Goal: Task Accomplishment & Management: Use online tool/utility

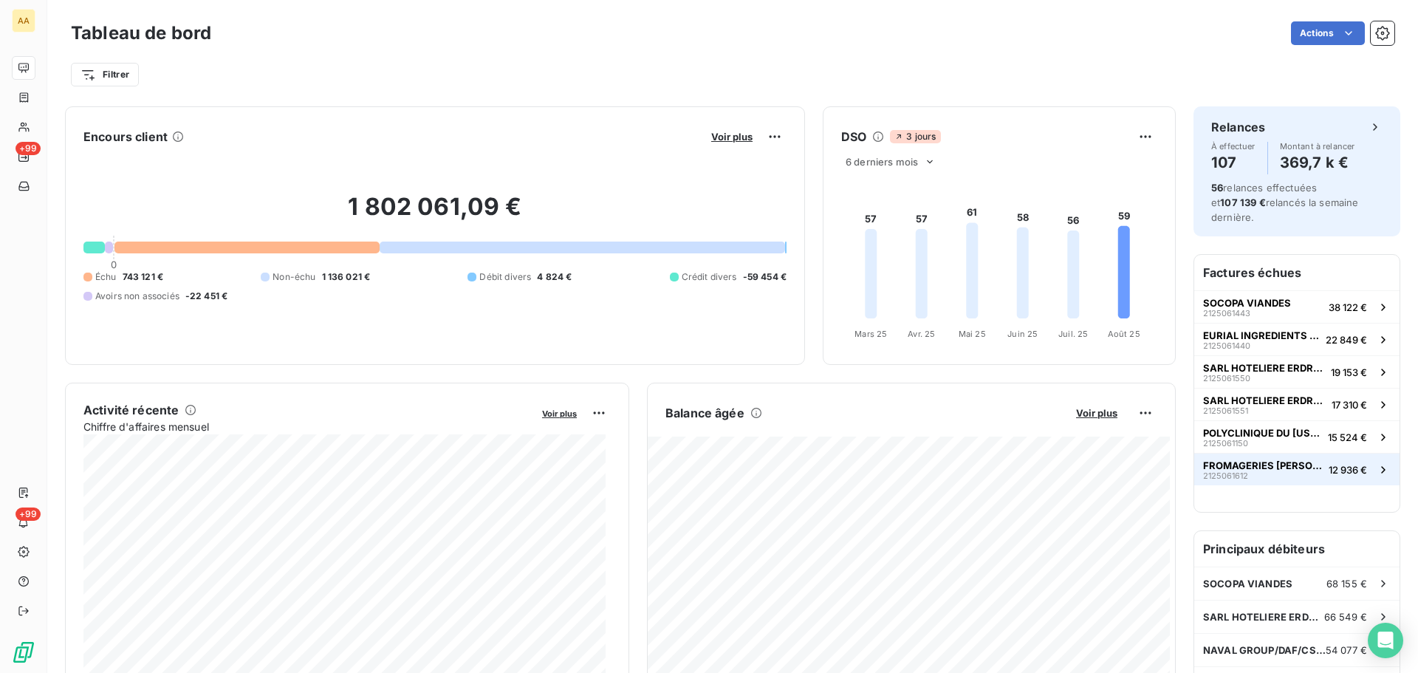
click at [1251, 459] on span "FROMAGERIES [PERSON_NAME]" at bounding box center [1263, 465] width 120 height 12
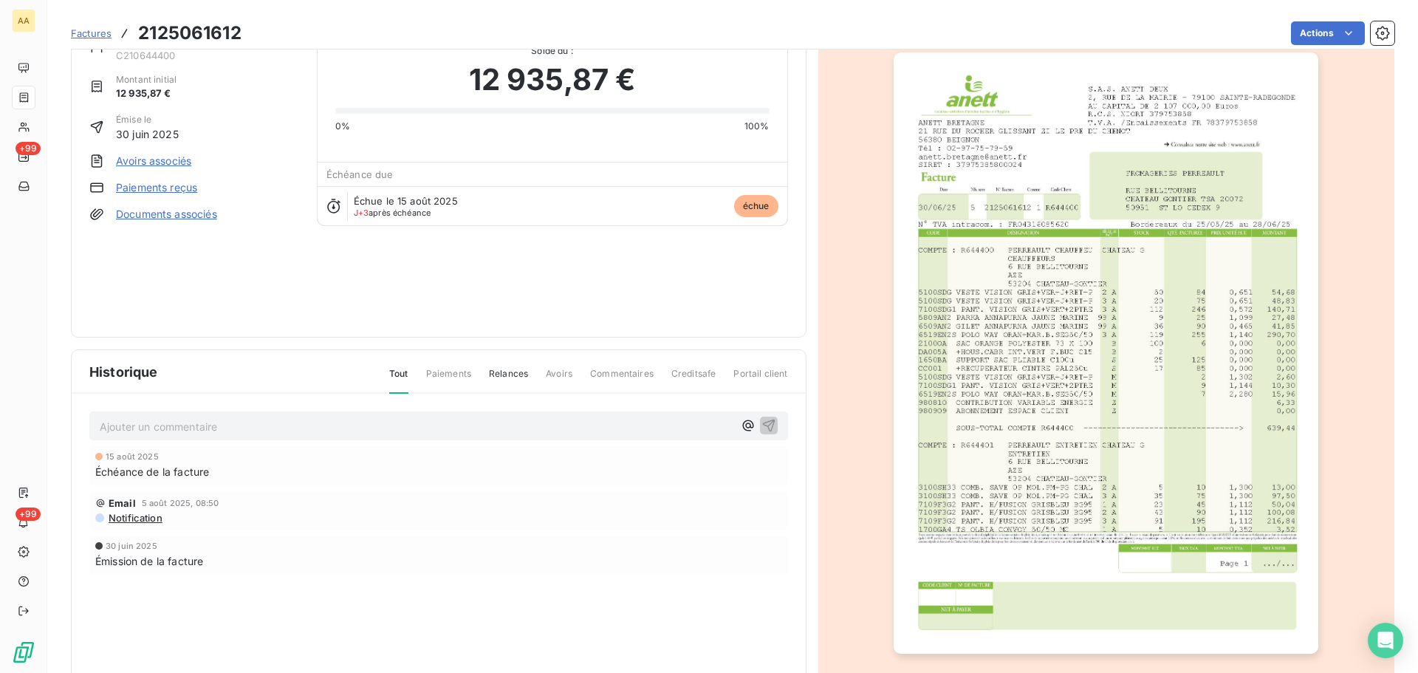
scroll to position [89, 0]
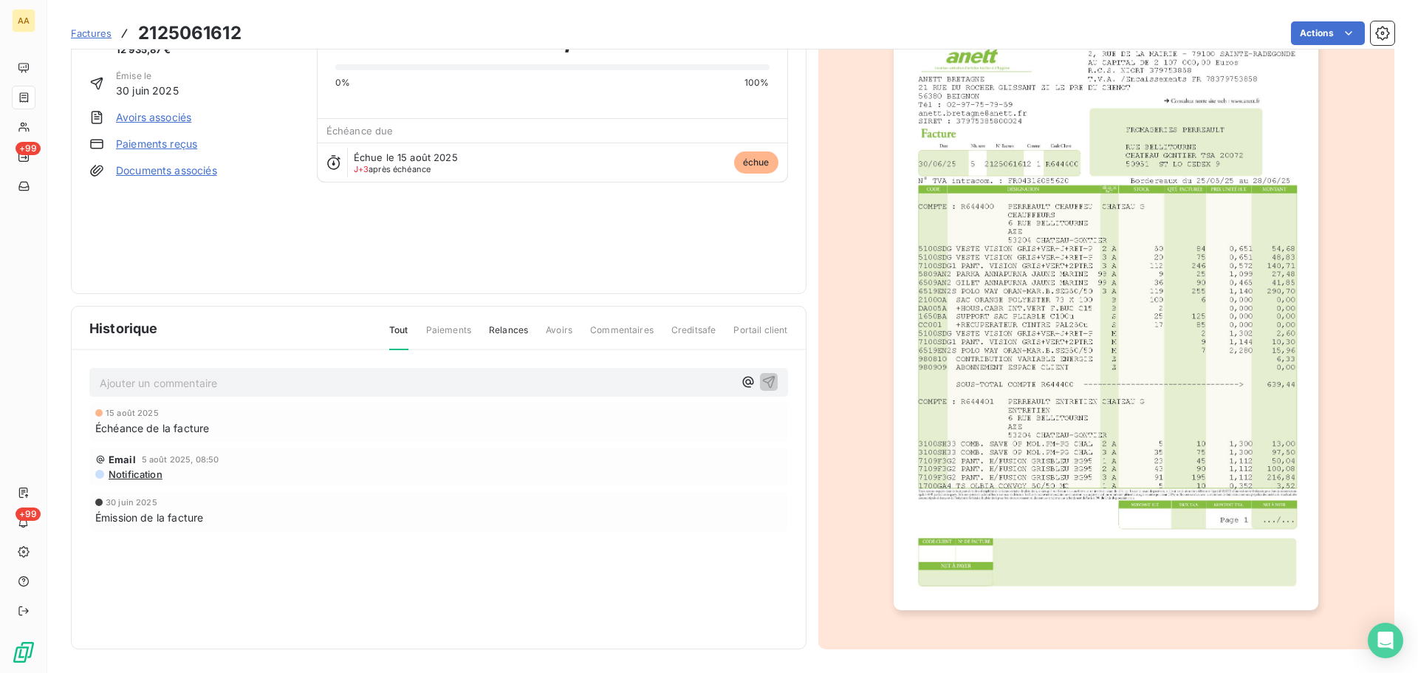
click at [443, 327] on span "Paiements" at bounding box center [448, 335] width 45 height 25
click at [491, 329] on span "Relances" at bounding box center [508, 335] width 39 height 25
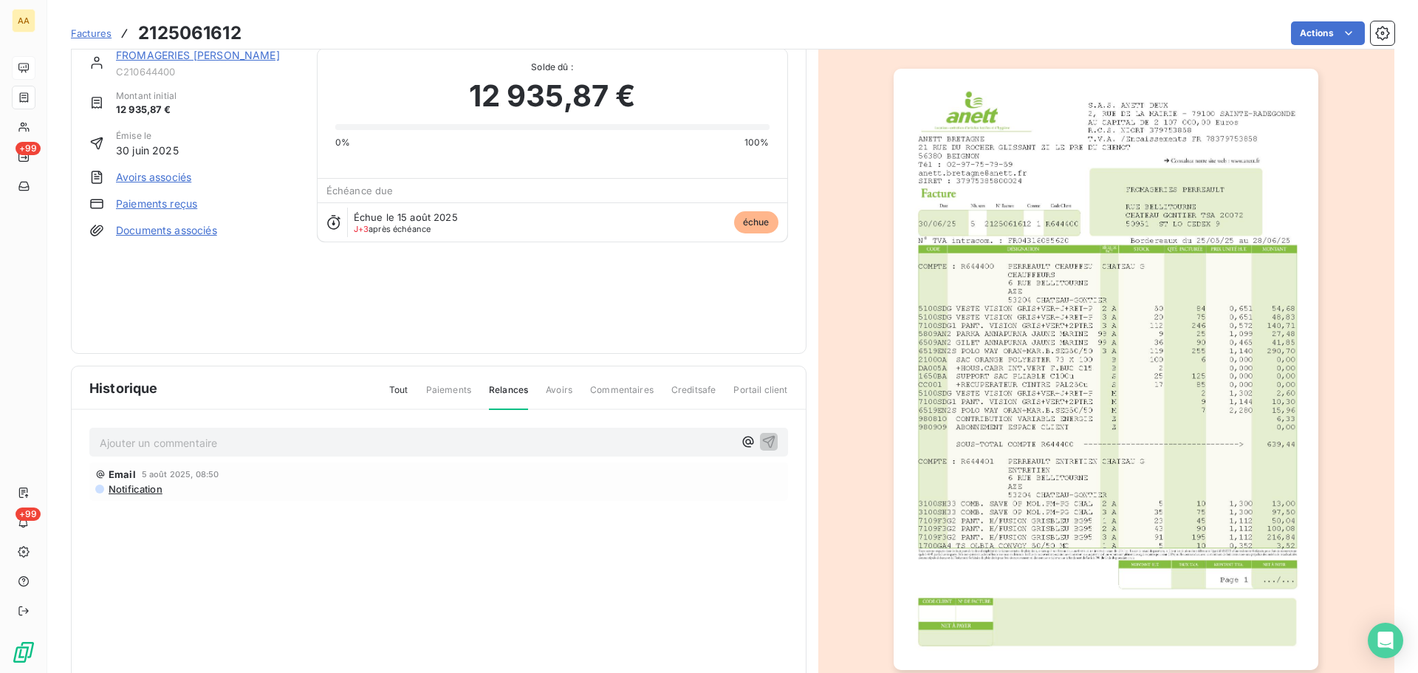
scroll to position [0, 0]
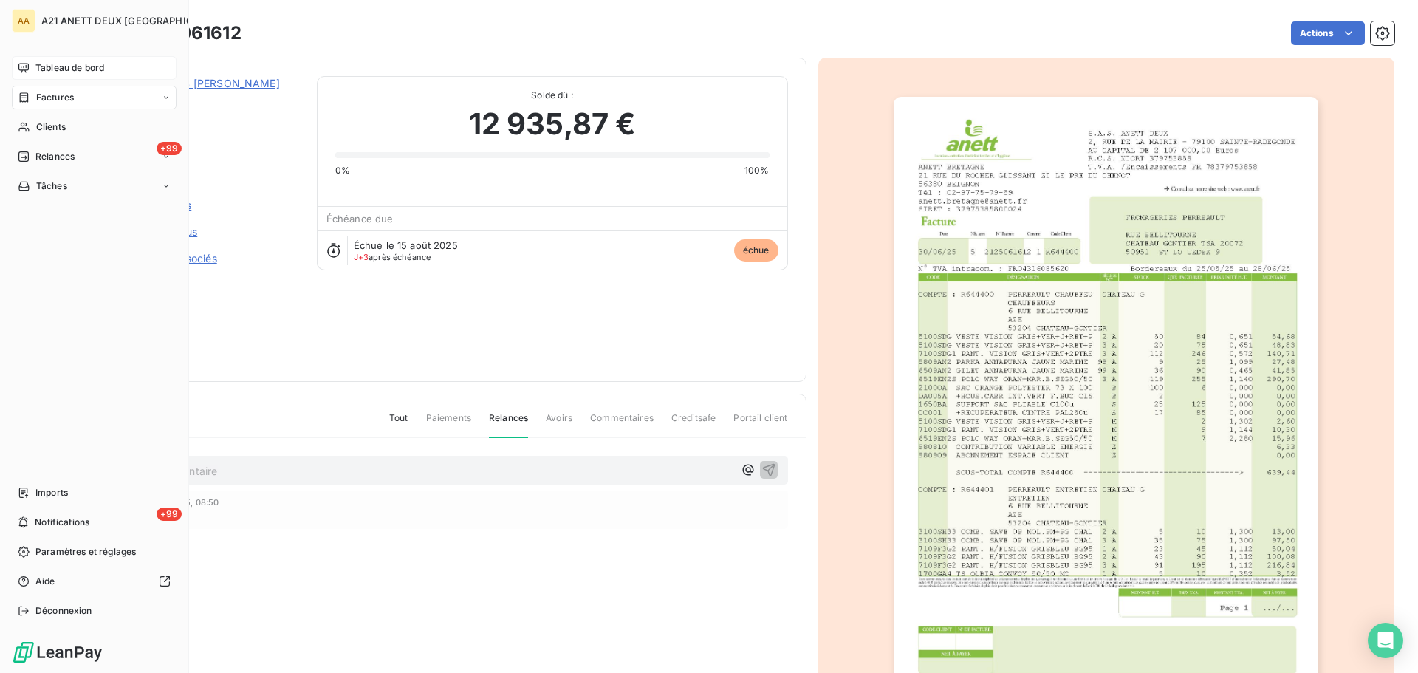
click at [61, 64] on span "Tableau de bord" at bounding box center [69, 67] width 69 height 13
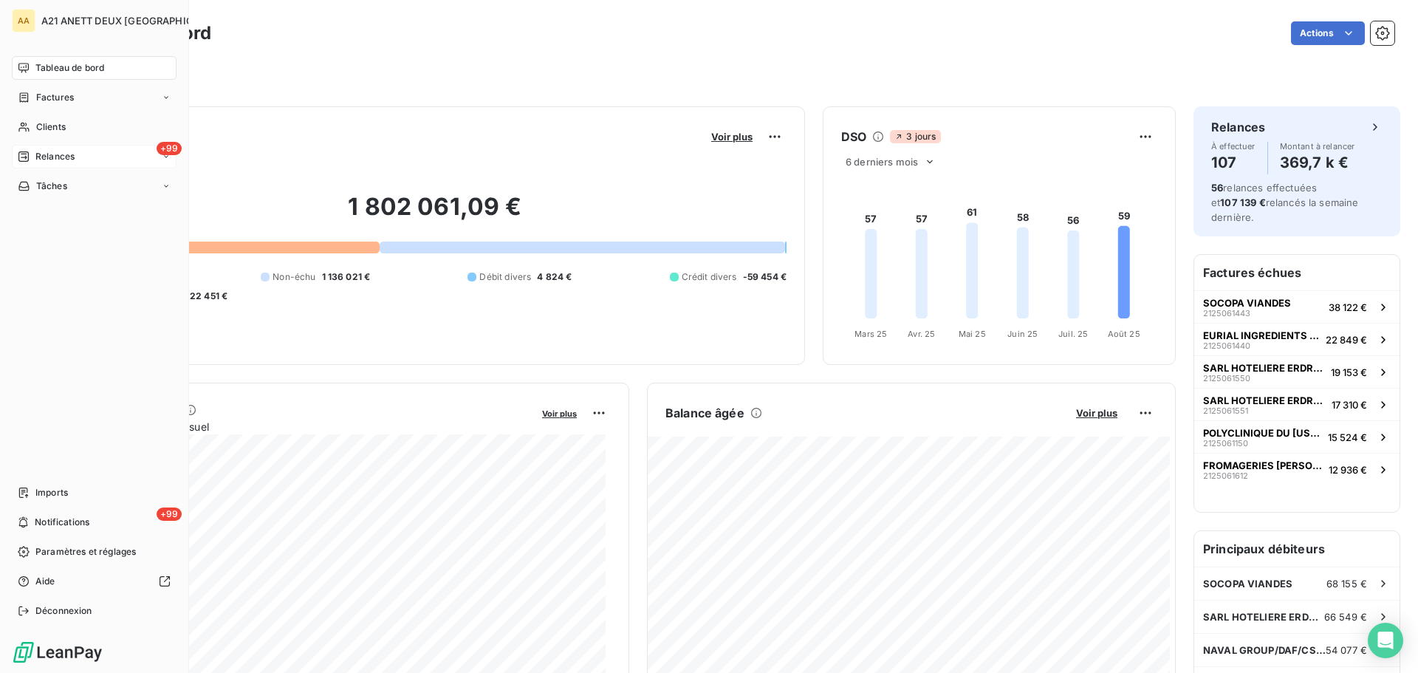
click at [52, 154] on span "Relances" at bounding box center [54, 156] width 39 height 13
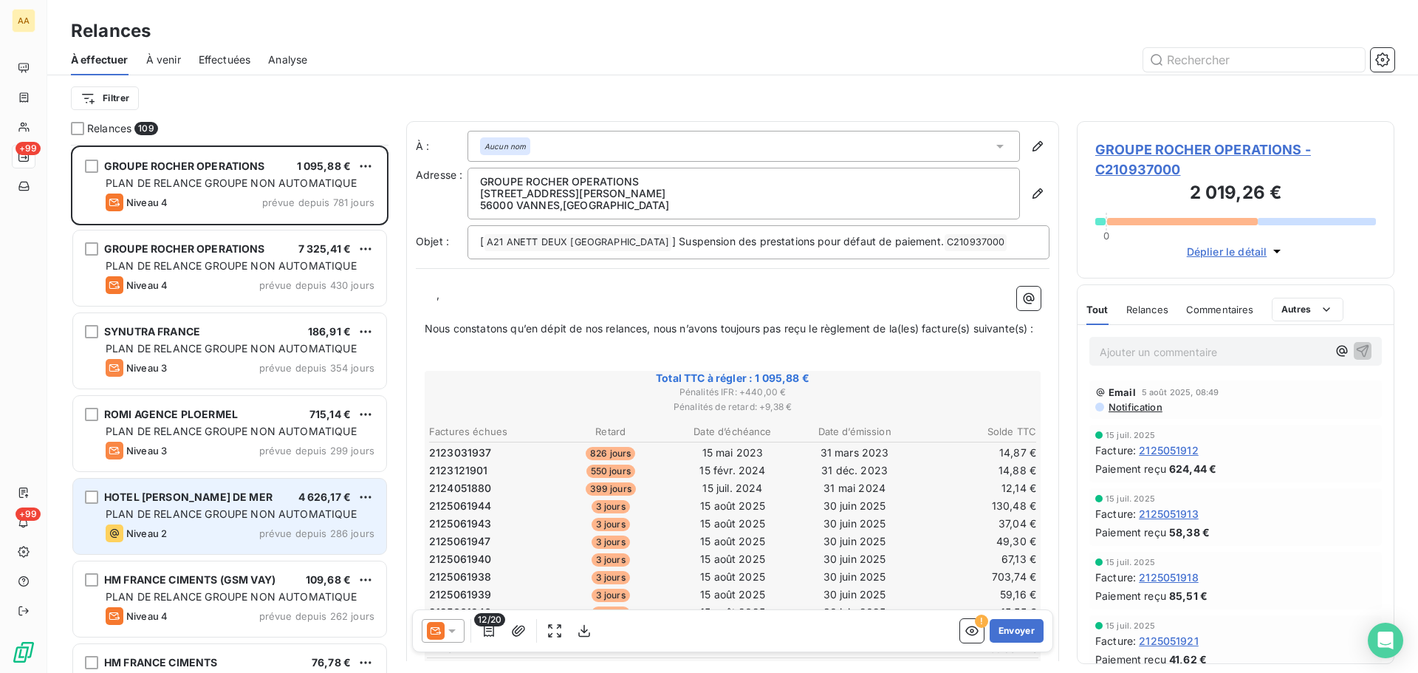
scroll to position [444, 0]
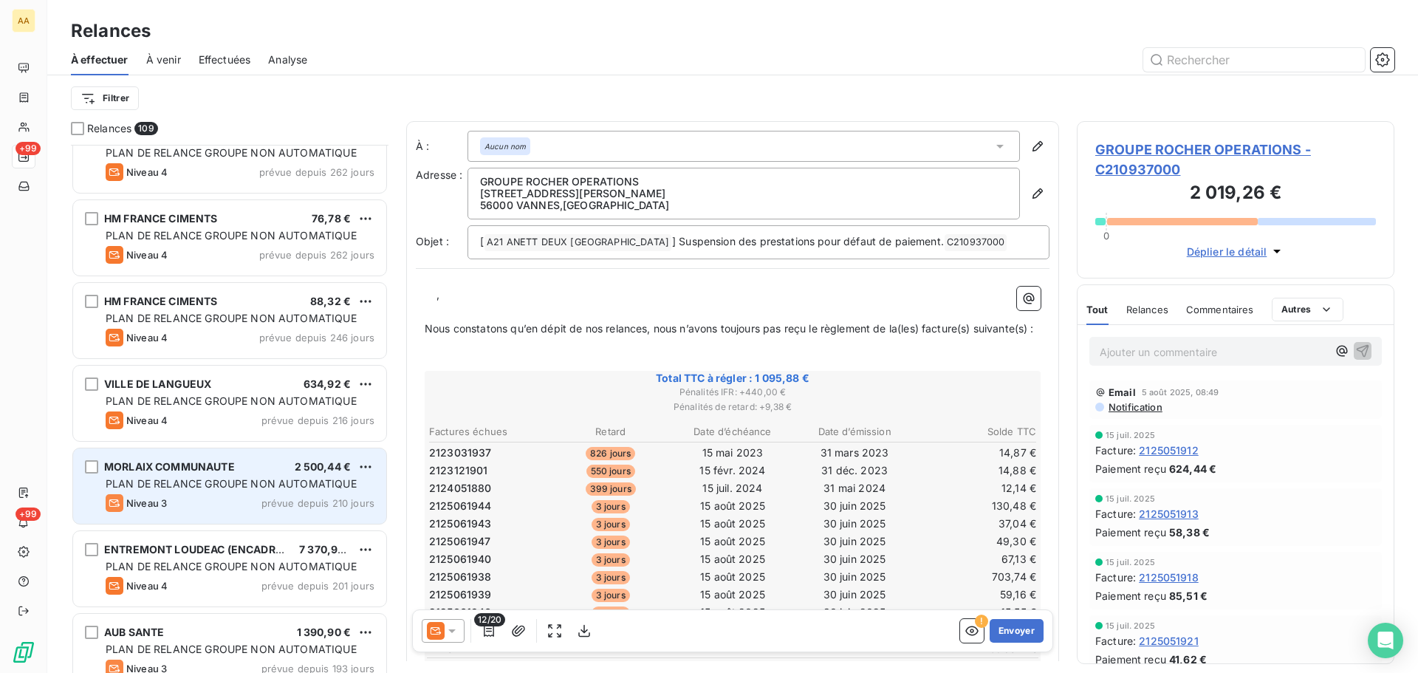
click at [296, 474] on div "2 500,44 €" at bounding box center [323, 466] width 57 height 15
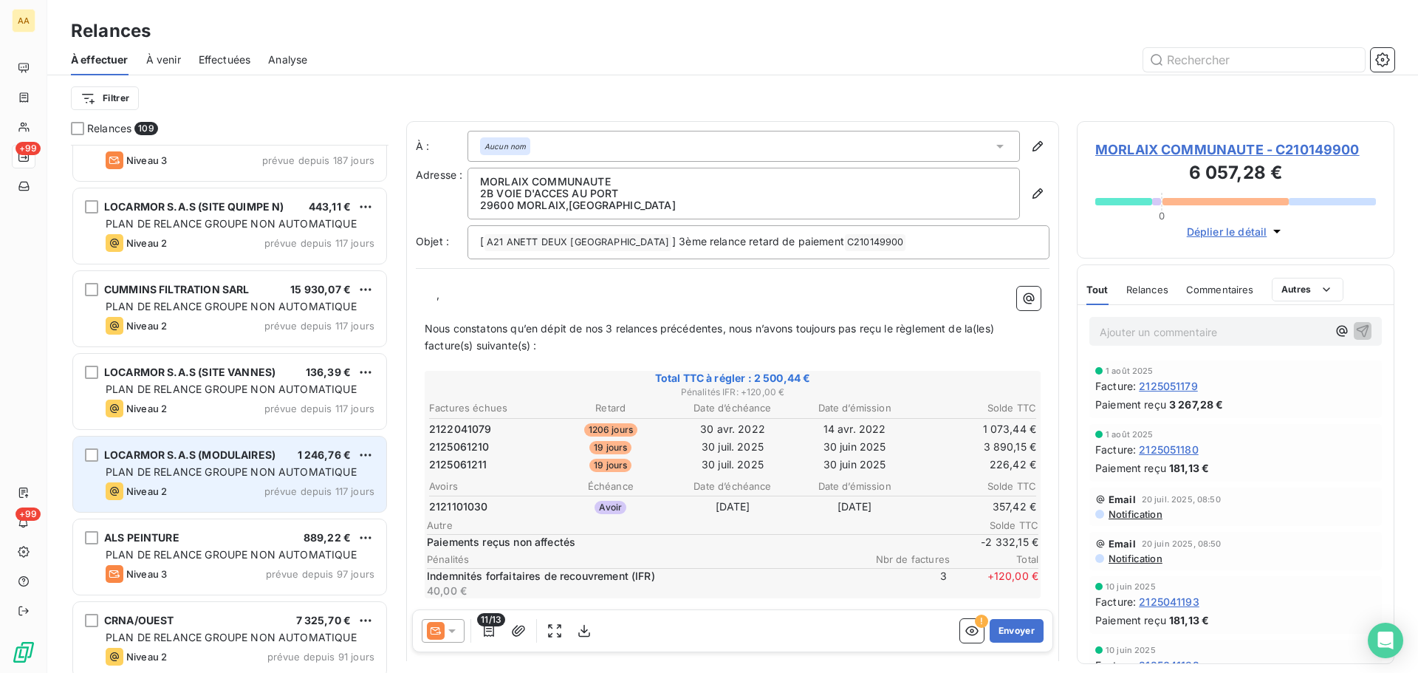
scroll to position [444, 0]
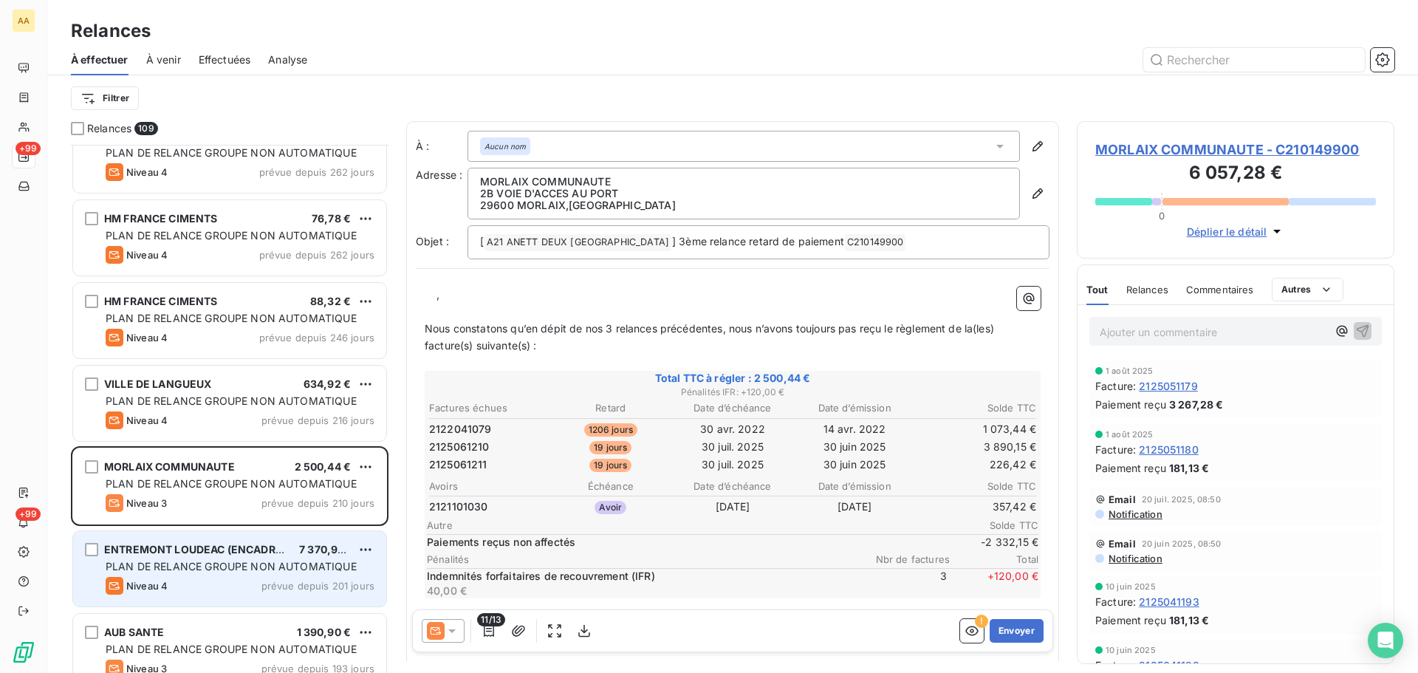
click at [239, 567] on span "PLAN DE RELANCE GROUPE NON AUTOMATIQUE" at bounding box center [231, 566] width 251 height 13
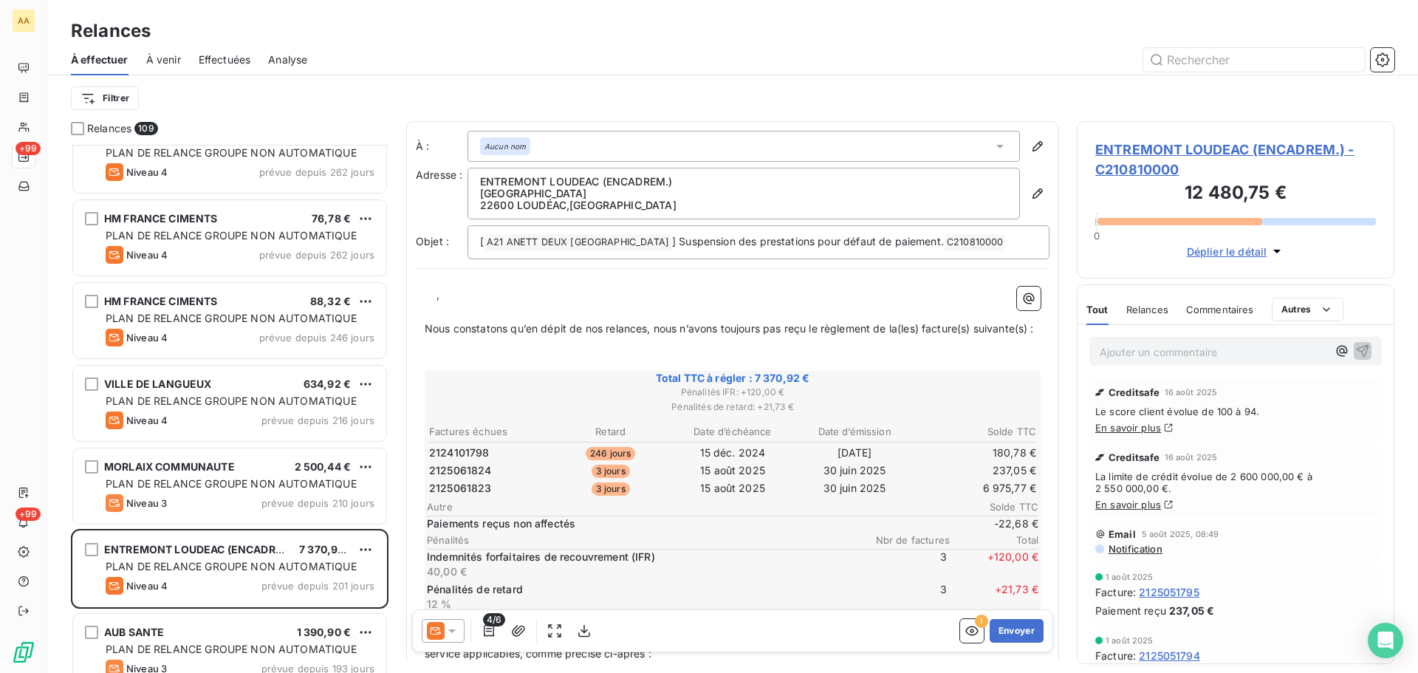
scroll to position [517, 306]
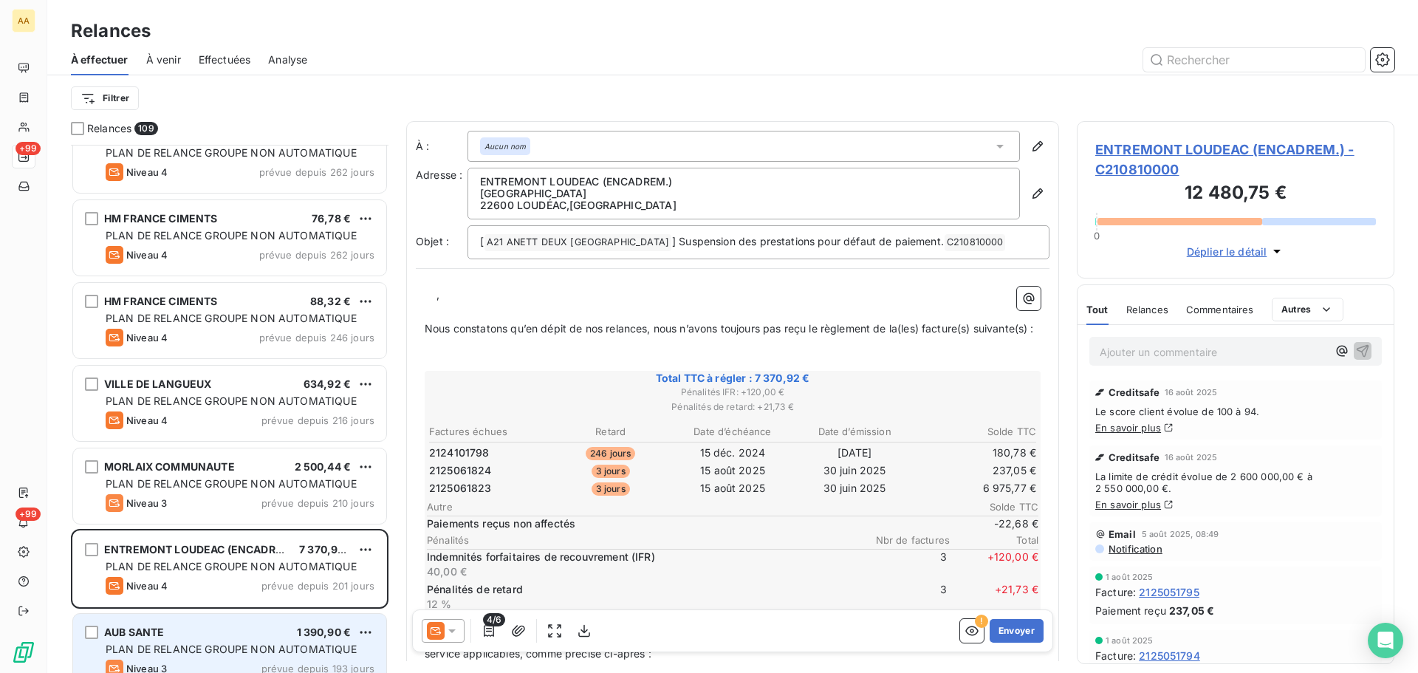
click at [230, 640] on div "AUB SANTE 1 390,90 € PLAN DE RELANCE GROUPE NON AUTOMATIQUE Niveau 3 prévue dep…" at bounding box center [229, 651] width 313 height 75
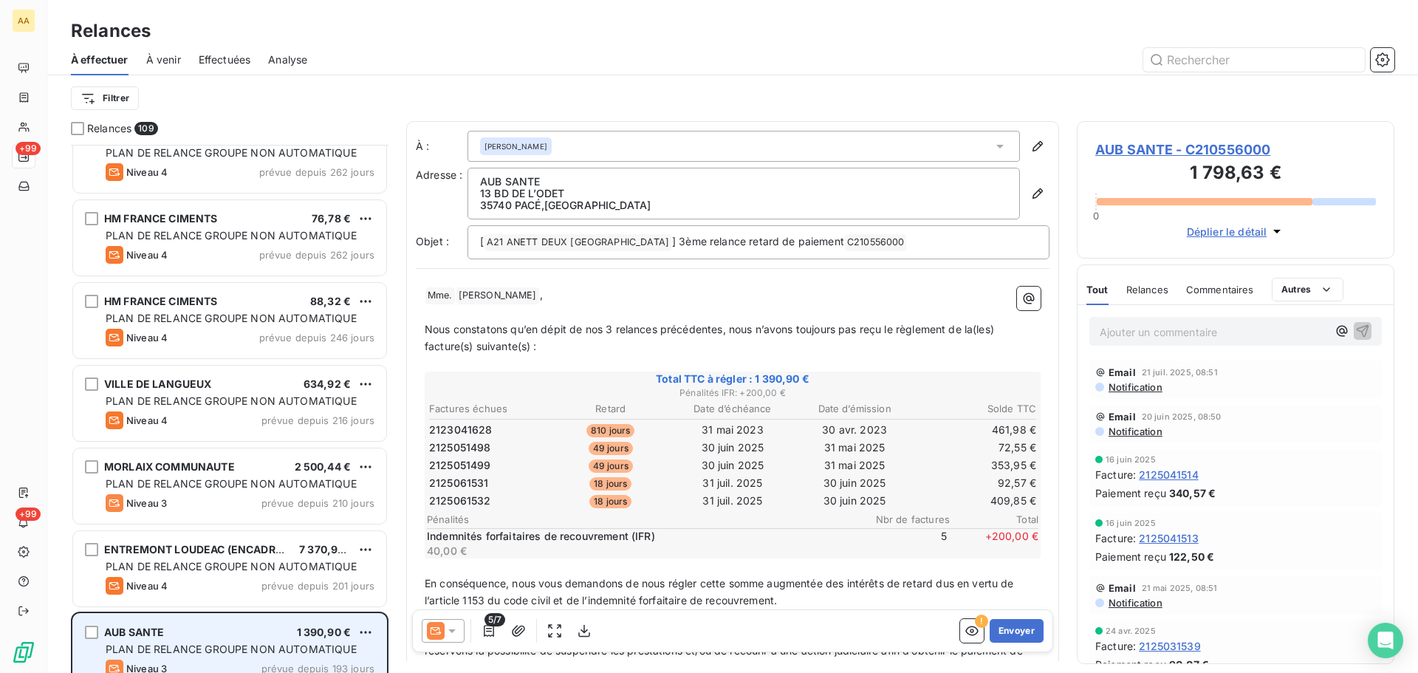
scroll to position [739, 0]
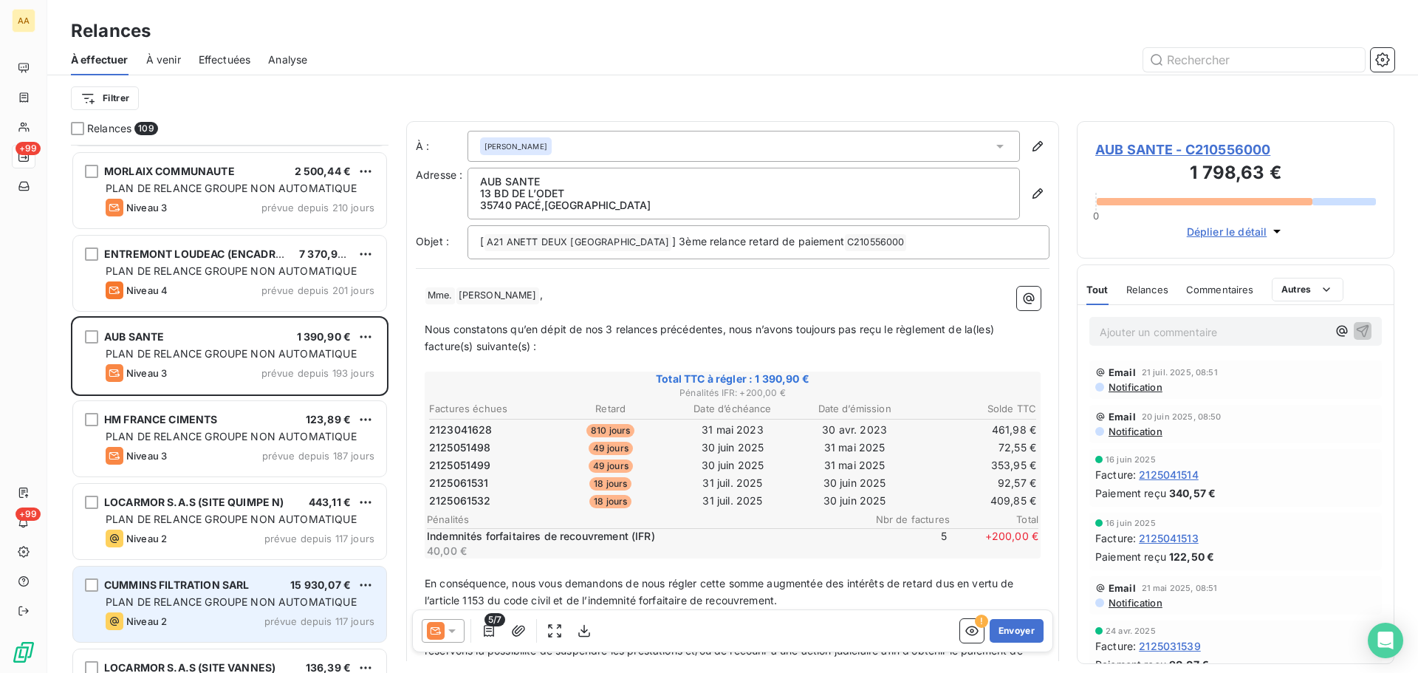
click at [205, 617] on div "Niveau 2 prévue depuis 117 jours" at bounding box center [240, 621] width 269 height 18
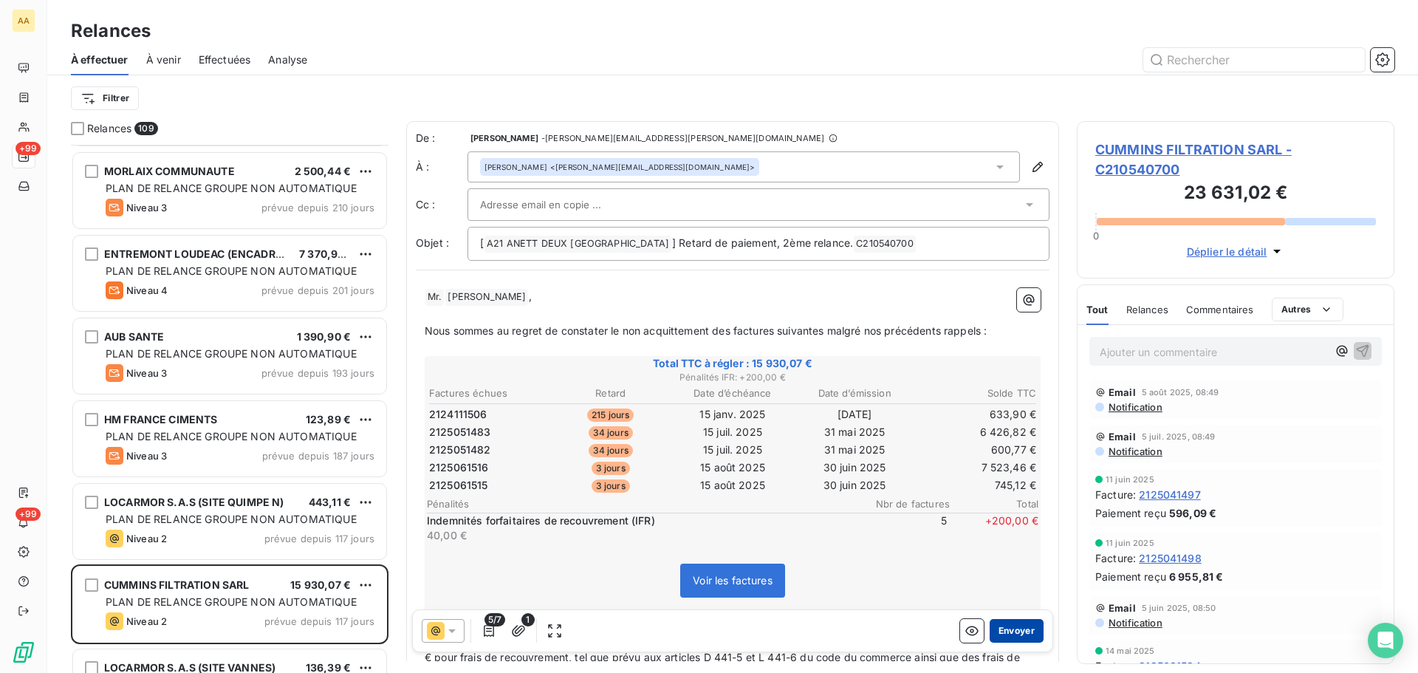
click at [1002, 628] on button "Envoyer" at bounding box center [1016, 631] width 54 height 24
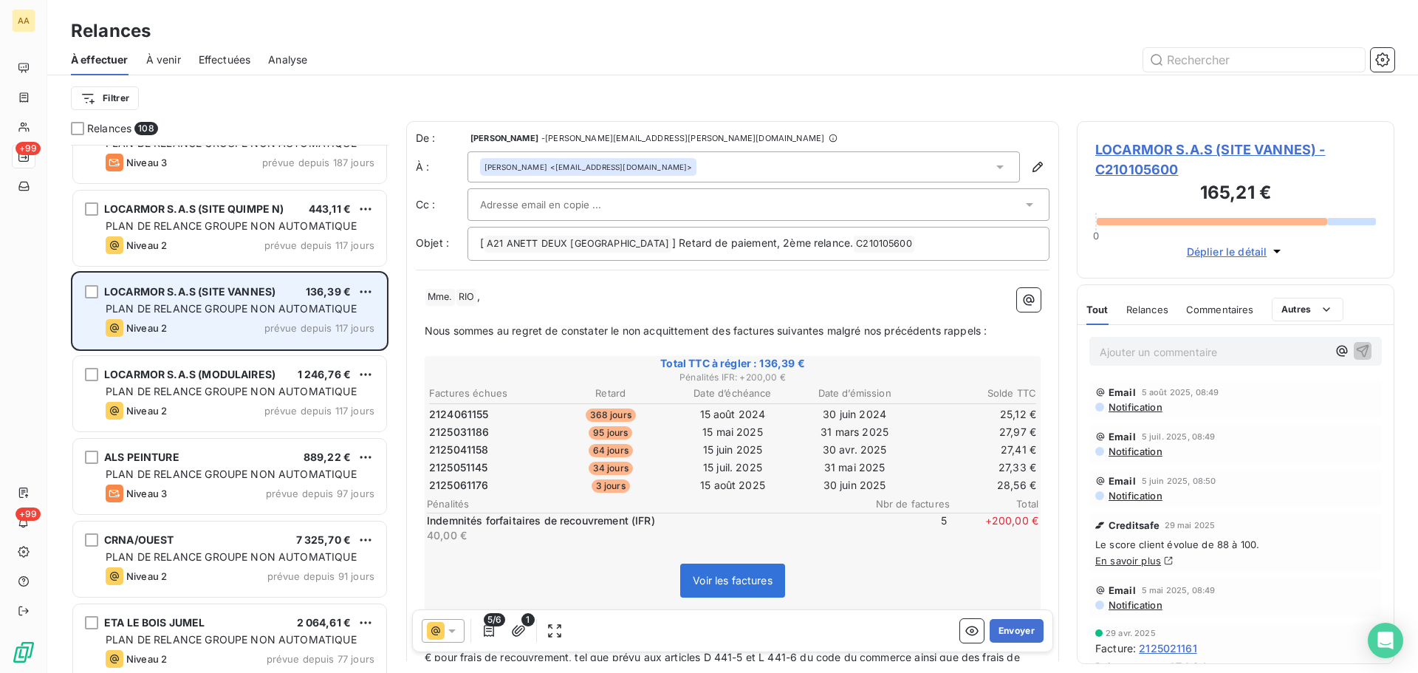
scroll to position [1034, 0]
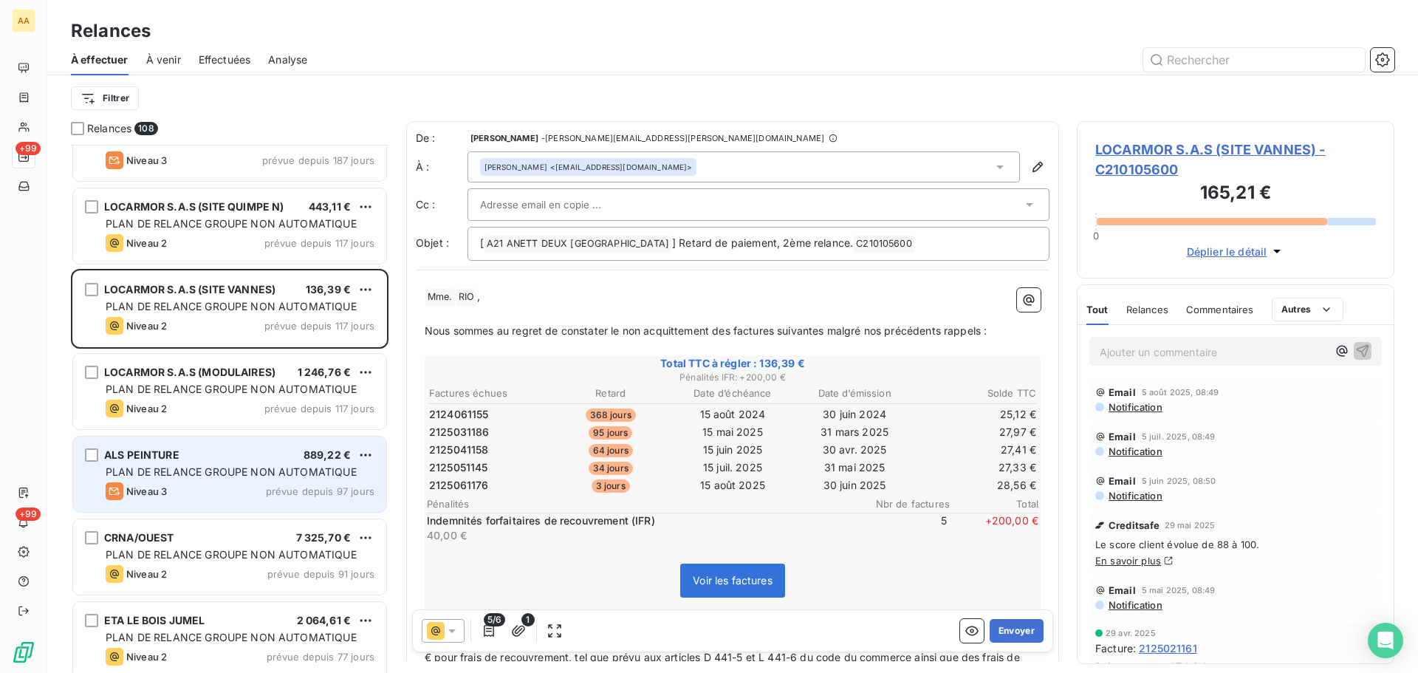
click at [194, 473] on span "PLAN DE RELANCE GROUPE NON AUTOMATIQUE" at bounding box center [231, 471] width 251 height 13
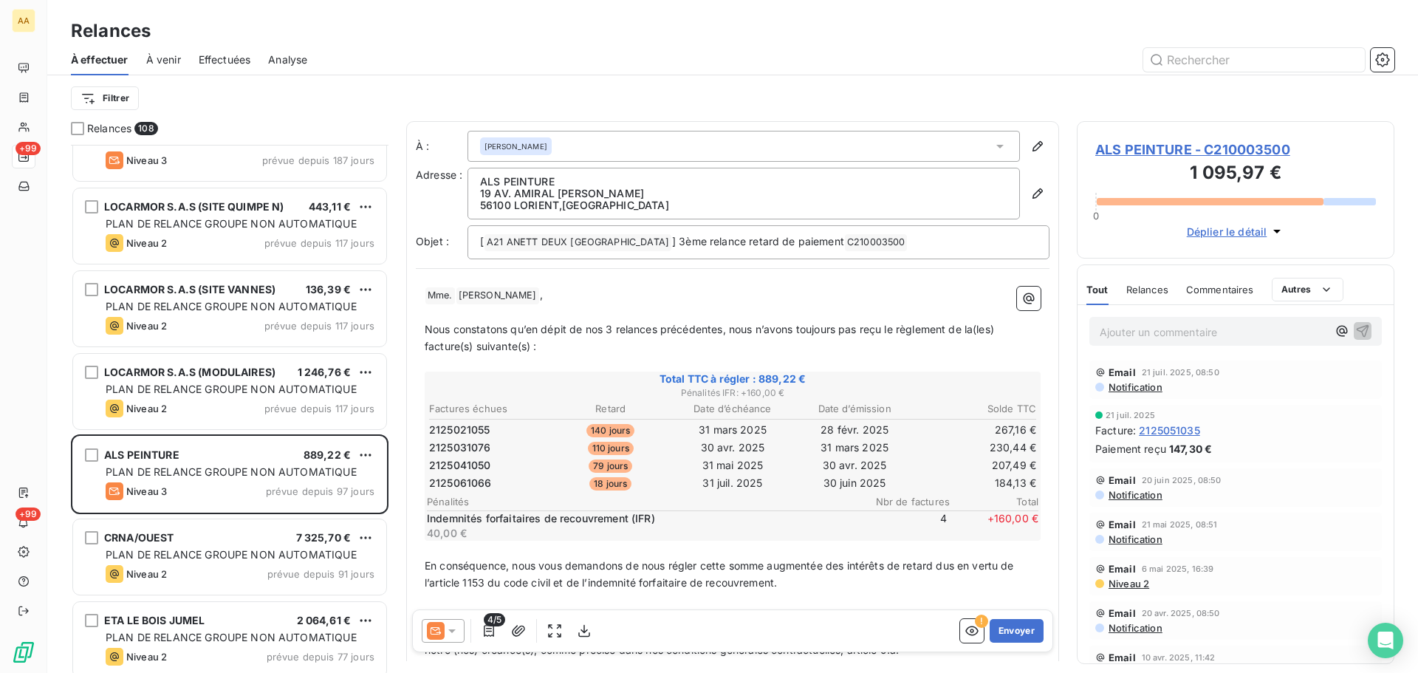
click at [453, 626] on icon at bounding box center [451, 630] width 15 height 15
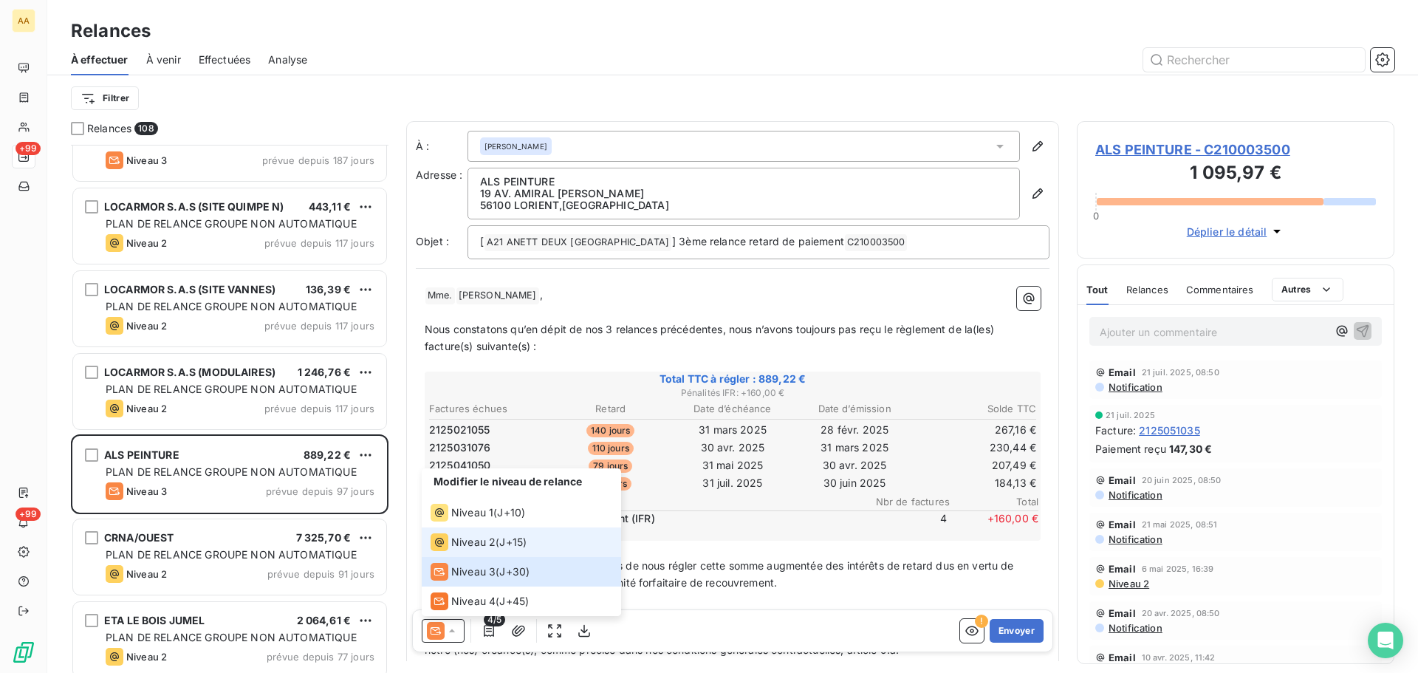
click at [473, 545] on span "Niveau 2" at bounding box center [473, 542] width 44 height 15
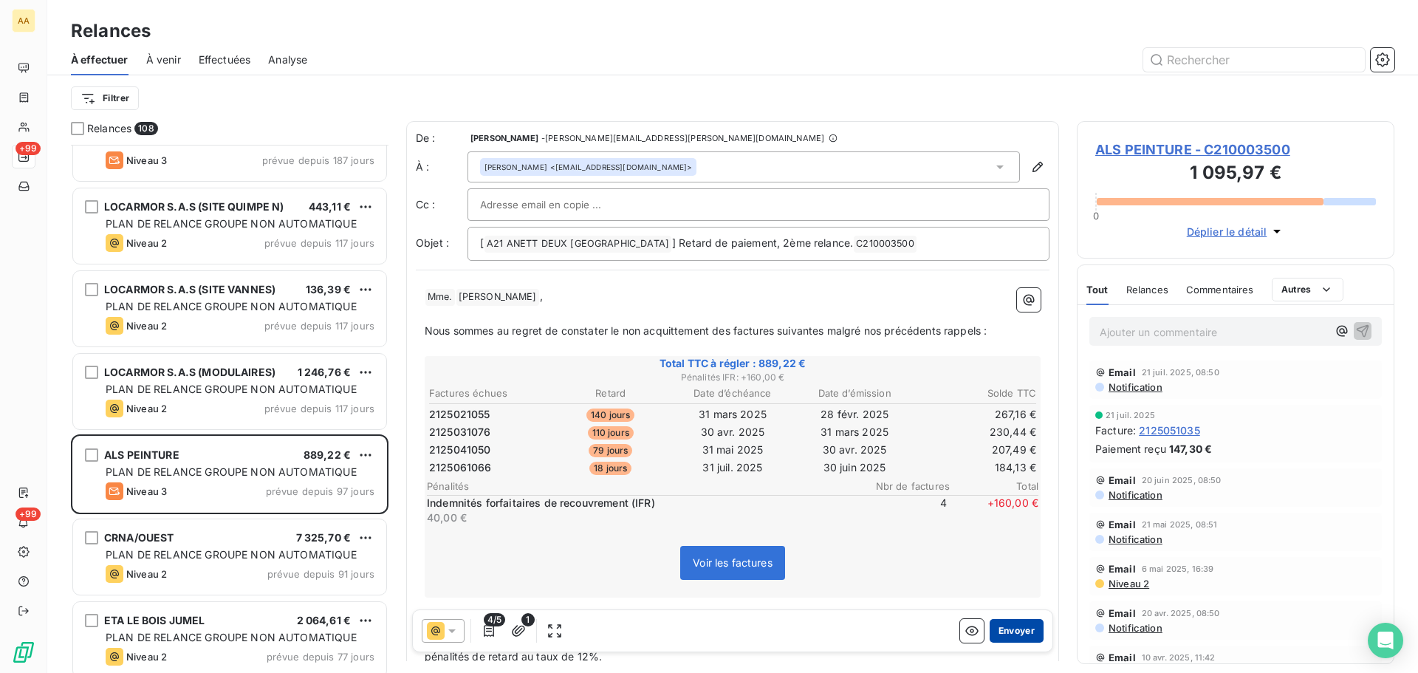
click at [1013, 630] on button "Envoyer" at bounding box center [1016, 631] width 54 height 24
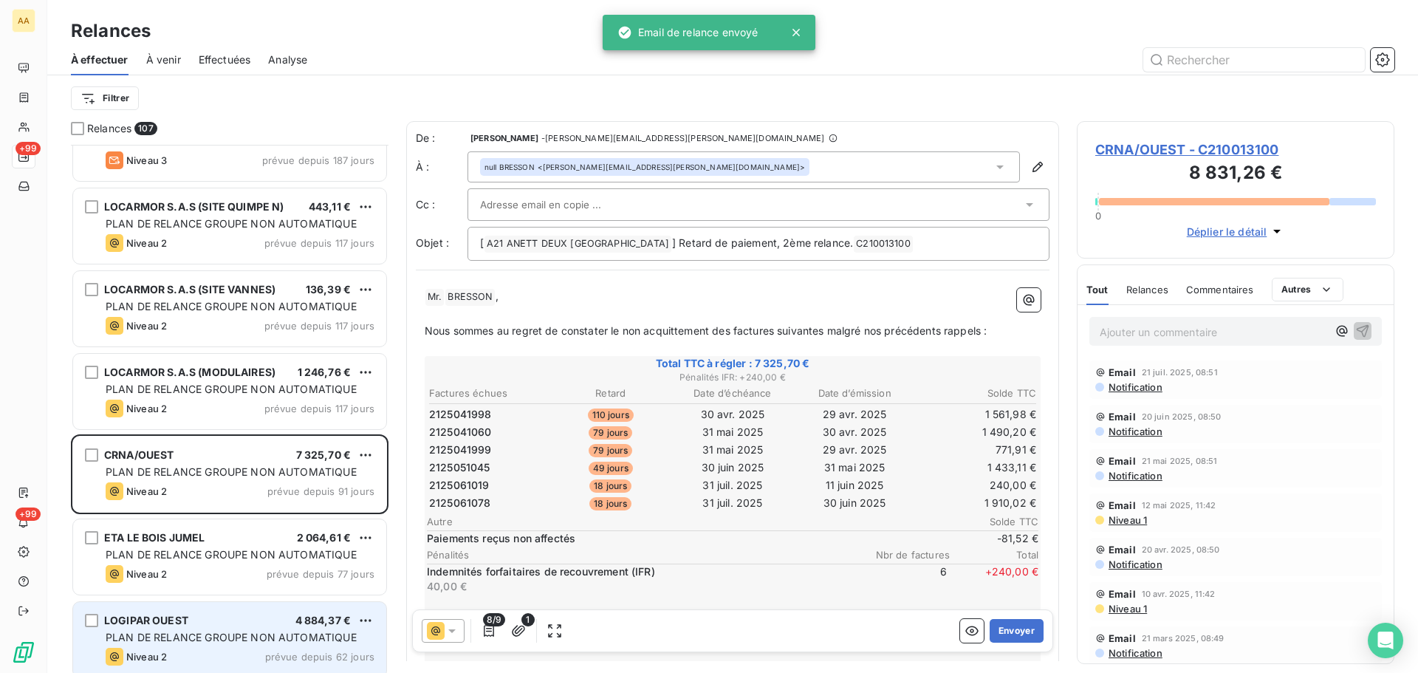
click at [198, 629] on div "LOGIPAR OUEST 4 884,37 € PLAN DE RELANCE GROUPE NON AUTOMATIQUE Niveau 2 prévue…" at bounding box center [229, 639] width 313 height 75
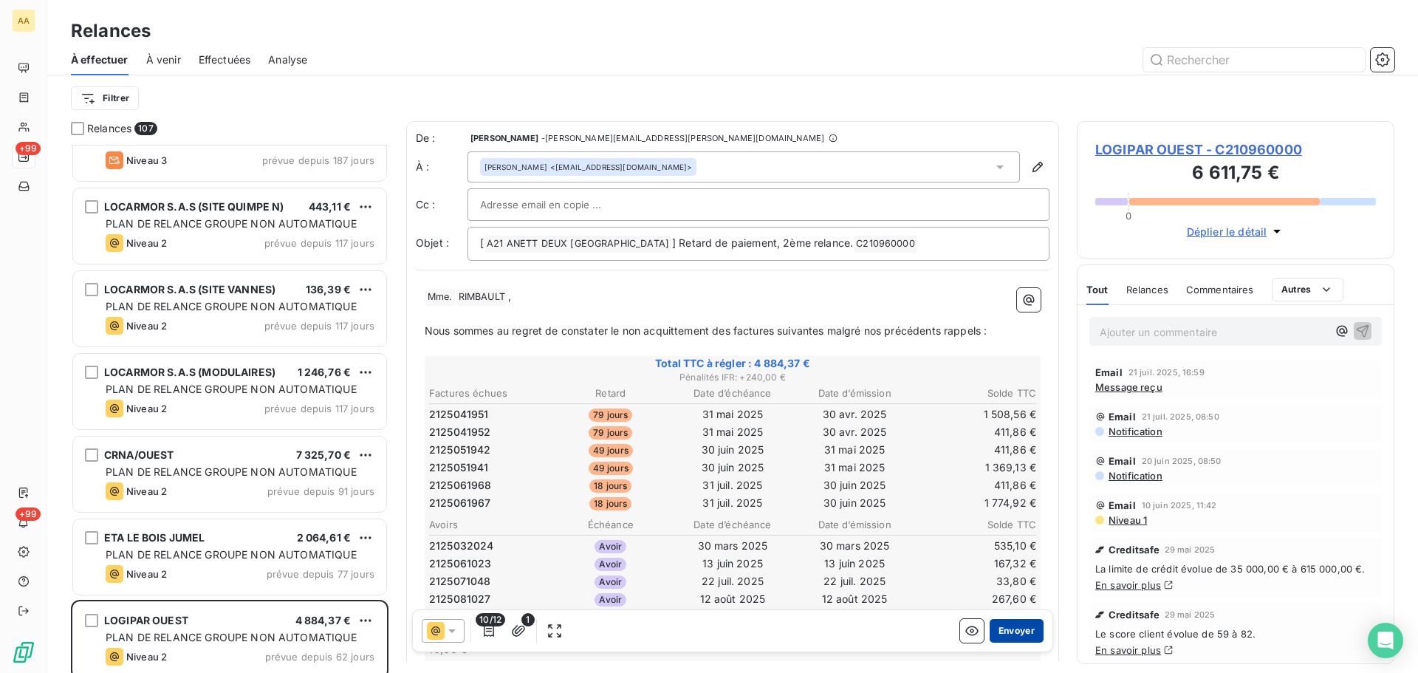
click at [1009, 637] on button "Envoyer" at bounding box center [1016, 631] width 54 height 24
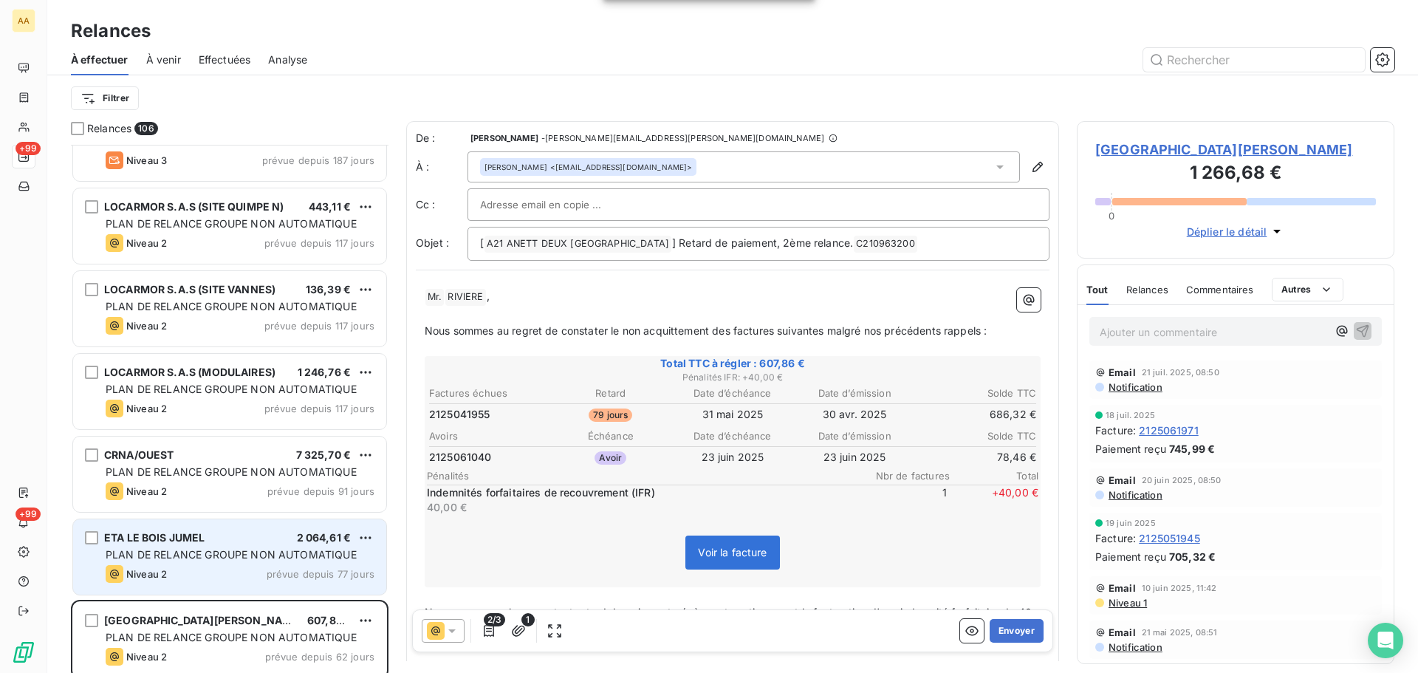
click at [209, 553] on span "PLAN DE RELANCE GROUPE NON AUTOMATIQUE" at bounding box center [231, 554] width 251 height 13
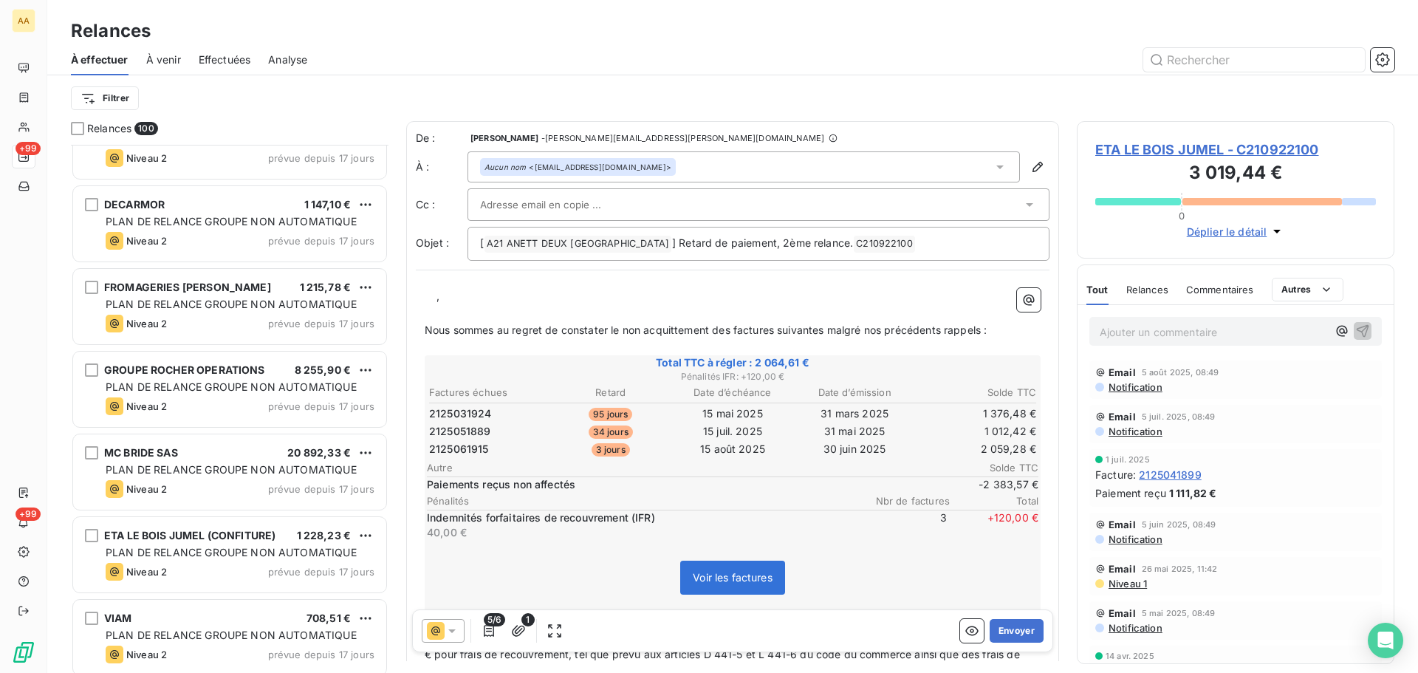
scroll to position [3545, 0]
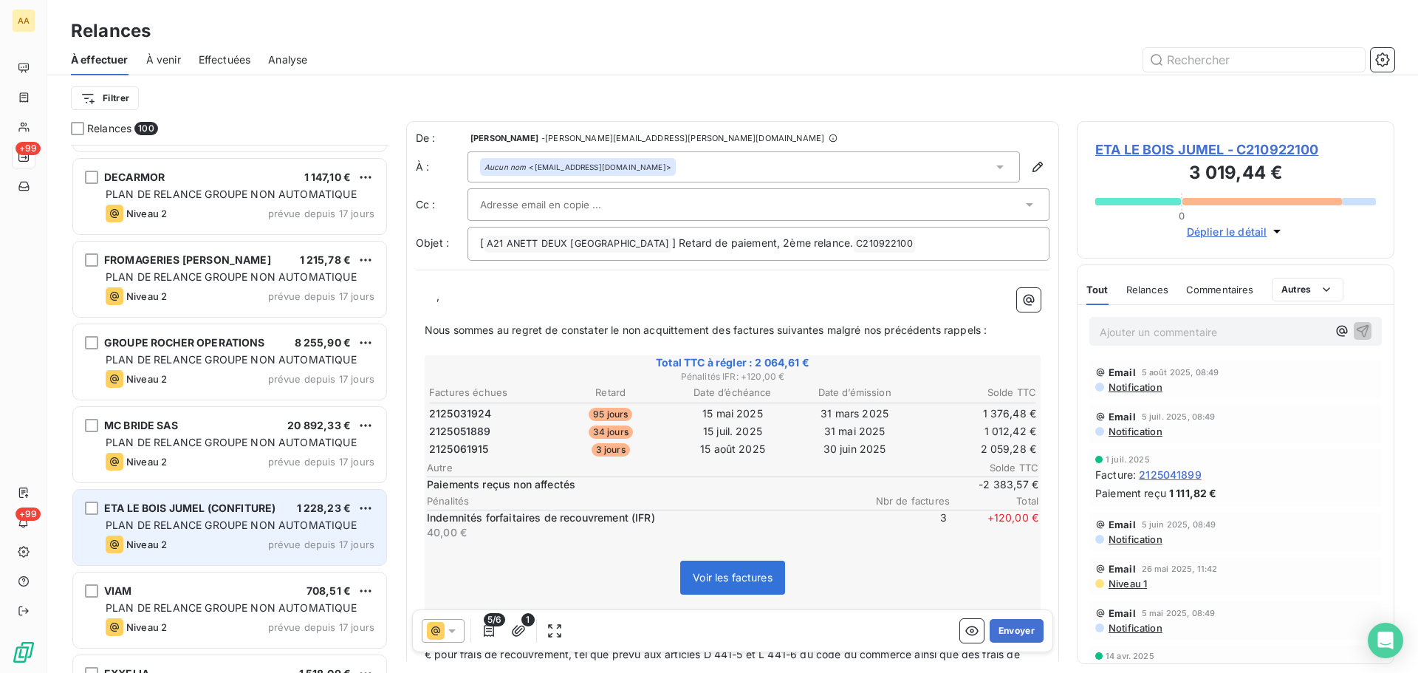
click at [263, 537] on div "Niveau 2 prévue depuis 17 jours" at bounding box center [240, 544] width 269 height 18
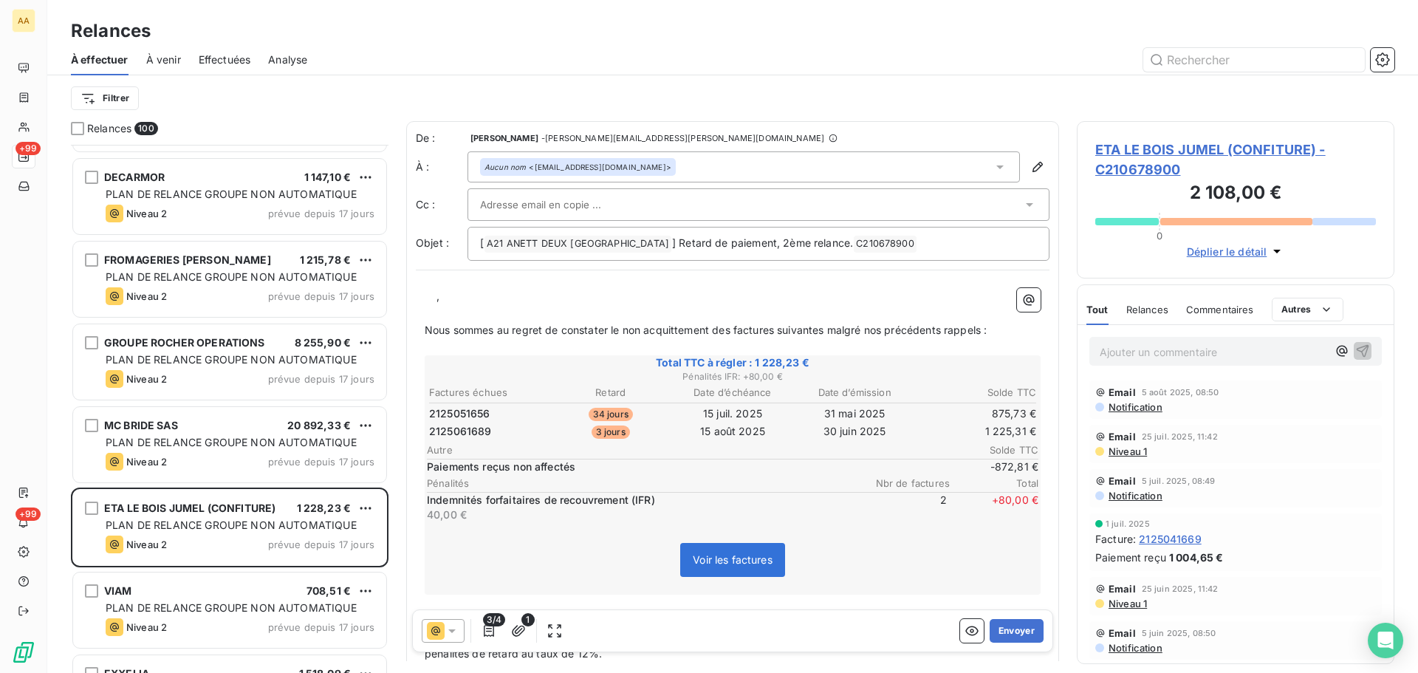
click at [911, 564] on div "Voir les factures" at bounding box center [732, 562] width 611 height 63
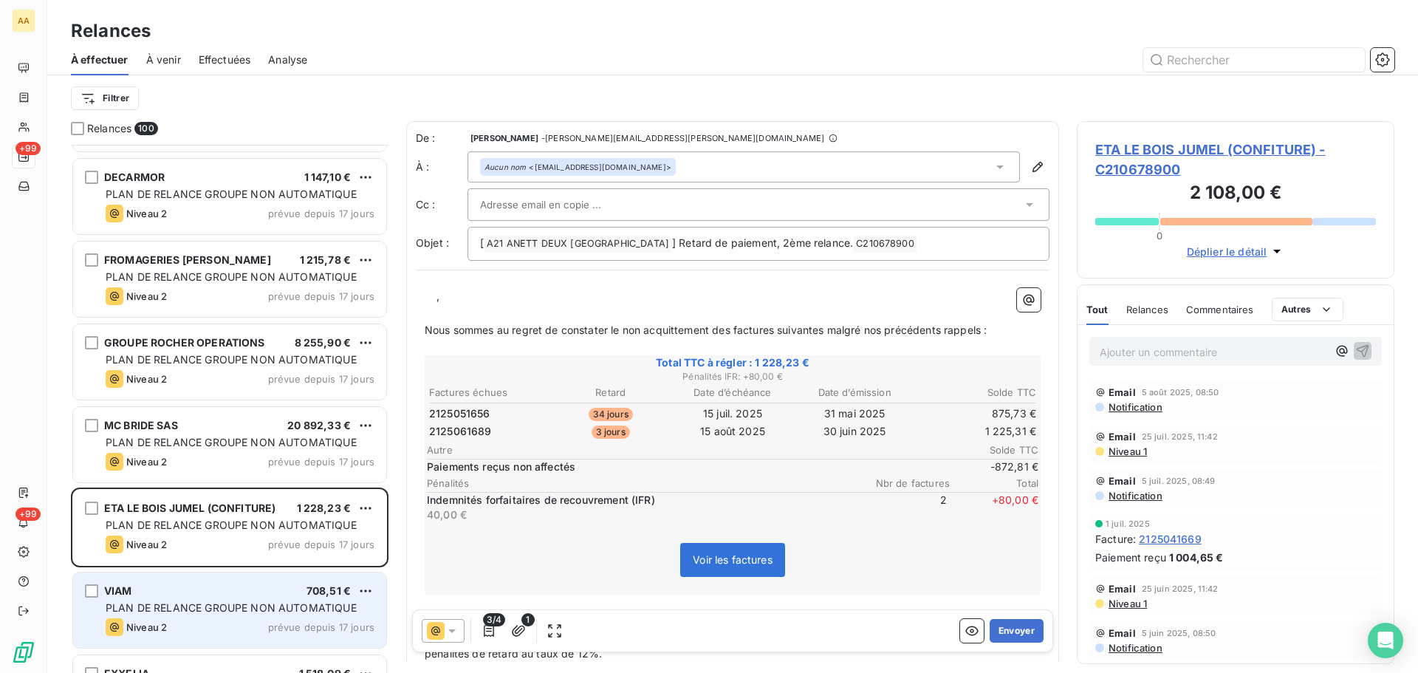
click at [228, 611] on span "PLAN DE RELANCE GROUPE NON AUTOMATIQUE" at bounding box center [231, 607] width 251 height 13
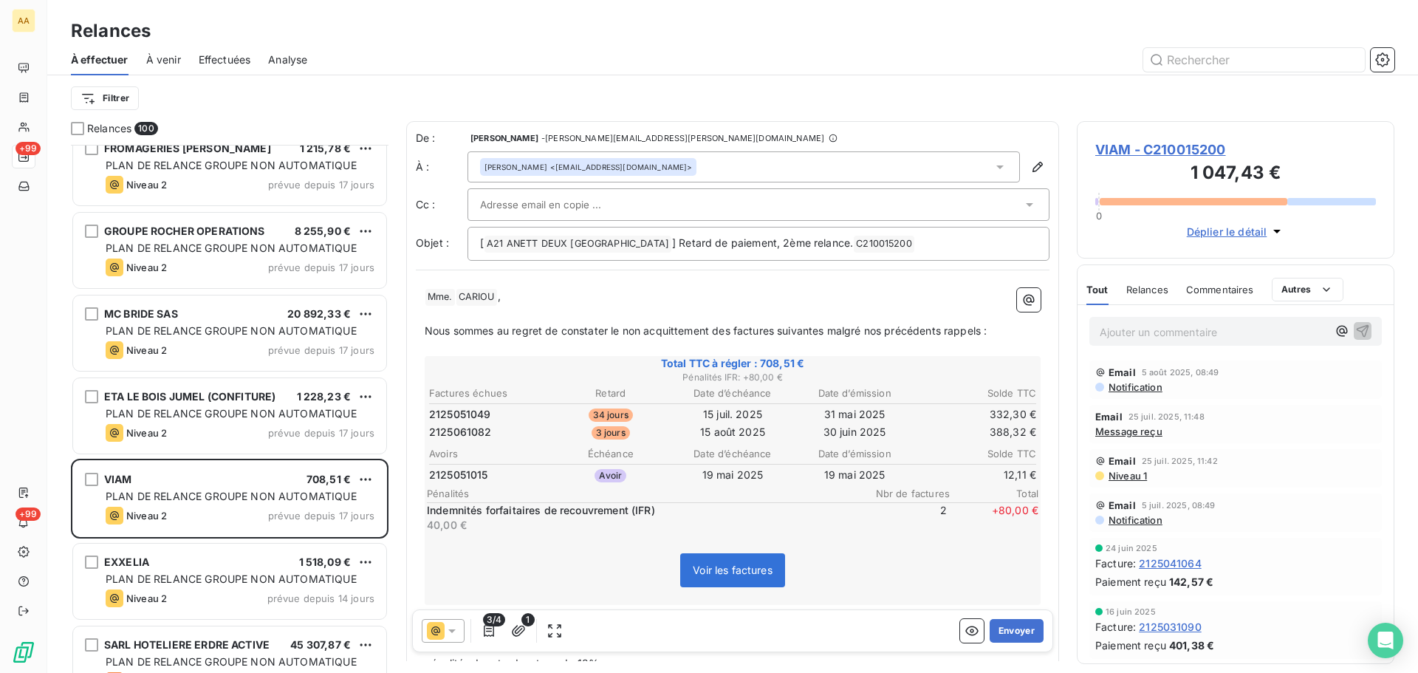
scroll to position [3693, 0]
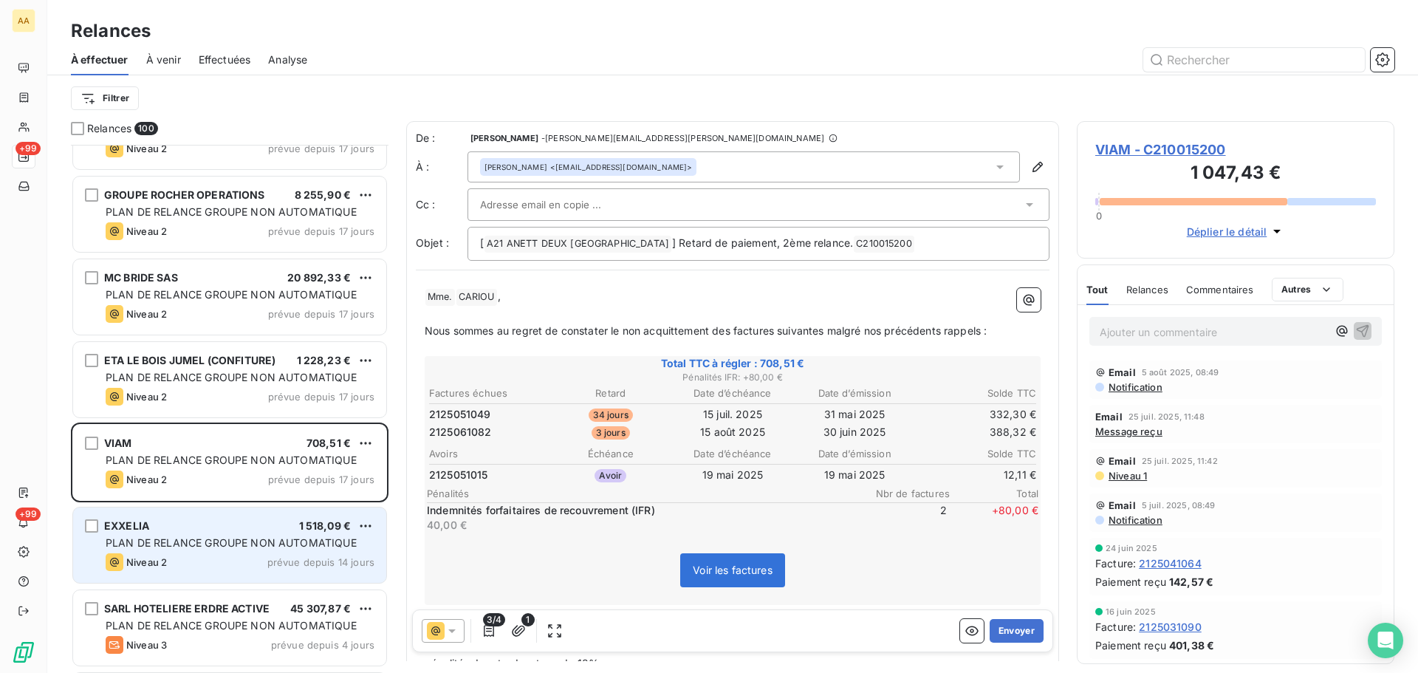
click at [276, 549] on div "PLAN DE RELANCE GROUPE NON AUTOMATIQUE" at bounding box center [240, 542] width 269 height 15
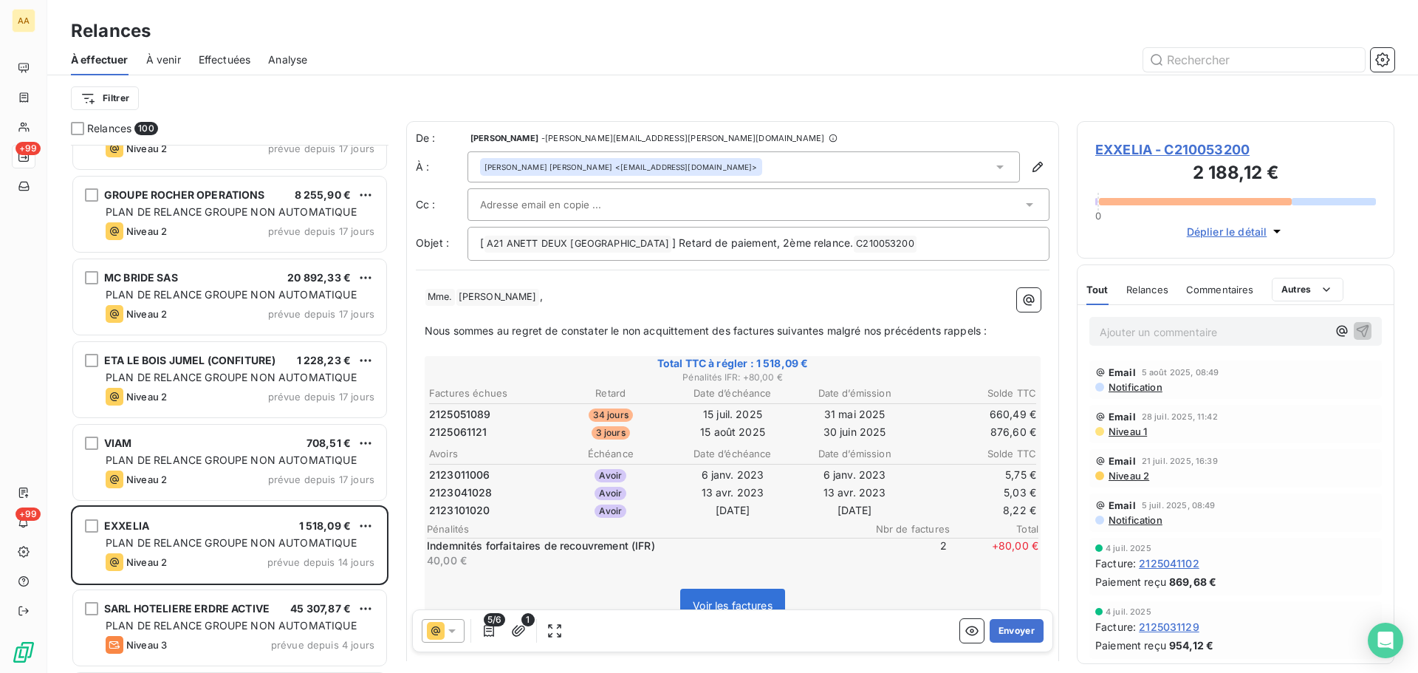
scroll to position [148, 0]
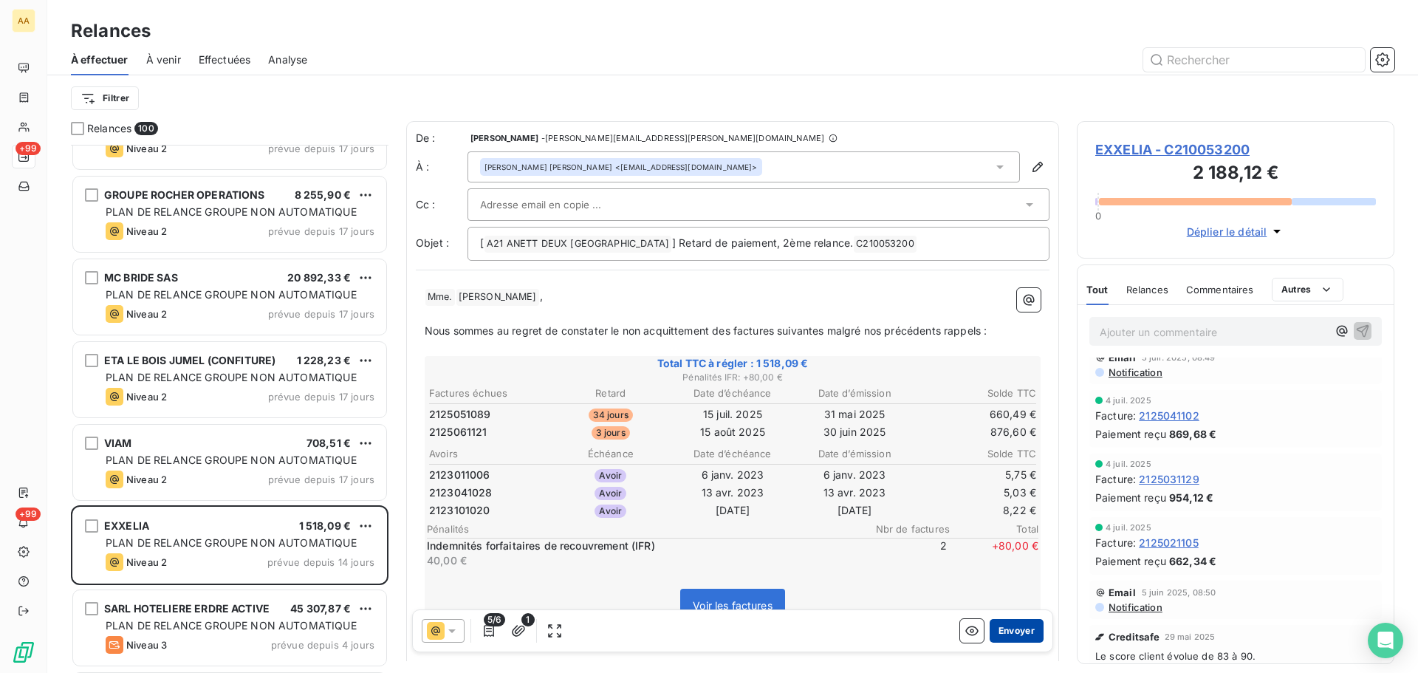
click at [993, 633] on button "Envoyer" at bounding box center [1016, 631] width 54 height 24
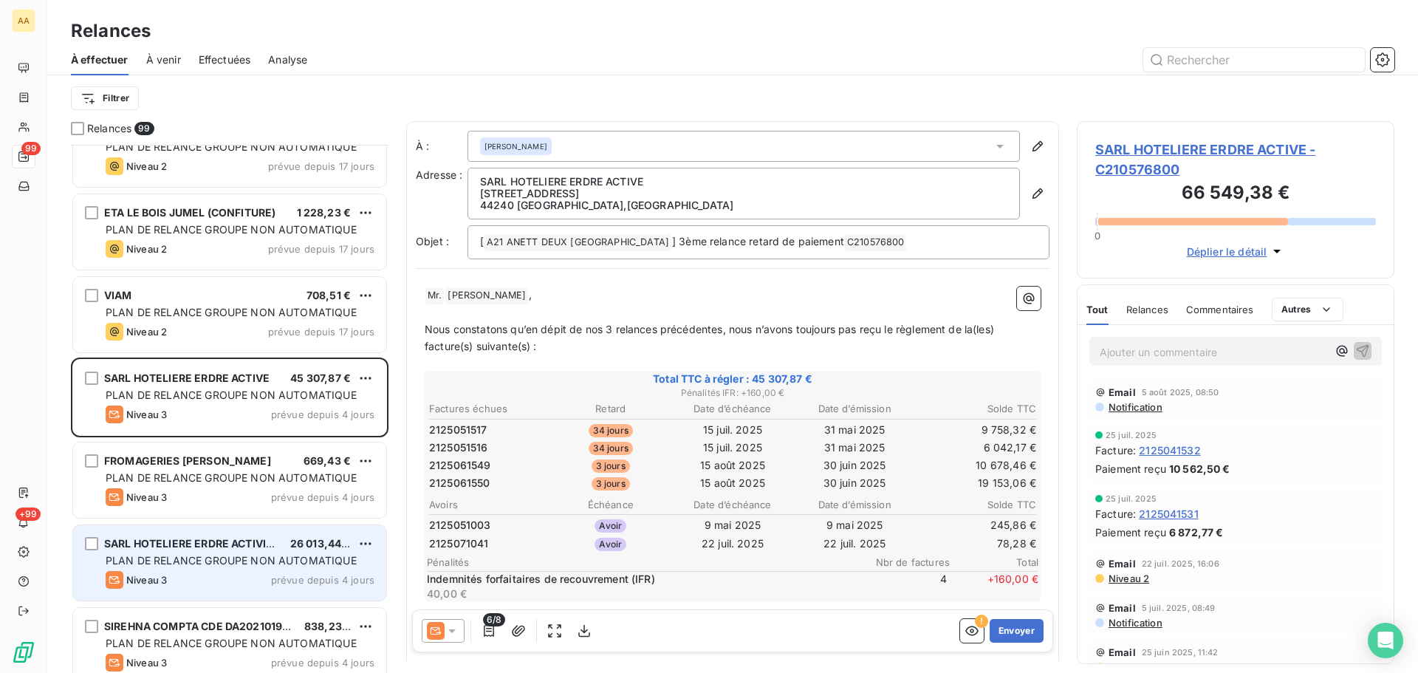
scroll to position [3988, 0]
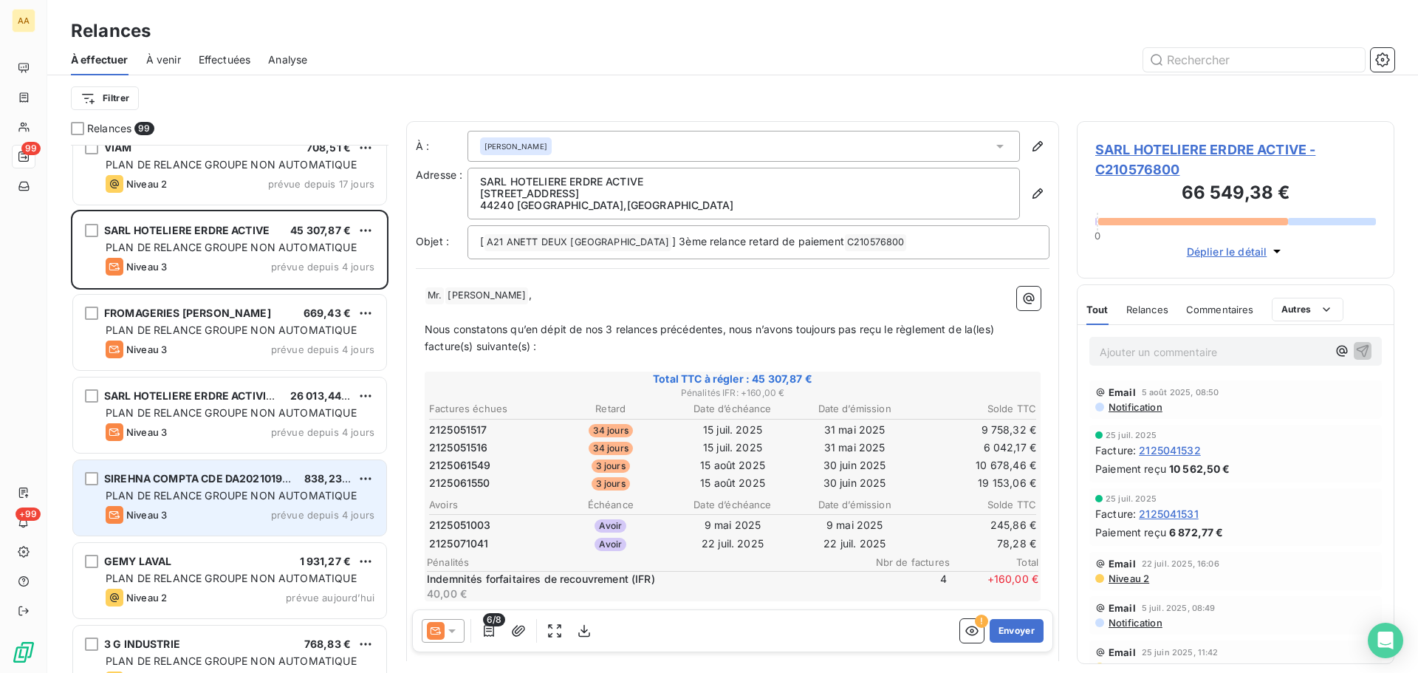
click at [312, 504] on div "SIREHNA COMPTA CDE DA202101903 838,23 € PLAN DE RELANCE GROUPE NON AUTOMATIQUE …" at bounding box center [229, 497] width 313 height 75
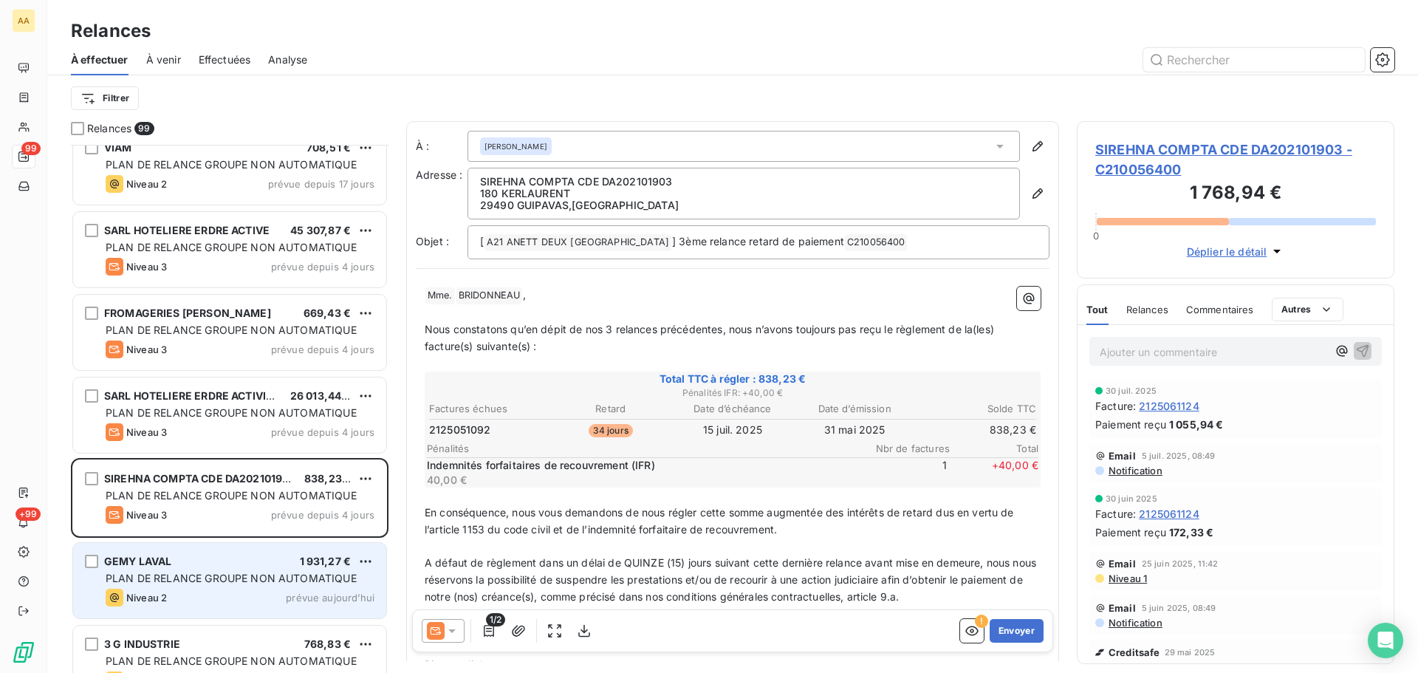
click at [290, 580] on span "PLAN DE RELANCE GROUPE NON AUTOMATIQUE" at bounding box center [231, 577] width 251 height 13
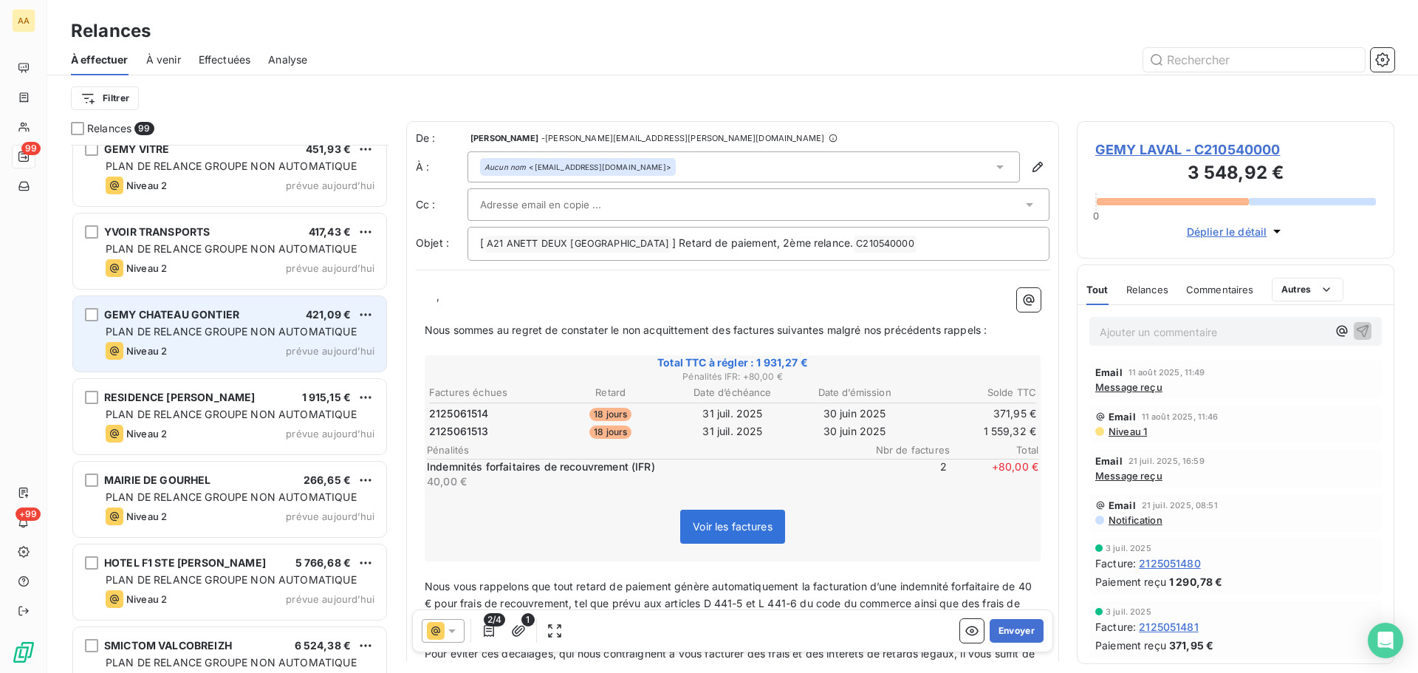
scroll to position [4579, 0]
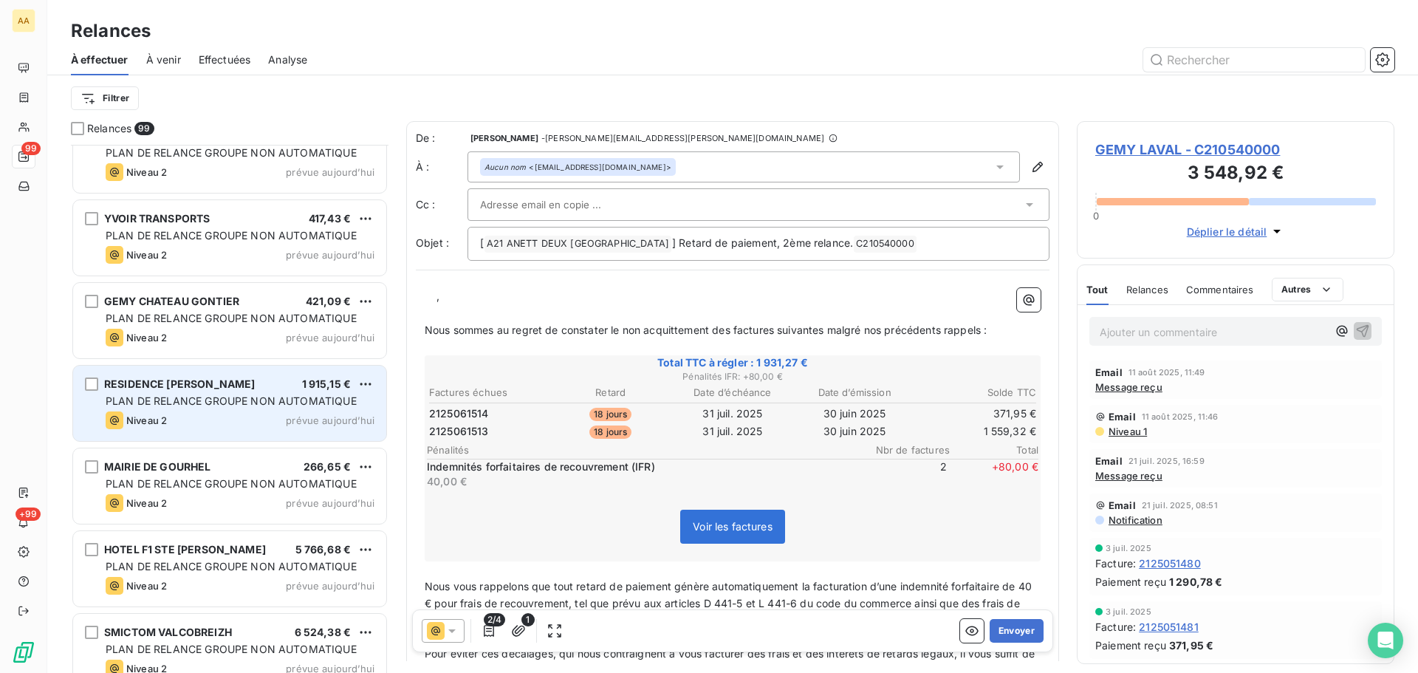
click at [284, 425] on div "Niveau 2 prévue aujourd’hui" at bounding box center [240, 420] width 269 height 18
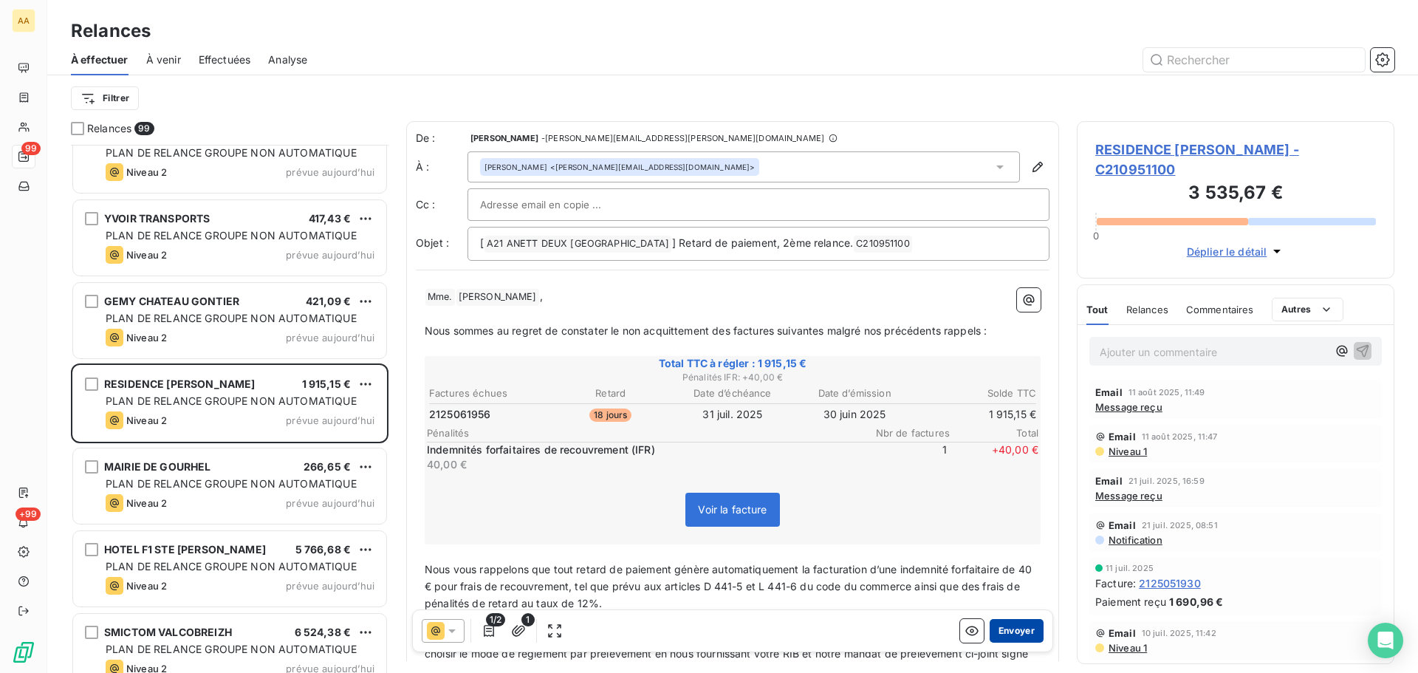
click at [1015, 632] on button "Envoyer" at bounding box center [1016, 631] width 54 height 24
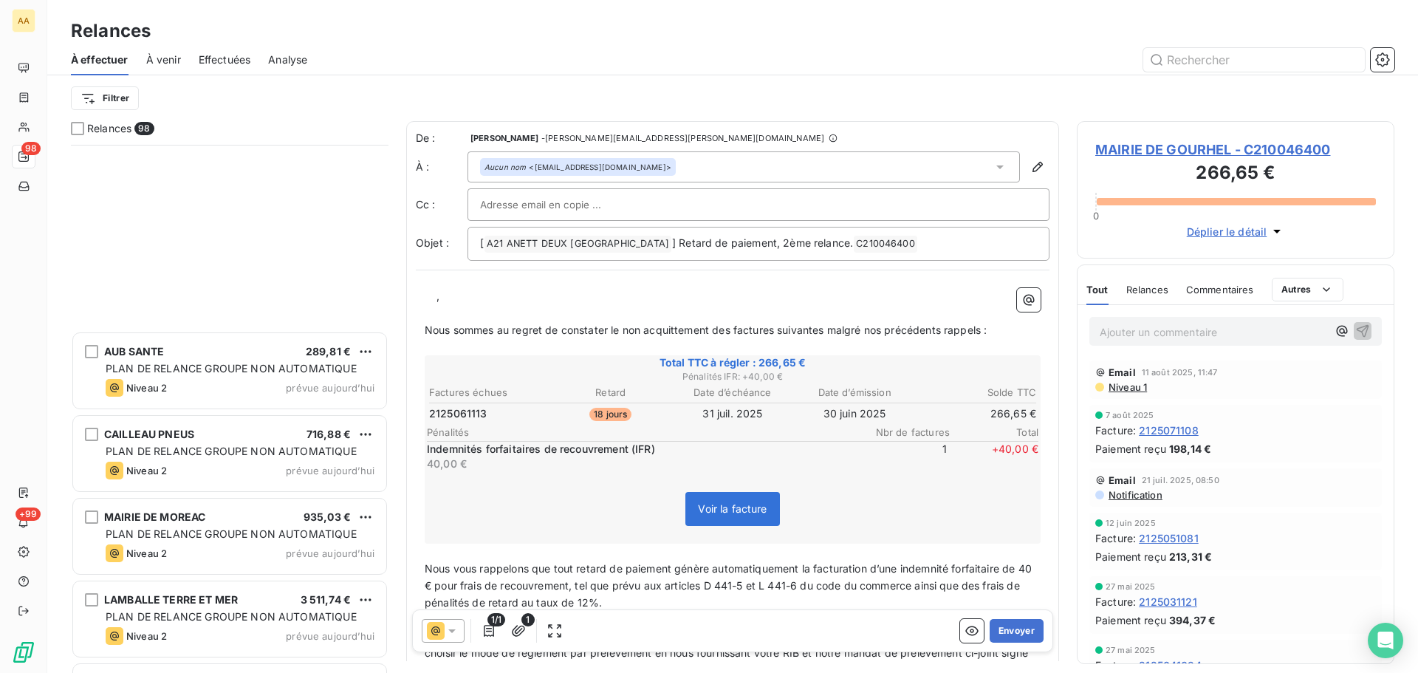
scroll to position [7577, 0]
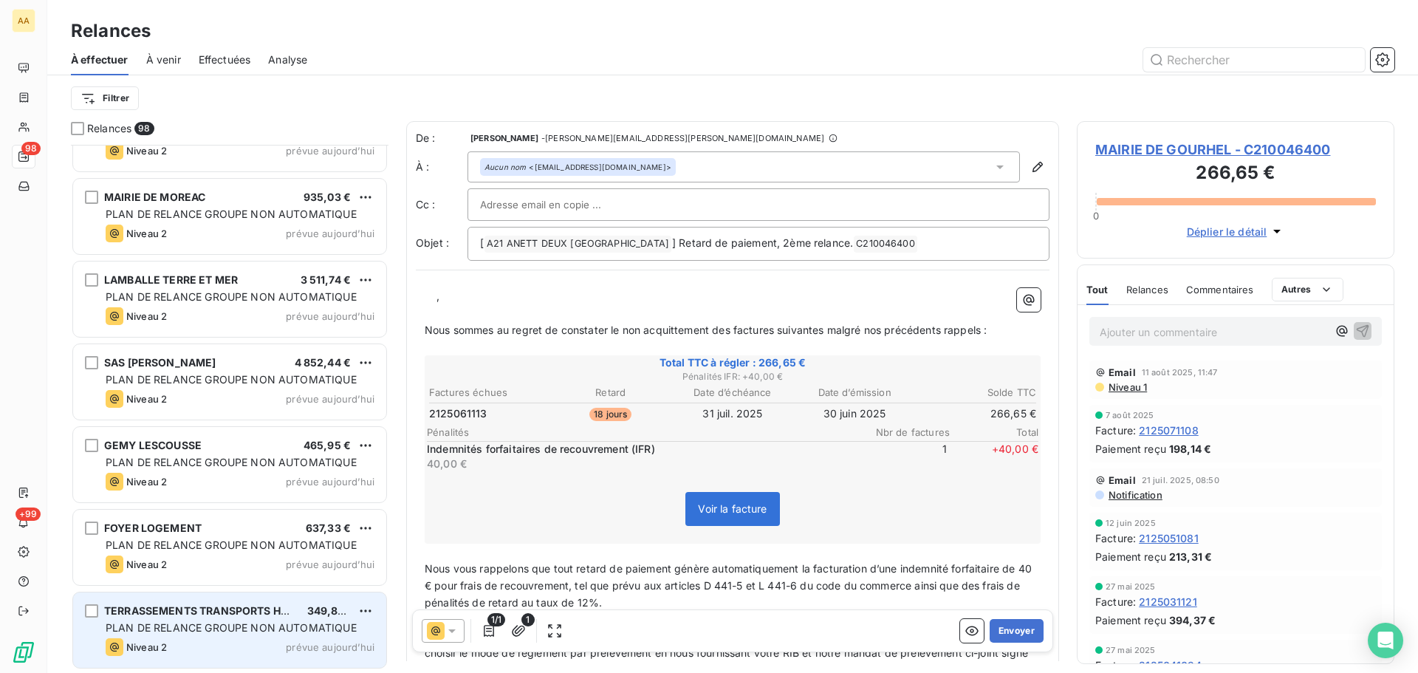
drag, startPoint x: 273, startPoint y: 588, endPoint x: 262, endPoint y: 609, distance: 23.5
click at [252, 621] on div "PLAN DE RELANCE GROUPE NON AUTOMATIQUE" at bounding box center [240, 627] width 269 height 15
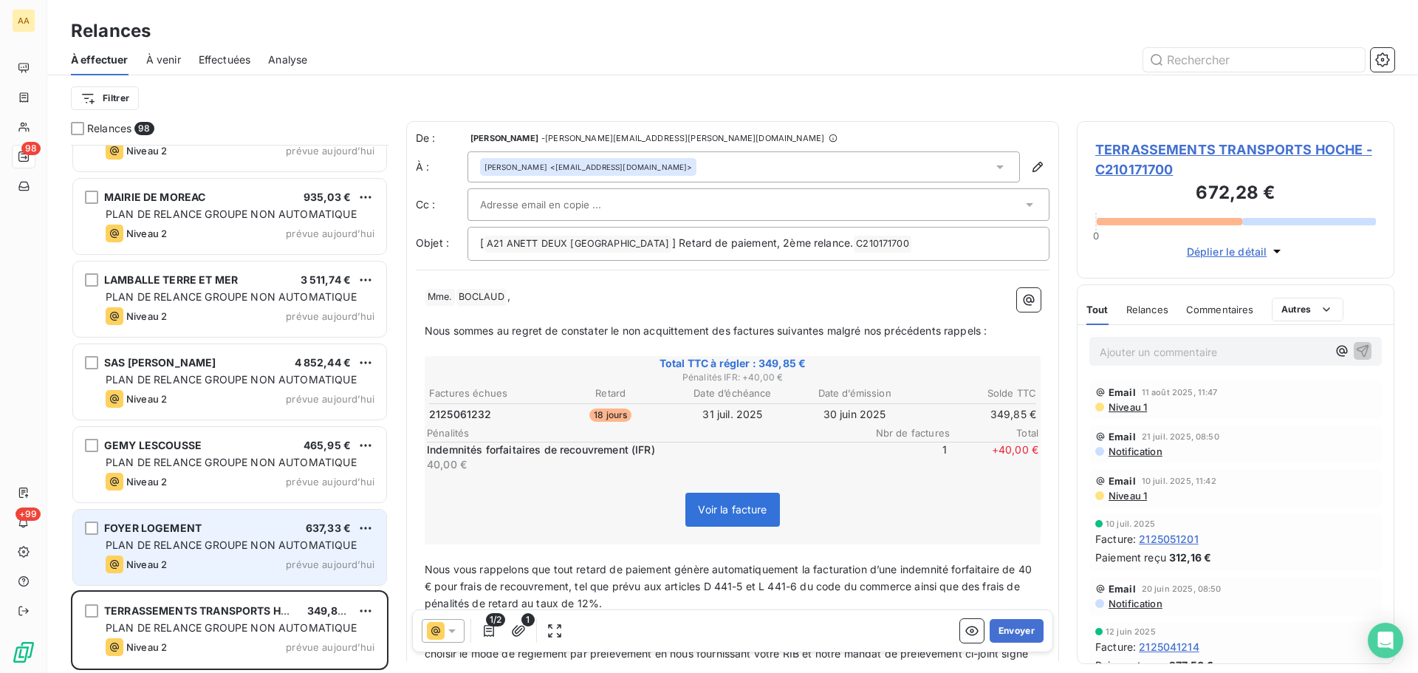
click at [214, 555] on div "Niveau 2 prévue aujourd’hui" at bounding box center [240, 564] width 269 height 18
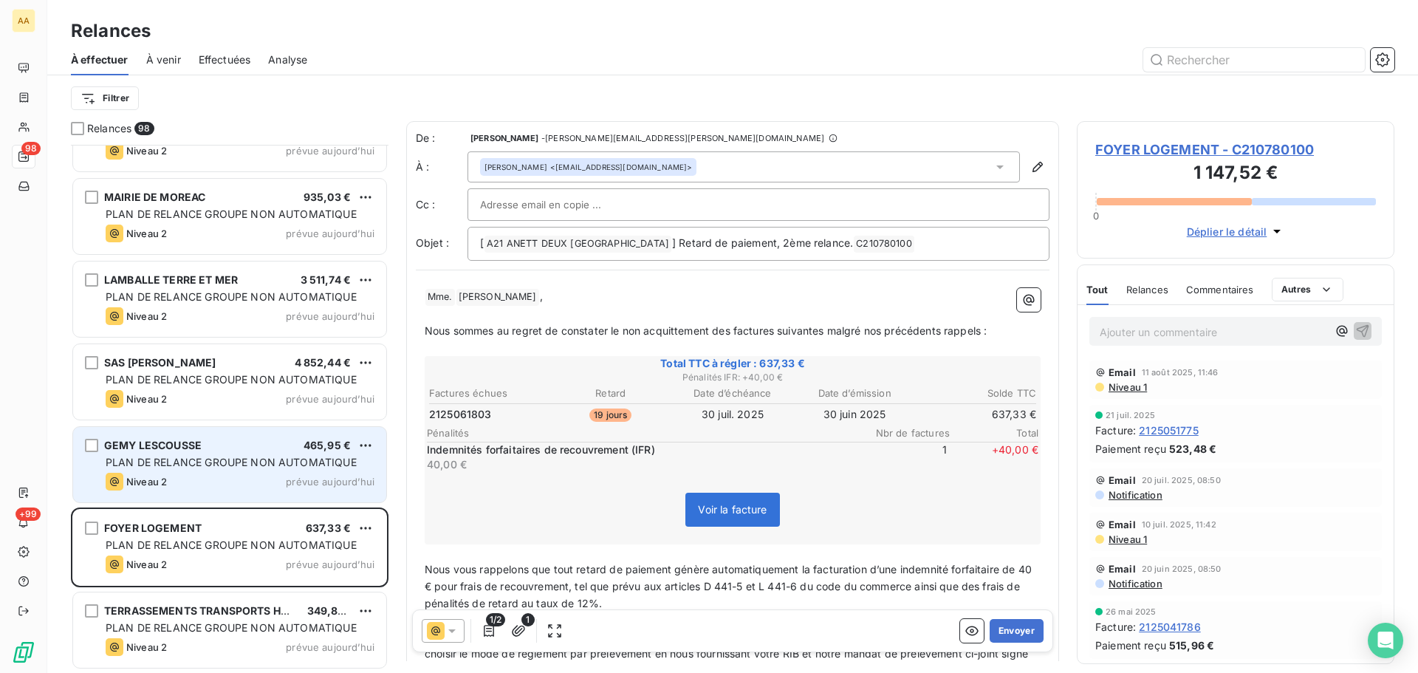
click at [207, 466] on span "PLAN DE RELANCE GROUPE NON AUTOMATIQUE" at bounding box center [231, 462] width 251 height 13
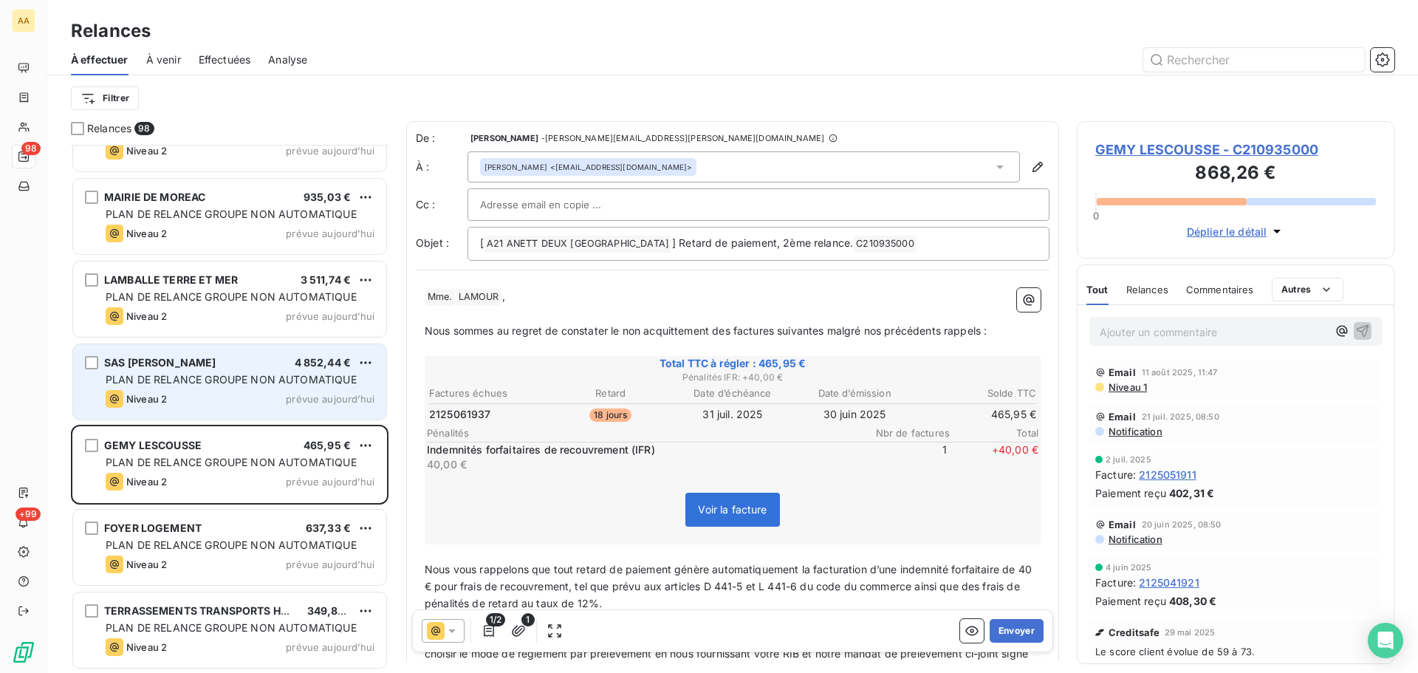
click at [242, 388] on div "SAS JEAN-FRANCOIS FURIC 4 852,44 € PLAN DE RELANCE GROUPE NON AUTOMATIQUE Nivea…" at bounding box center [229, 381] width 313 height 75
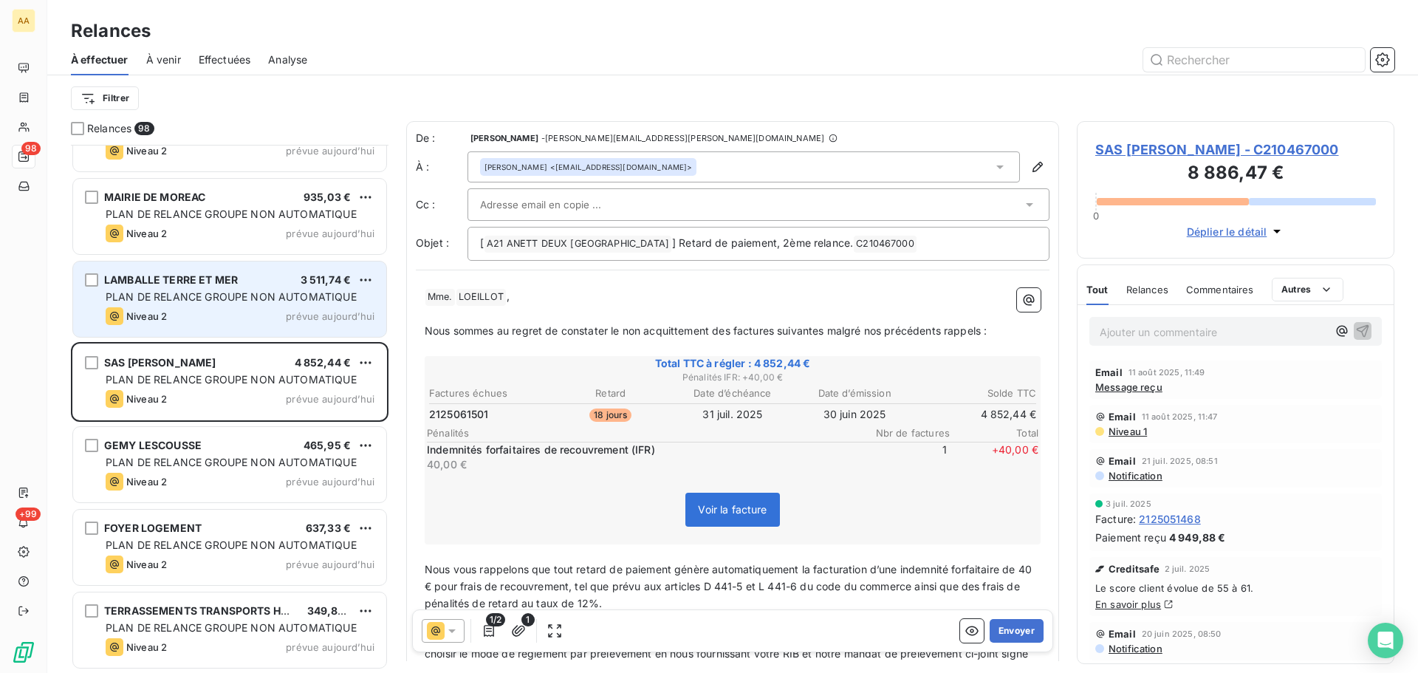
click at [230, 300] on span "PLAN DE RELANCE GROUPE NON AUTOMATIQUE" at bounding box center [231, 296] width 251 height 13
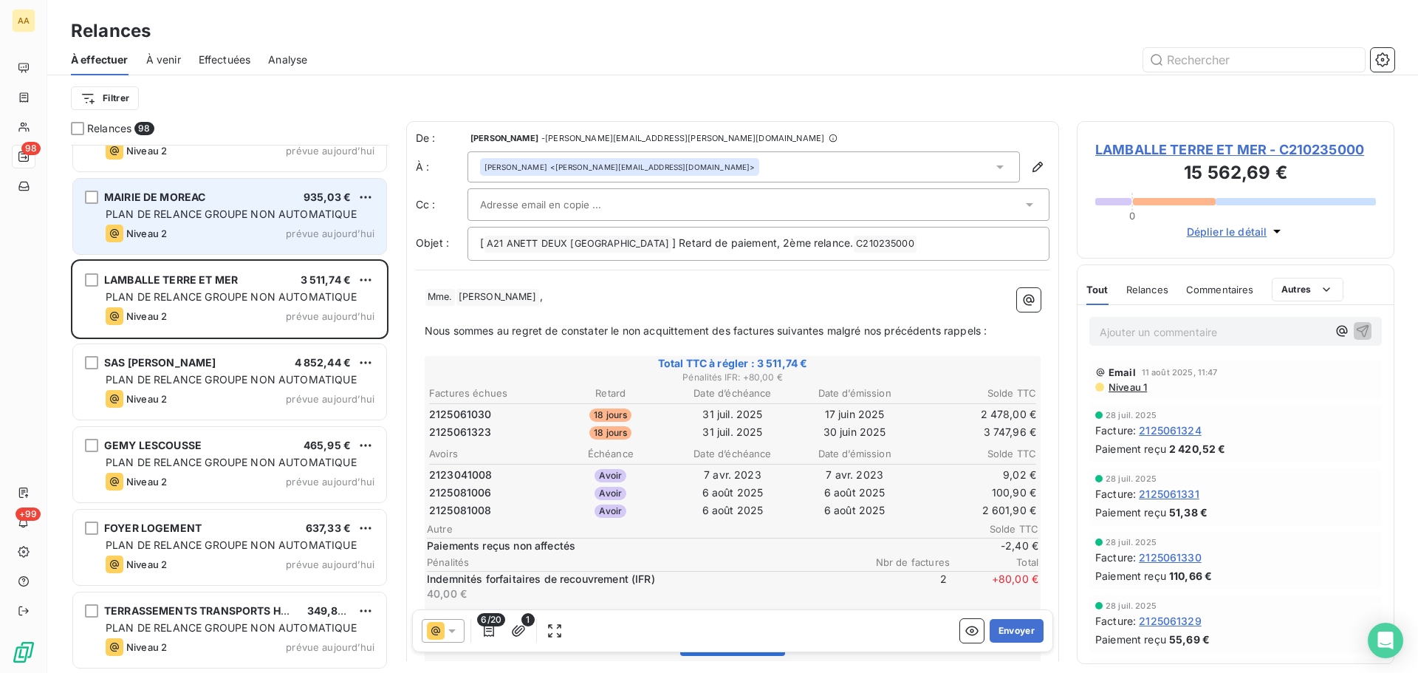
click at [236, 229] on div "Niveau 2 prévue aujourd’hui" at bounding box center [240, 233] width 269 height 18
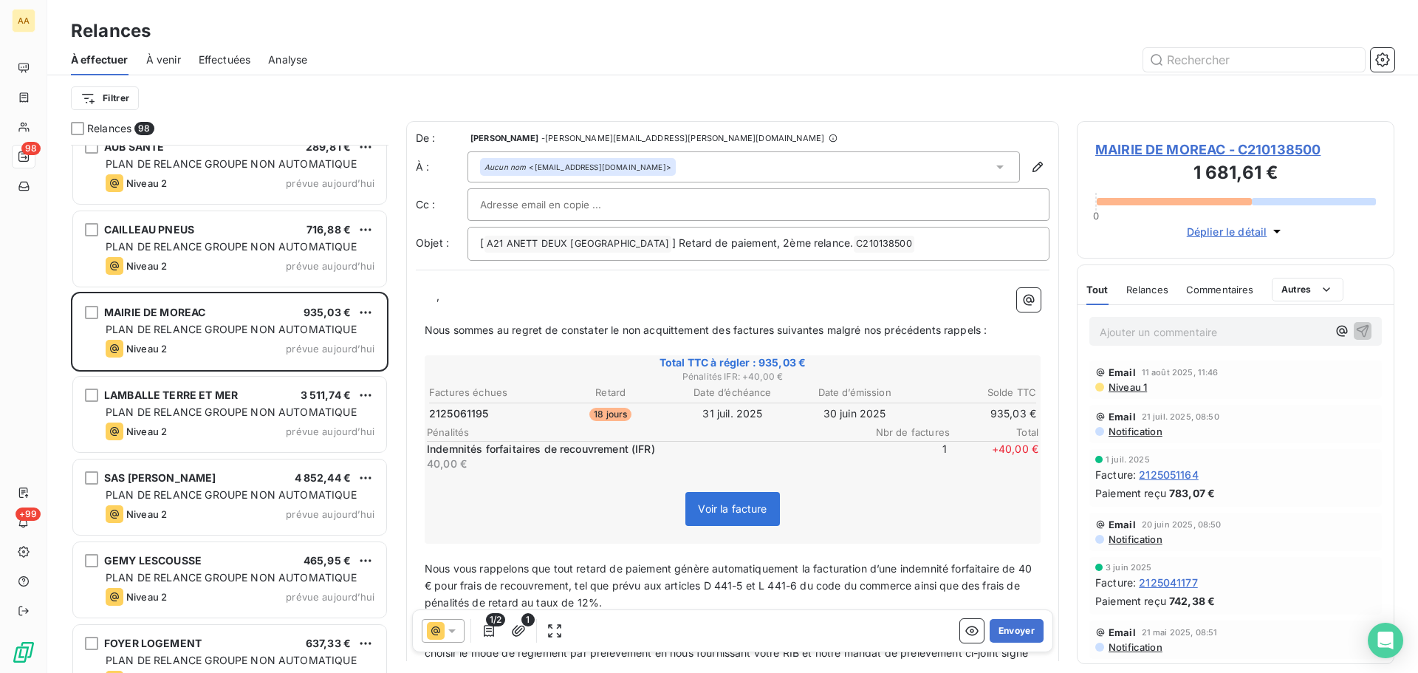
scroll to position [7282, 0]
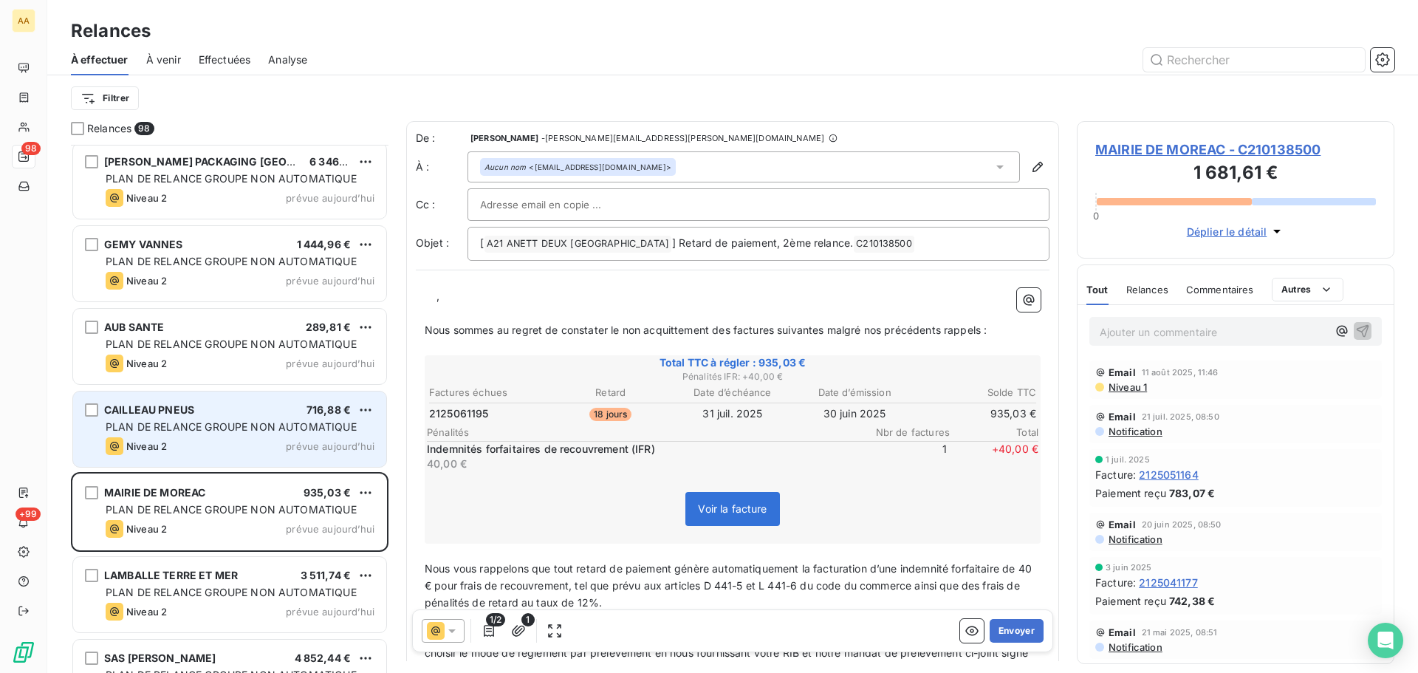
click at [250, 434] on div "CAILLEAU PNEUS 716,88 € PLAN DE RELANCE GROUPE NON AUTOMATIQUE Niveau 2 prévue …" at bounding box center [229, 428] width 313 height 75
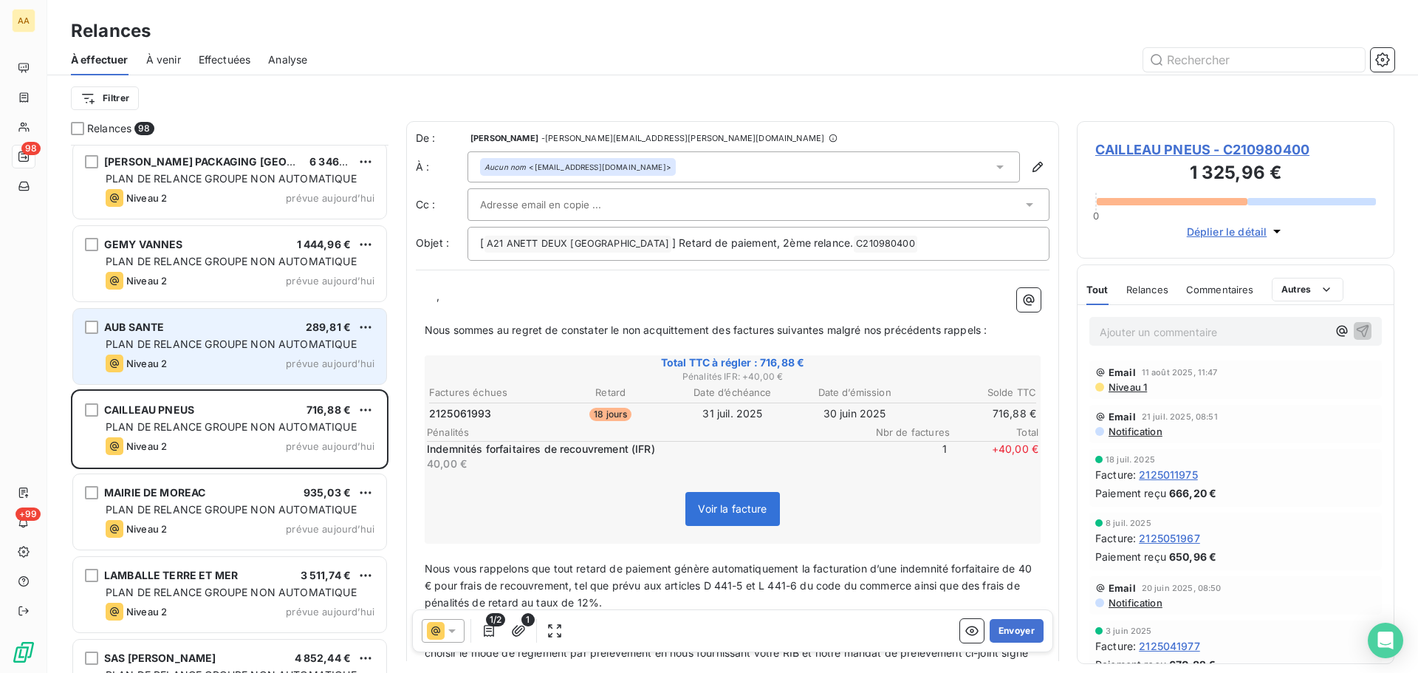
click at [221, 347] on span "PLAN DE RELANCE GROUPE NON AUTOMATIQUE" at bounding box center [231, 343] width 251 height 13
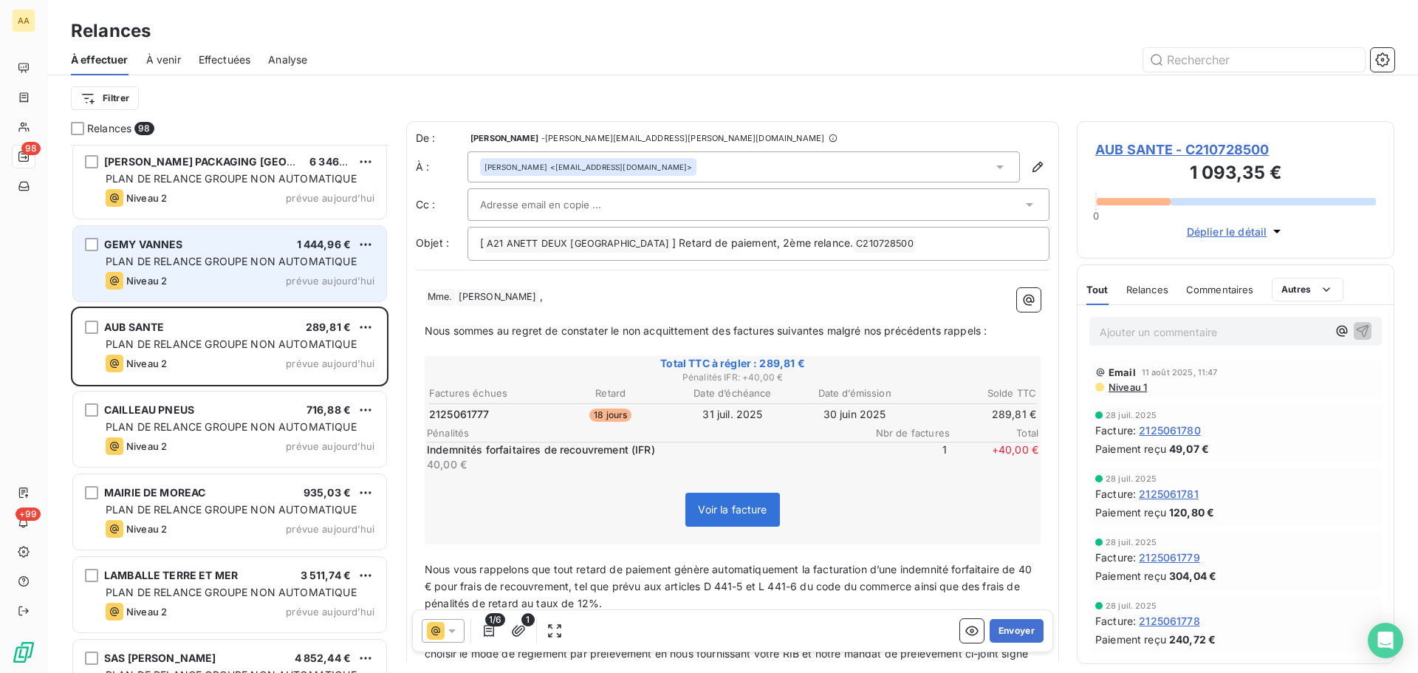
click at [235, 269] on div "GEMY VANNES 1 444,96 € PLAN DE RELANCE GROUPE NON AUTOMATIQUE Niveau 2 prévue a…" at bounding box center [229, 263] width 313 height 75
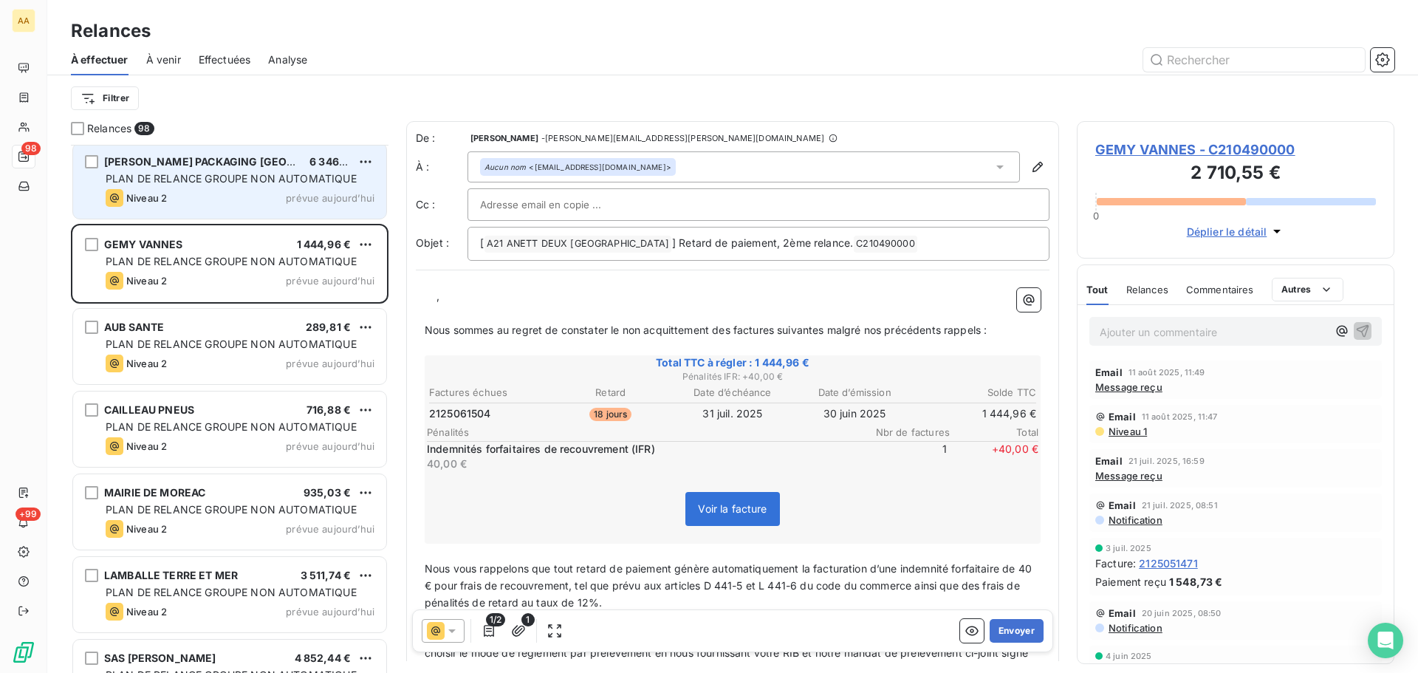
click at [244, 196] on div "Niveau 2 prévue aujourd’hui" at bounding box center [240, 198] width 269 height 18
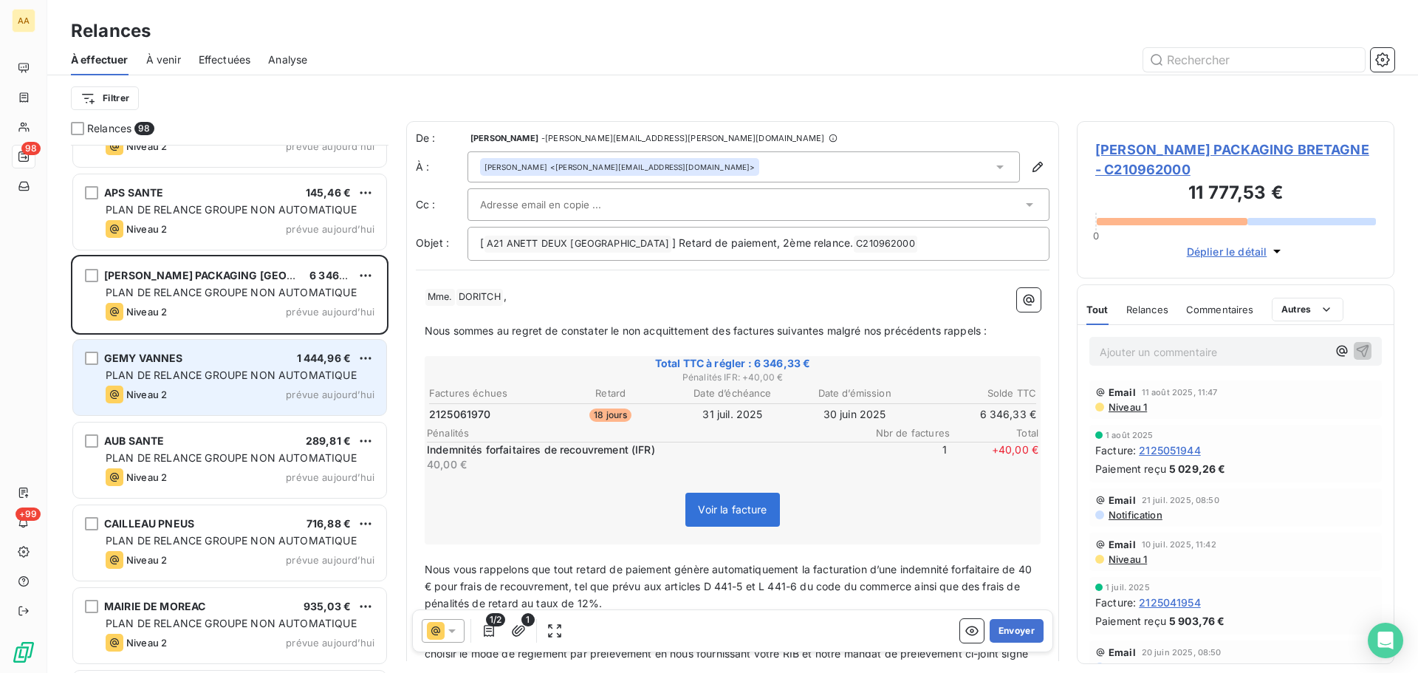
scroll to position [7134, 0]
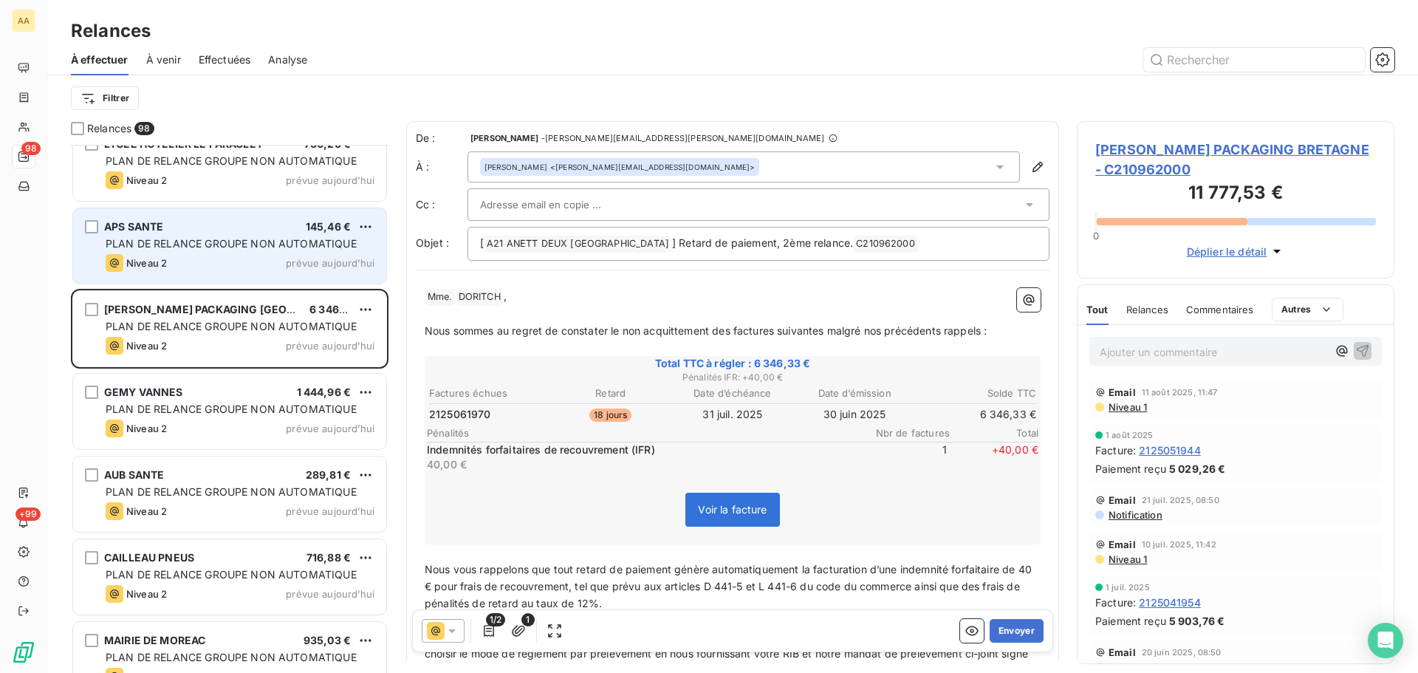
click at [299, 250] on div "PLAN DE RELANCE GROUPE NON AUTOMATIQUE" at bounding box center [240, 243] width 269 height 15
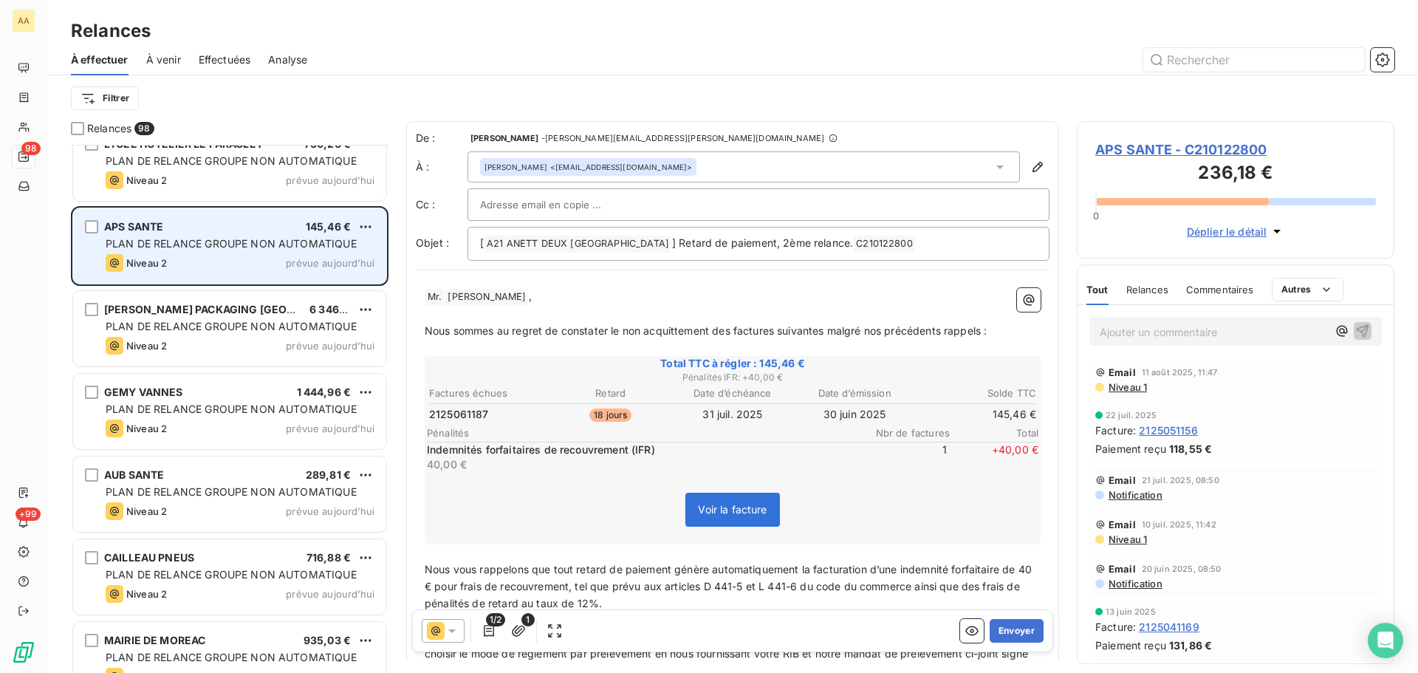
scroll to position [6986, 0]
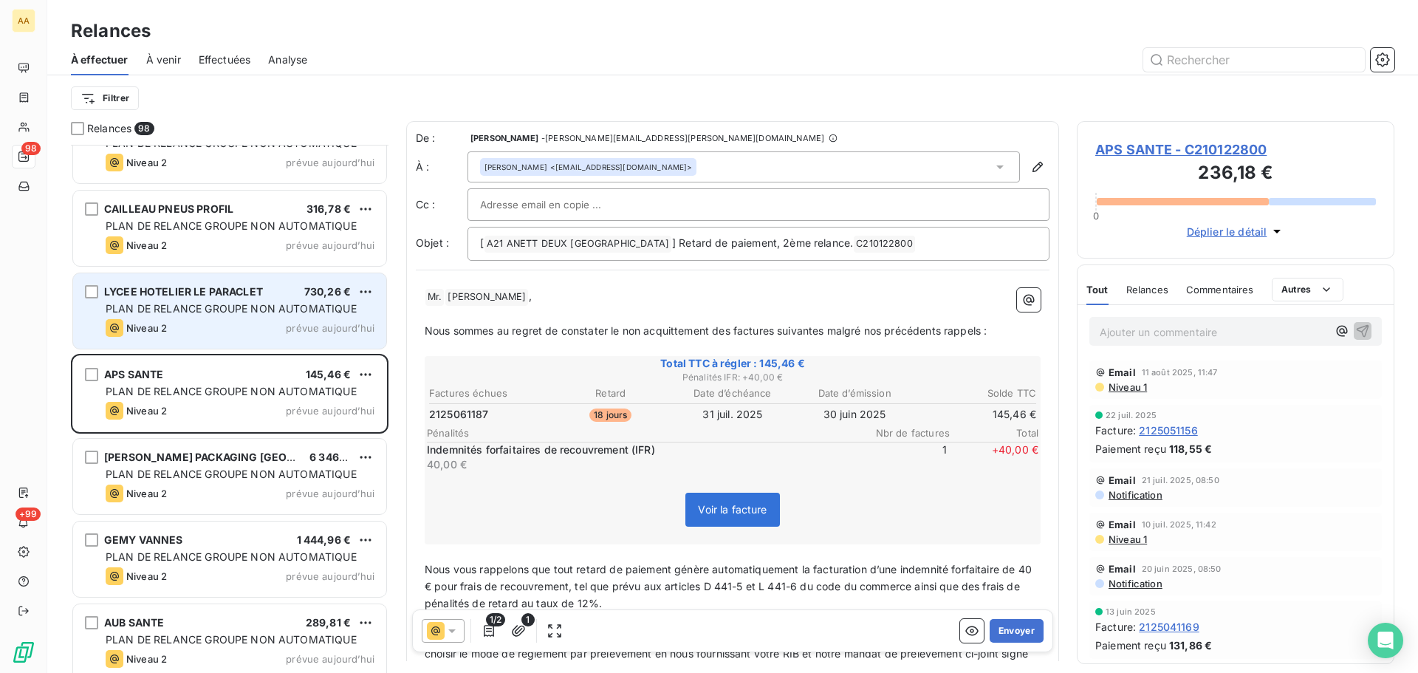
click at [272, 303] on span "PLAN DE RELANCE GROUPE NON AUTOMATIQUE" at bounding box center [231, 308] width 251 height 13
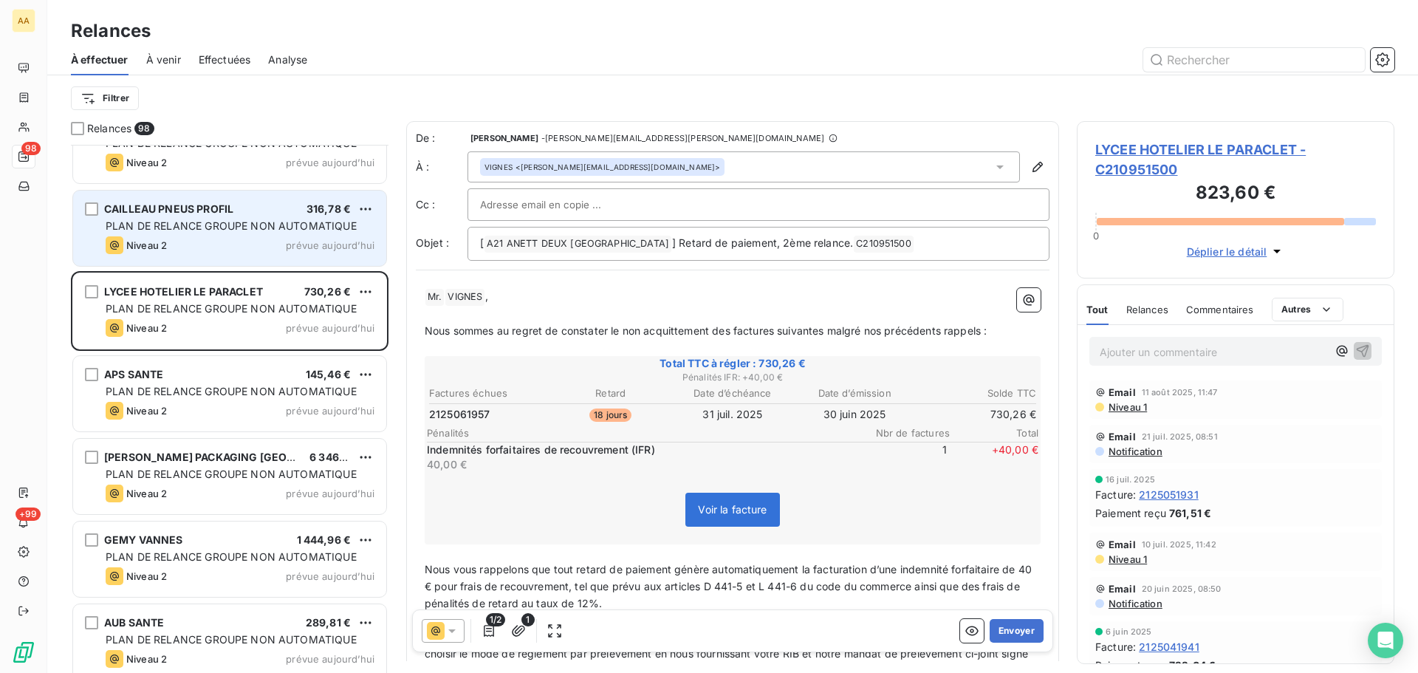
click at [292, 224] on span "PLAN DE RELANCE GROUPE NON AUTOMATIQUE" at bounding box center [231, 225] width 251 height 13
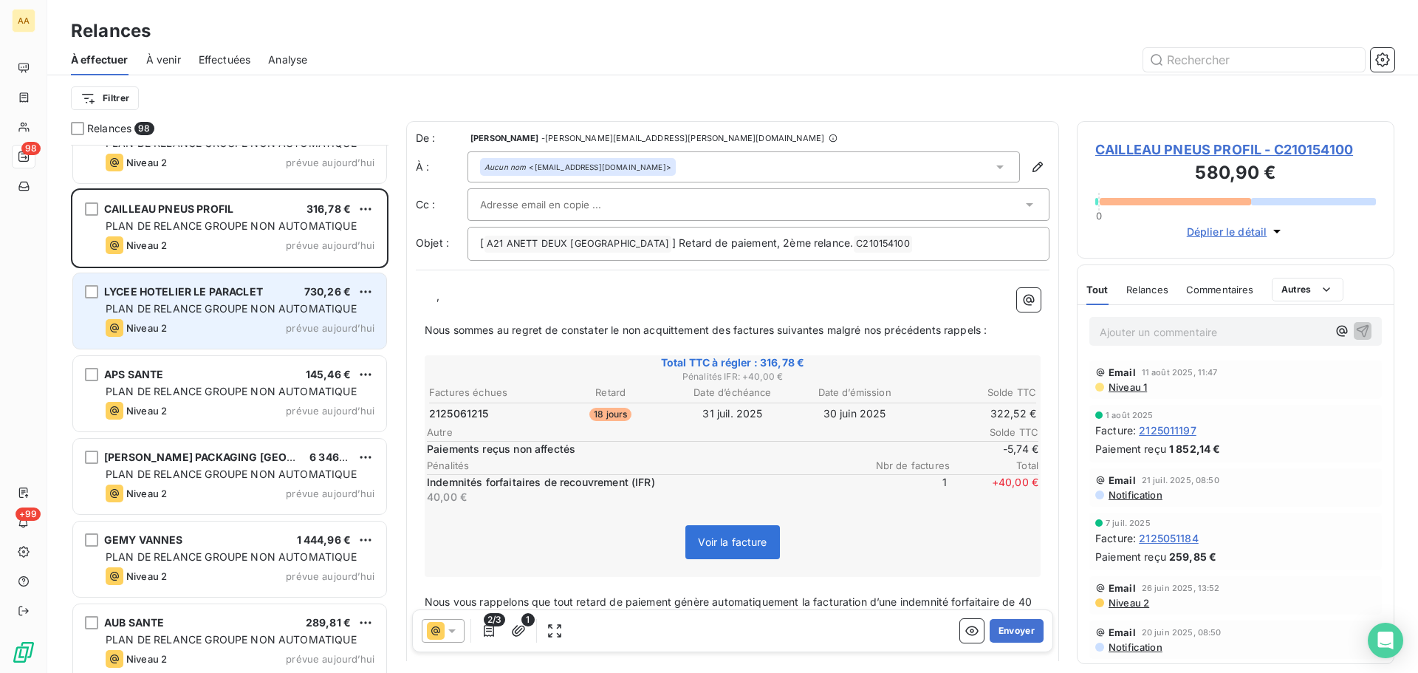
scroll to position [6839, 0]
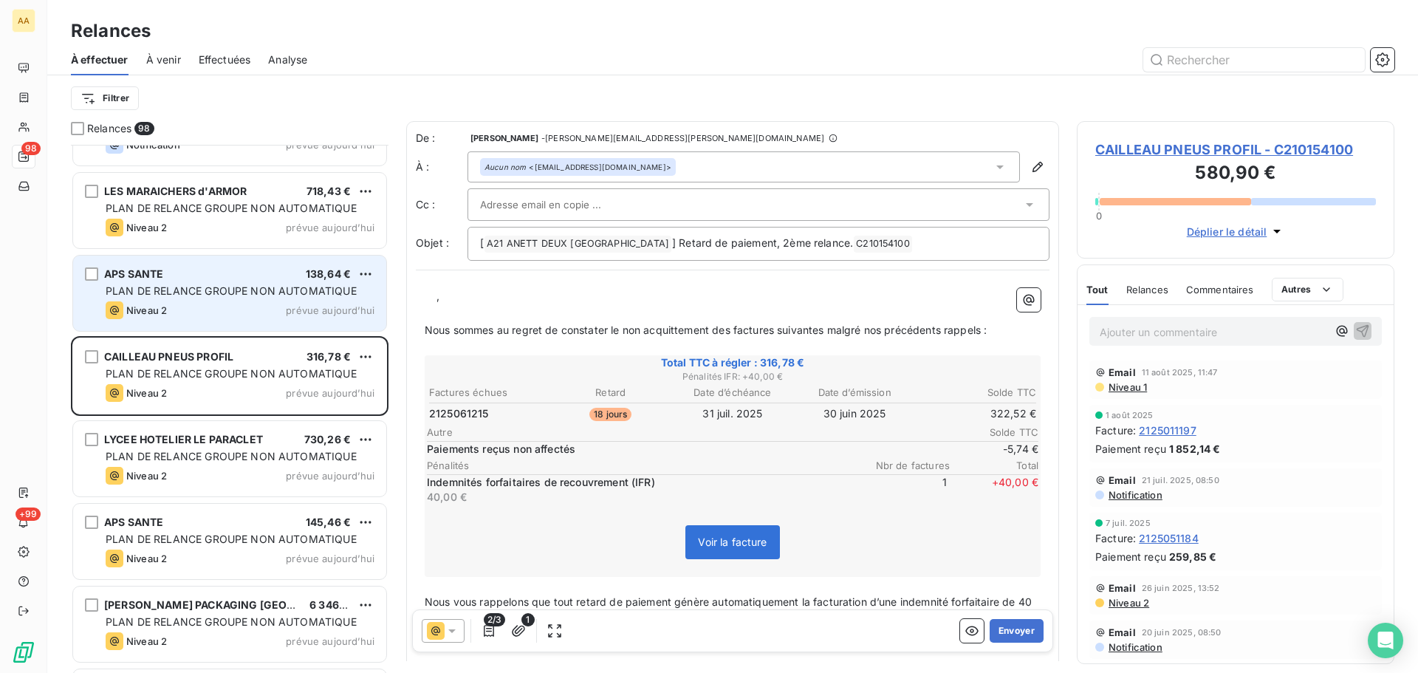
click at [309, 298] on div "PLAN DE RELANCE GROUPE NON AUTOMATIQUE" at bounding box center [240, 291] width 269 height 15
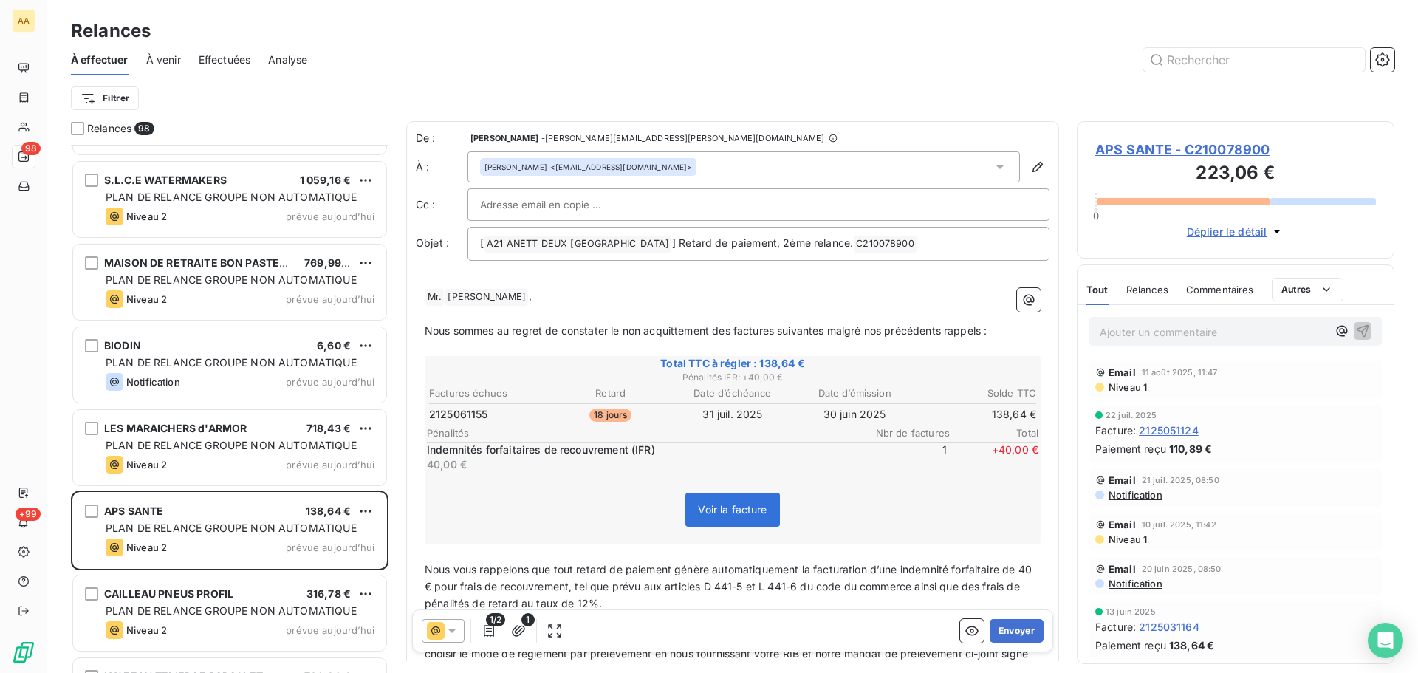
scroll to position [6543, 0]
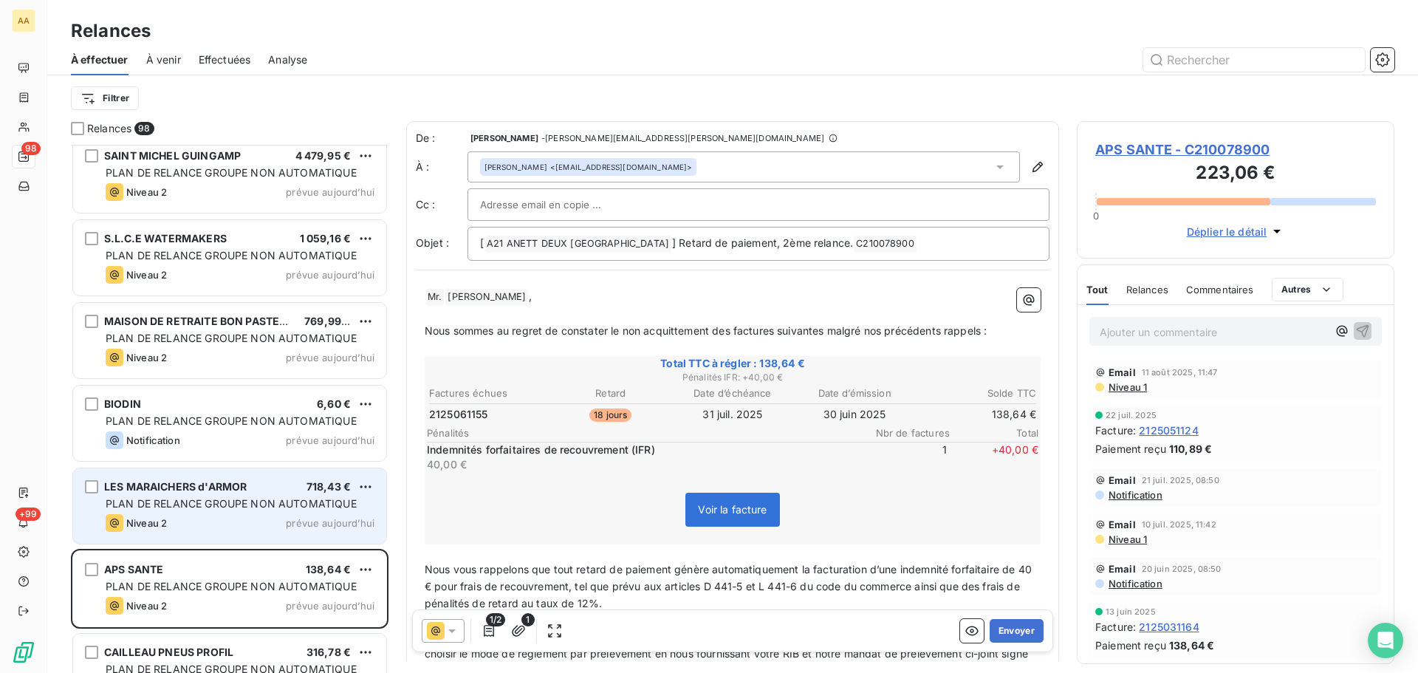
click at [278, 492] on div "LES MARAICHERS d'ARMOR 718,43 €" at bounding box center [240, 486] width 269 height 13
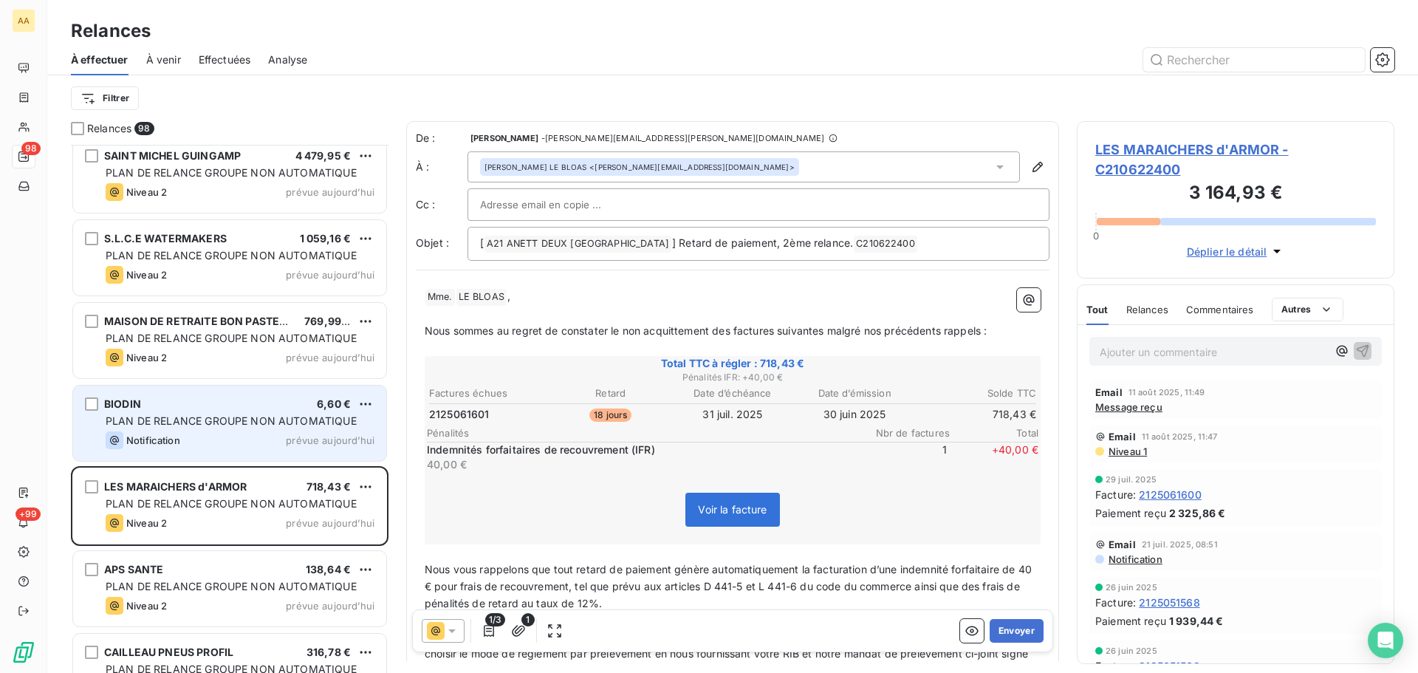
click at [246, 414] on span "PLAN DE RELANCE GROUPE NON AUTOMATIQUE" at bounding box center [231, 420] width 251 height 13
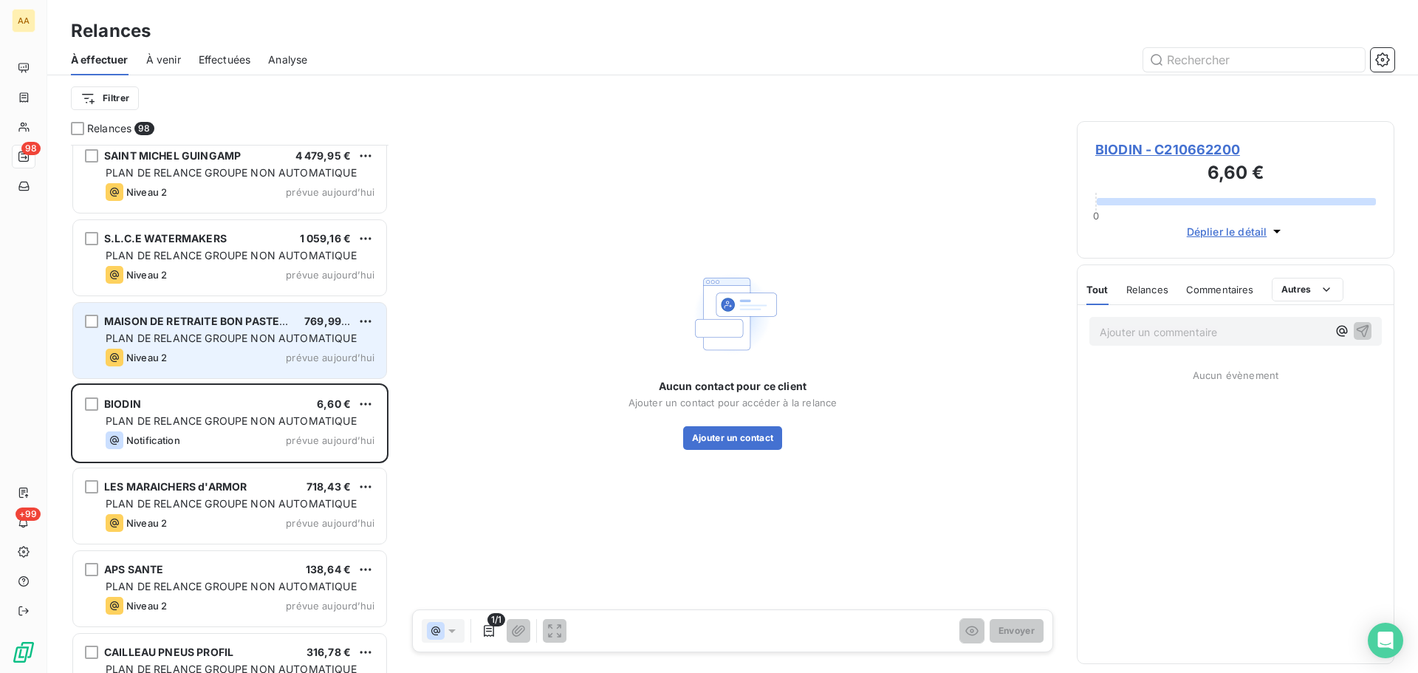
click at [238, 344] on div "PLAN DE RELANCE GROUPE NON AUTOMATIQUE" at bounding box center [240, 338] width 269 height 15
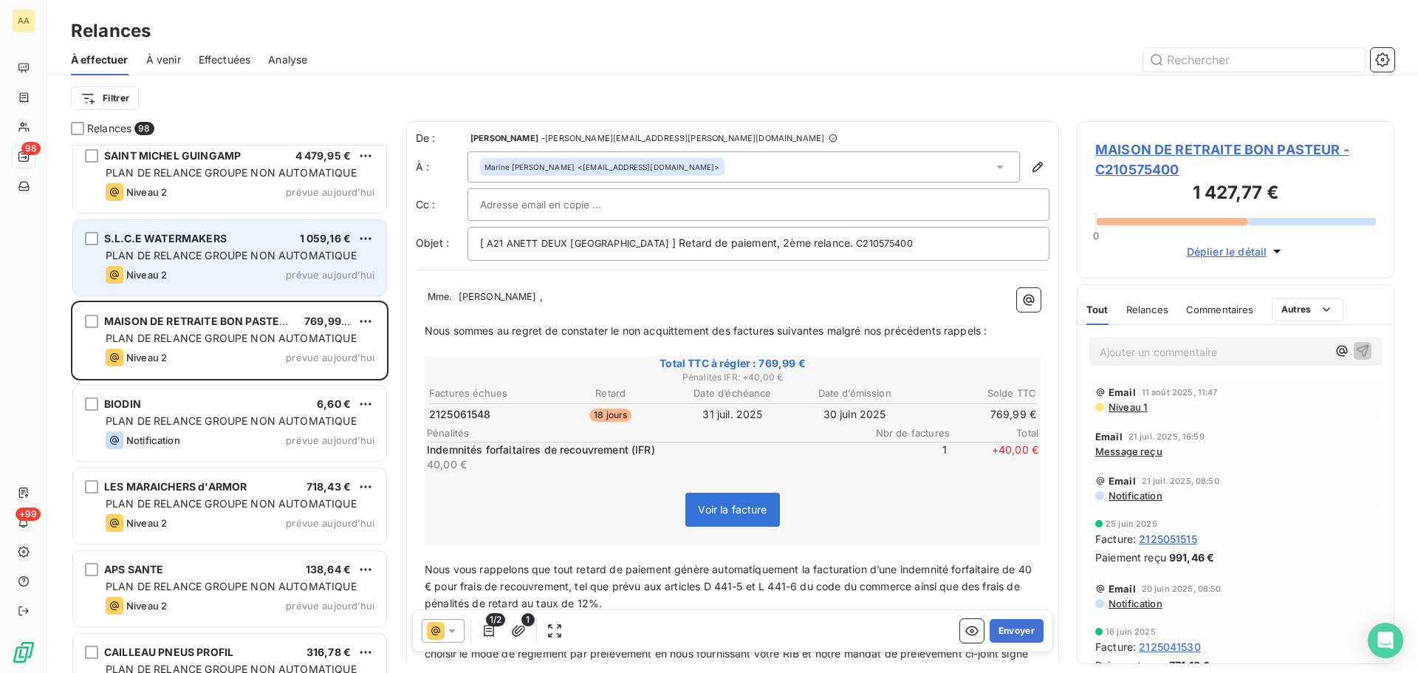
click at [259, 264] on div "S.L.C.E WATERMAKERS 1 059,16 € PLAN DE RELANCE GROUPE NON AUTOMATIQUE Niveau 2 …" at bounding box center [229, 257] width 313 height 75
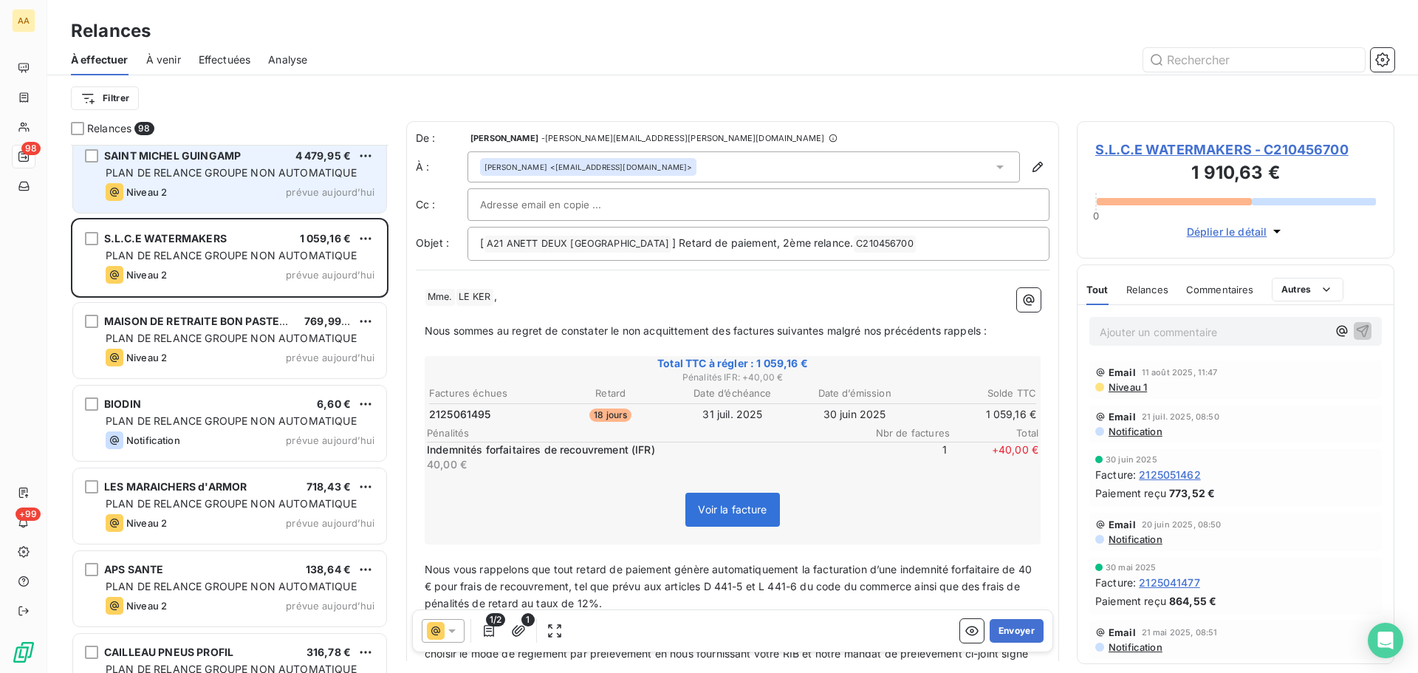
click at [216, 166] on span "PLAN DE RELANCE GROUPE NON AUTOMATIQUE" at bounding box center [231, 172] width 251 height 13
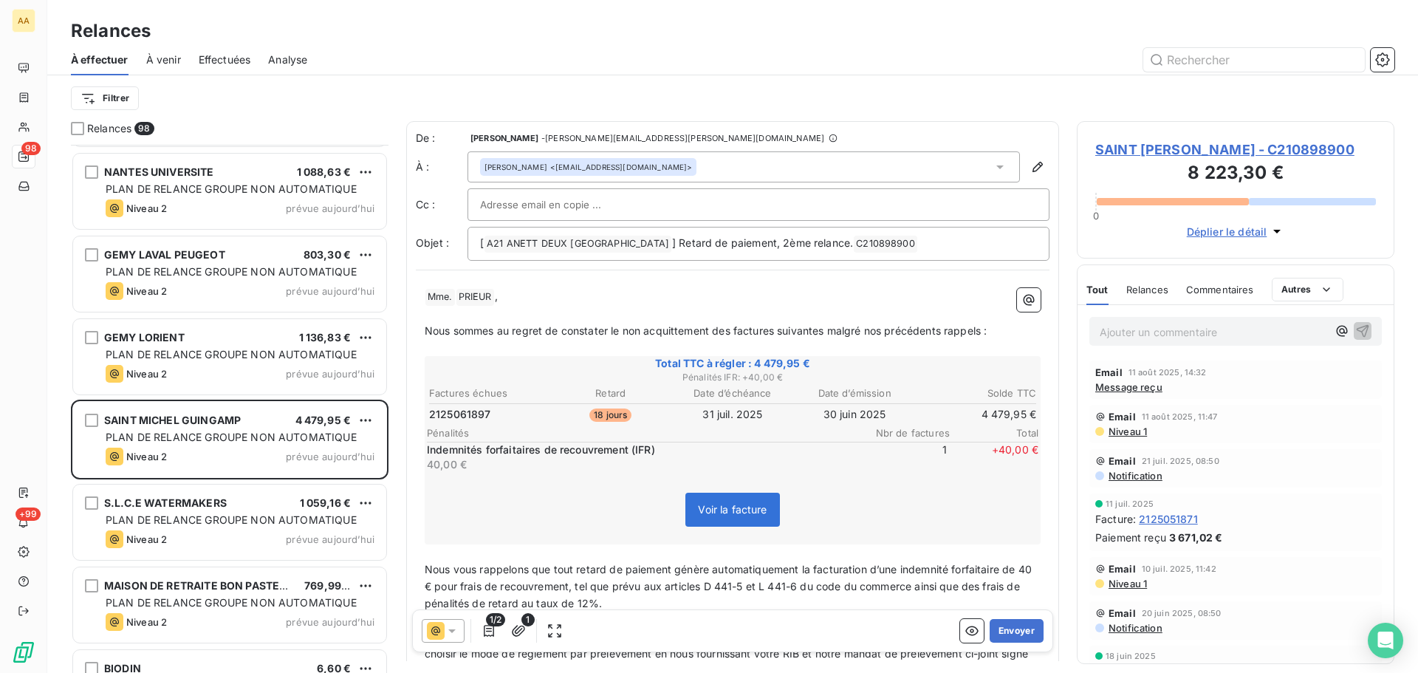
scroll to position [6248, 0]
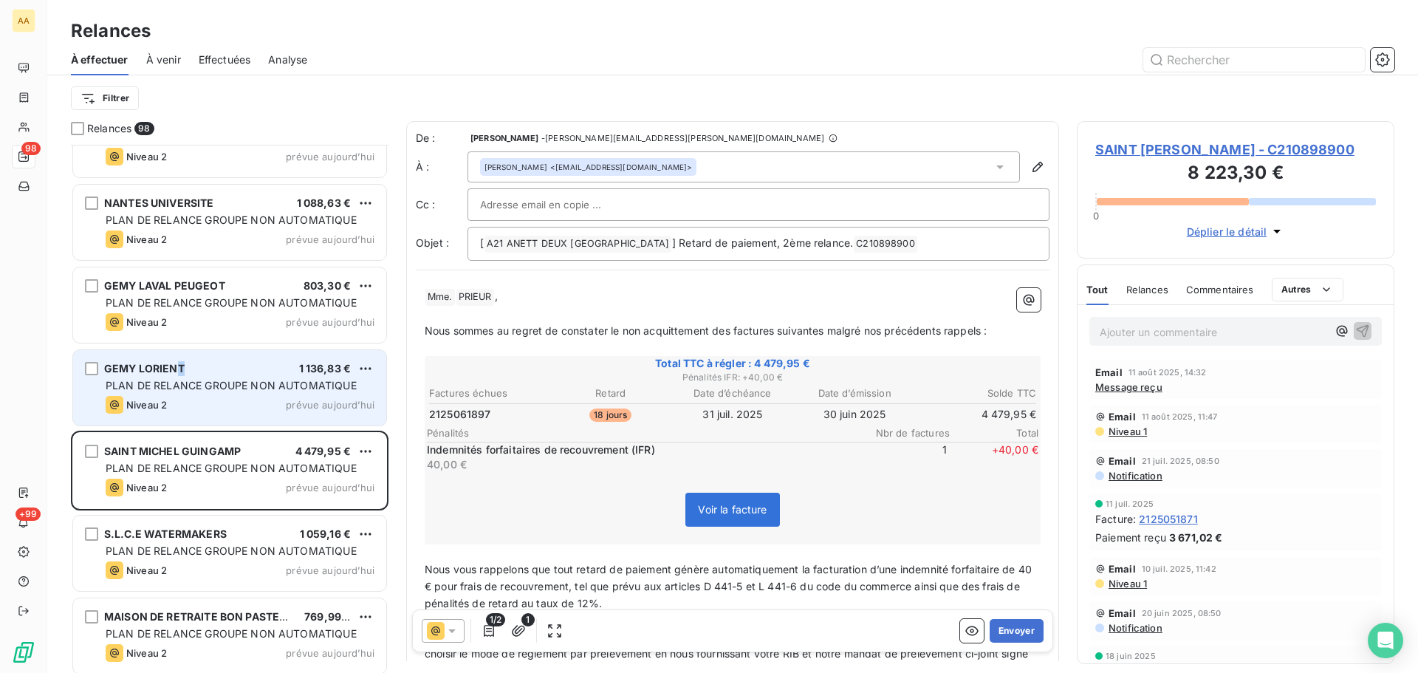
click at [182, 370] on span "GEMY LORIENT" at bounding box center [144, 368] width 80 height 13
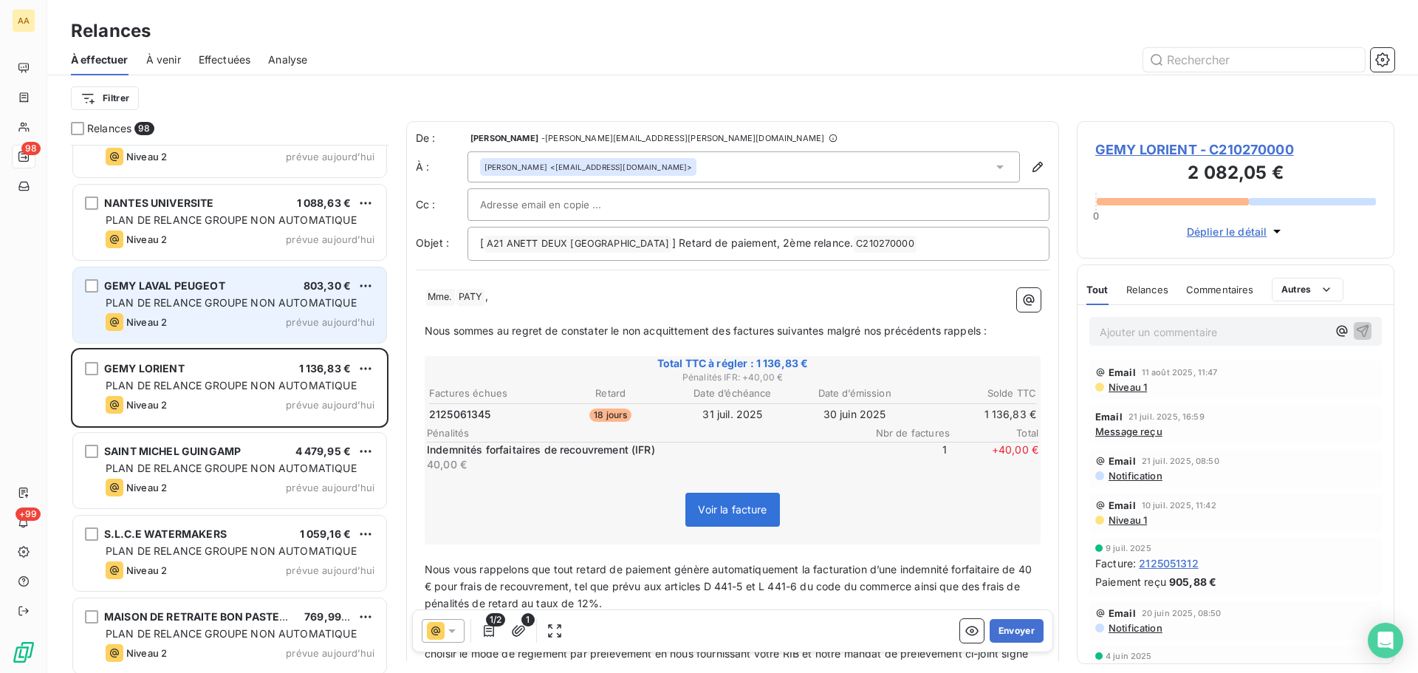
click at [196, 307] on span "PLAN DE RELANCE GROUPE NON AUTOMATIQUE" at bounding box center [231, 302] width 251 height 13
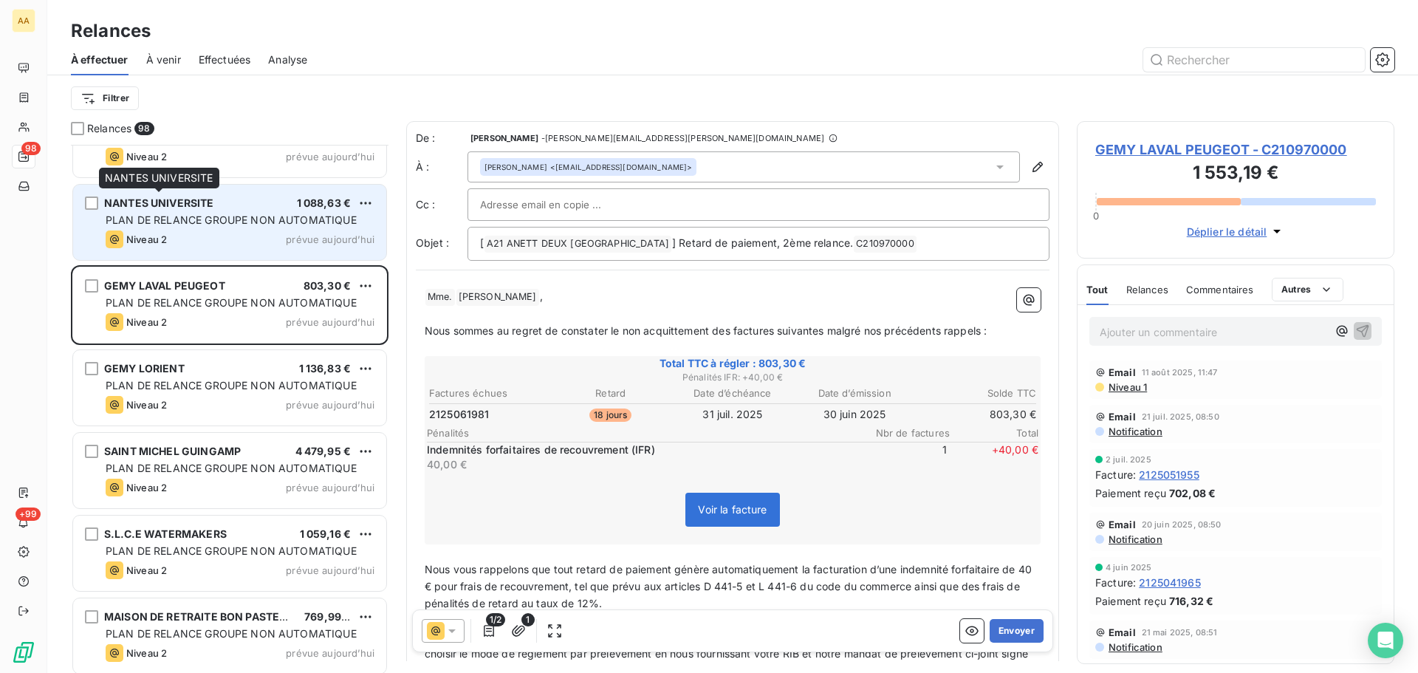
click at [160, 204] on span "NANTES UNIVERSITE" at bounding box center [159, 202] width 110 height 13
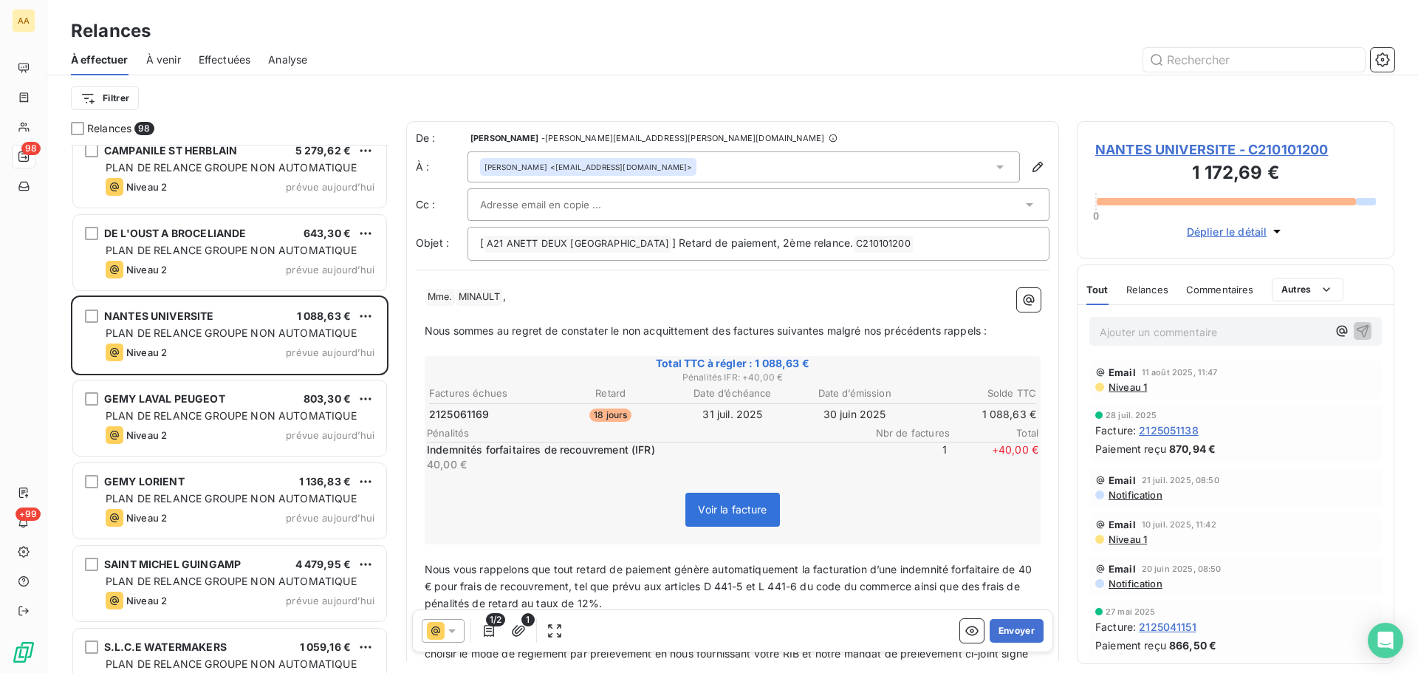
scroll to position [6100, 0]
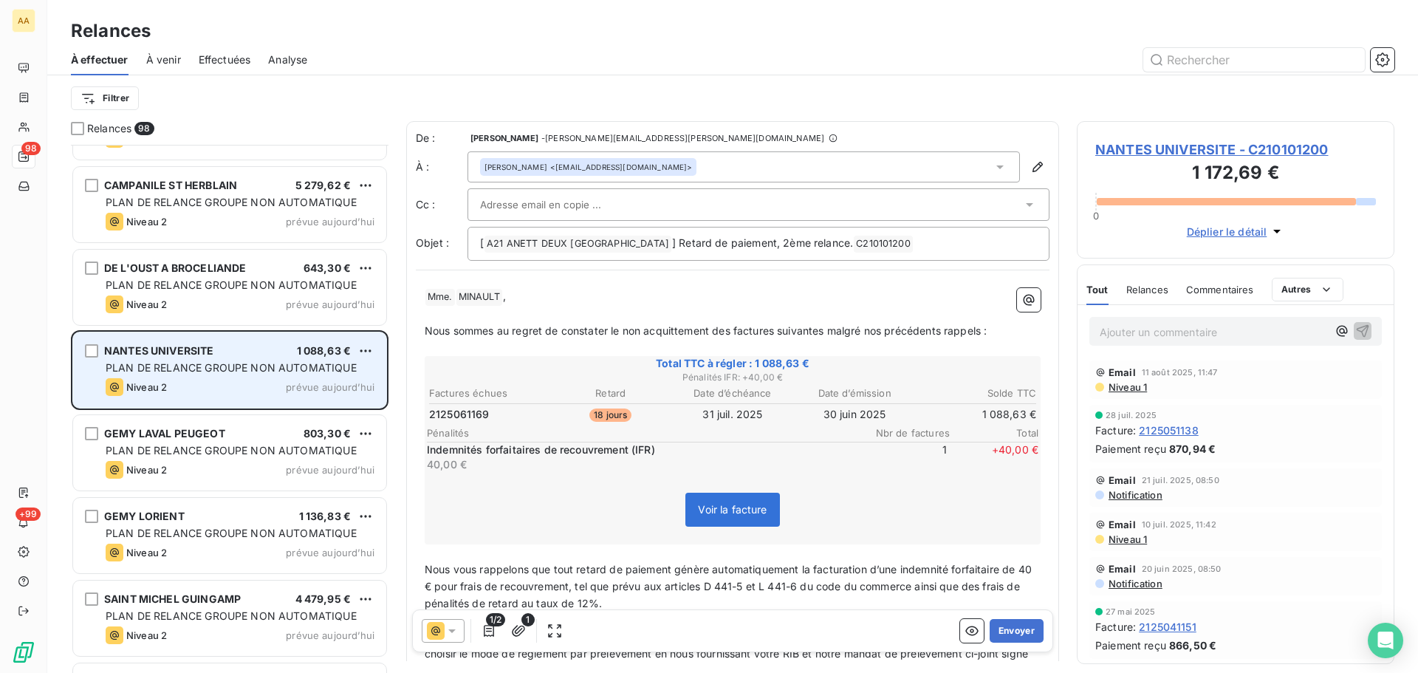
click at [181, 370] on span "PLAN DE RELANCE GROUPE NON AUTOMATIQUE" at bounding box center [231, 367] width 251 height 13
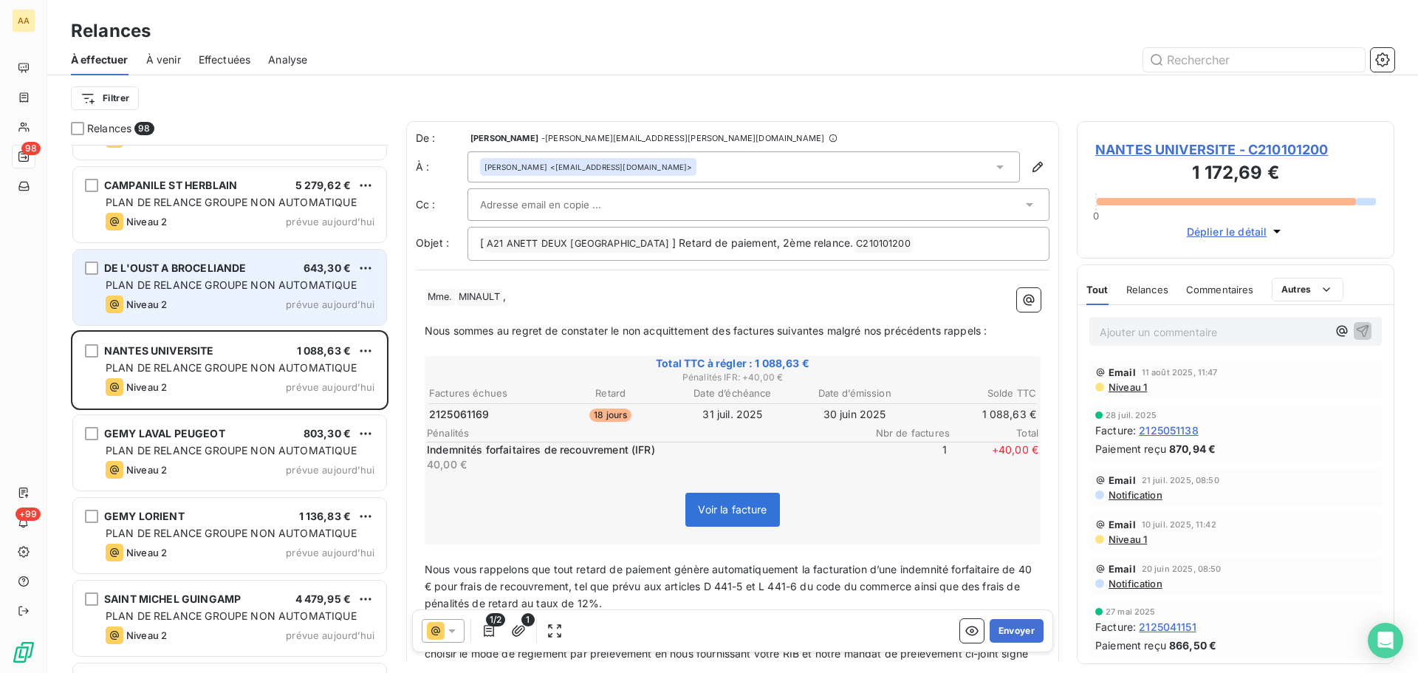
click at [173, 270] on span "DE L'OUST A BROCELIANDE" at bounding box center [175, 267] width 142 height 13
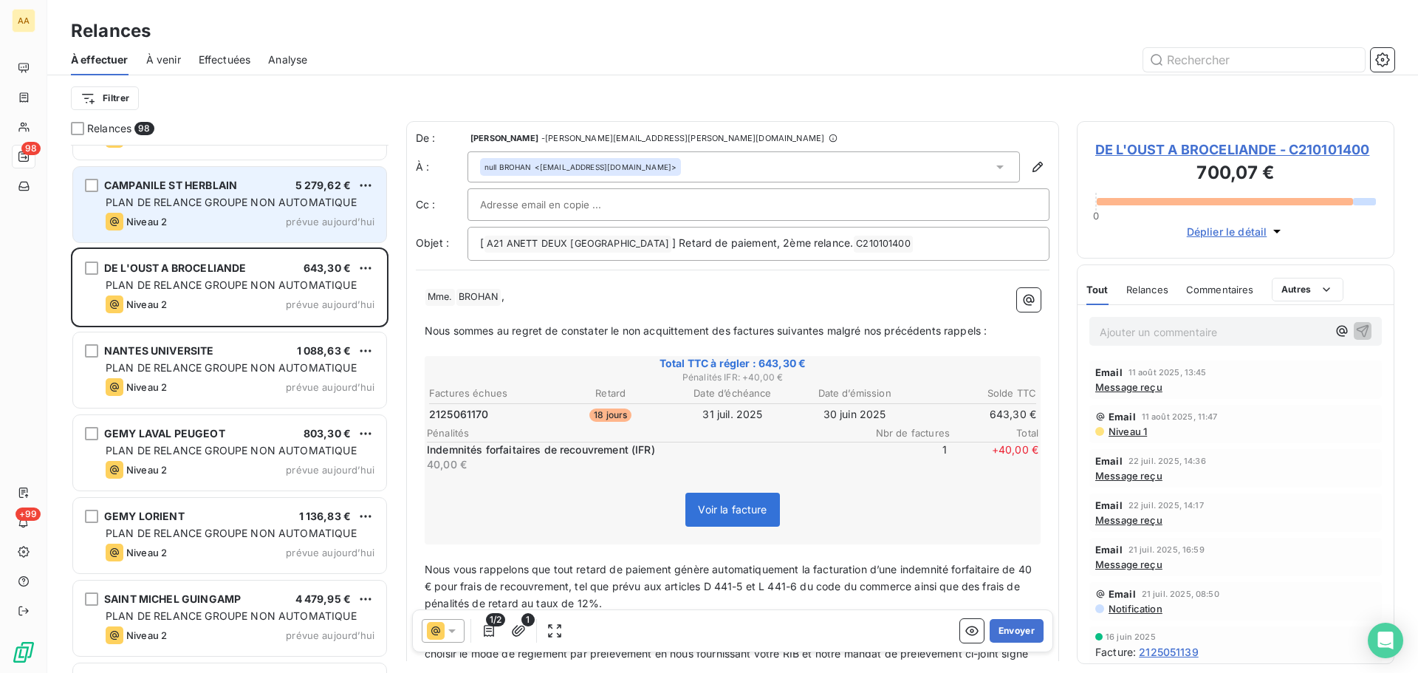
click at [177, 222] on div "Niveau 2 prévue aujourd’hui" at bounding box center [240, 222] width 269 height 18
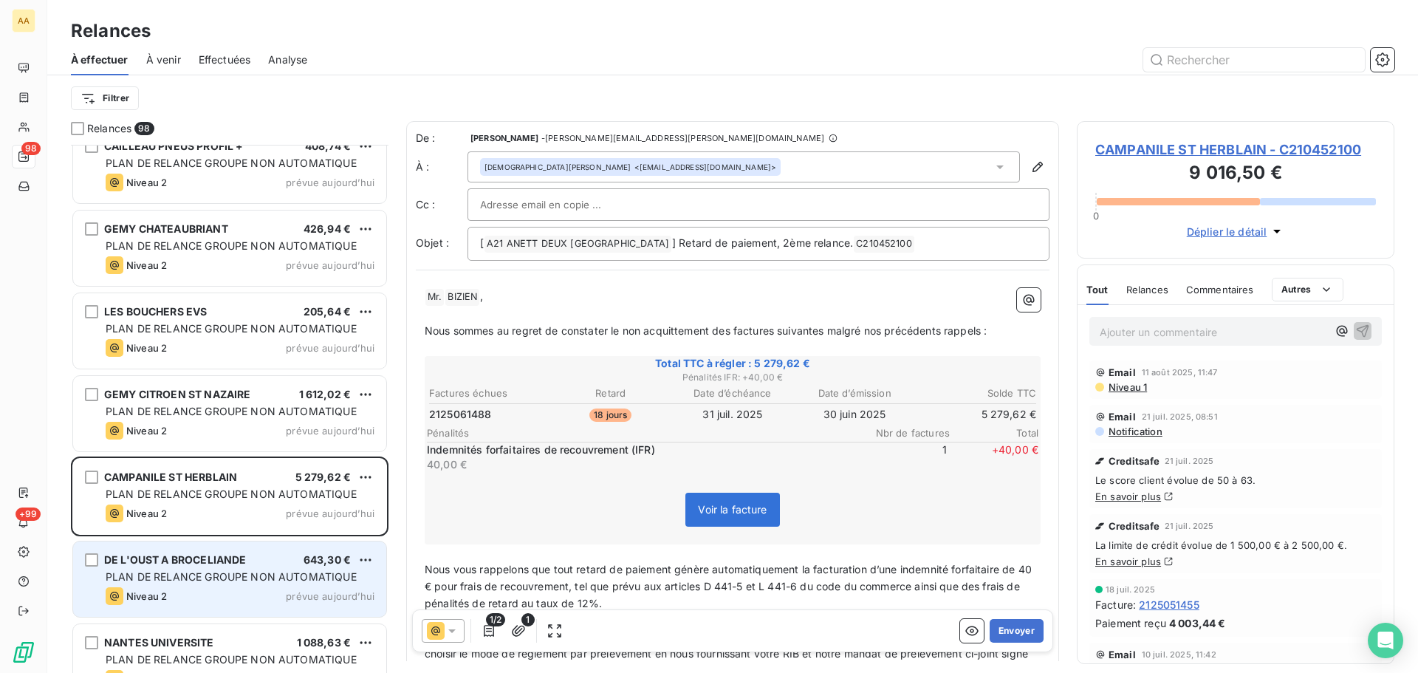
scroll to position [5805, 0]
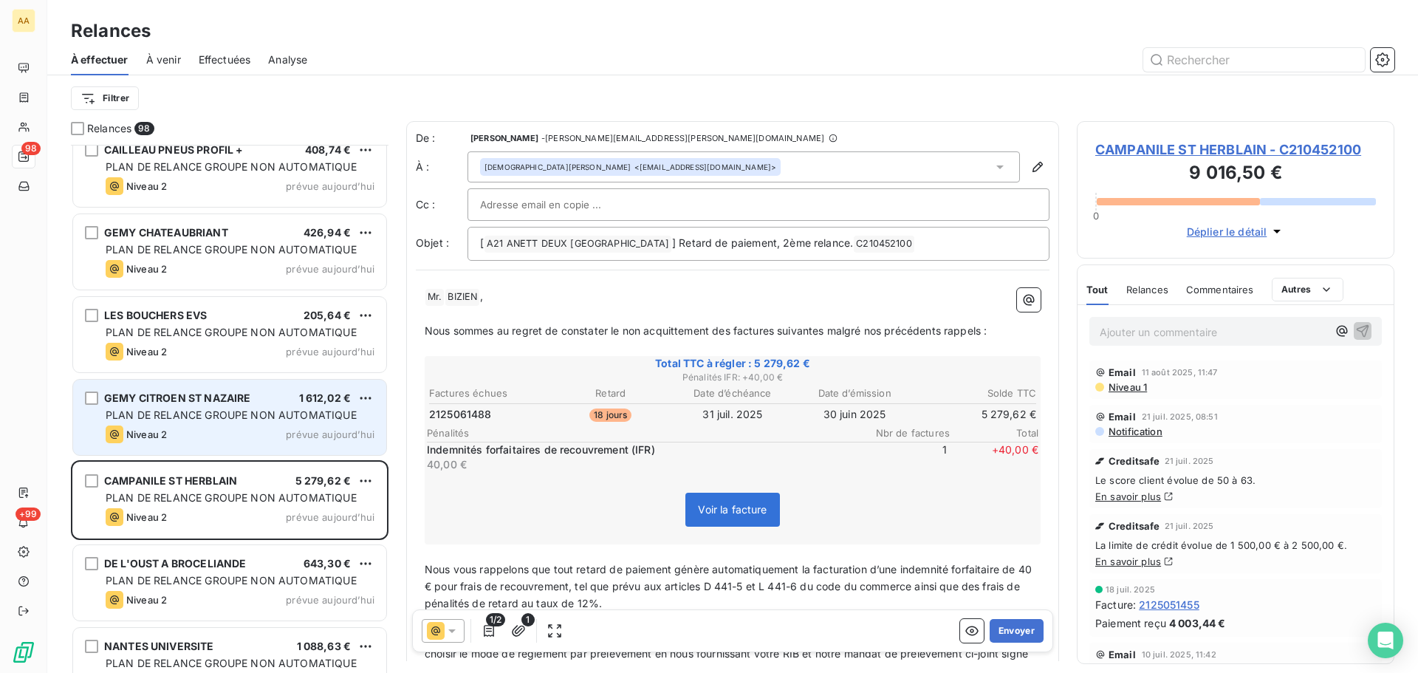
click at [181, 424] on div "GEMY CITROEN ST NAZAIRE 1 612,02 € PLAN DE RELANCE GROUPE NON AUTOMATIQUE Nivea…" at bounding box center [229, 417] width 313 height 75
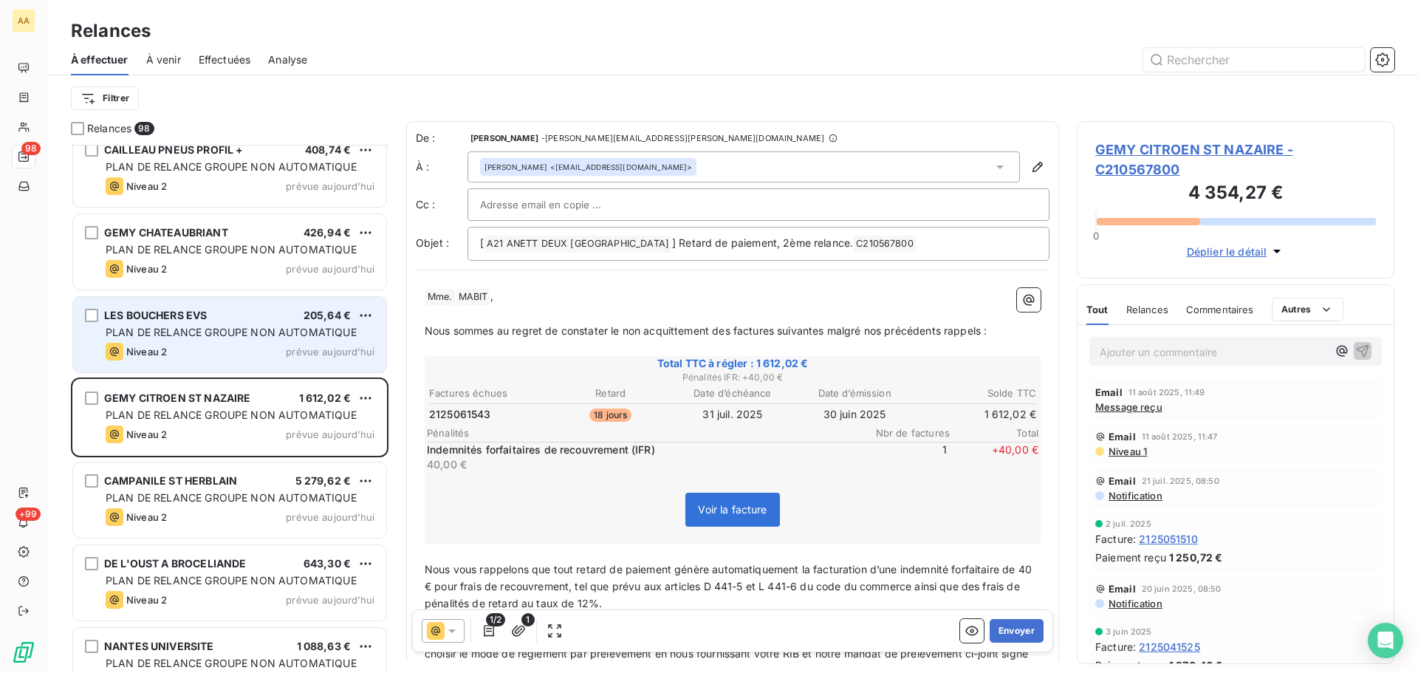
click at [202, 317] on span "LES BOUCHERS EVS" at bounding box center [155, 315] width 103 height 13
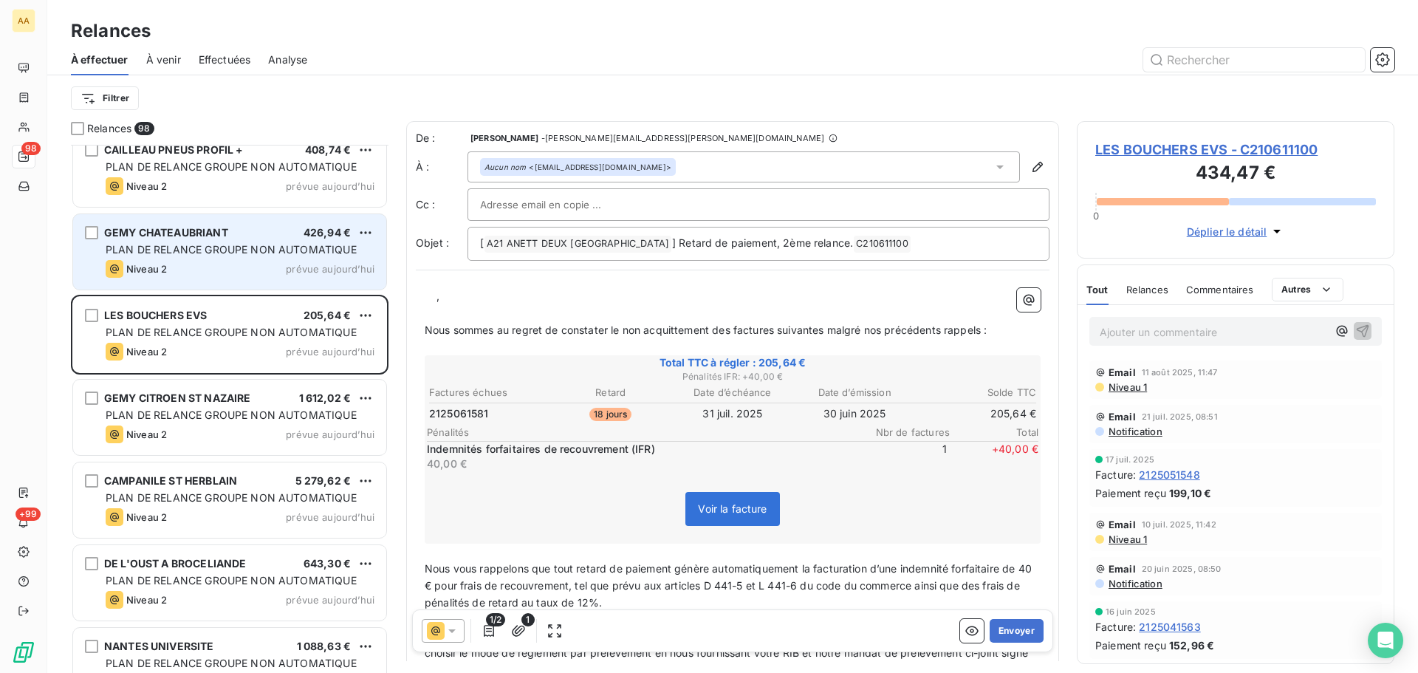
click at [183, 259] on div "GEMY CHATEAUBRIANT 426,94 € PLAN DE RELANCE GROUPE NON AUTOMATIQUE Niveau 2 pré…" at bounding box center [229, 251] width 313 height 75
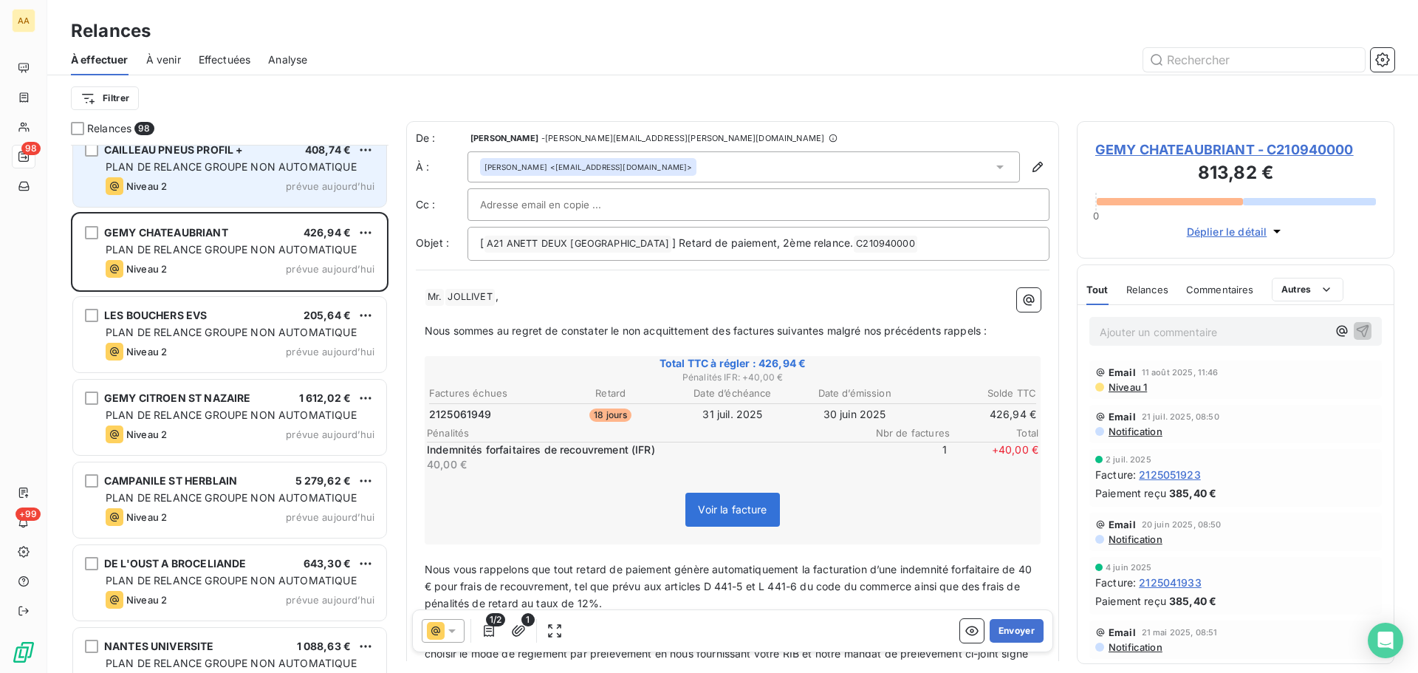
click at [174, 170] on span "PLAN DE RELANCE GROUPE NON AUTOMATIQUE" at bounding box center [231, 166] width 251 height 13
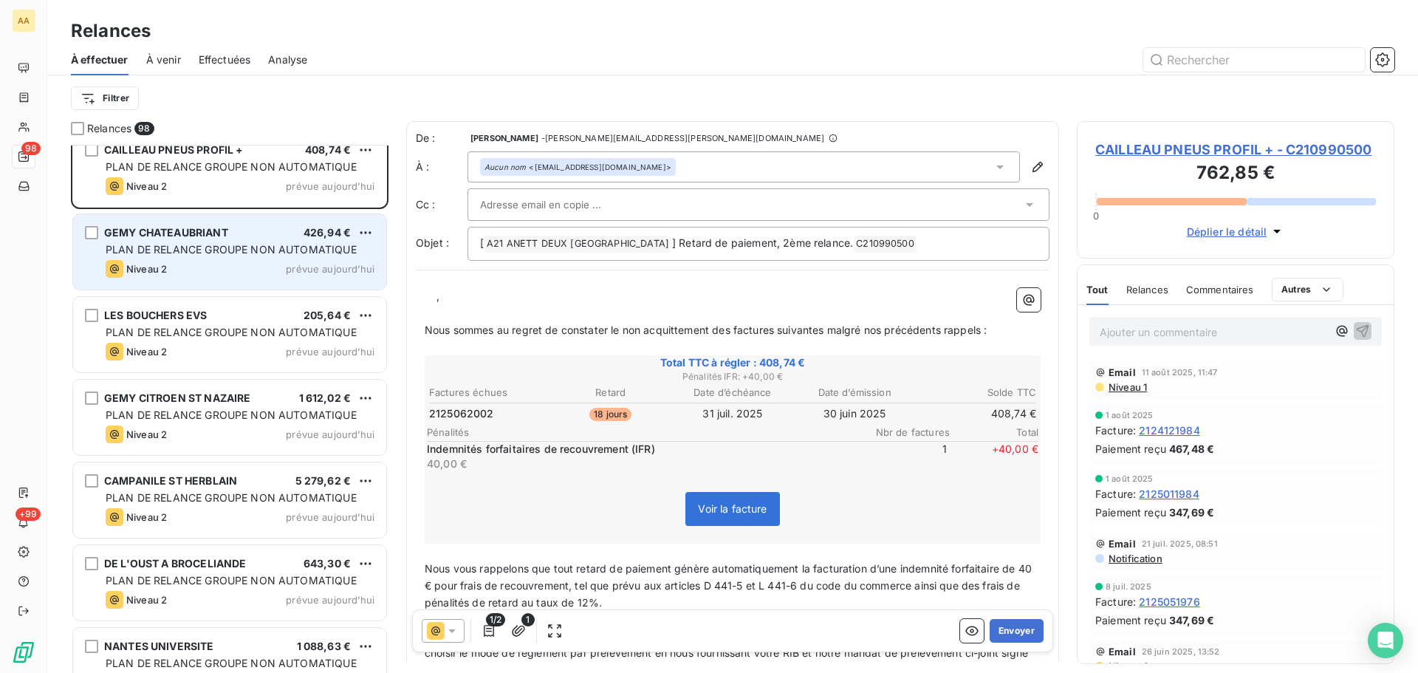
scroll to position [5657, 0]
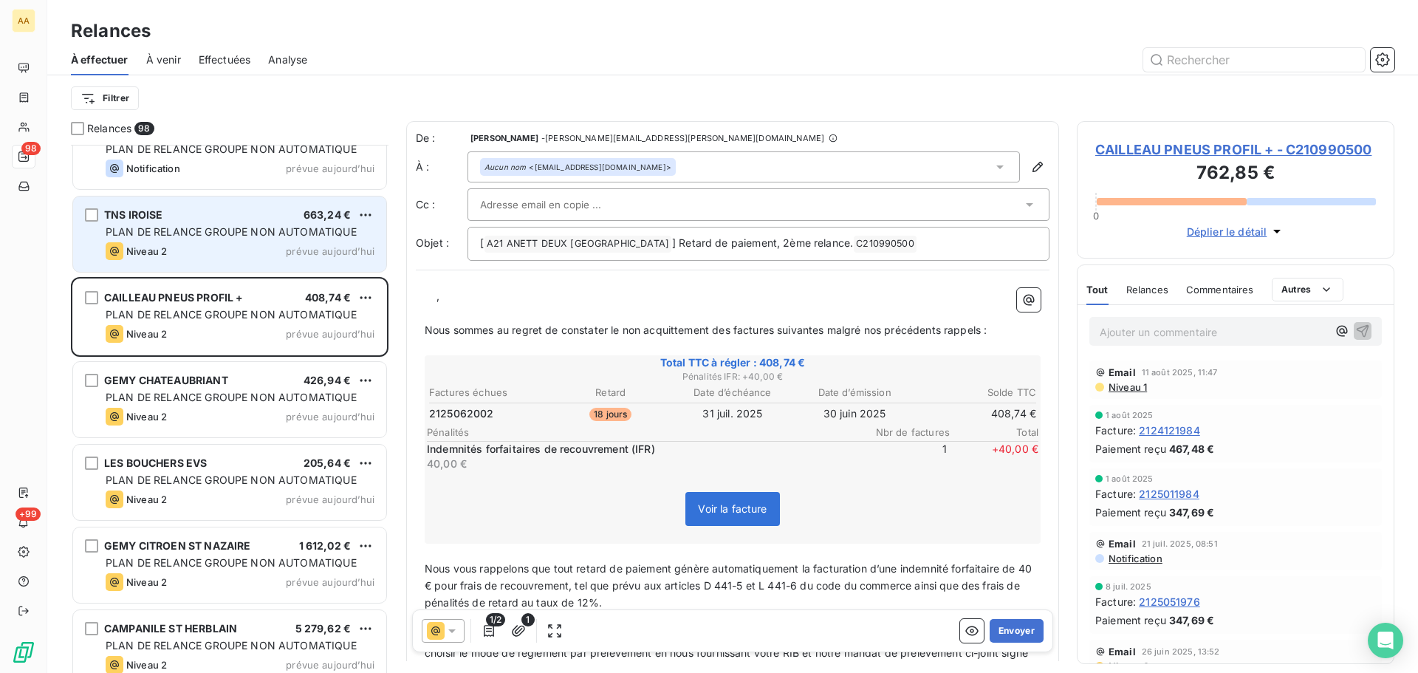
click at [285, 234] on span "PLAN DE RELANCE GROUPE NON AUTOMATIQUE" at bounding box center [231, 231] width 251 height 13
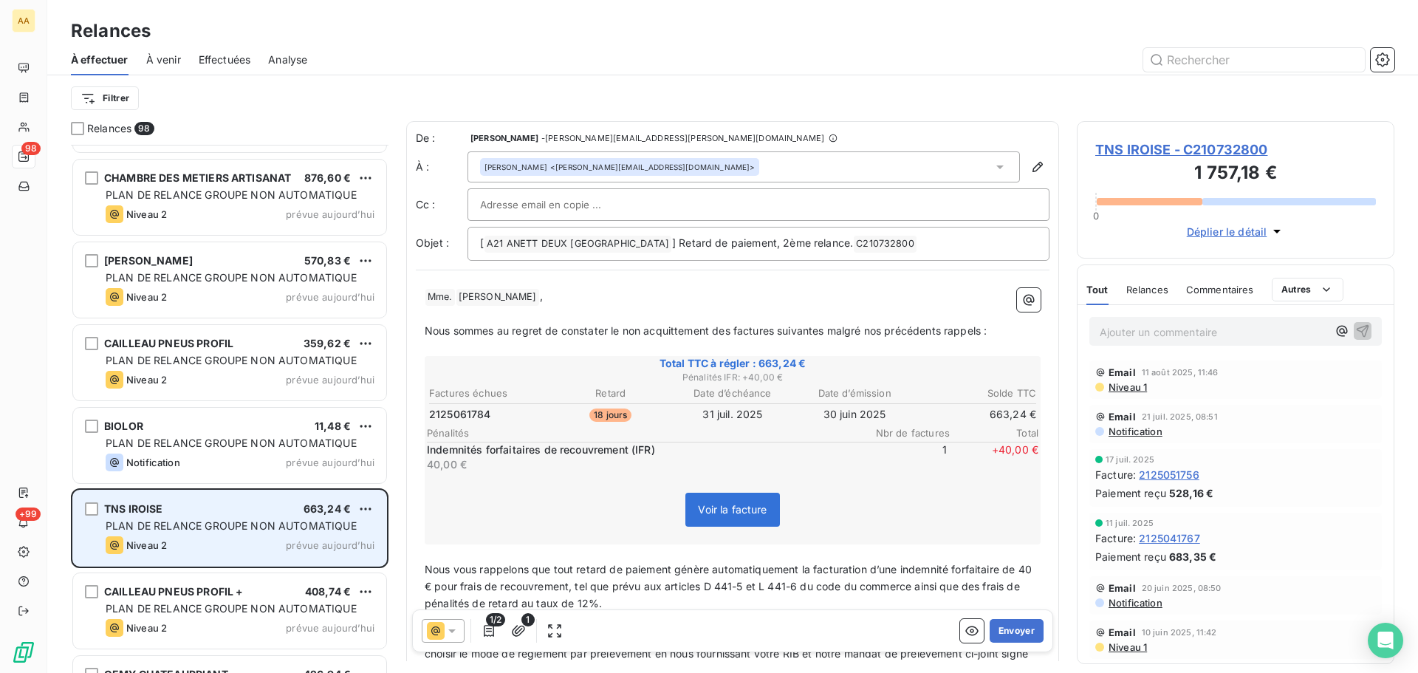
scroll to position [5362, 0]
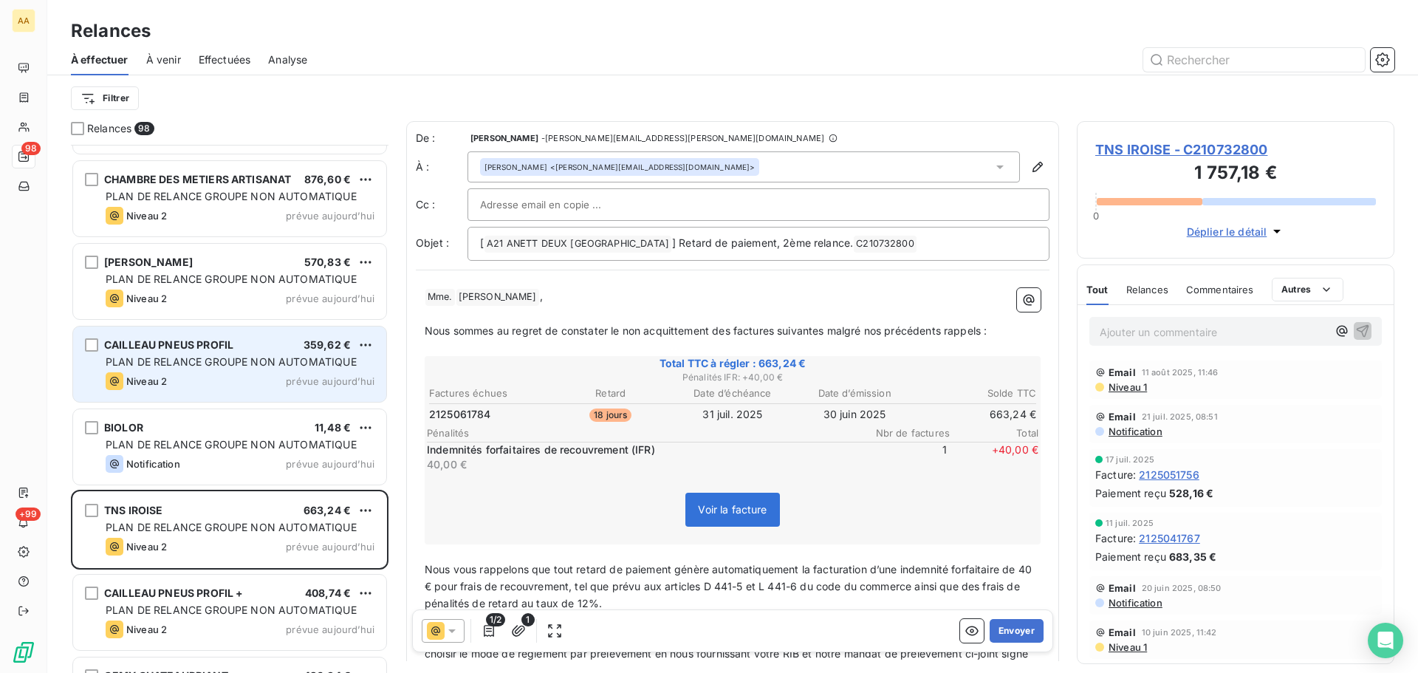
click at [267, 351] on div "CAILLEAU PNEUS PROFIL 359,62 € PLAN DE RELANCE GROUPE NON AUTOMATIQUE Niveau 2 …" at bounding box center [229, 363] width 313 height 75
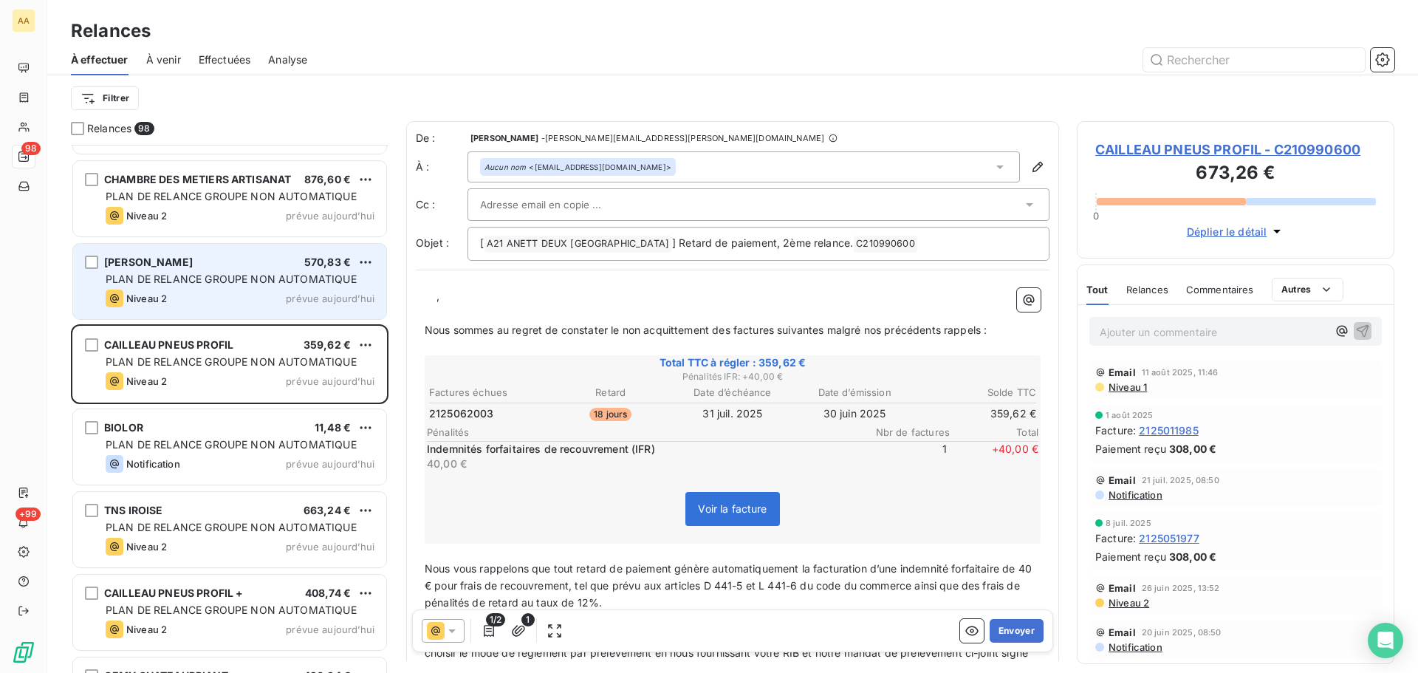
click at [255, 284] on span "PLAN DE RELANCE GROUPE NON AUTOMATIQUE" at bounding box center [231, 278] width 251 height 13
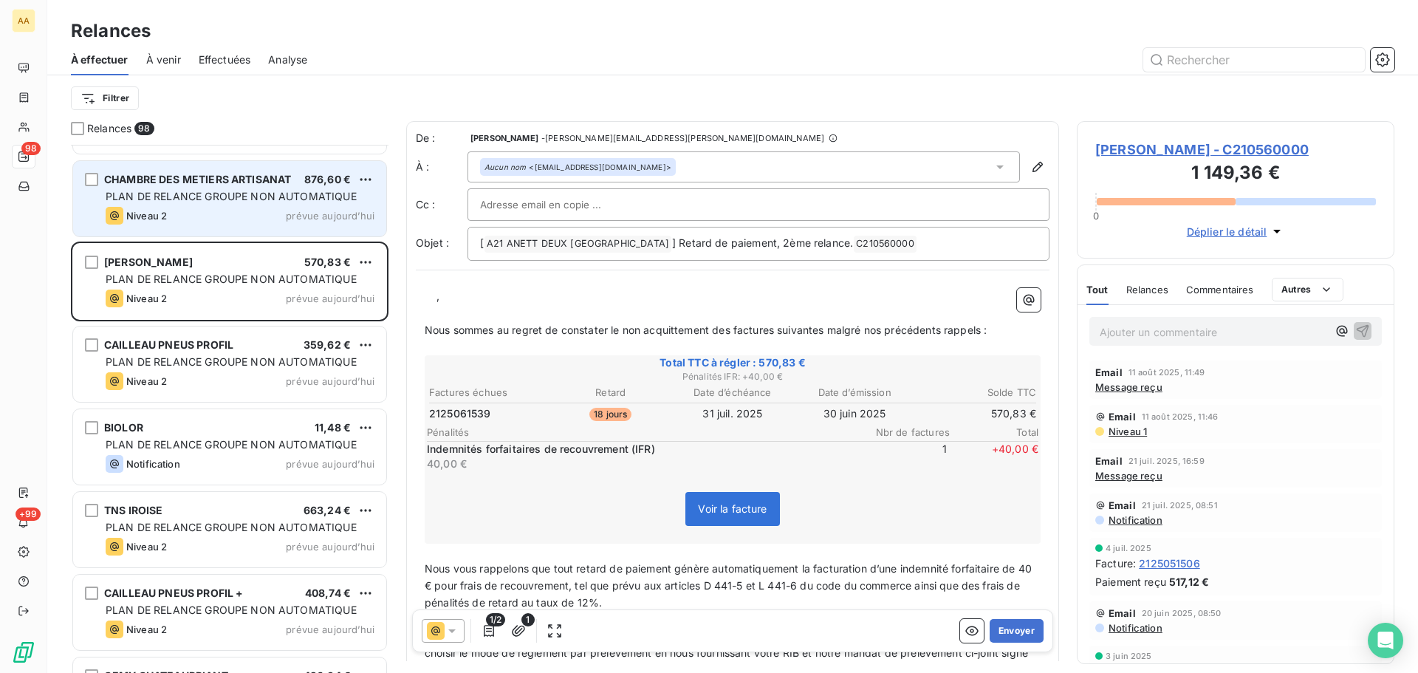
click at [248, 196] on span "PLAN DE RELANCE GROUPE NON AUTOMATIQUE" at bounding box center [231, 196] width 251 height 13
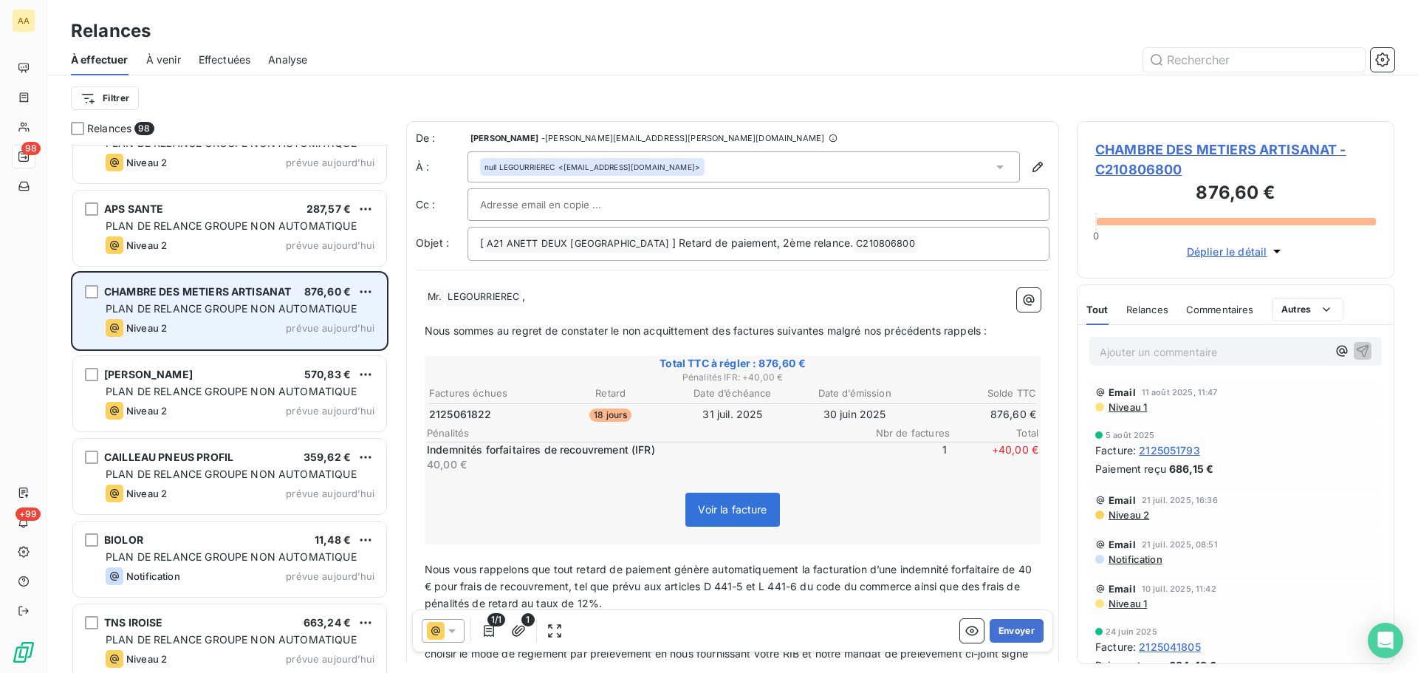
scroll to position [5214, 0]
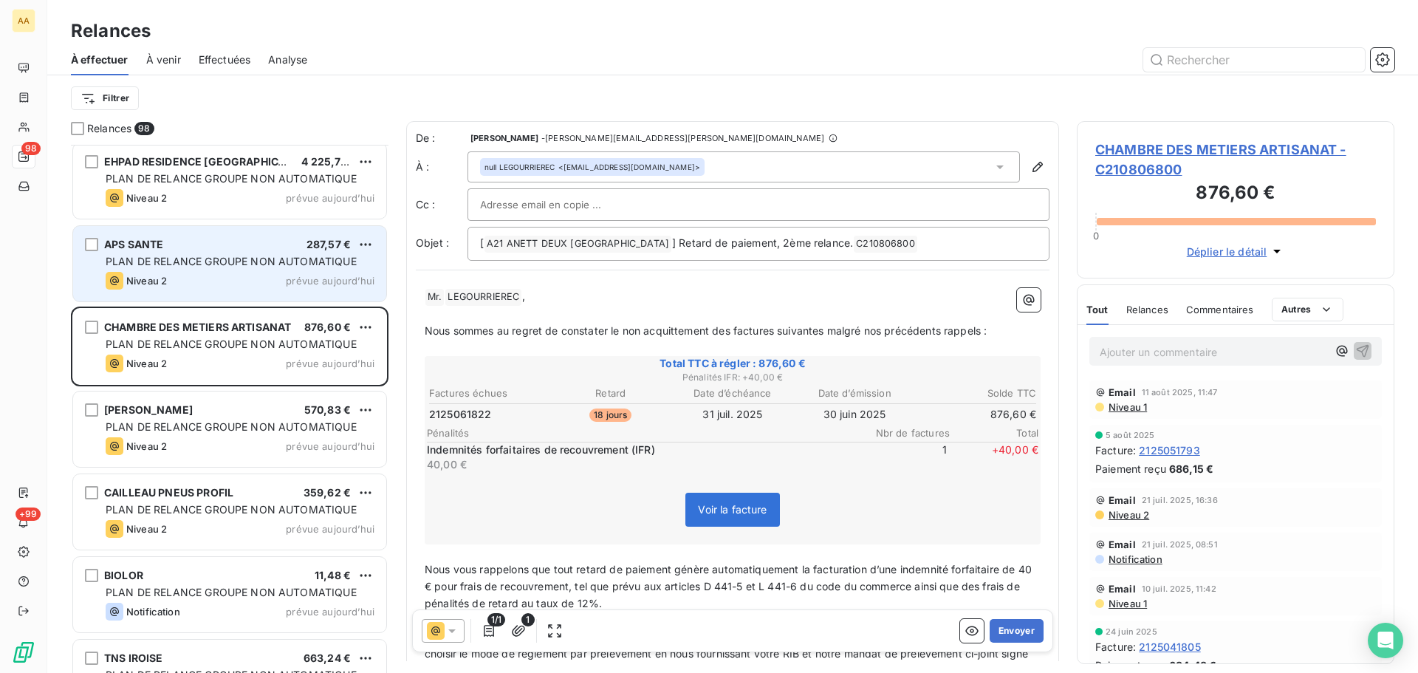
click at [227, 258] on span "PLAN DE RELANCE GROUPE NON AUTOMATIQUE" at bounding box center [231, 261] width 251 height 13
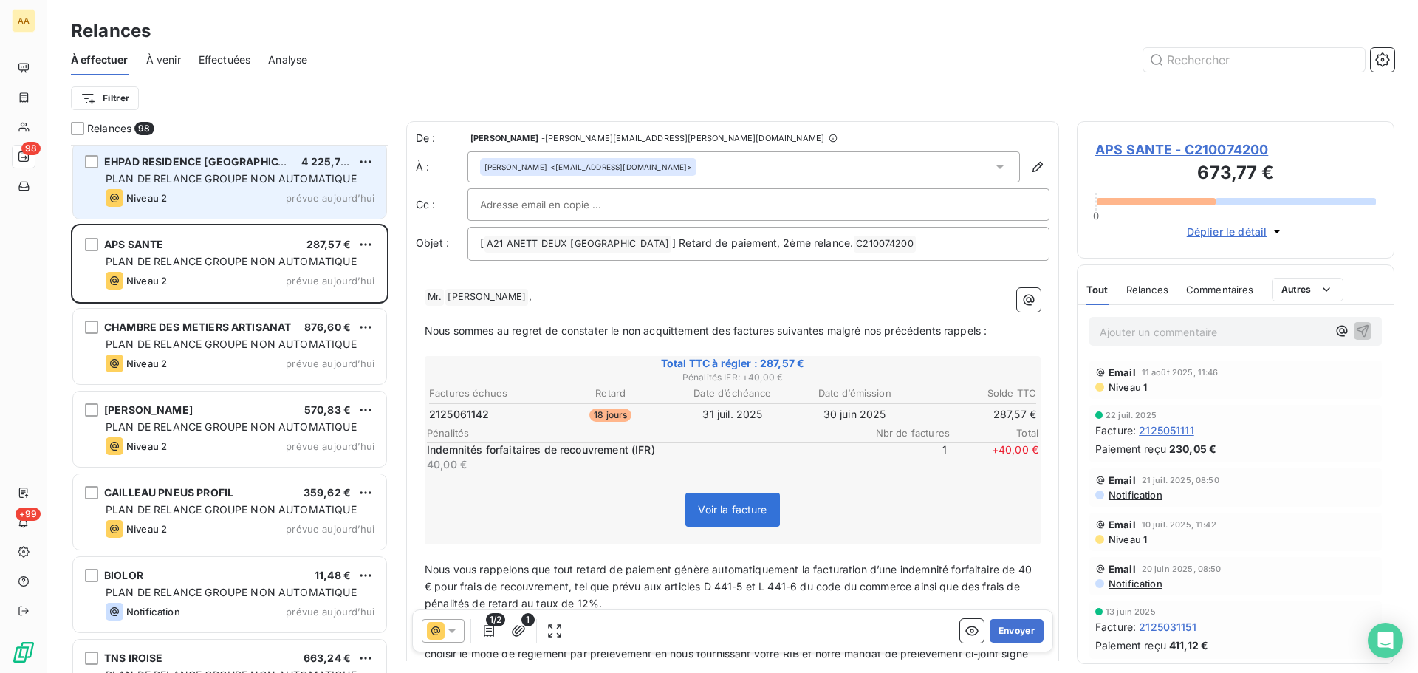
click at [244, 175] on span "PLAN DE RELANCE GROUPE NON AUTOMATIQUE" at bounding box center [231, 178] width 251 height 13
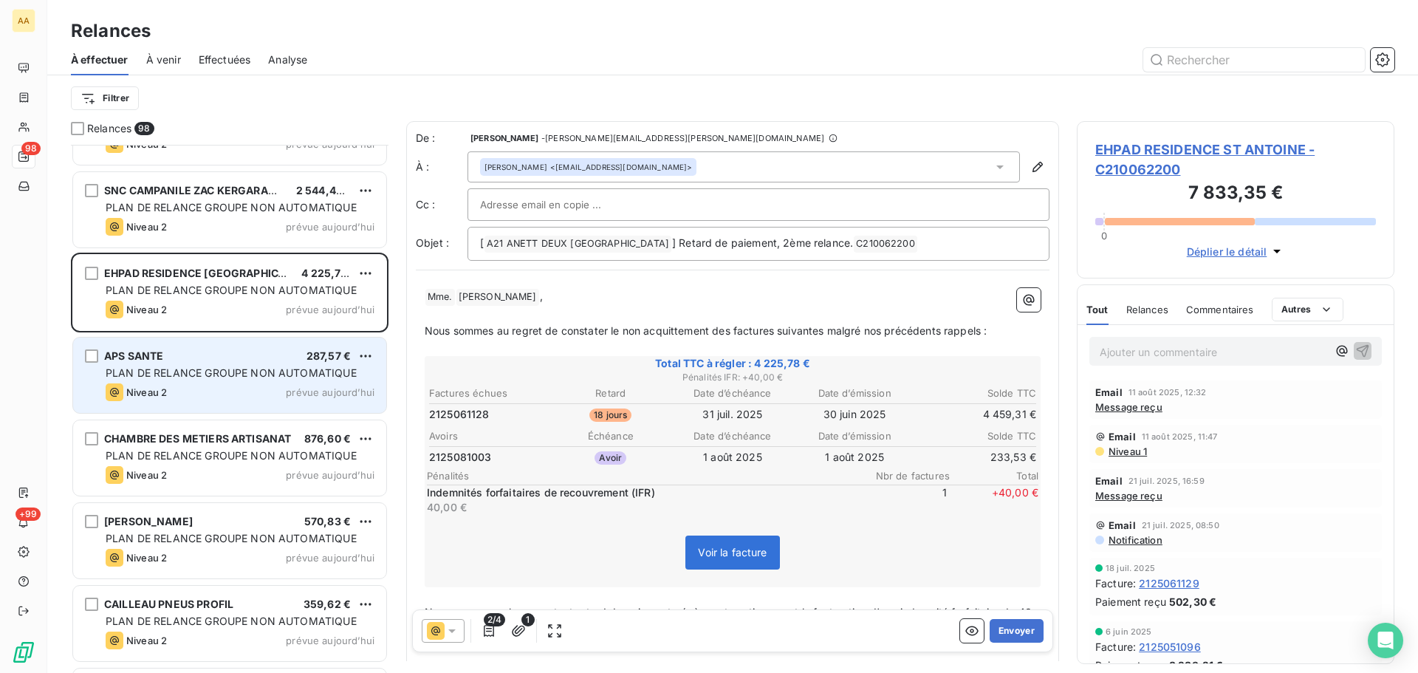
scroll to position [5067, 0]
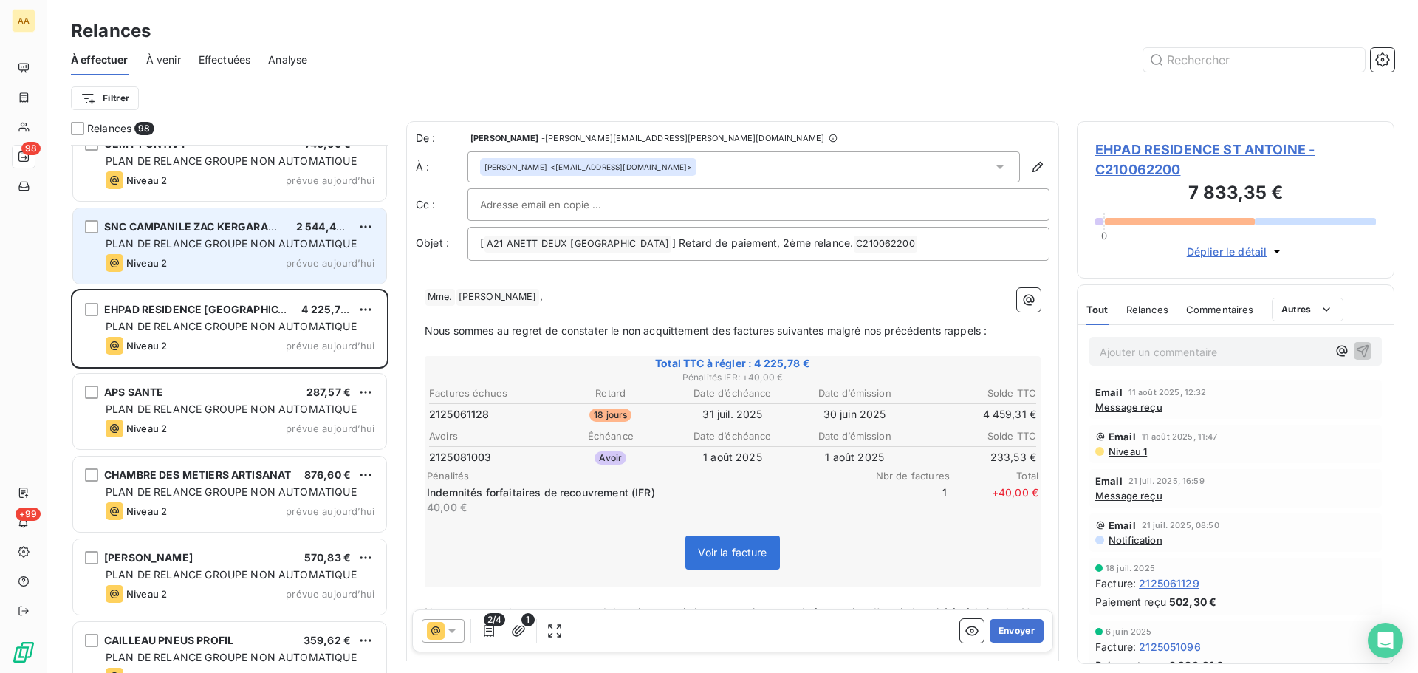
click at [223, 238] on span "PLAN DE RELANCE GROUPE NON AUTOMATIQUE" at bounding box center [231, 243] width 251 height 13
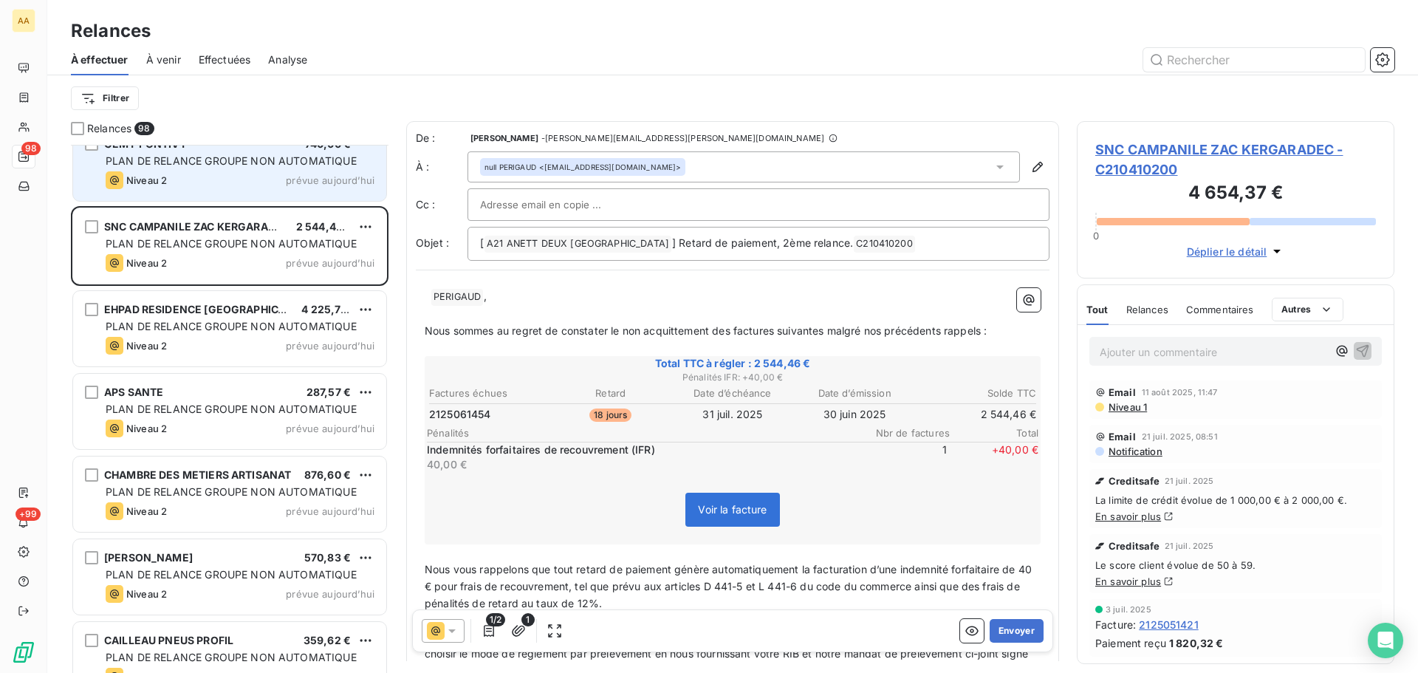
click at [223, 183] on div "Niveau 2 prévue aujourd’hui" at bounding box center [240, 180] width 269 height 18
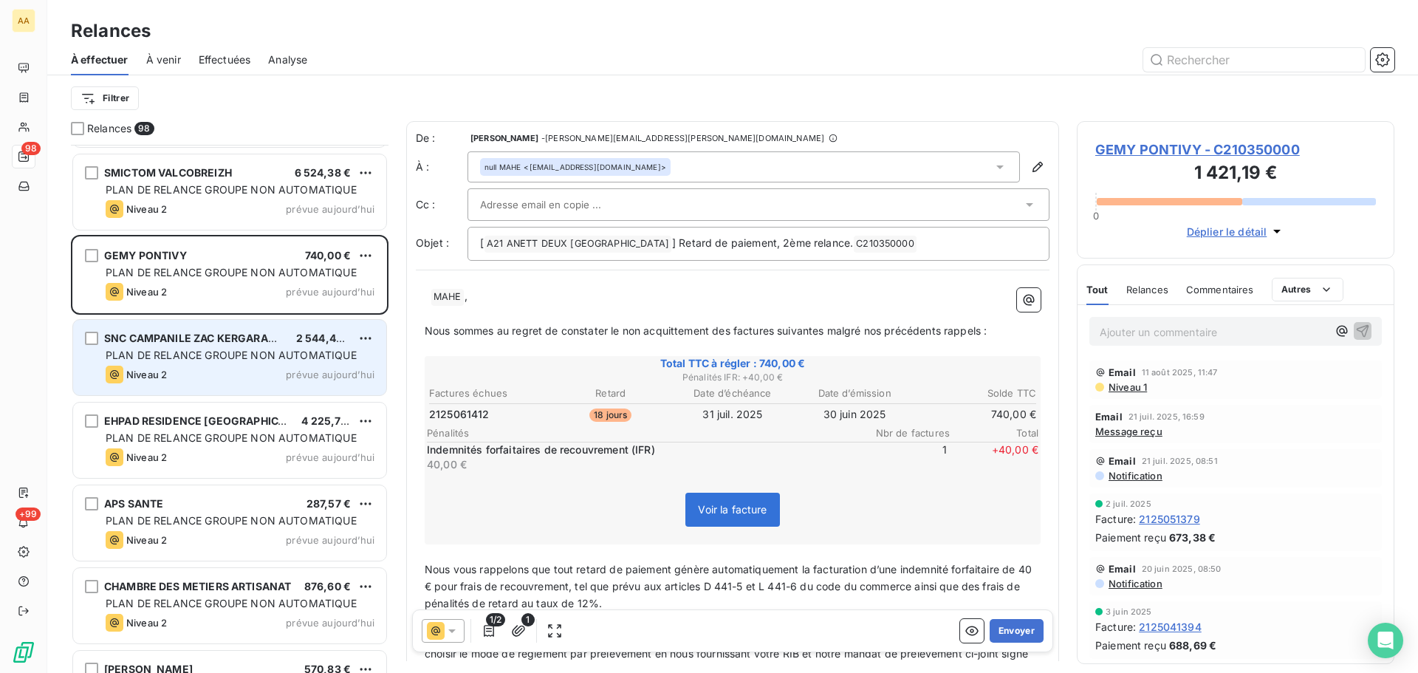
scroll to position [4919, 0]
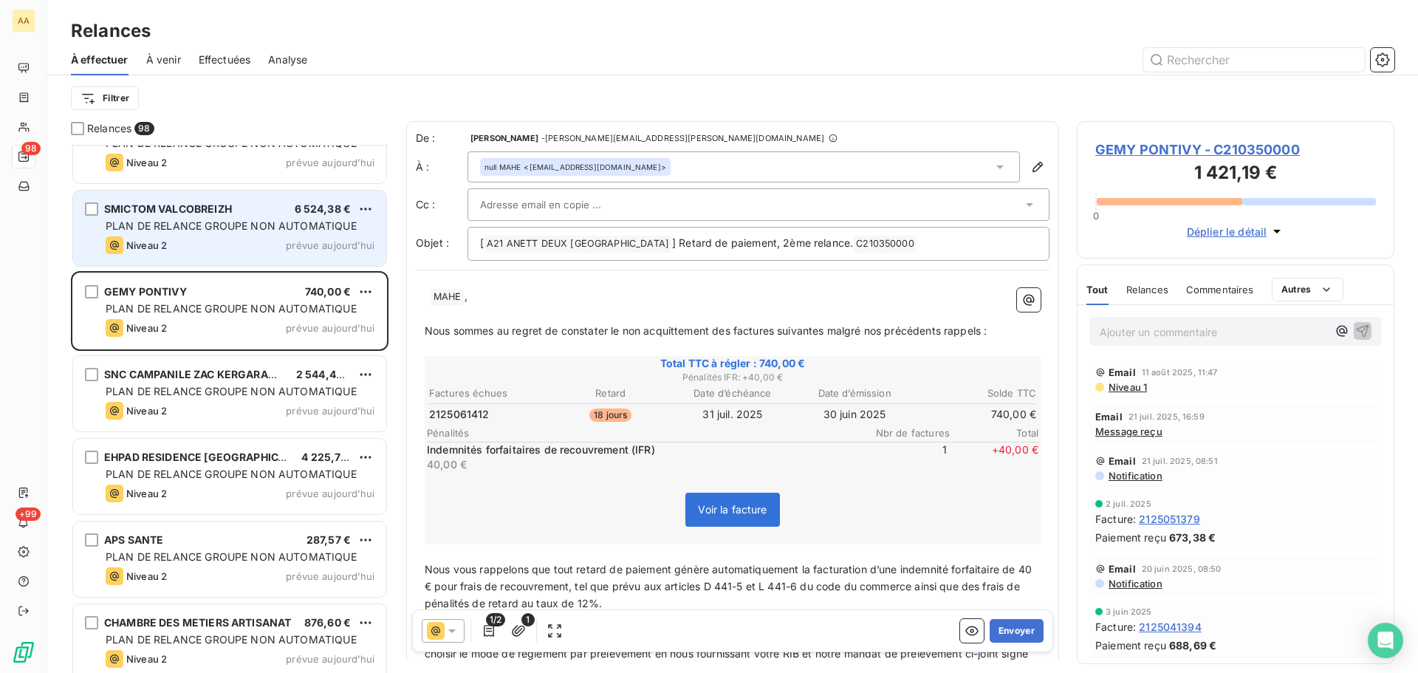
click at [266, 238] on div "Niveau 2 prévue aujourd’hui" at bounding box center [240, 245] width 269 height 18
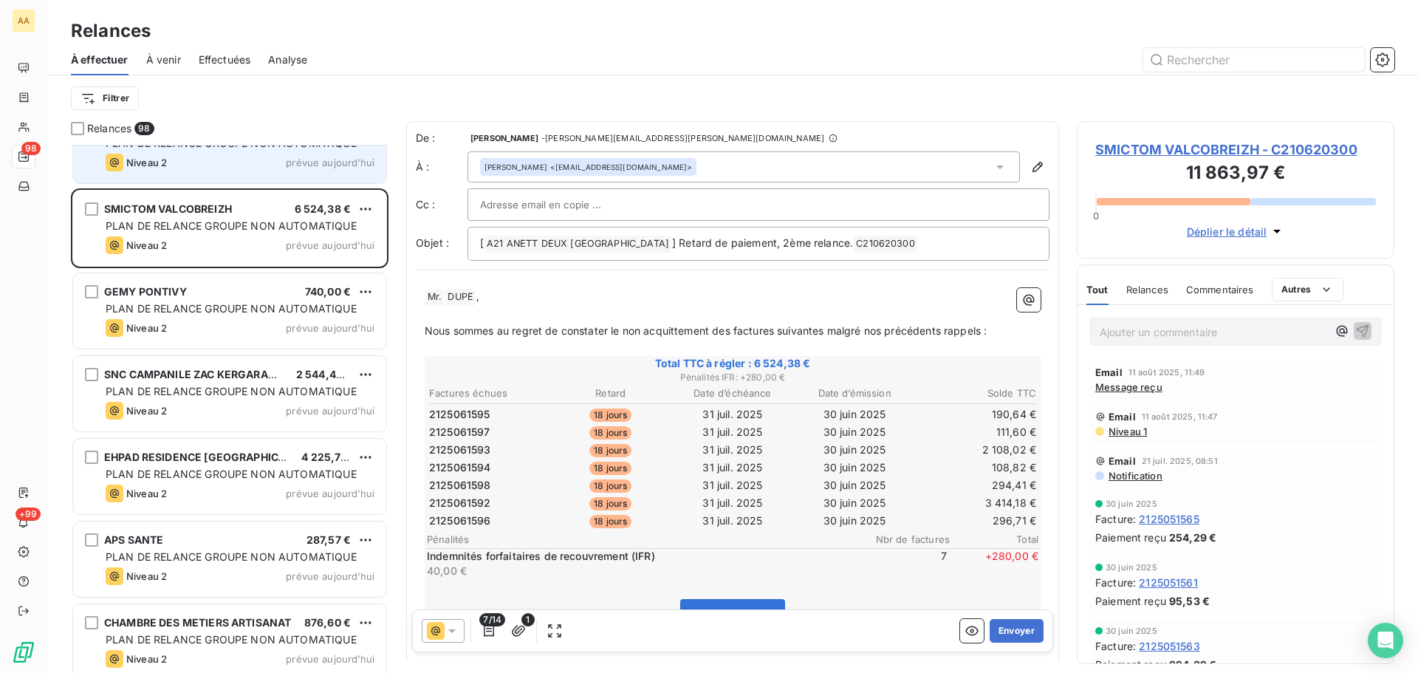
click at [280, 165] on div "Niveau 2 prévue aujourd’hui" at bounding box center [240, 163] width 269 height 18
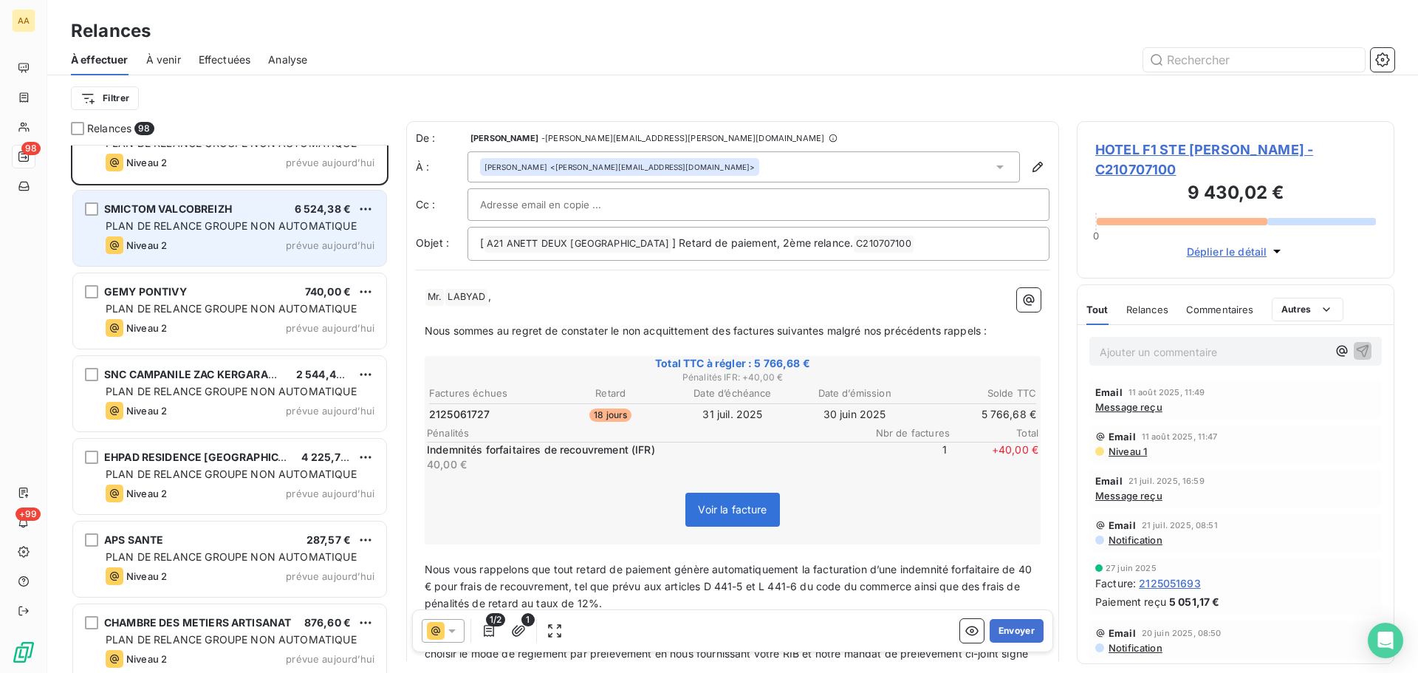
scroll to position [4624, 0]
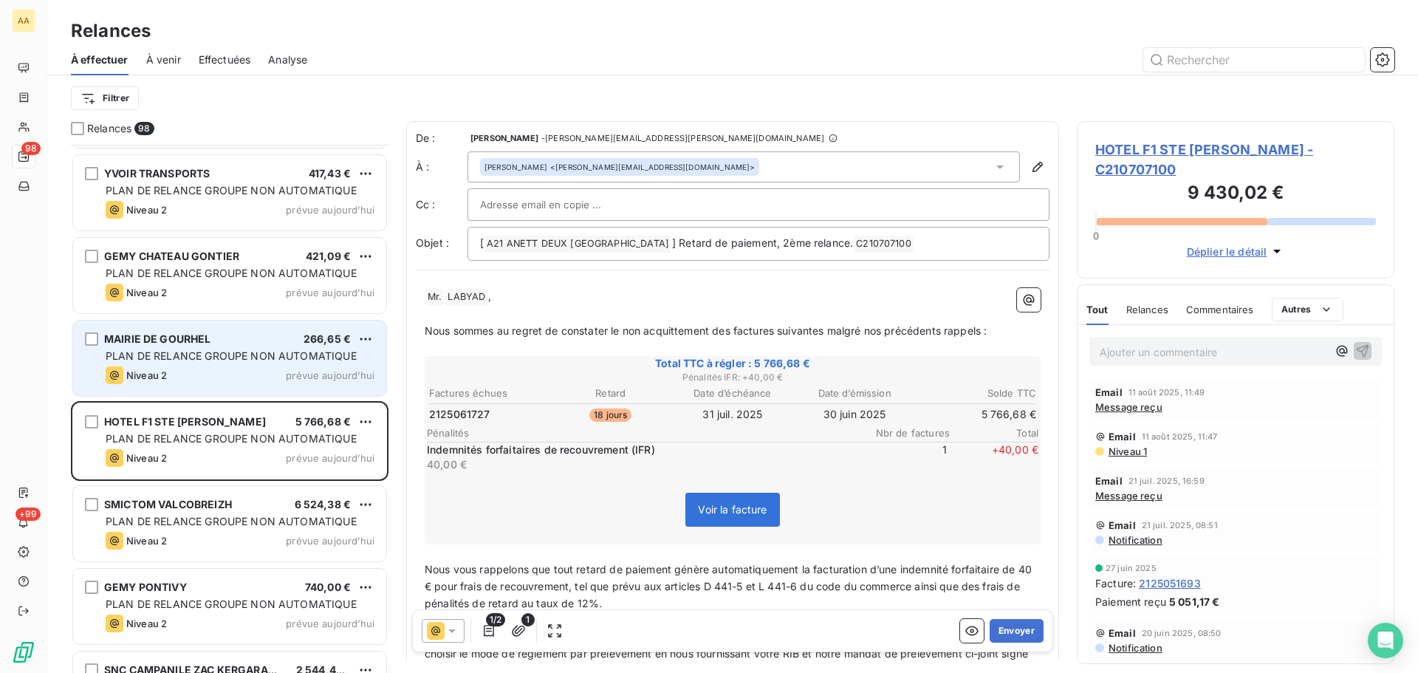
click at [220, 361] on span "PLAN DE RELANCE GROUPE NON AUTOMATIQUE" at bounding box center [231, 355] width 251 height 13
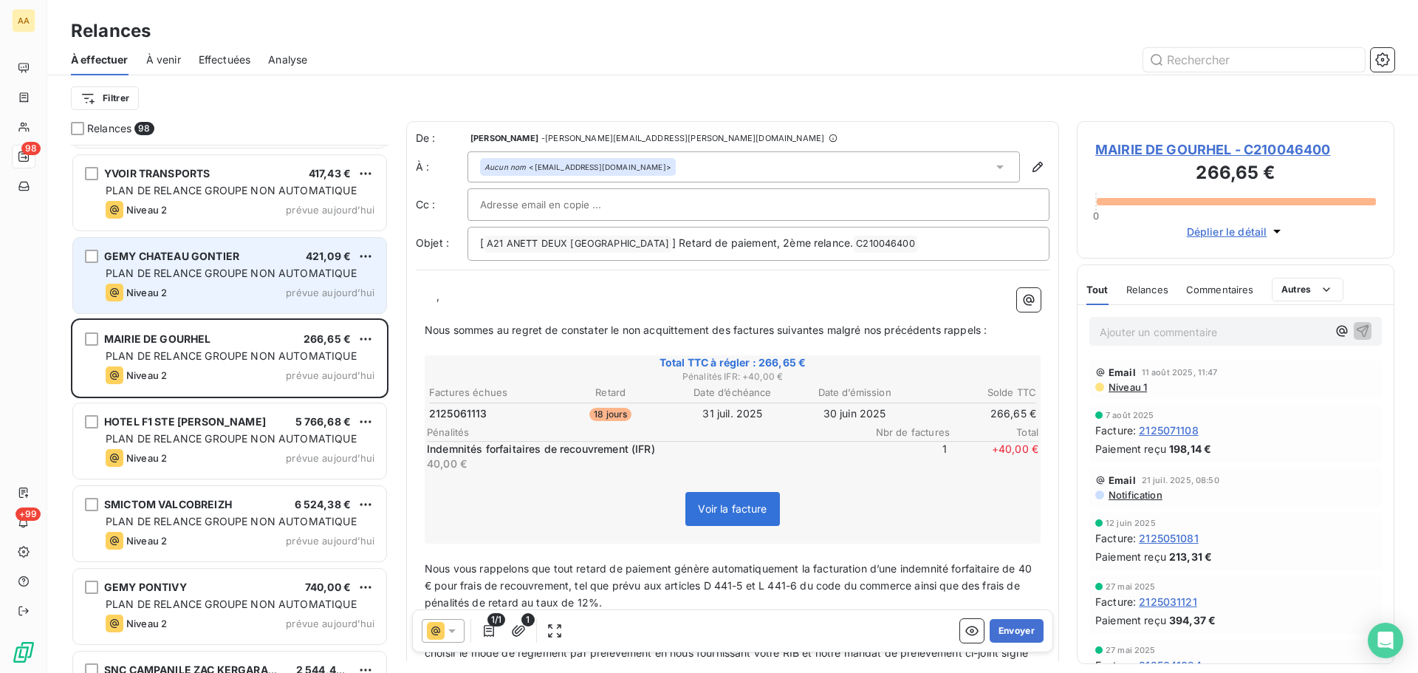
click at [220, 276] on span "PLAN DE RELANCE GROUPE NON AUTOMATIQUE" at bounding box center [231, 273] width 251 height 13
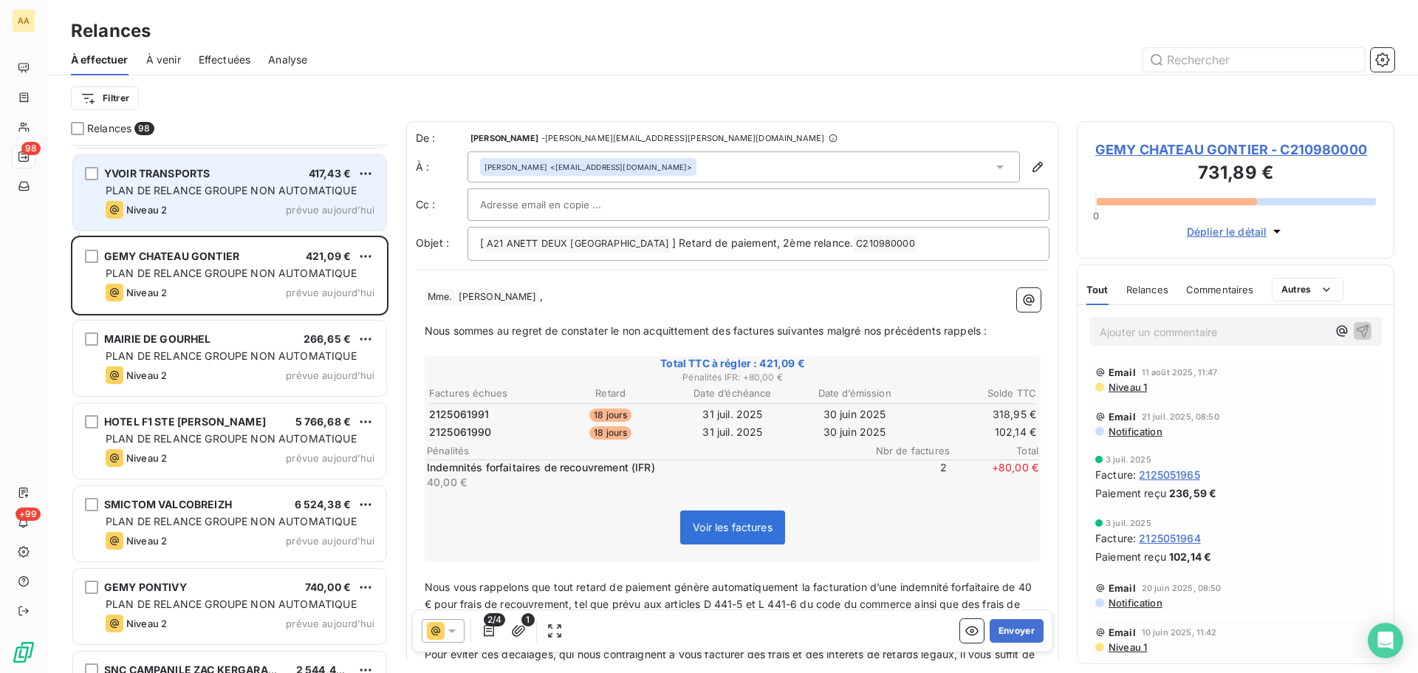
click at [188, 190] on span "PLAN DE RELANCE GROUPE NON AUTOMATIQUE" at bounding box center [231, 190] width 251 height 13
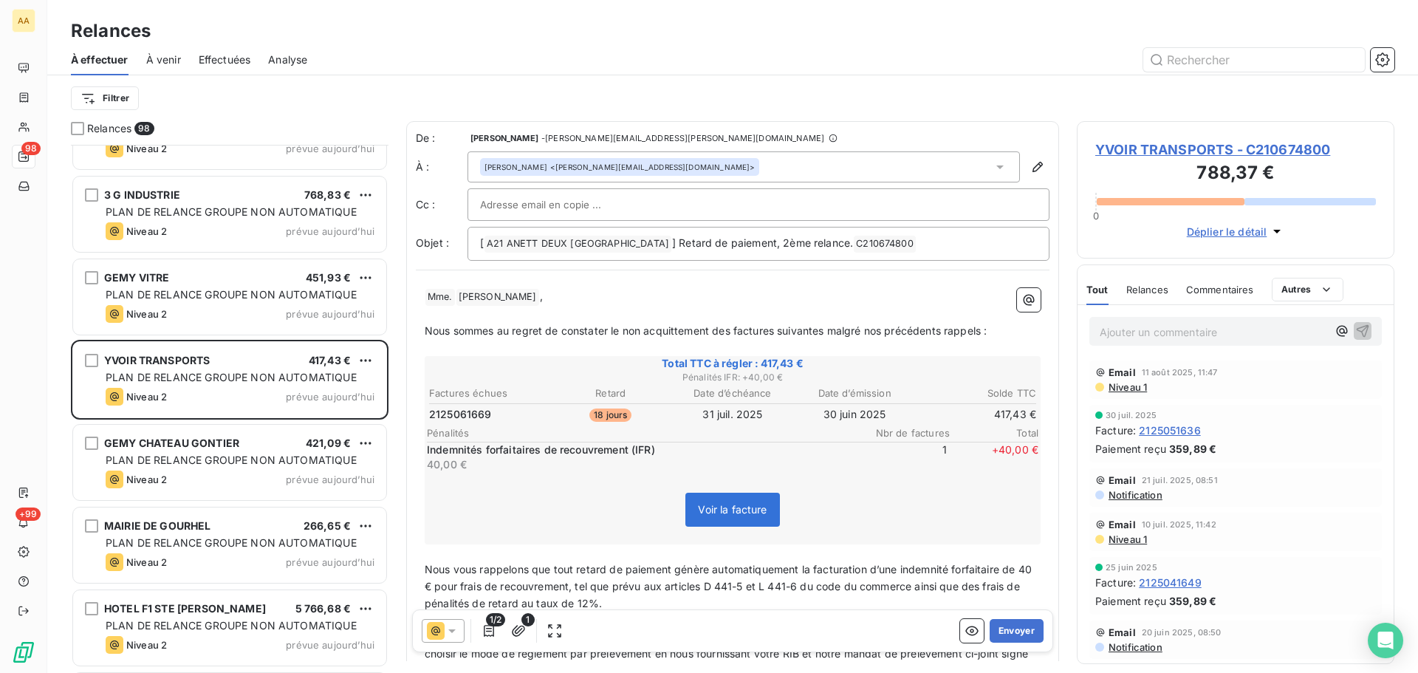
scroll to position [4328, 0]
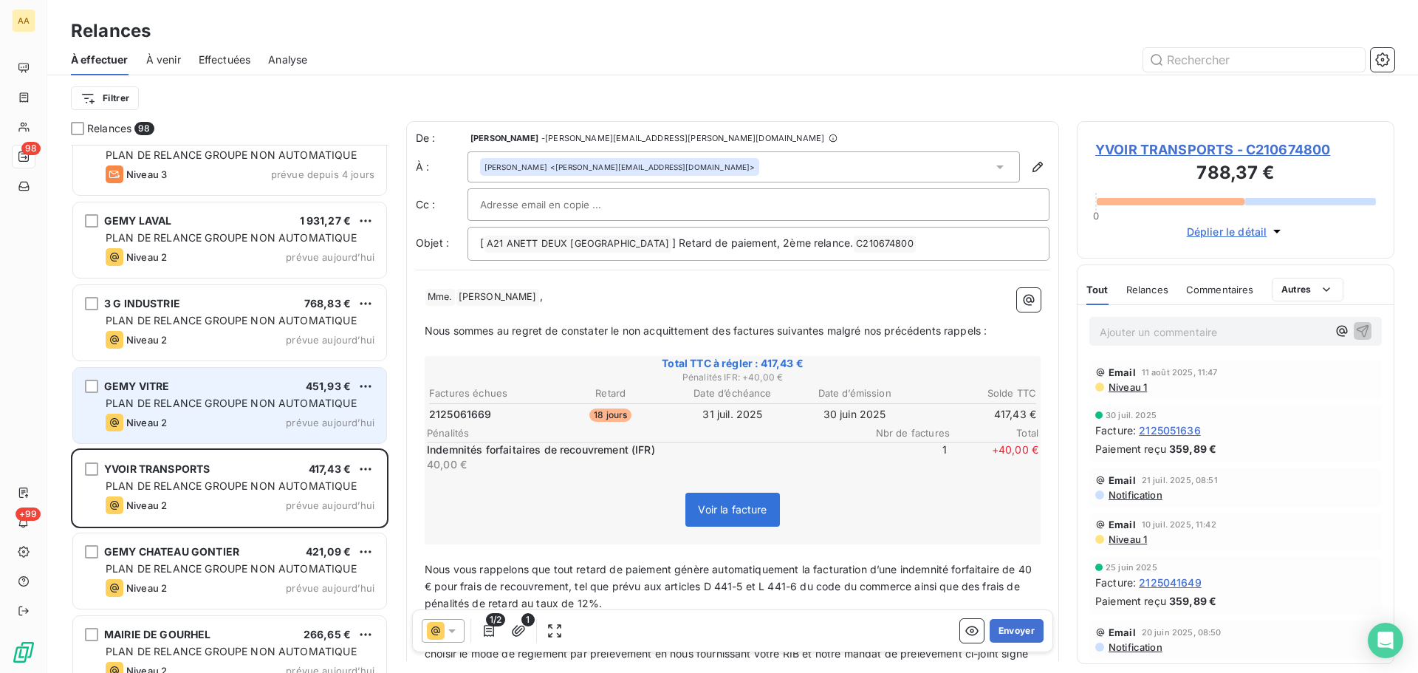
click at [238, 423] on div "Niveau 2 prévue aujourd’hui" at bounding box center [240, 422] width 269 height 18
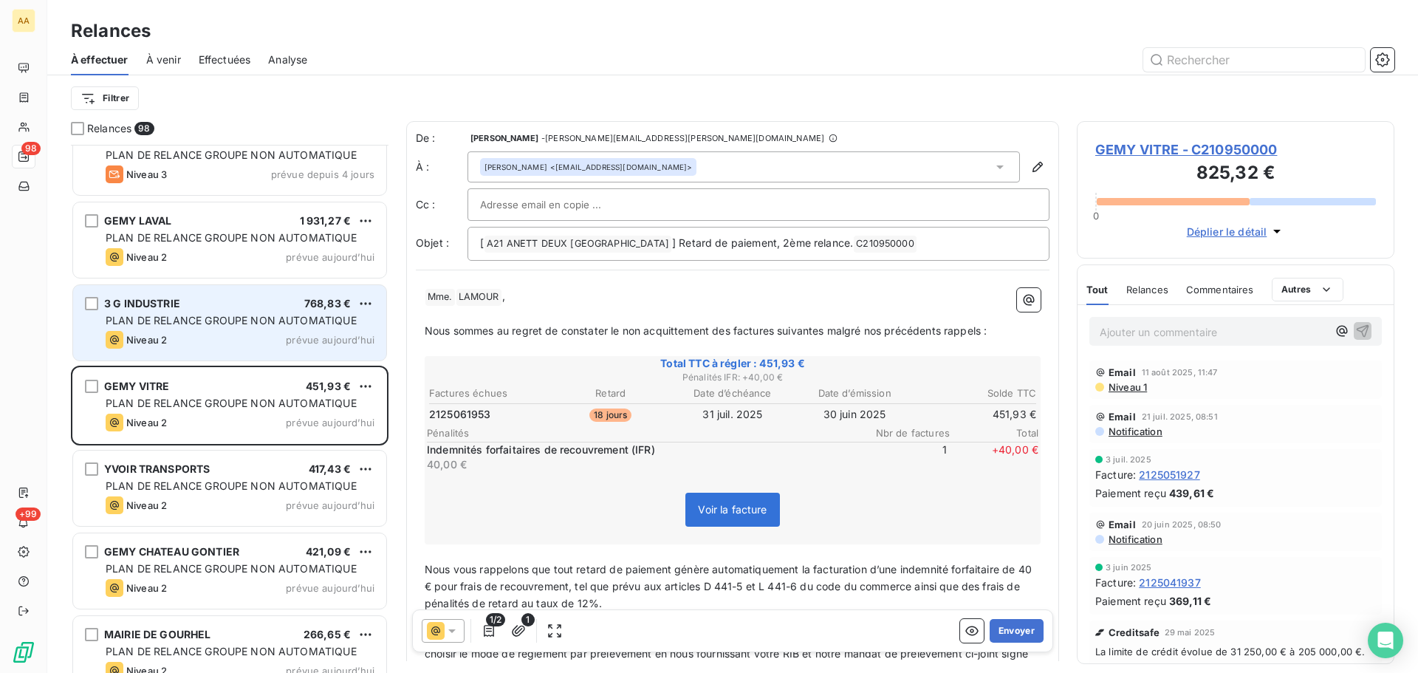
click at [240, 334] on div "Niveau 2 prévue aujourd’hui" at bounding box center [240, 340] width 269 height 18
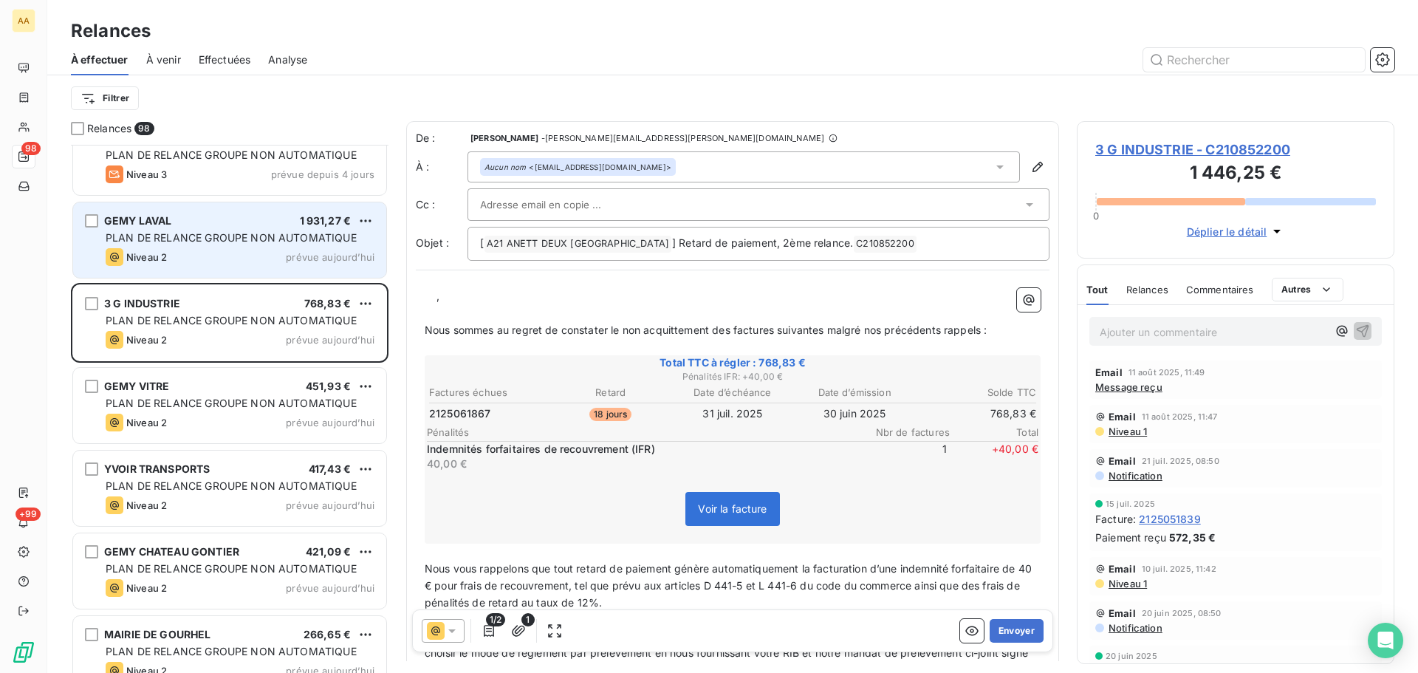
click at [238, 253] on div "Niveau 2 prévue aujourd’hui" at bounding box center [240, 257] width 269 height 18
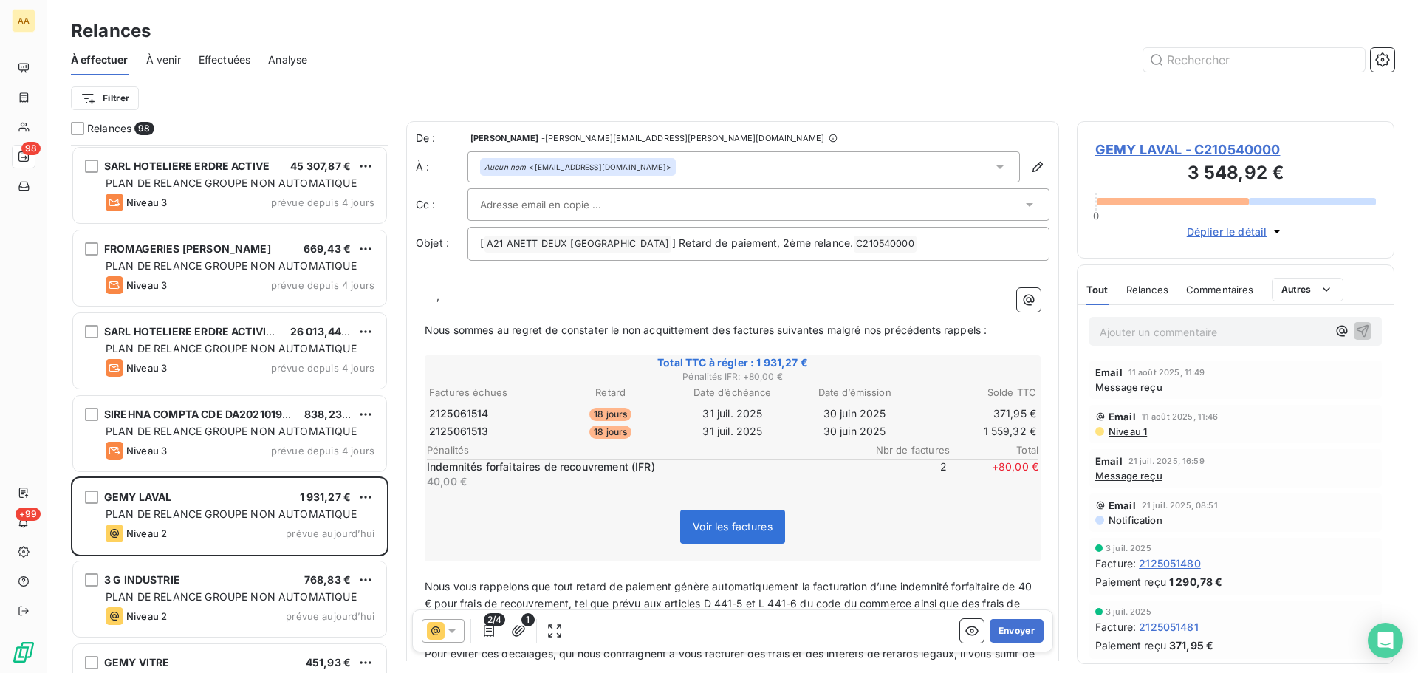
scroll to position [4033, 0]
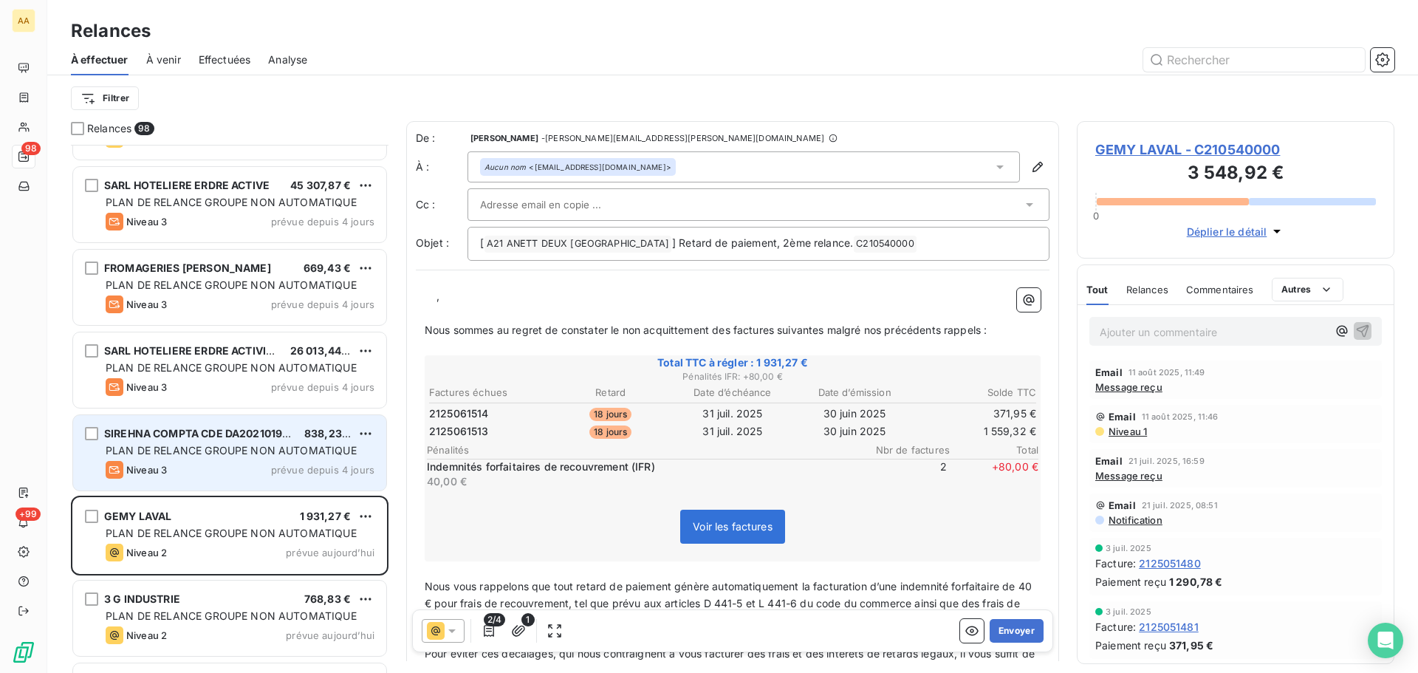
click at [211, 470] on div "Niveau 3 prévue depuis 4 jours" at bounding box center [240, 470] width 269 height 18
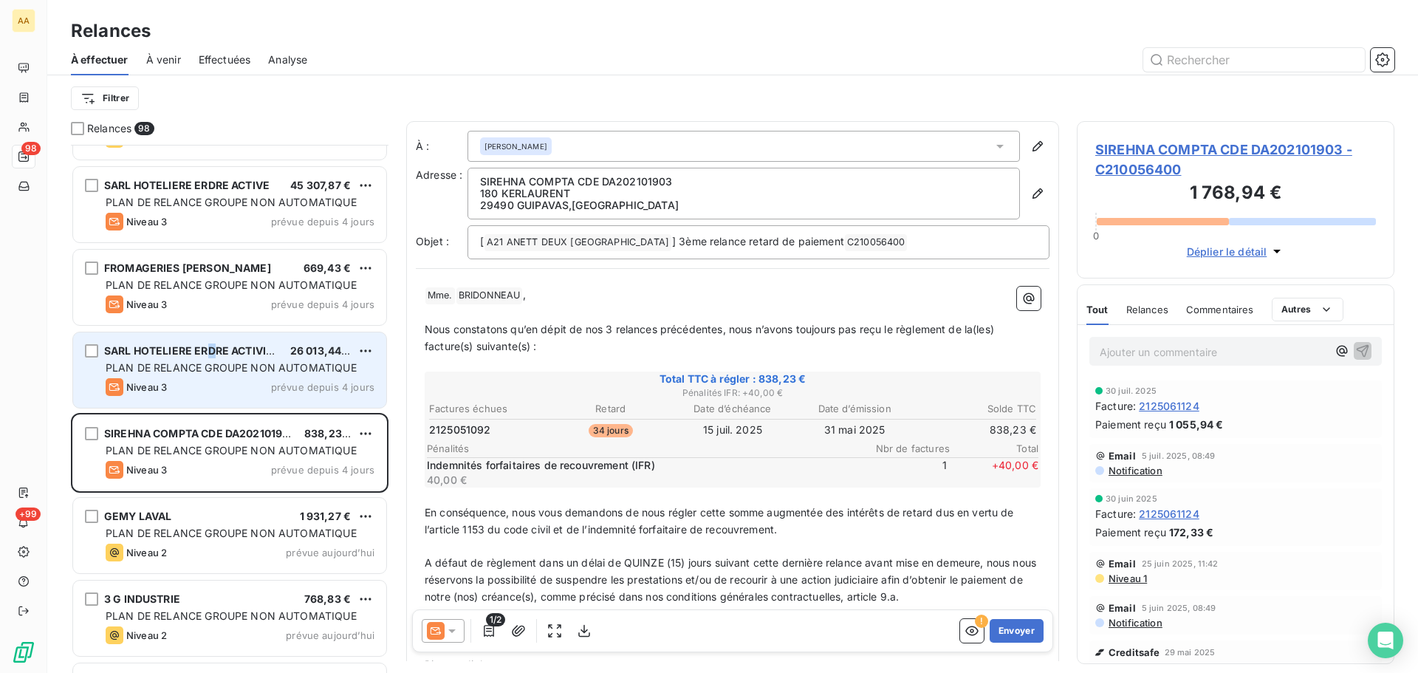
click at [212, 346] on span "SARL HOTELIERE ERDRE ACTIVITE" at bounding box center [191, 350] width 175 height 13
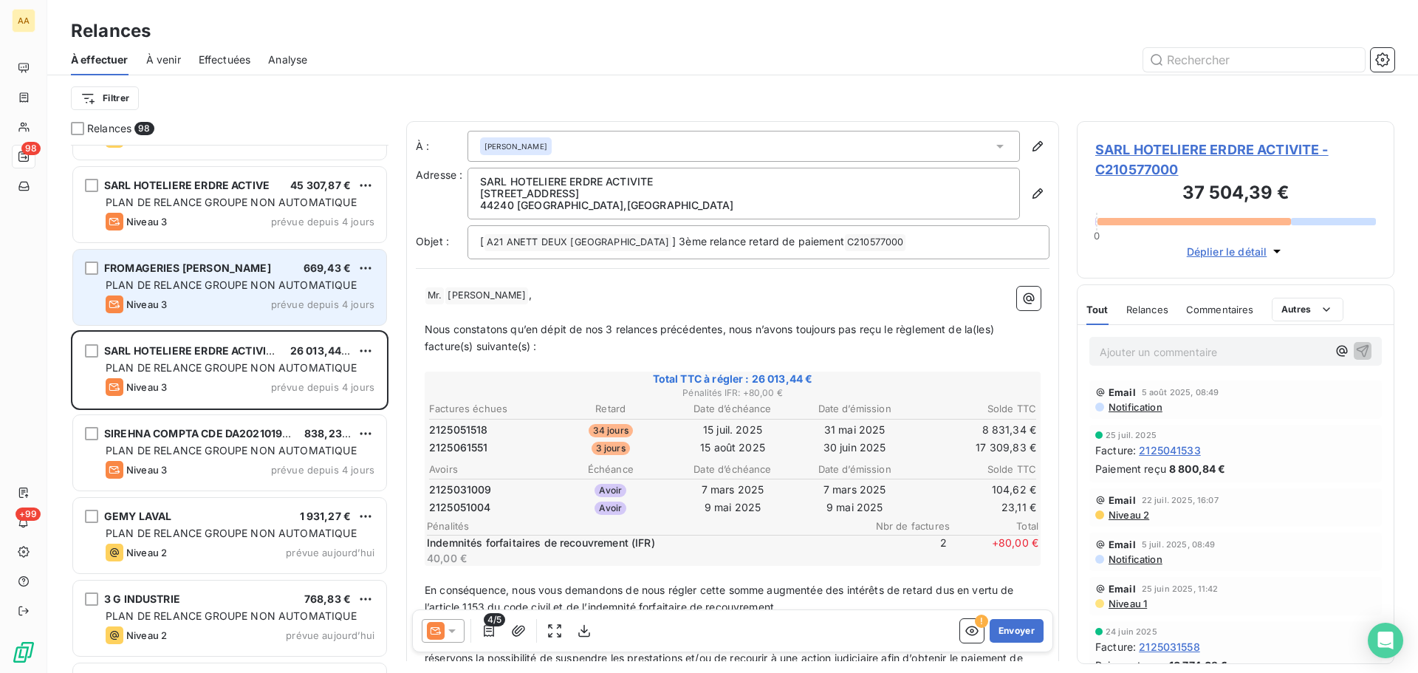
click at [206, 278] on span "PLAN DE RELANCE GROUPE NON AUTOMATIQUE" at bounding box center [231, 284] width 251 height 13
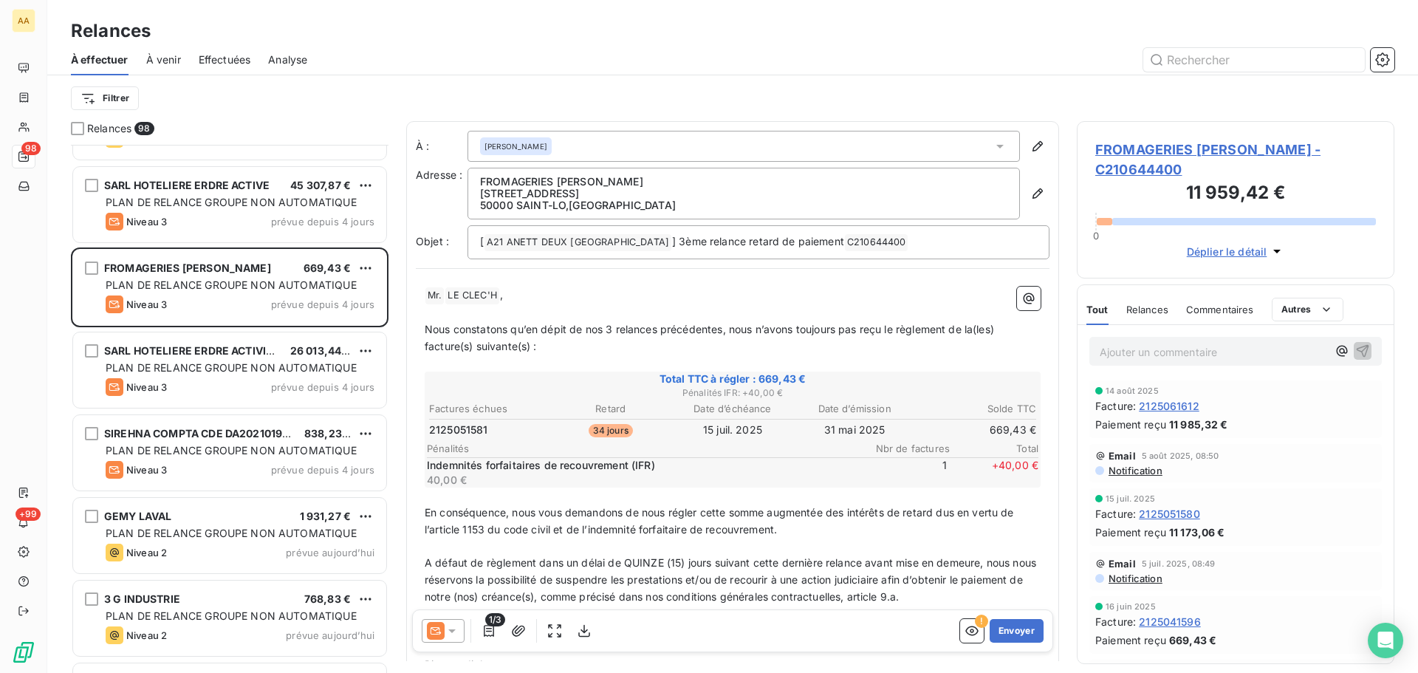
click at [455, 632] on icon at bounding box center [451, 630] width 15 height 15
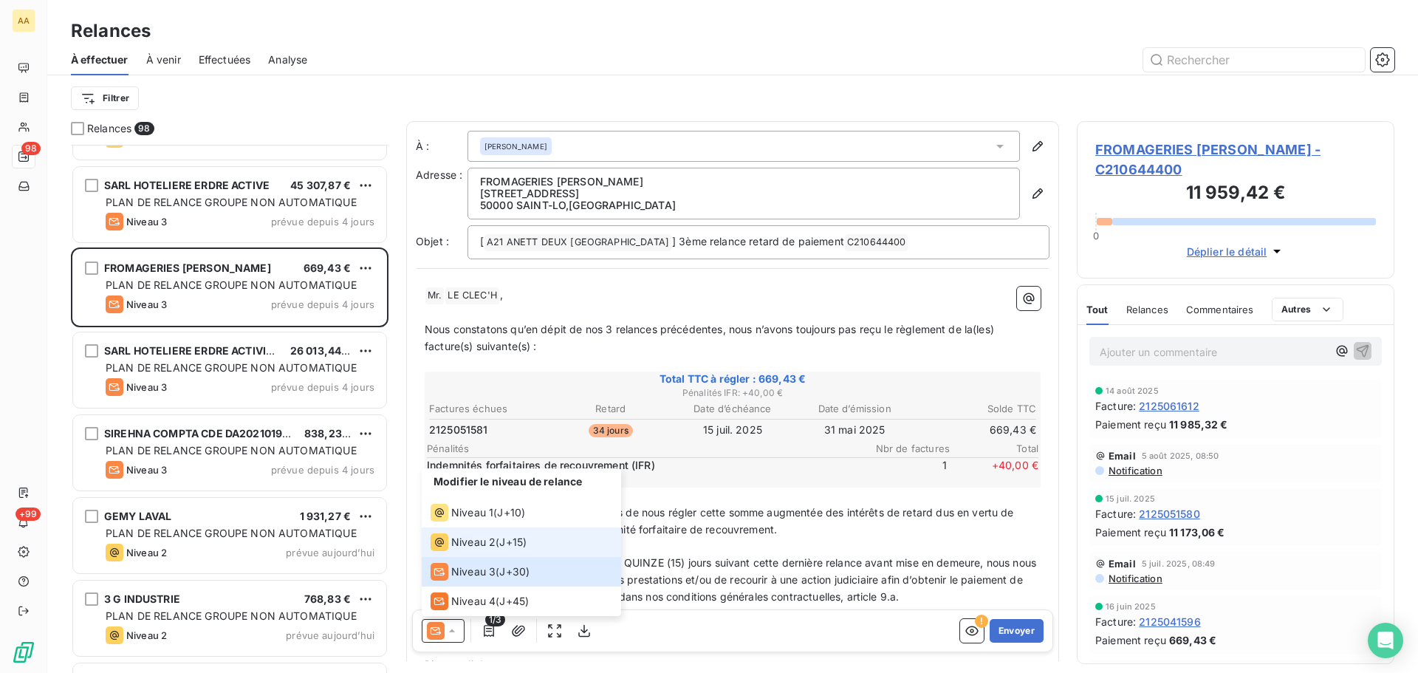
click at [472, 549] on span "Niveau 2" at bounding box center [473, 542] width 44 height 15
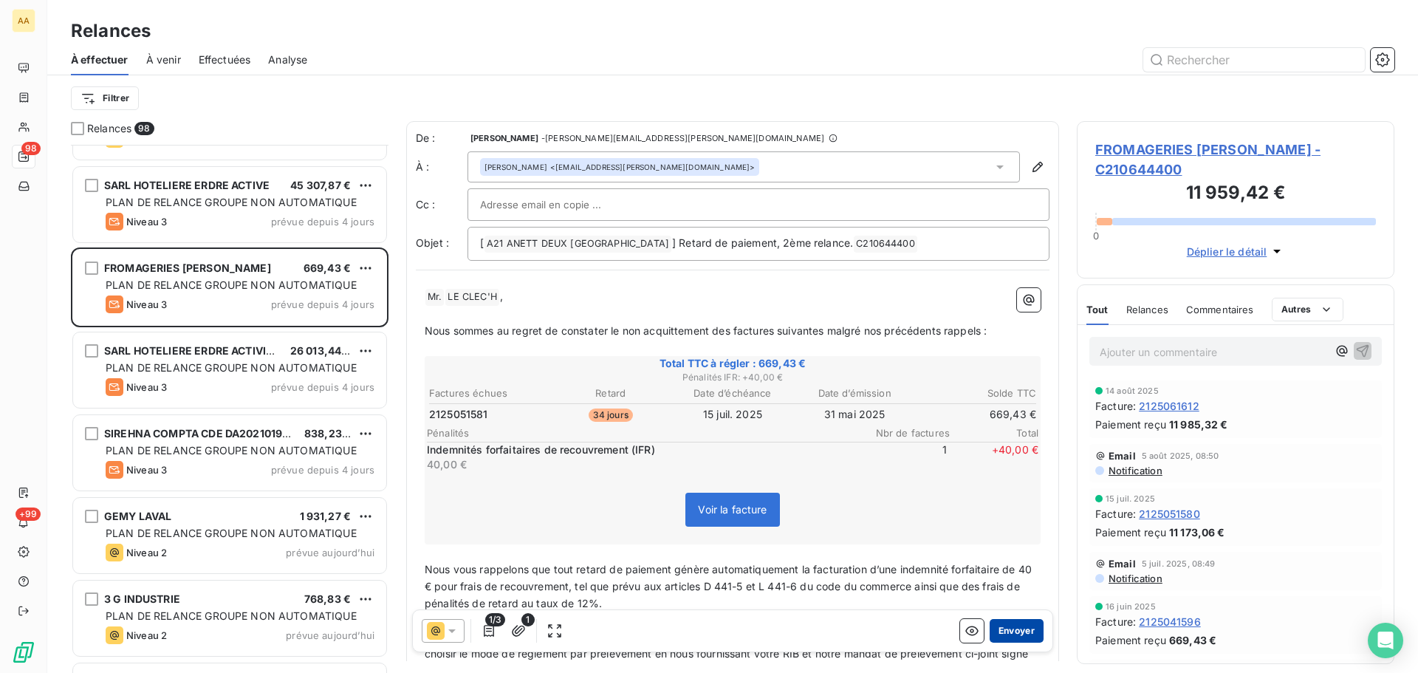
click at [1008, 631] on button "Envoyer" at bounding box center [1016, 631] width 54 height 24
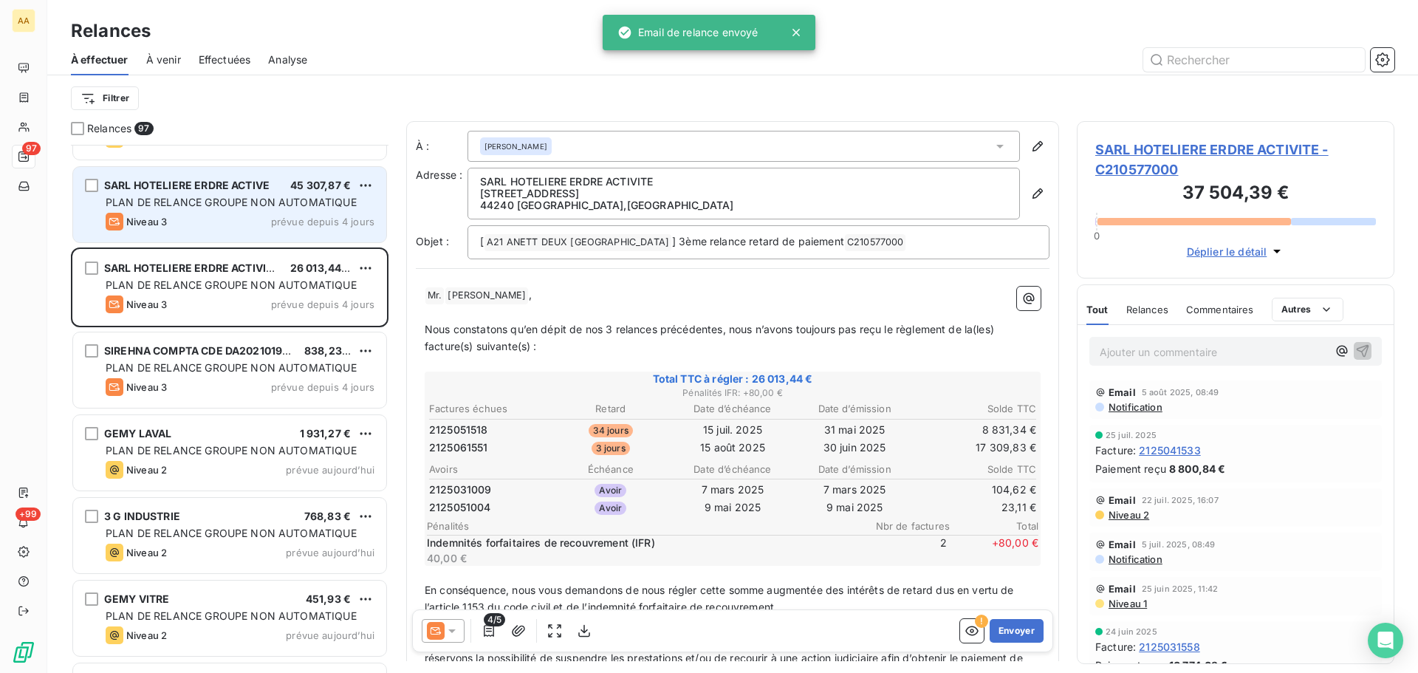
scroll to position [3885, 0]
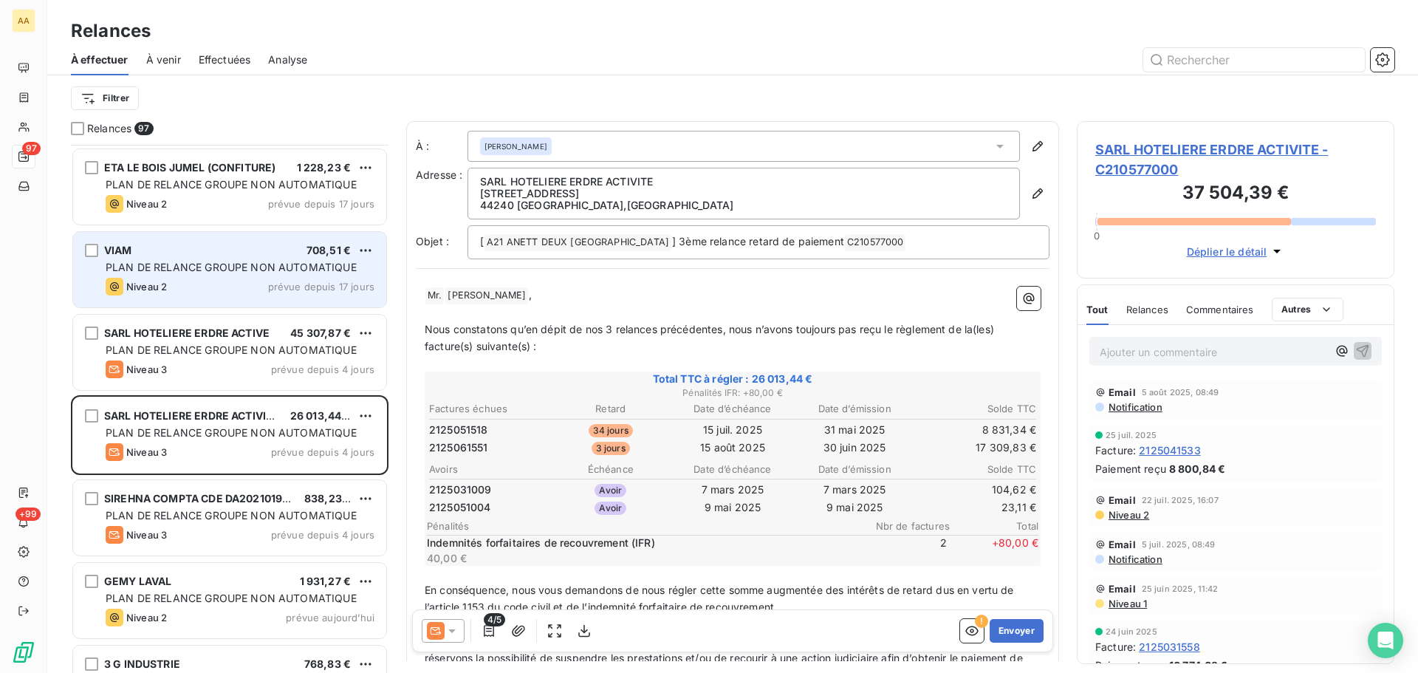
click at [301, 272] on span "PLAN DE RELANCE GROUPE NON AUTOMATIQUE" at bounding box center [231, 267] width 251 height 13
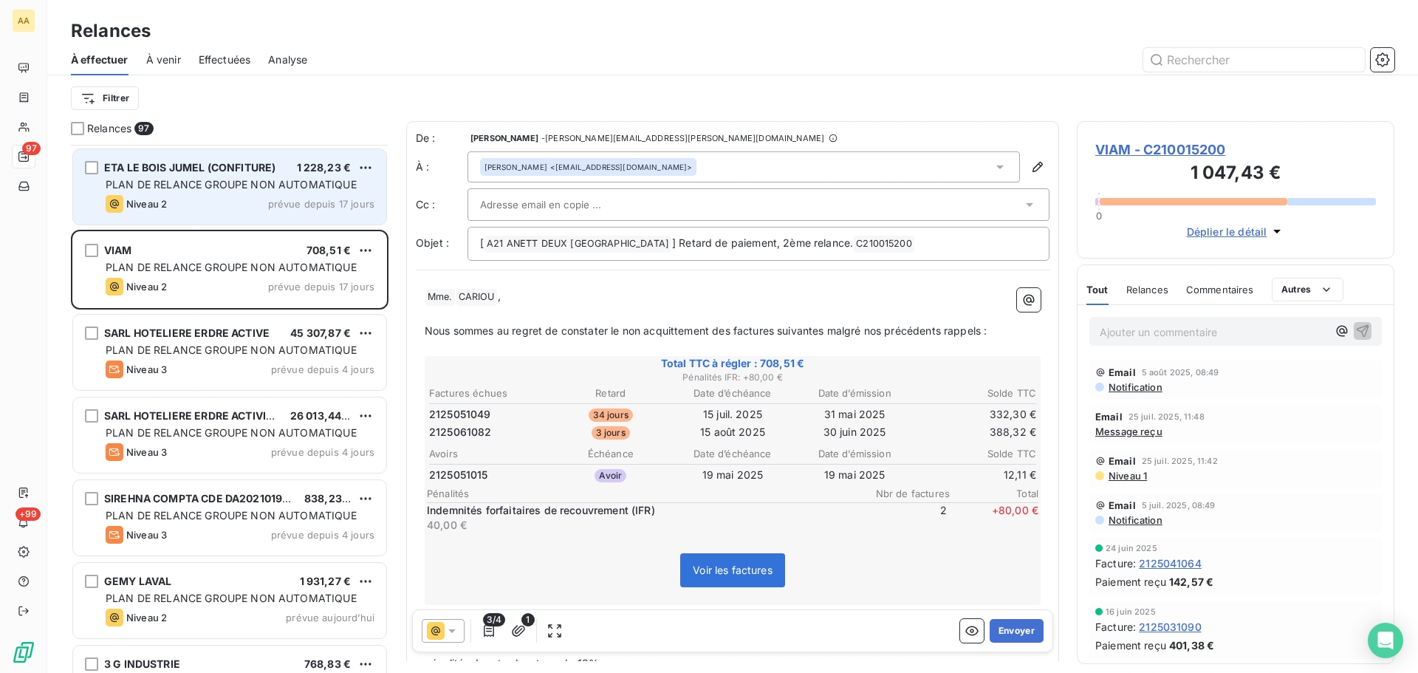
click at [279, 206] on span "prévue depuis 17 jours" at bounding box center [321, 204] width 106 height 12
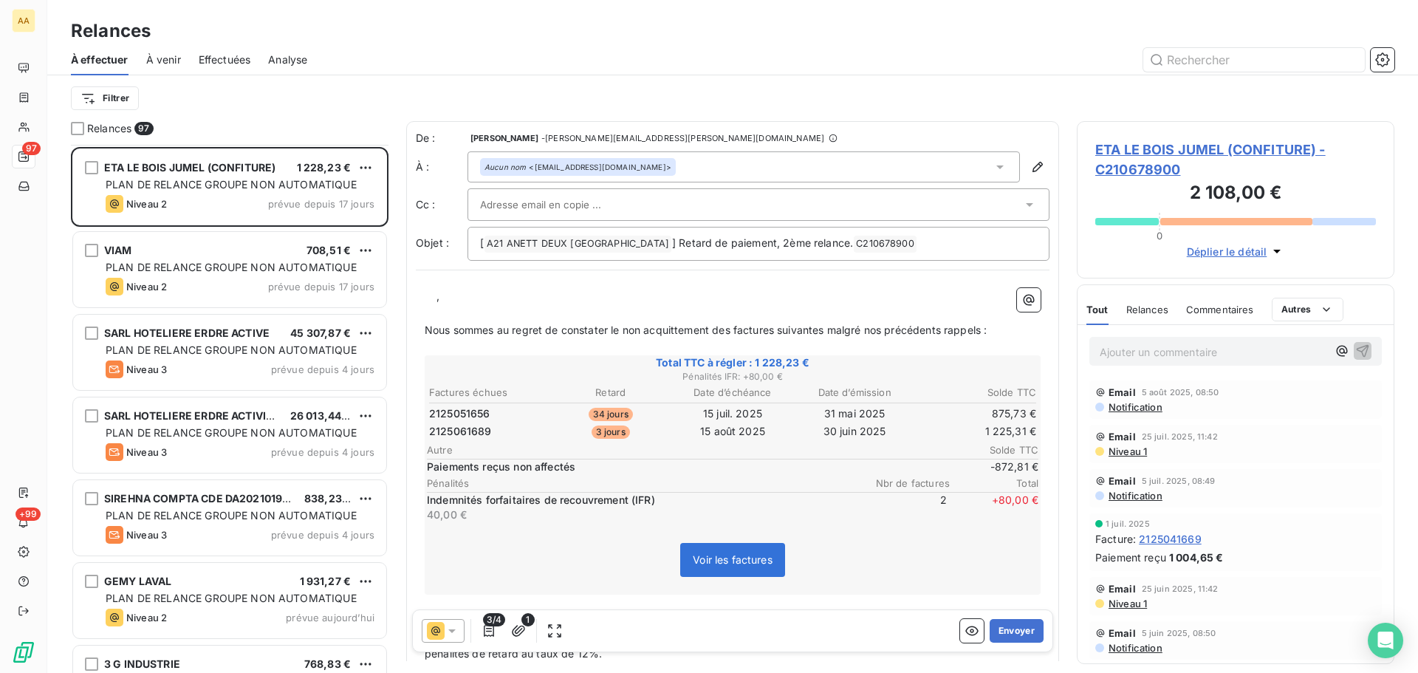
click at [397, 134] on div "Relances 97 CSP COMPTABILITE 5 864,48 € PLAN DE RELANCE GROUPE NON AUTOMATIQUE …" at bounding box center [732, 397] width 1370 height 552
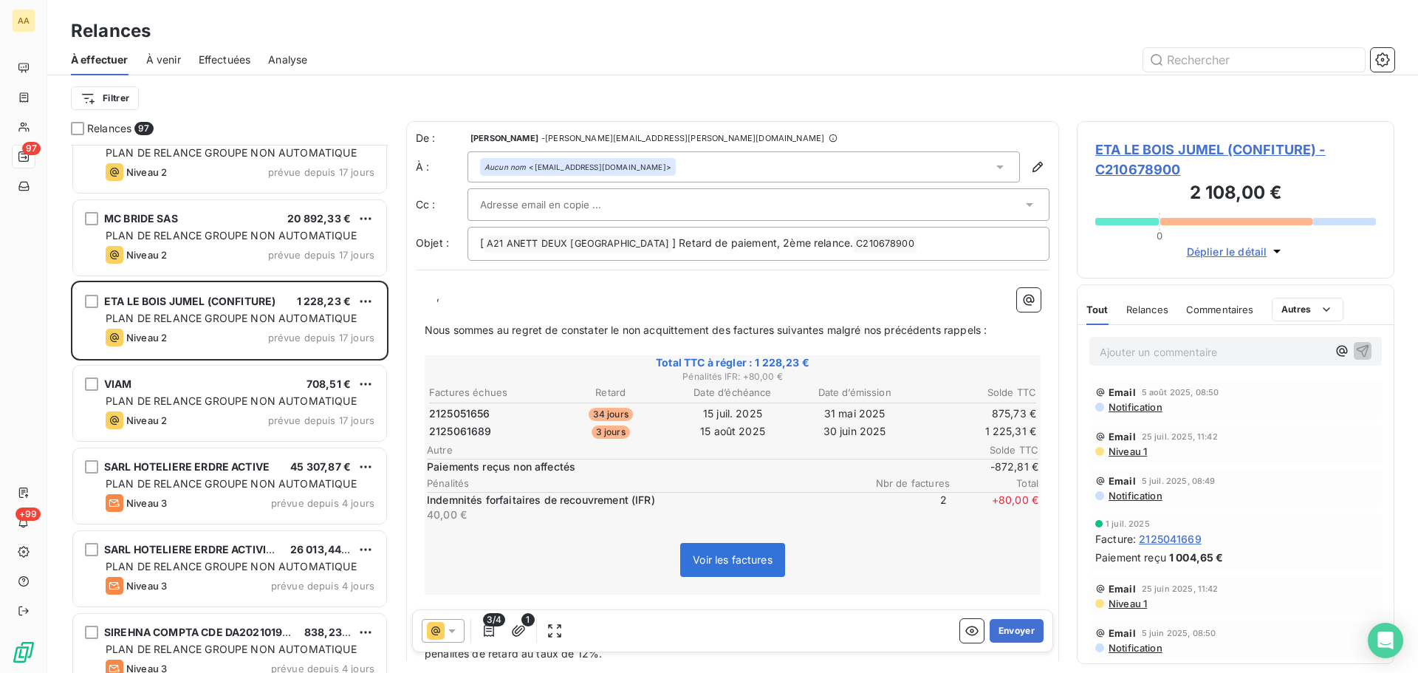
scroll to position [3590, 0]
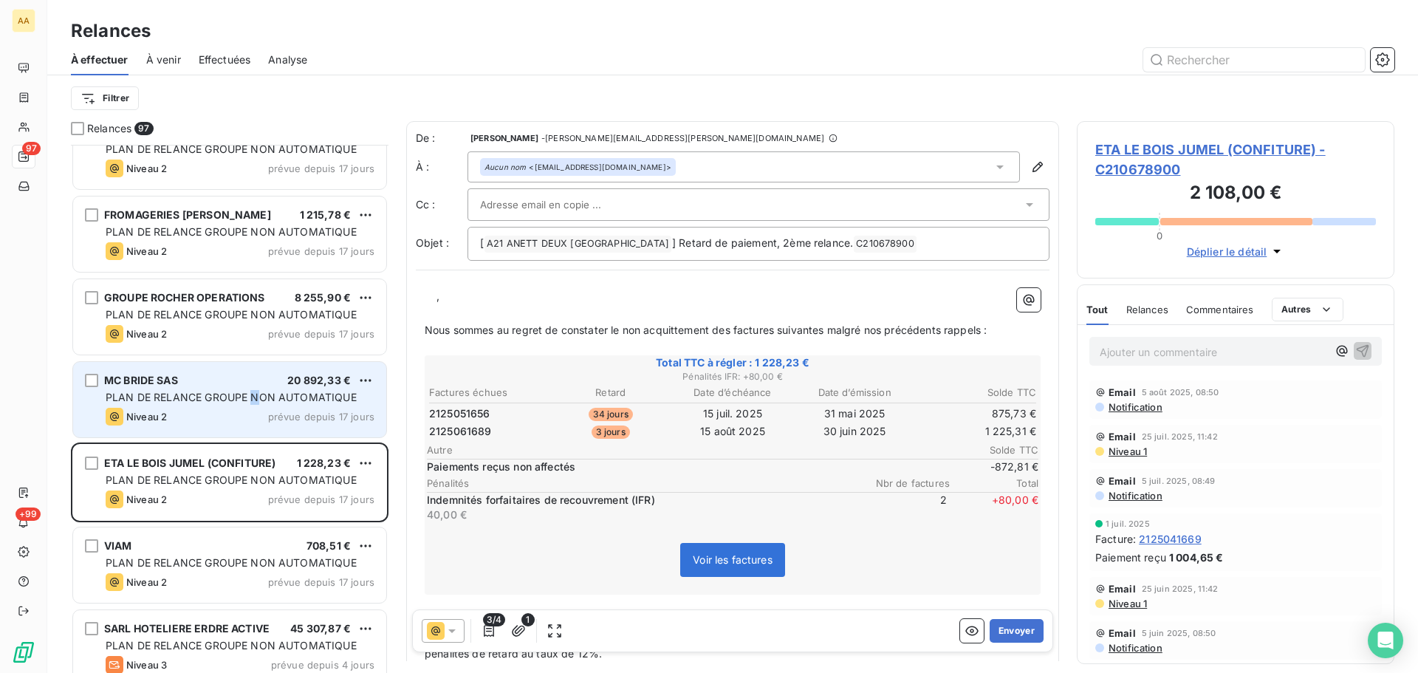
click at [255, 403] on div "PLAN DE RELANCE GROUPE NON AUTOMATIQUE" at bounding box center [240, 397] width 269 height 15
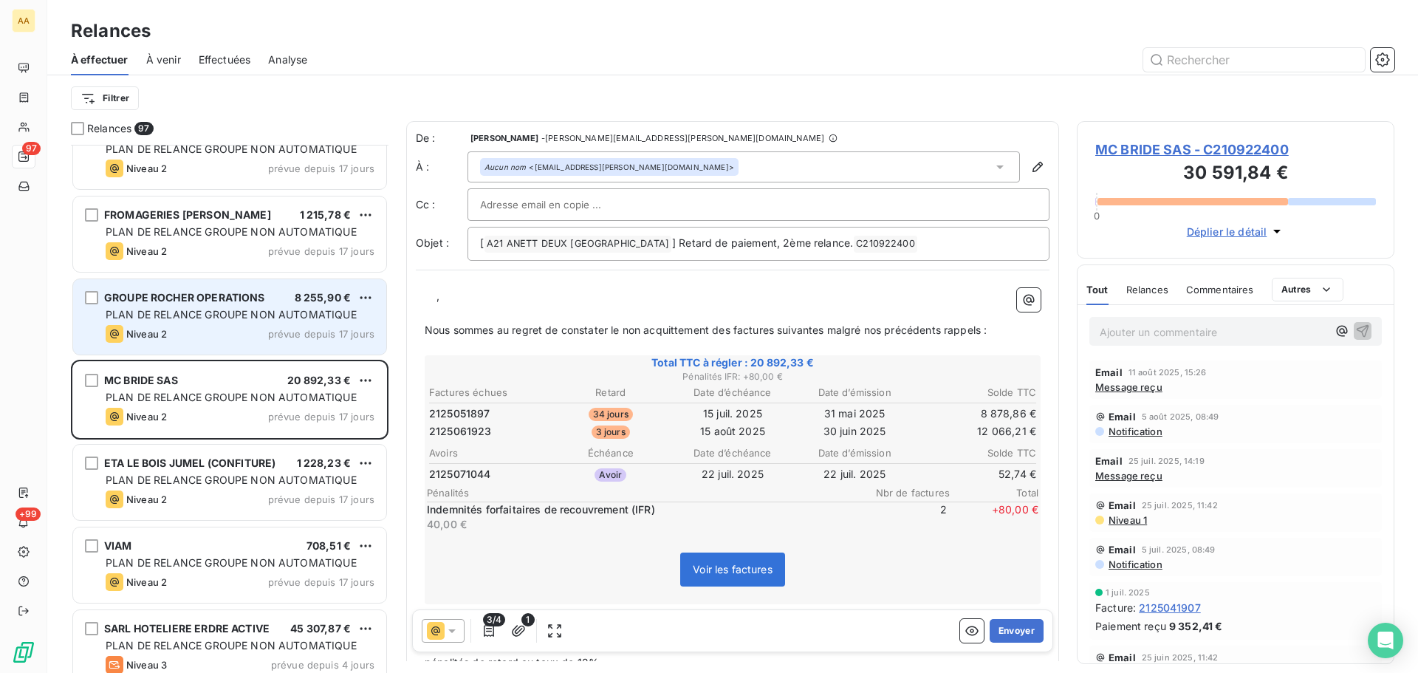
click at [210, 314] on span "PLAN DE RELANCE GROUPE NON AUTOMATIQUE" at bounding box center [231, 314] width 251 height 13
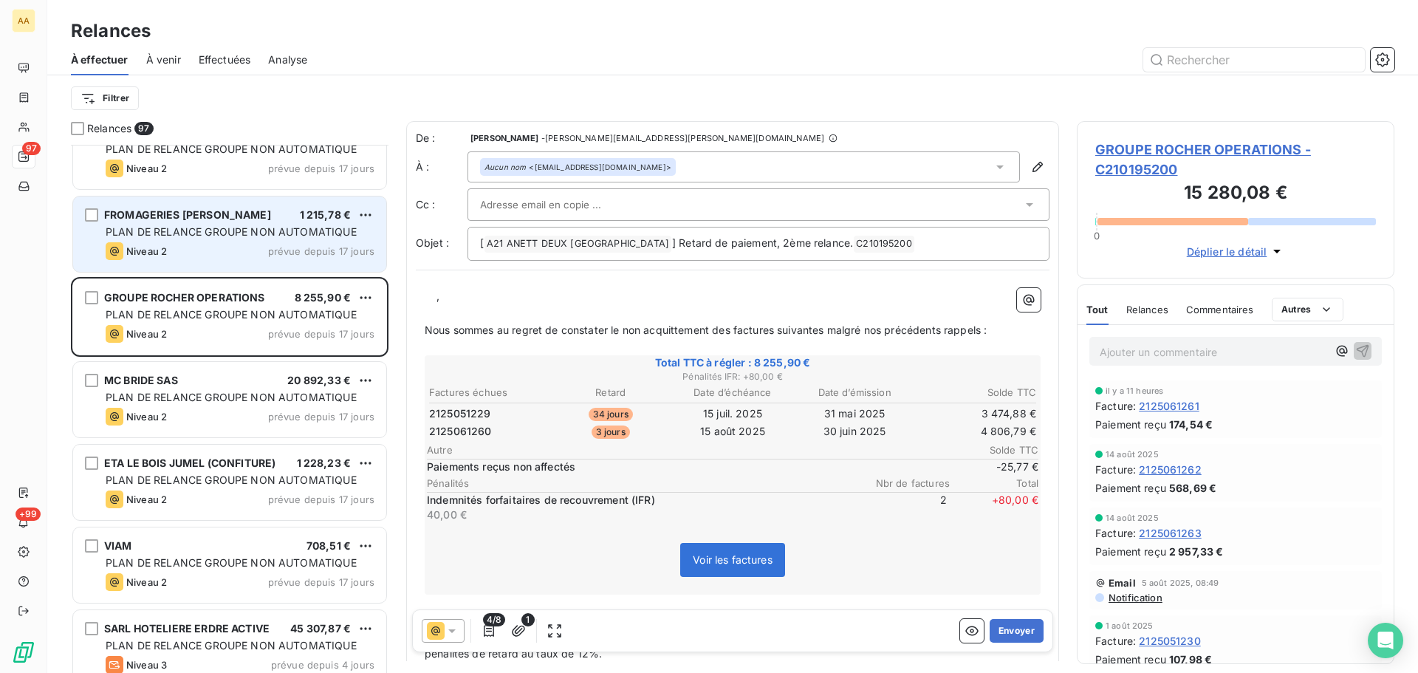
click at [176, 238] on div "PLAN DE RELANCE GROUPE NON AUTOMATIQUE" at bounding box center [240, 231] width 269 height 15
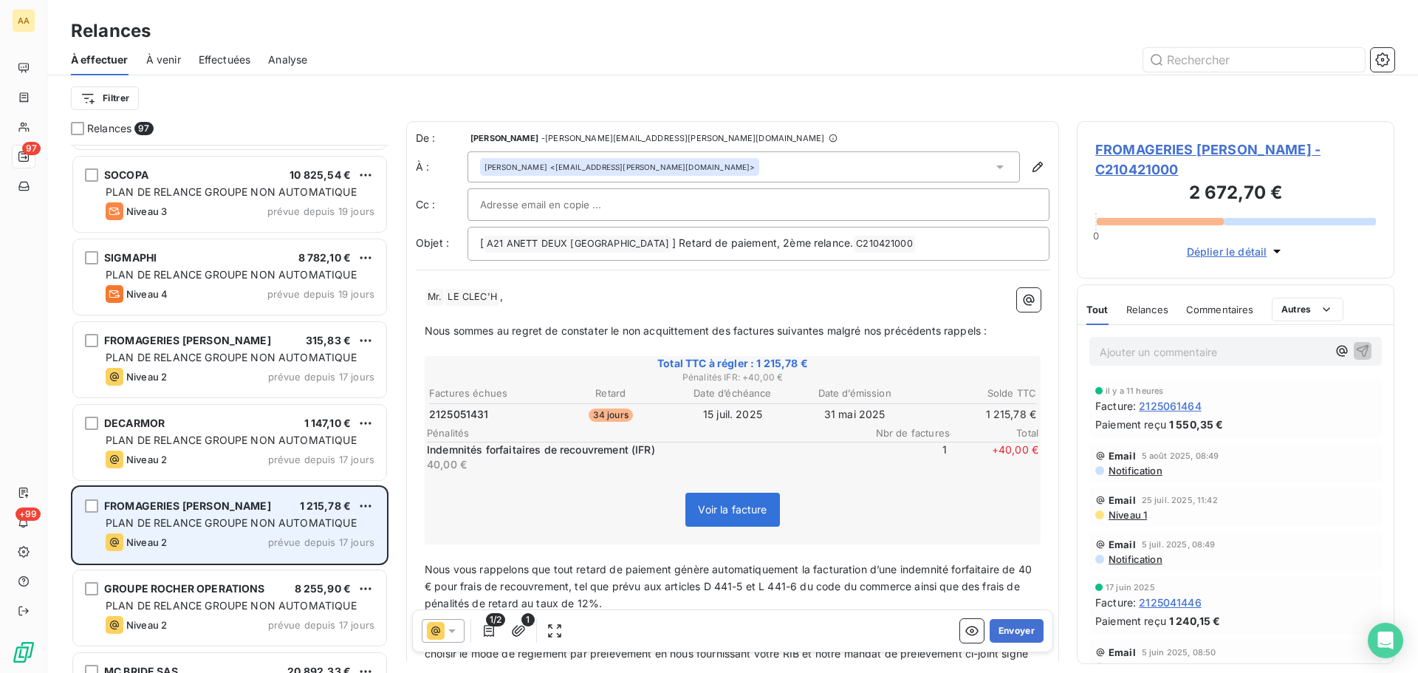
scroll to position [3295, 0]
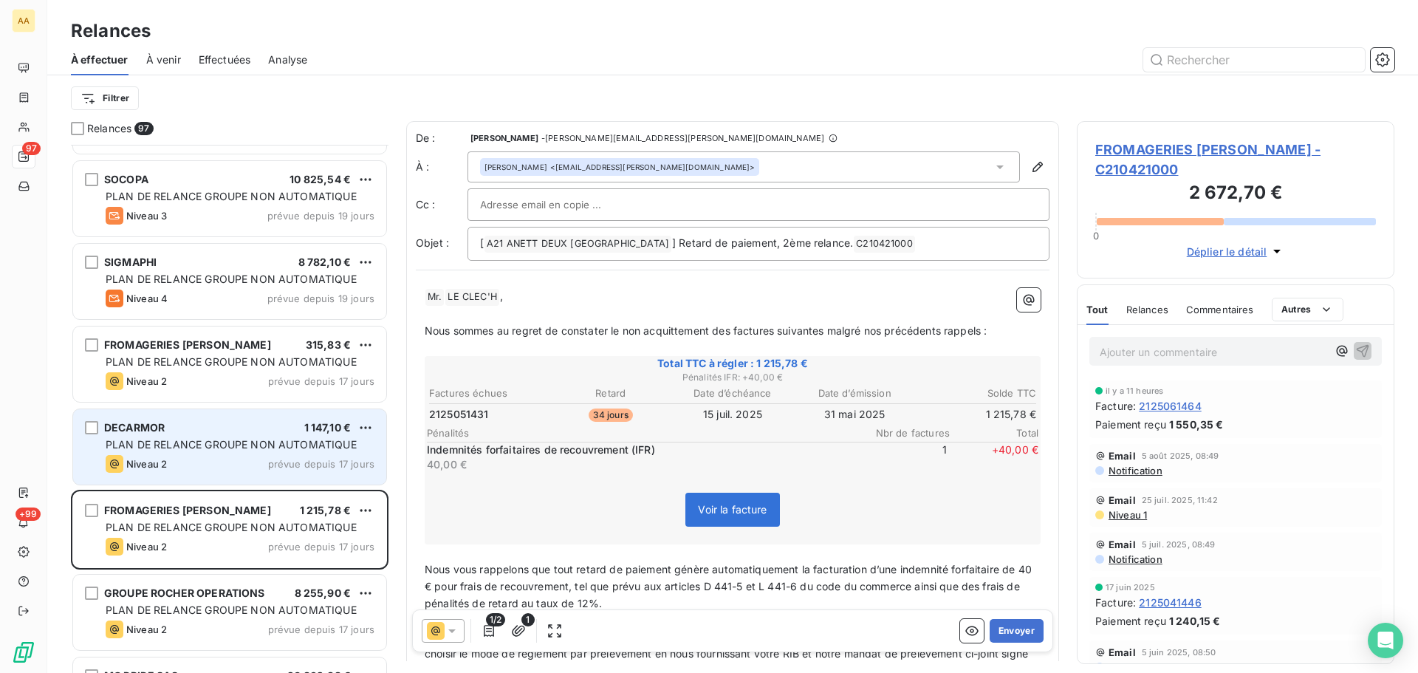
click at [214, 464] on div "Niveau 2 prévue depuis 17 jours" at bounding box center [240, 464] width 269 height 18
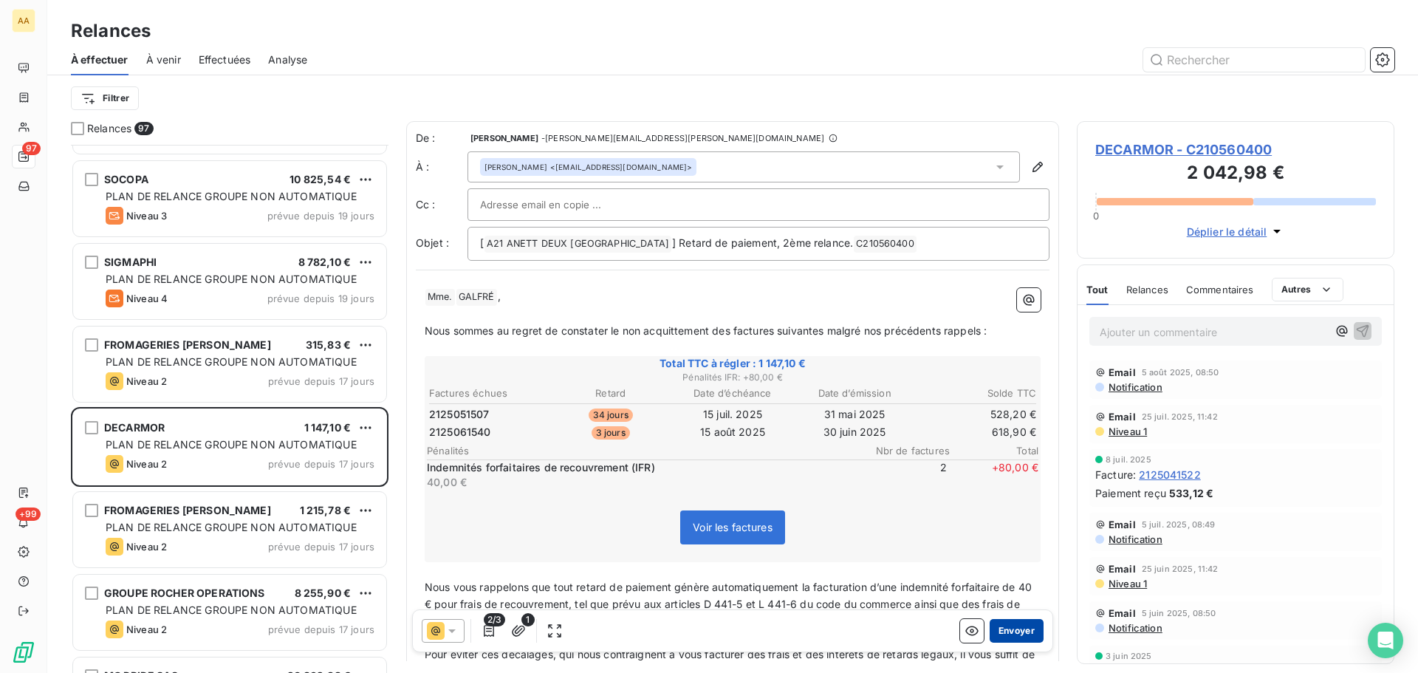
click at [1011, 633] on button "Envoyer" at bounding box center [1016, 631] width 54 height 24
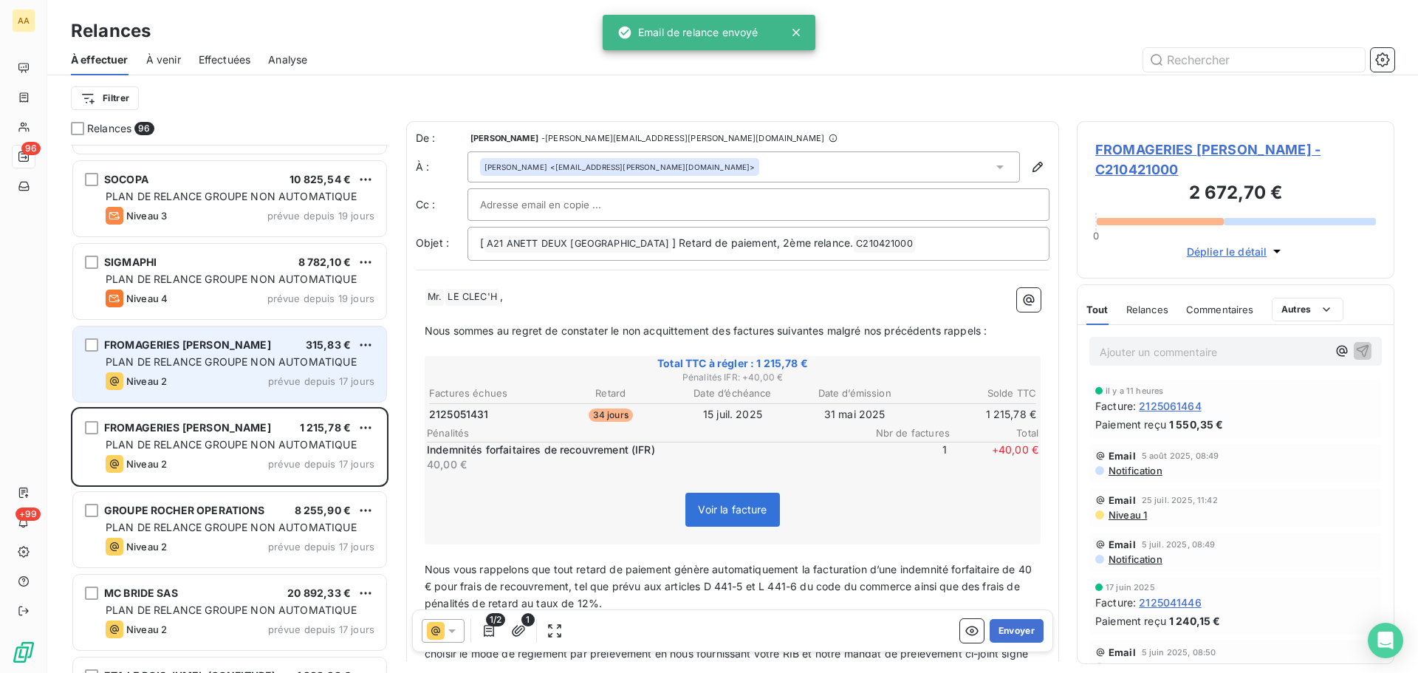
click at [188, 373] on div "Niveau 2 prévue depuis 17 jours" at bounding box center [240, 381] width 269 height 18
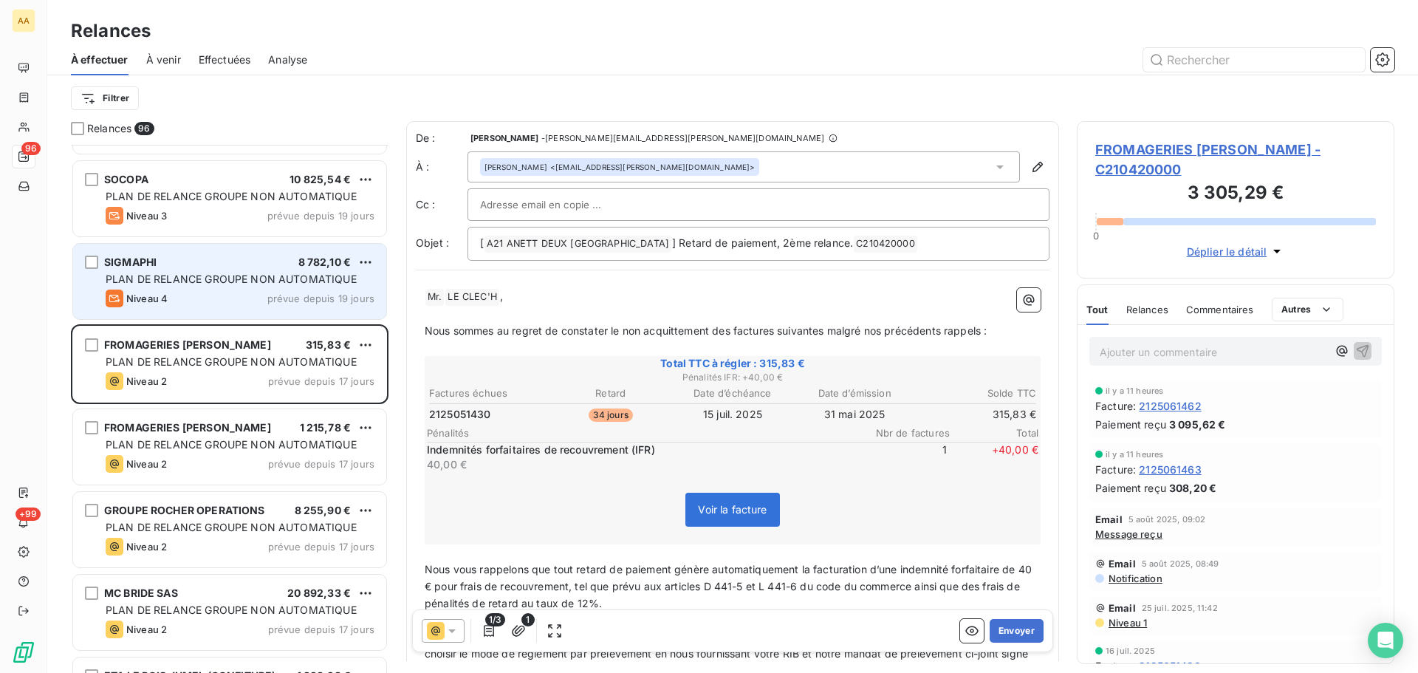
click at [183, 275] on span "PLAN DE RELANCE GROUPE NON AUTOMATIQUE" at bounding box center [231, 278] width 251 height 13
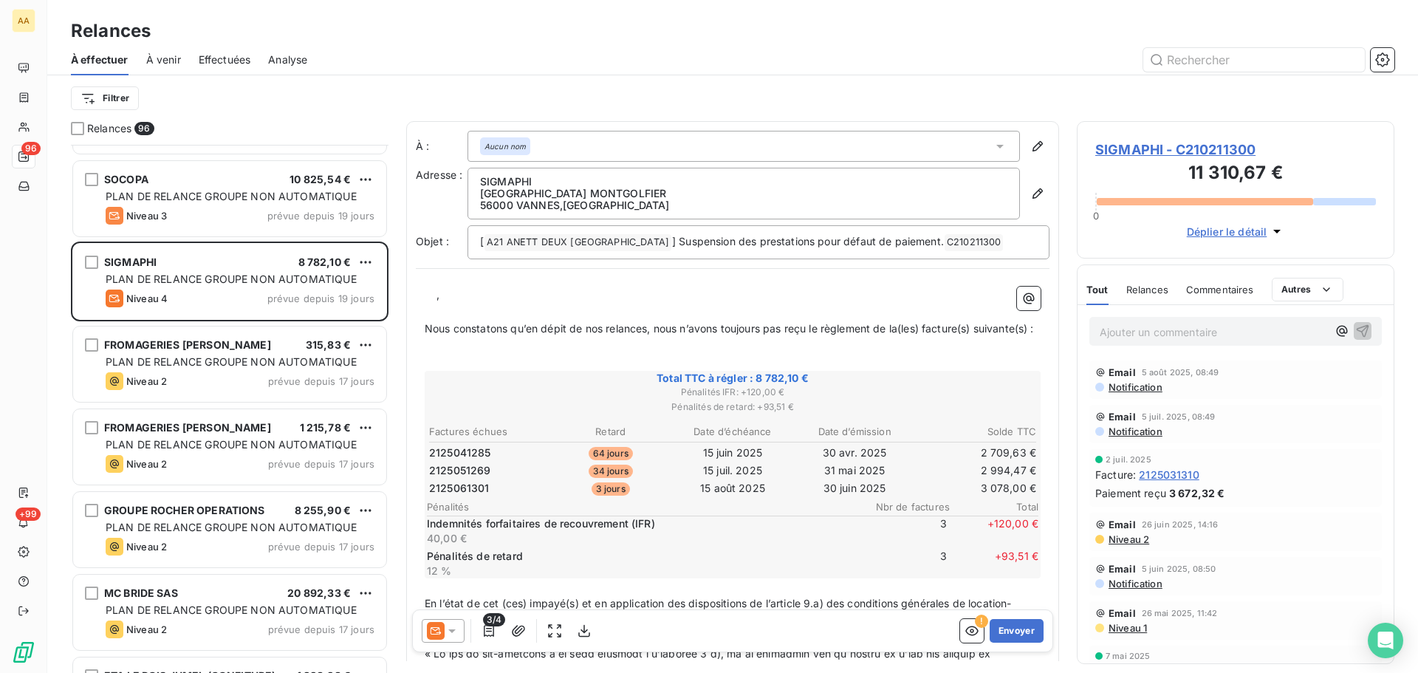
click at [450, 631] on icon at bounding box center [451, 630] width 15 height 15
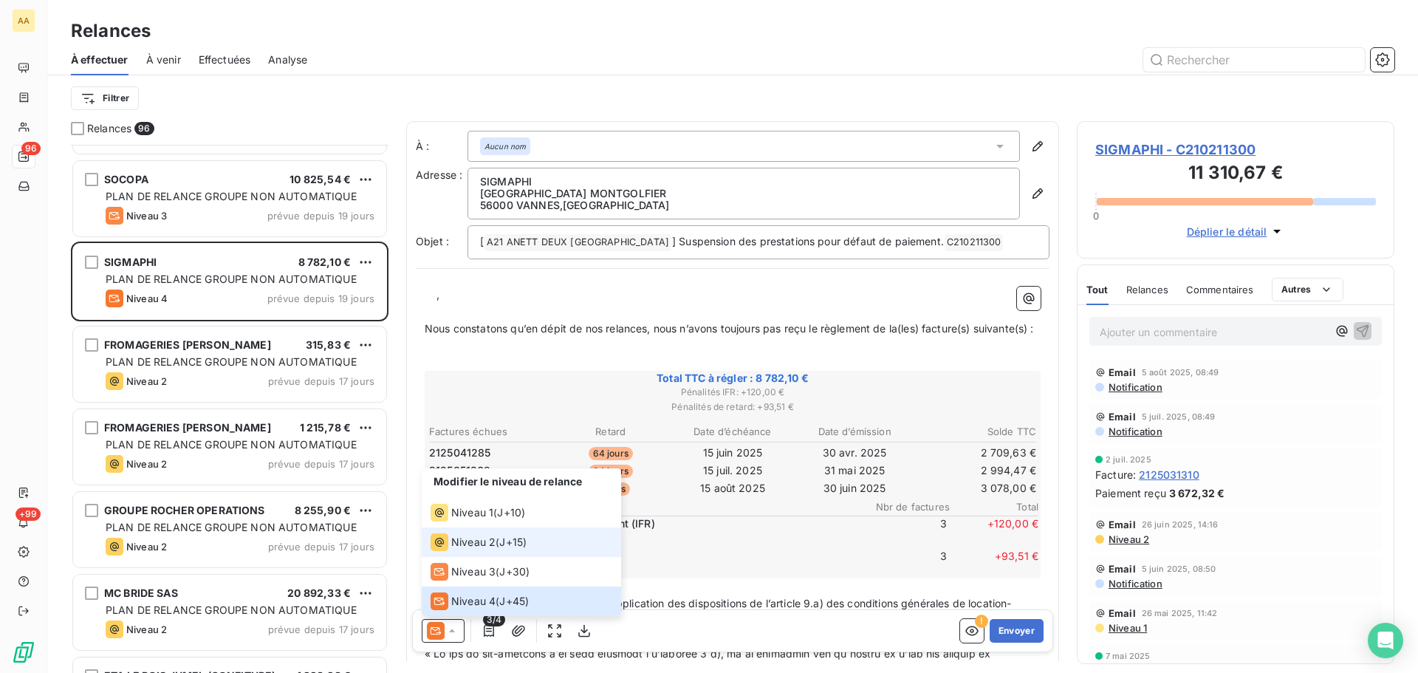
click at [467, 535] on span "Niveau 2" at bounding box center [473, 542] width 44 height 15
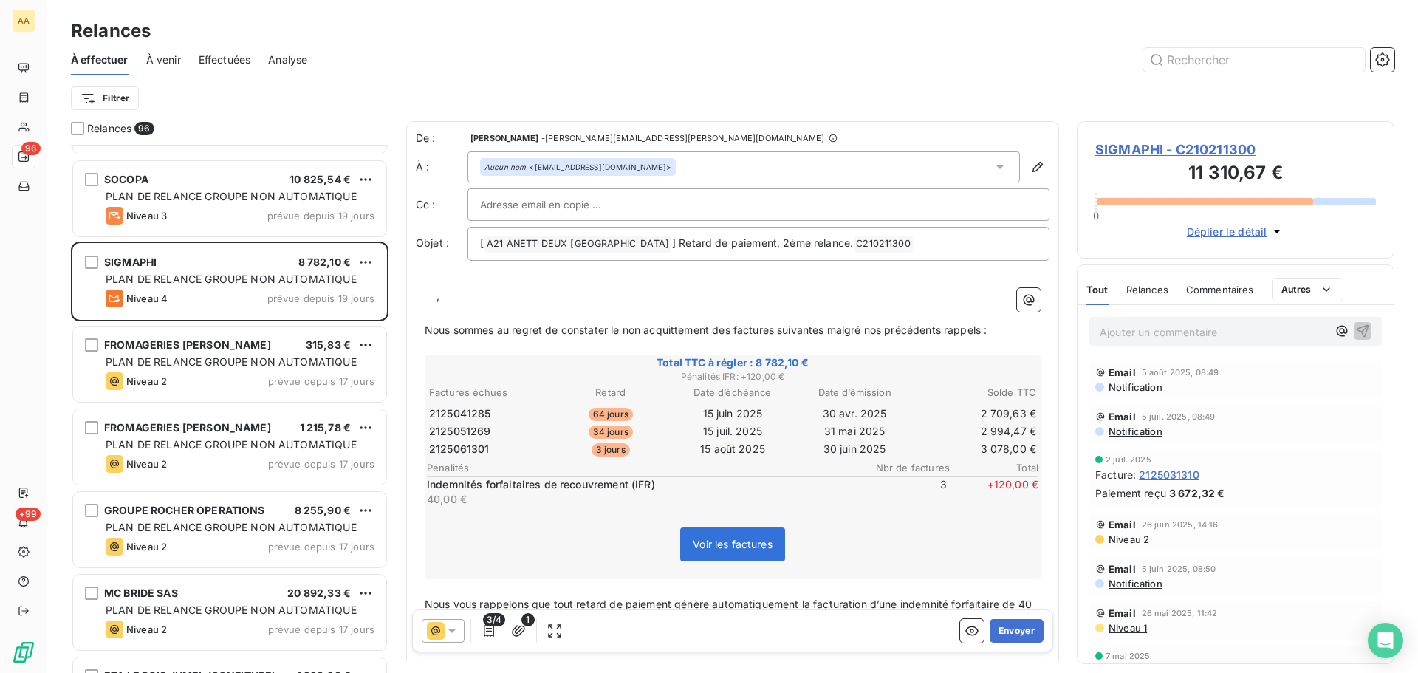
click at [428, 297] on p "﻿ ﻿ ﻿ ﻿ ," at bounding box center [733, 296] width 616 height 17
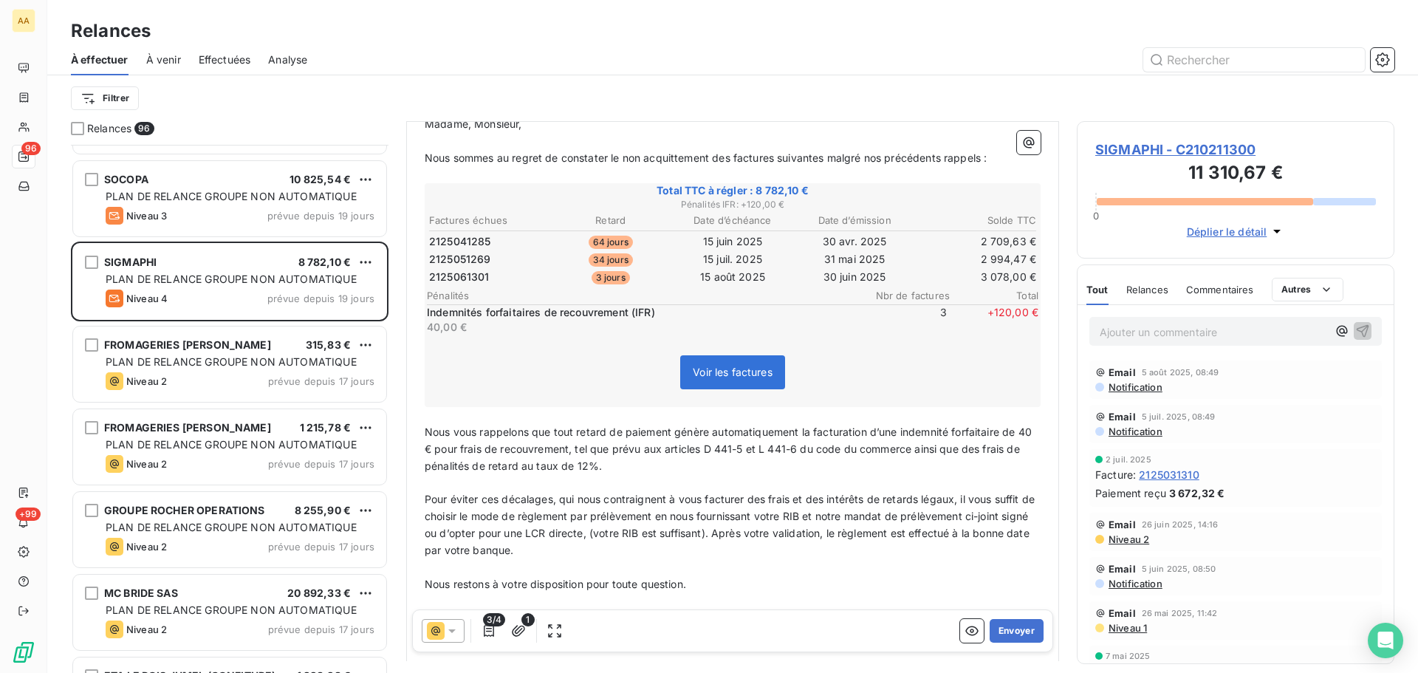
scroll to position [283, 0]
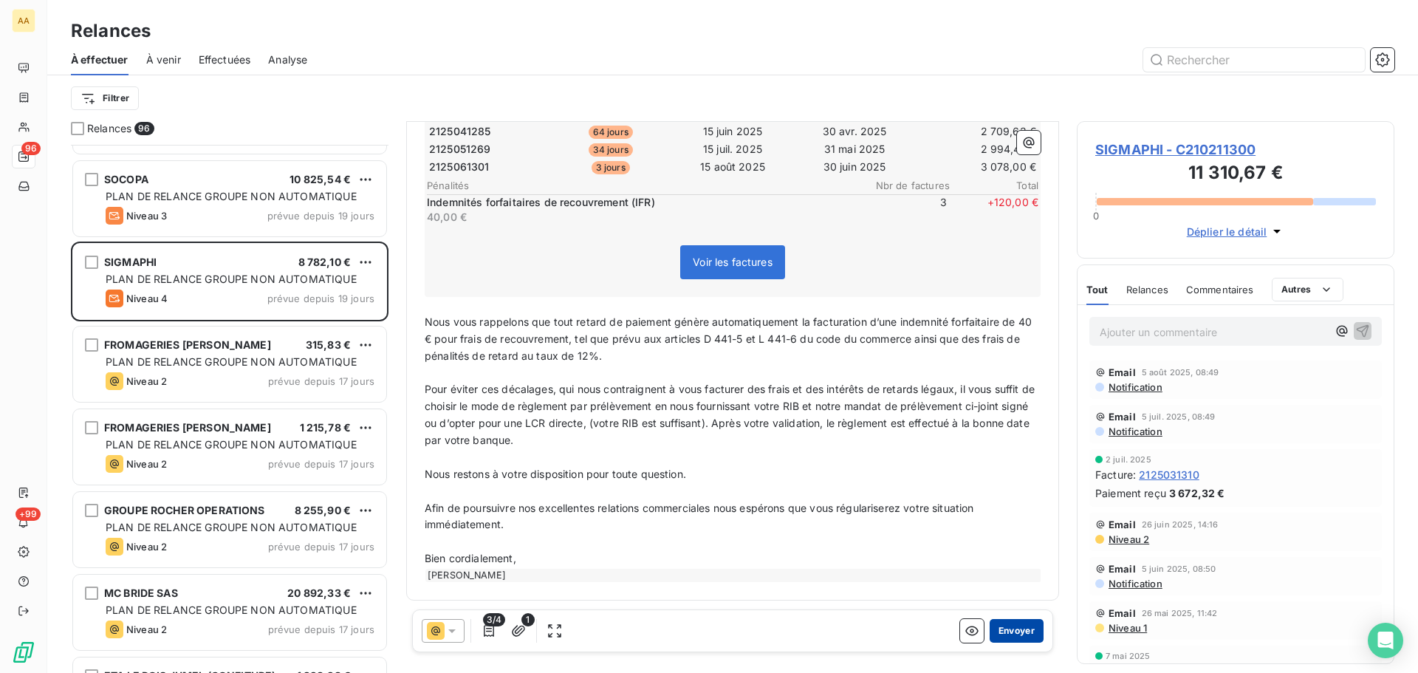
click at [997, 628] on button "Envoyer" at bounding box center [1016, 631] width 54 height 24
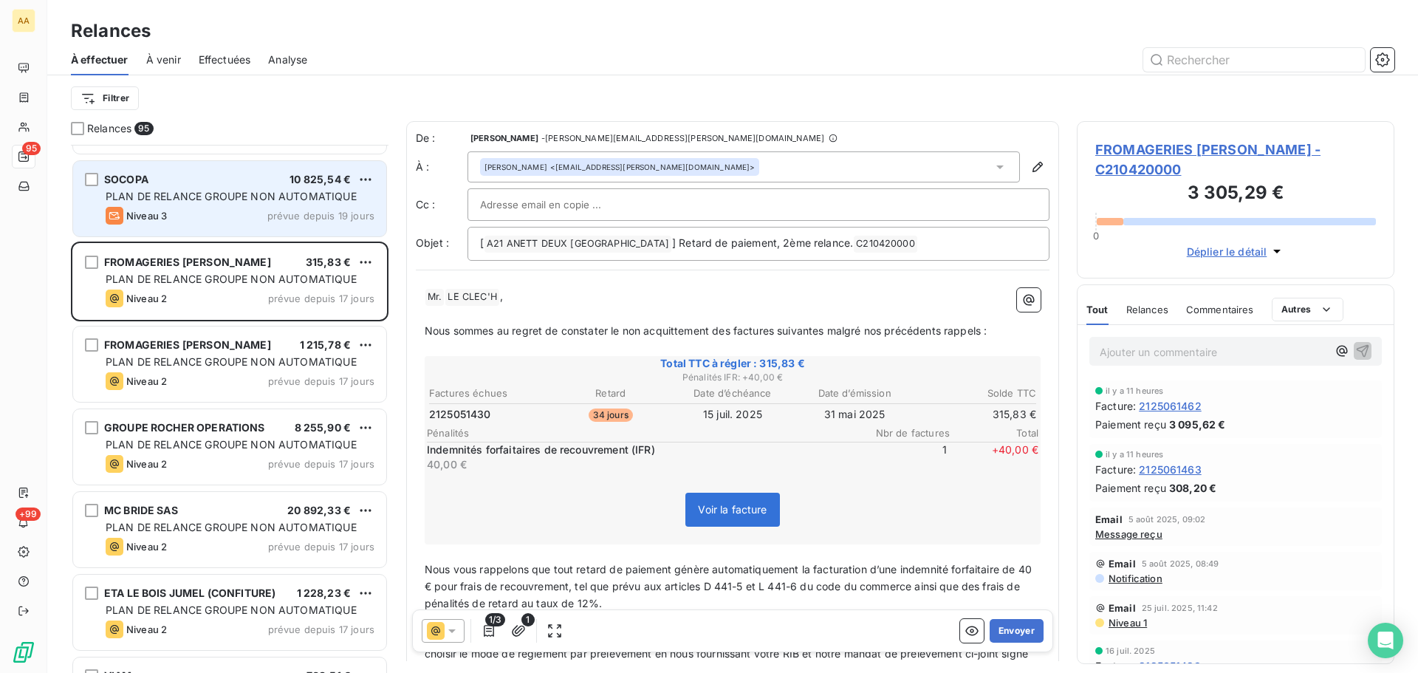
click at [222, 185] on div "SOCOPA 10 825,54 €" at bounding box center [240, 179] width 269 height 13
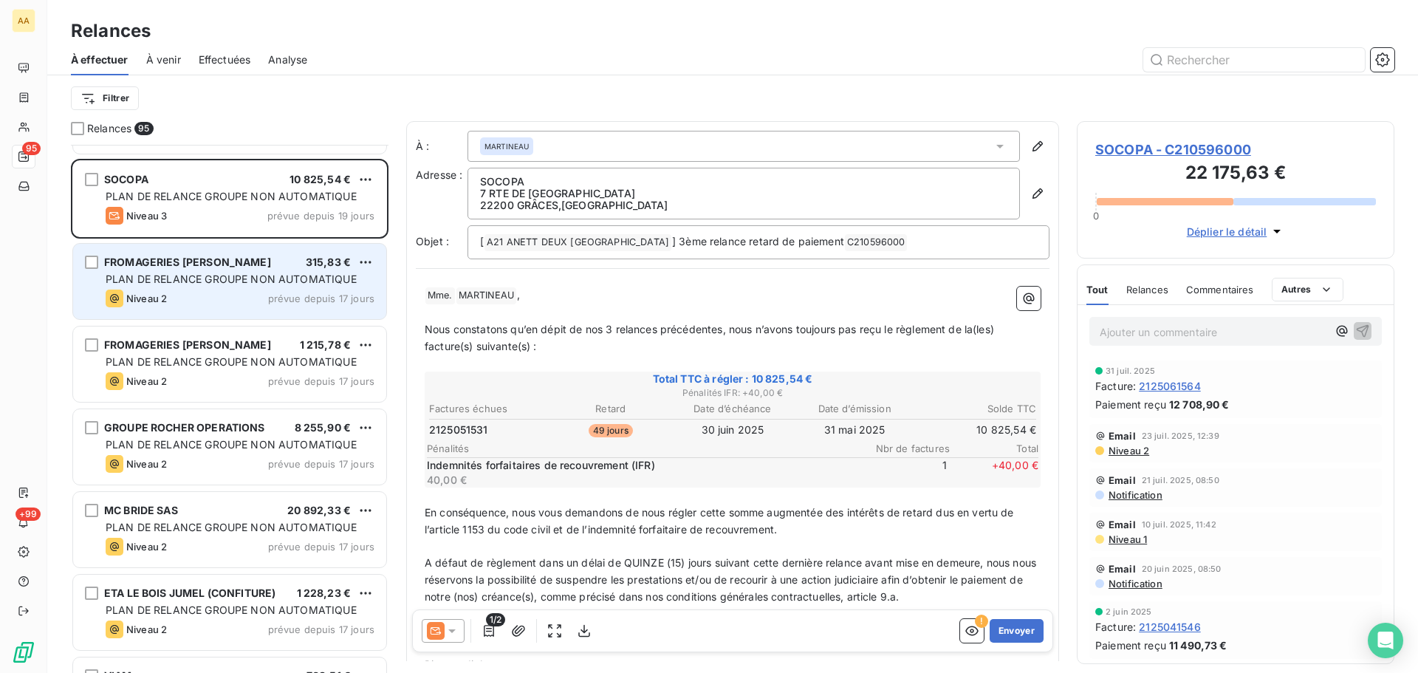
scroll to position [2852, 0]
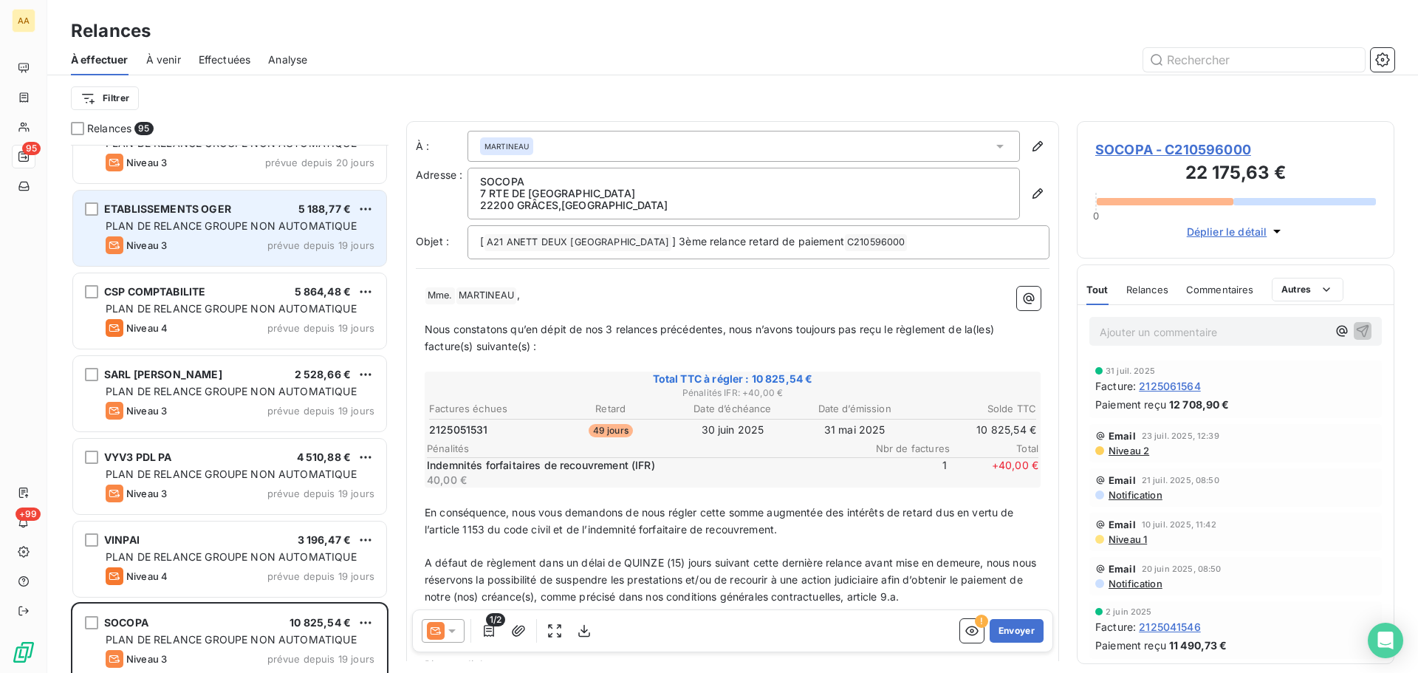
click at [308, 222] on span "PLAN DE RELANCE GROUPE NON AUTOMATIQUE" at bounding box center [231, 225] width 251 height 13
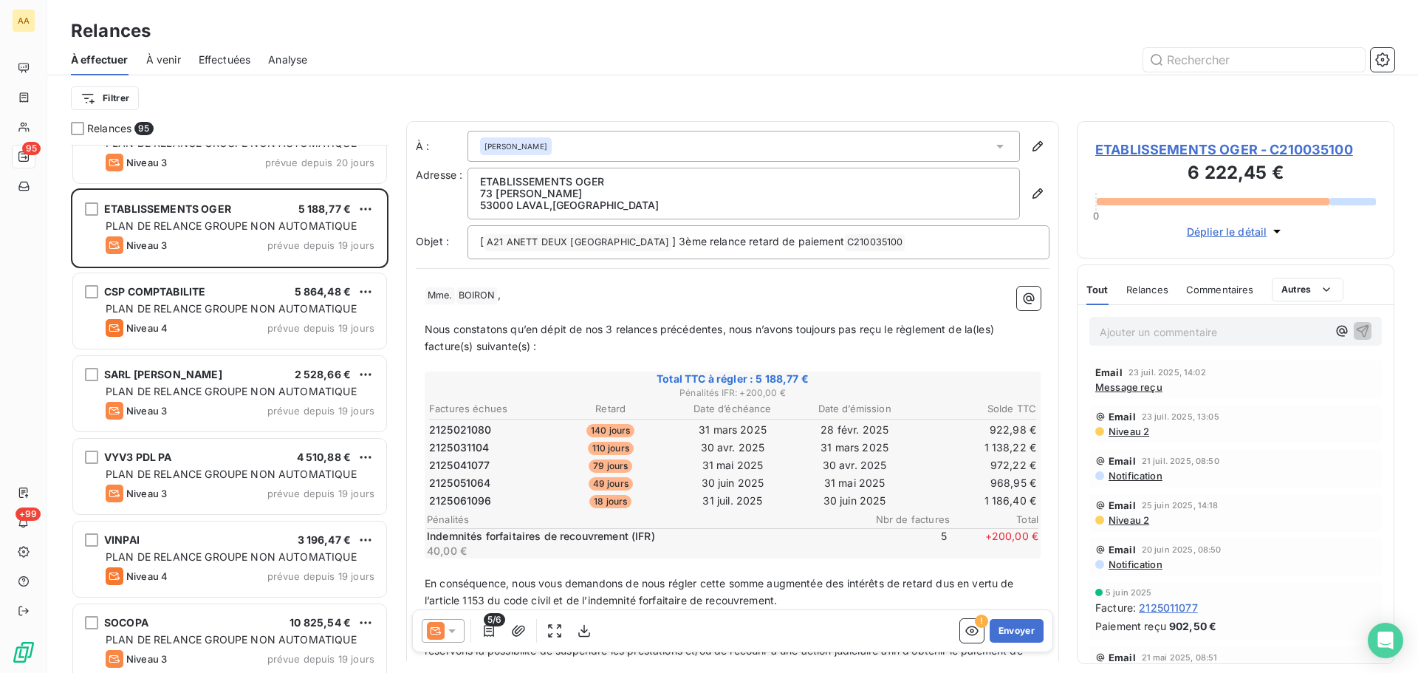
click at [455, 628] on icon at bounding box center [451, 630] width 15 height 15
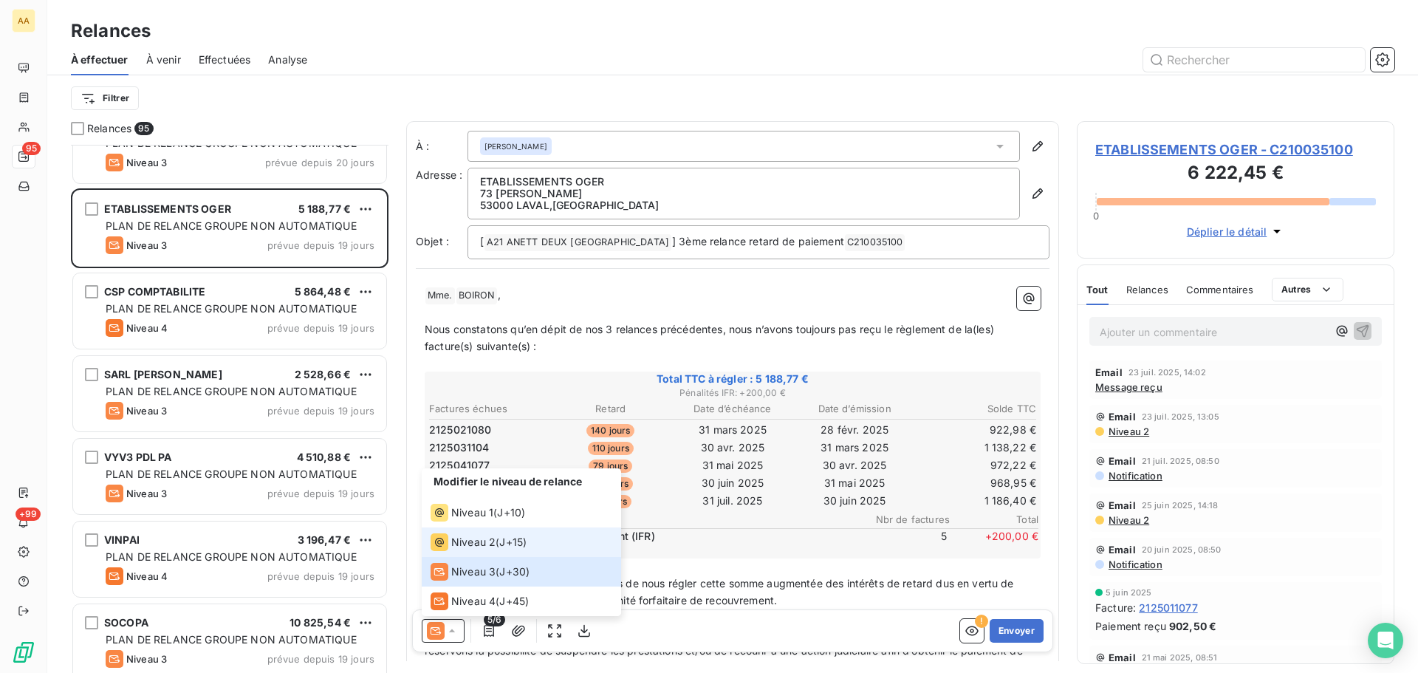
click at [461, 539] on span "Niveau 2" at bounding box center [473, 542] width 44 height 15
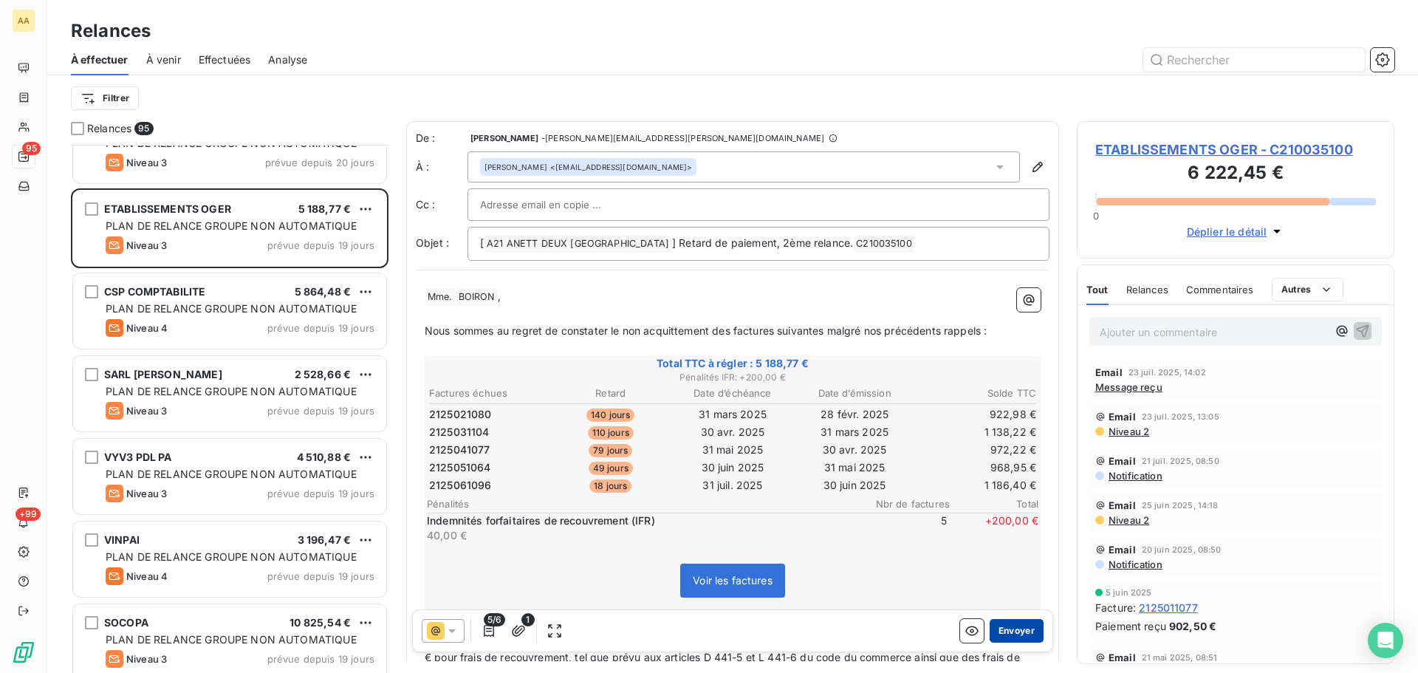
click at [1010, 632] on button "Envoyer" at bounding box center [1016, 631] width 54 height 24
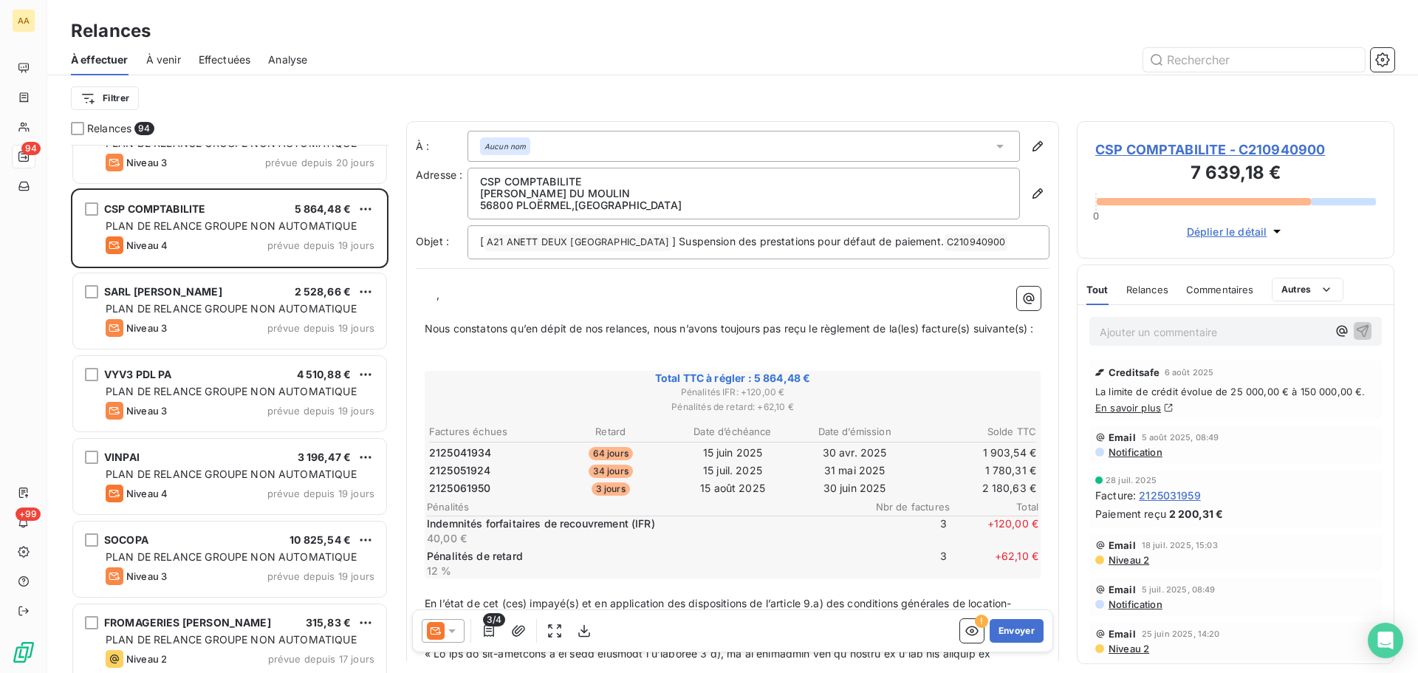
click at [451, 625] on icon at bounding box center [451, 630] width 15 height 15
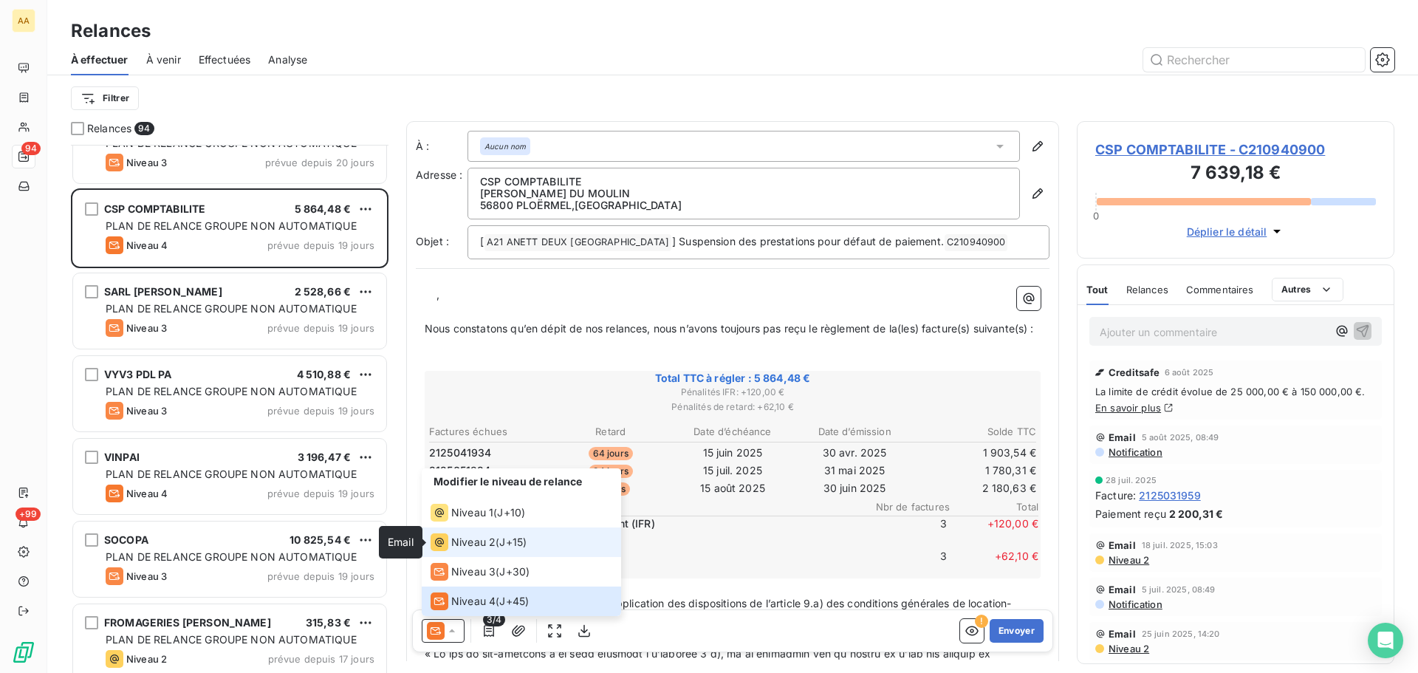
click at [442, 546] on icon at bounding box center [439, 542] width 9 height 9
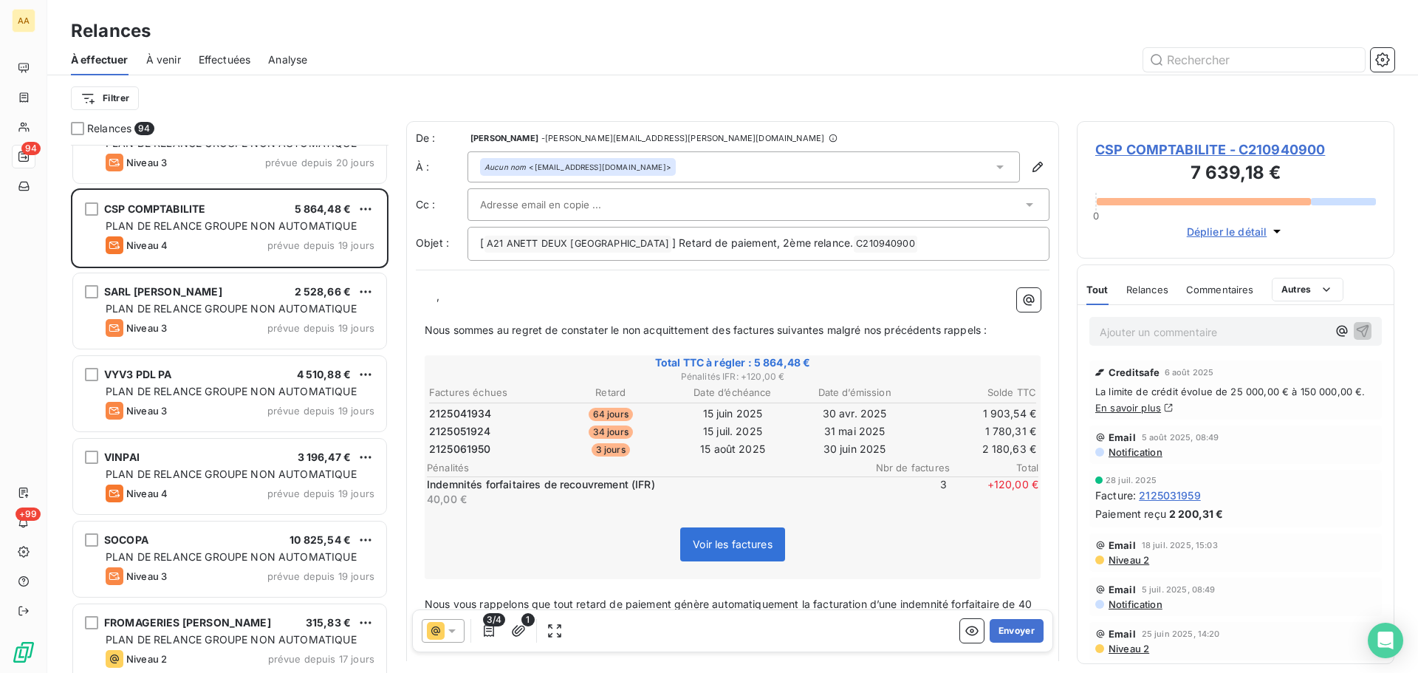
click at [424, 300] on div "﻿ ﻿ ﻿ ﻿ , ﻿ Nous sommes au regret de constater le non acquittement des factures…" at bounding box center [733, 576] width 634 height 594
click at [428, 298] on p "﻿ ﻿ ﻿ ﻿ ," at bounding box center [733, 296] width 616 height 17
click at [1009, 628] on button "Envoyer" at bounding box center [1016, 631] width 54 height 24
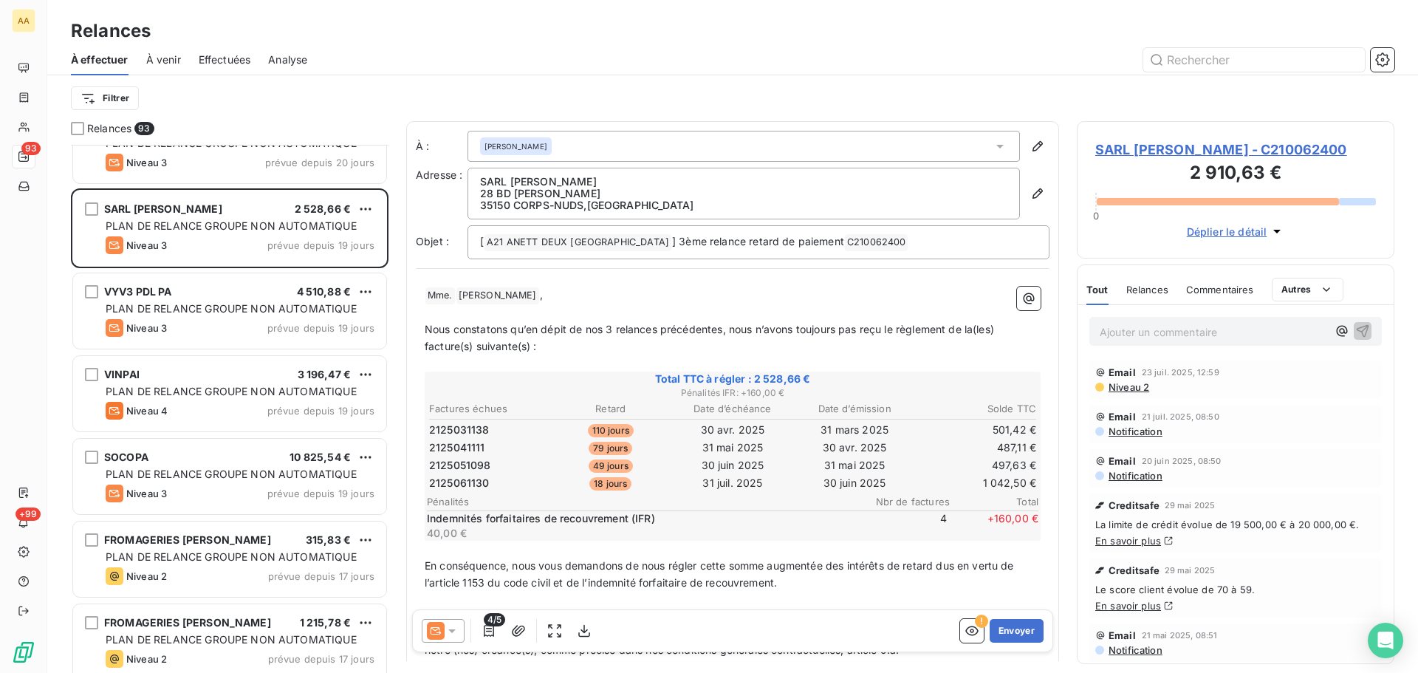
click at [452, 628] on icon at bounding box center [451, 630] width 15 height 15
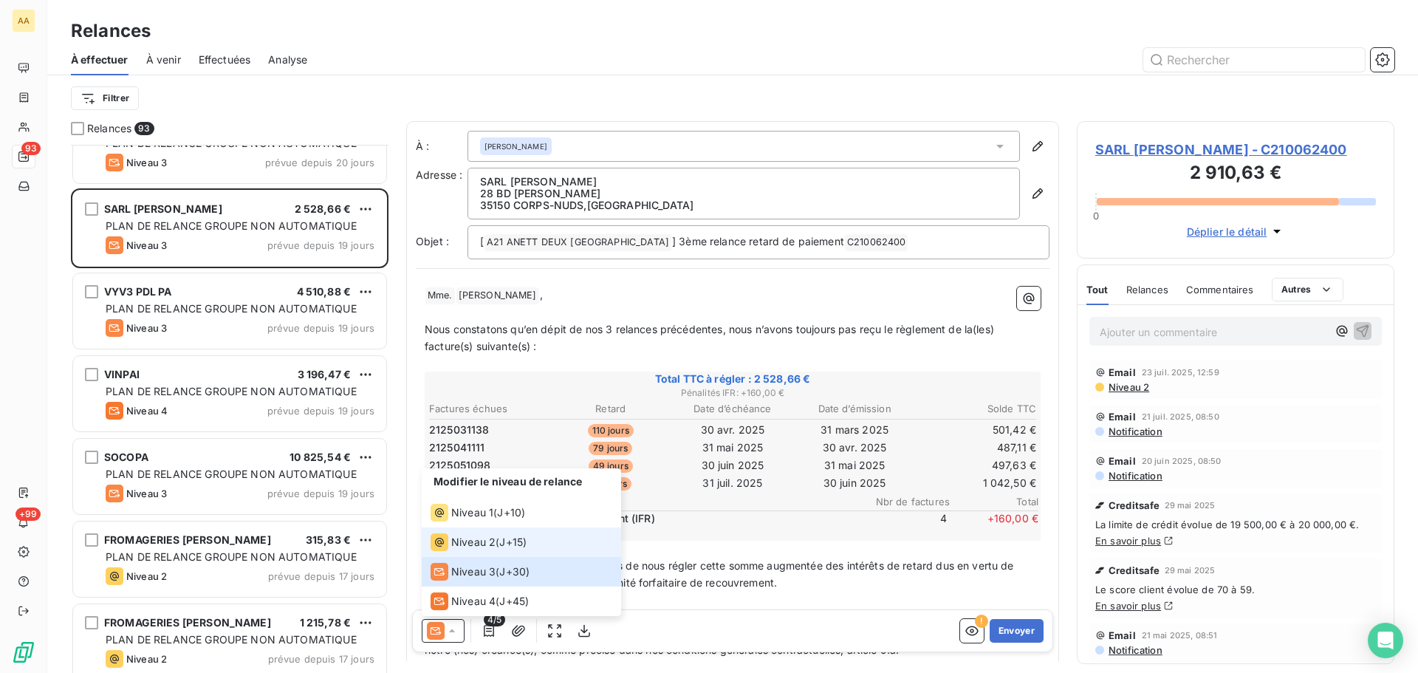
click at [478, 542] on span "Niveau 2" at bounding box center [473, 542] width 44 height 15
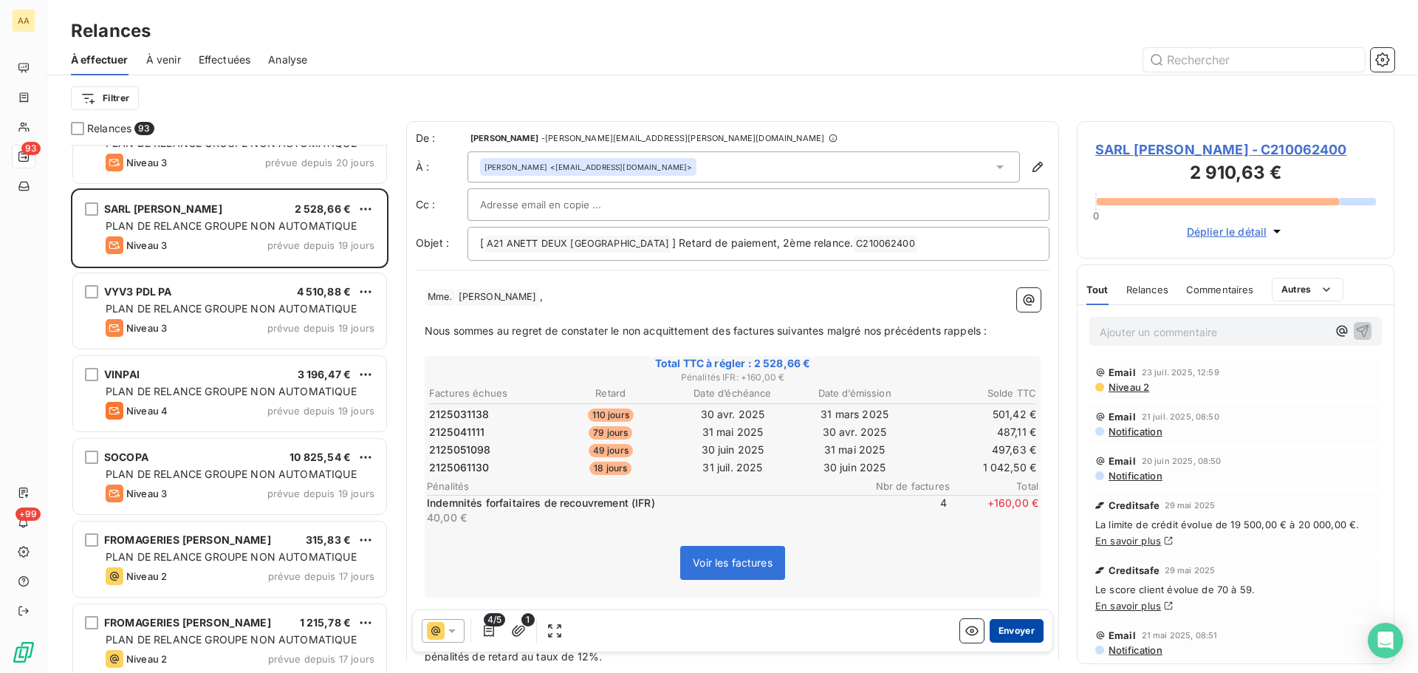
click at [1003, 634] on button "Envoyer" at bounding box center [1016, 631] width 54 height 24
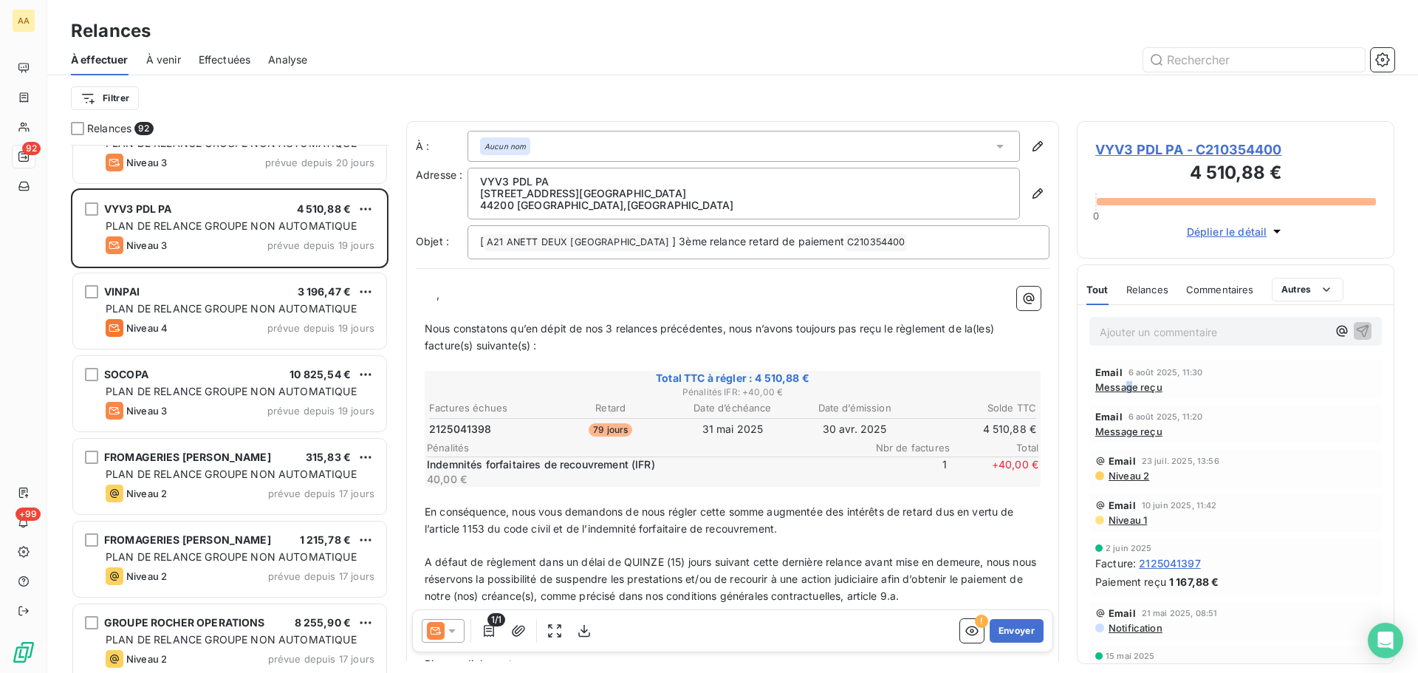
click at [1129, 387] on span "Message reçu" at bounding box center [1128, 387] width 67 height 12
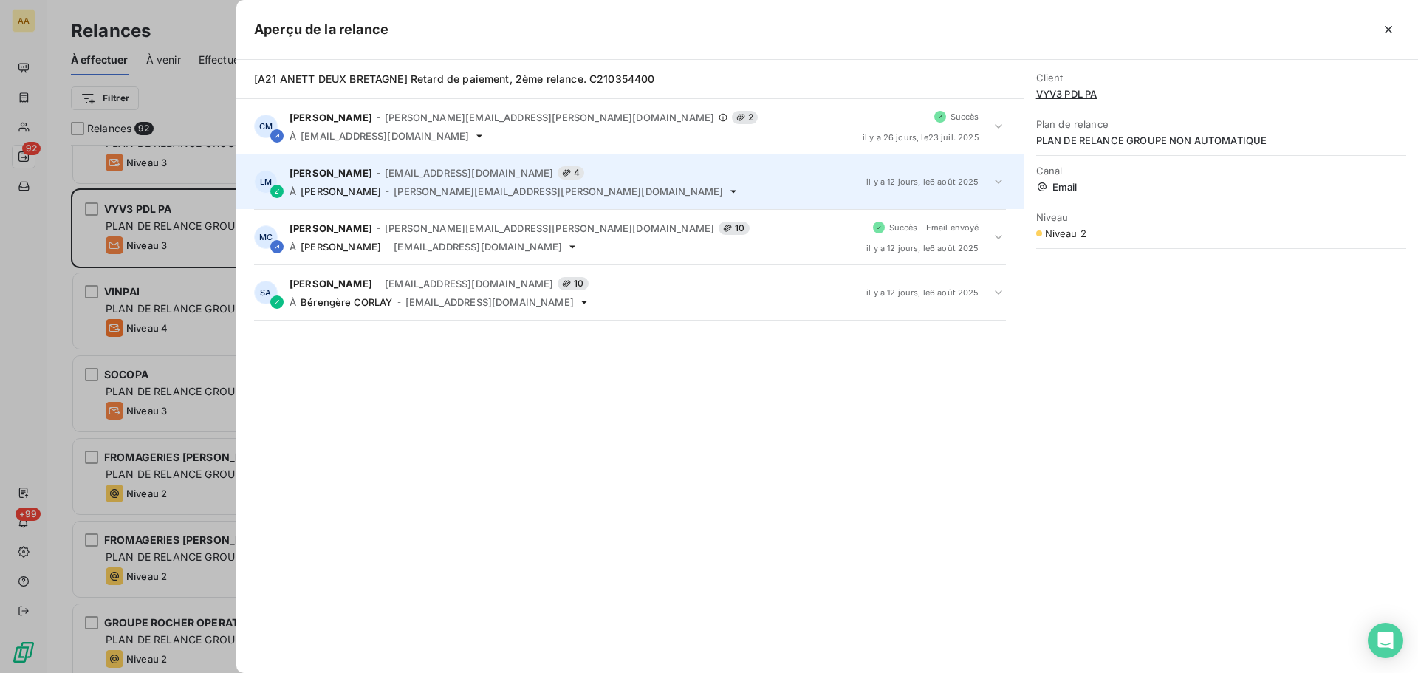
click at [387, 174] on span "mathilde.liti@vyv3.fr" at bounding box center [469, 173] width 168 height 12
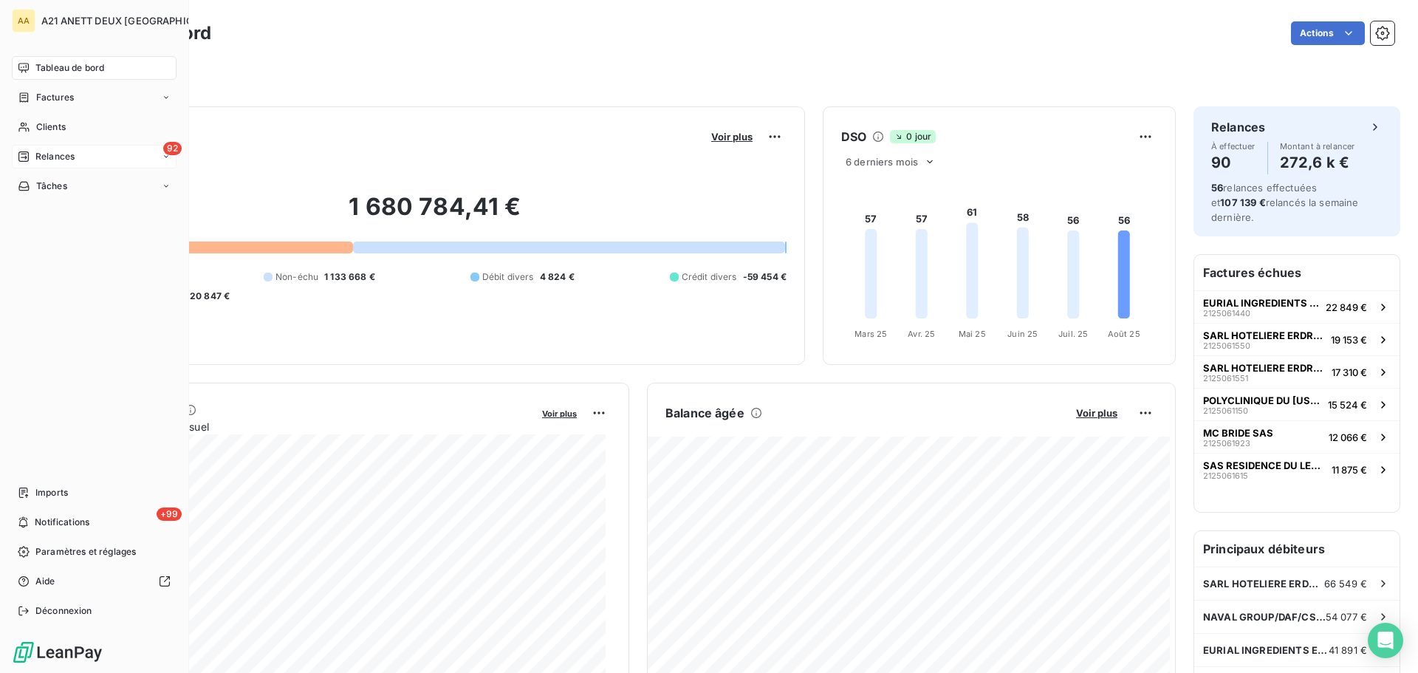
click at [50, 160] on span "Relances" at bounding box center [54, 156] width 39 height 13
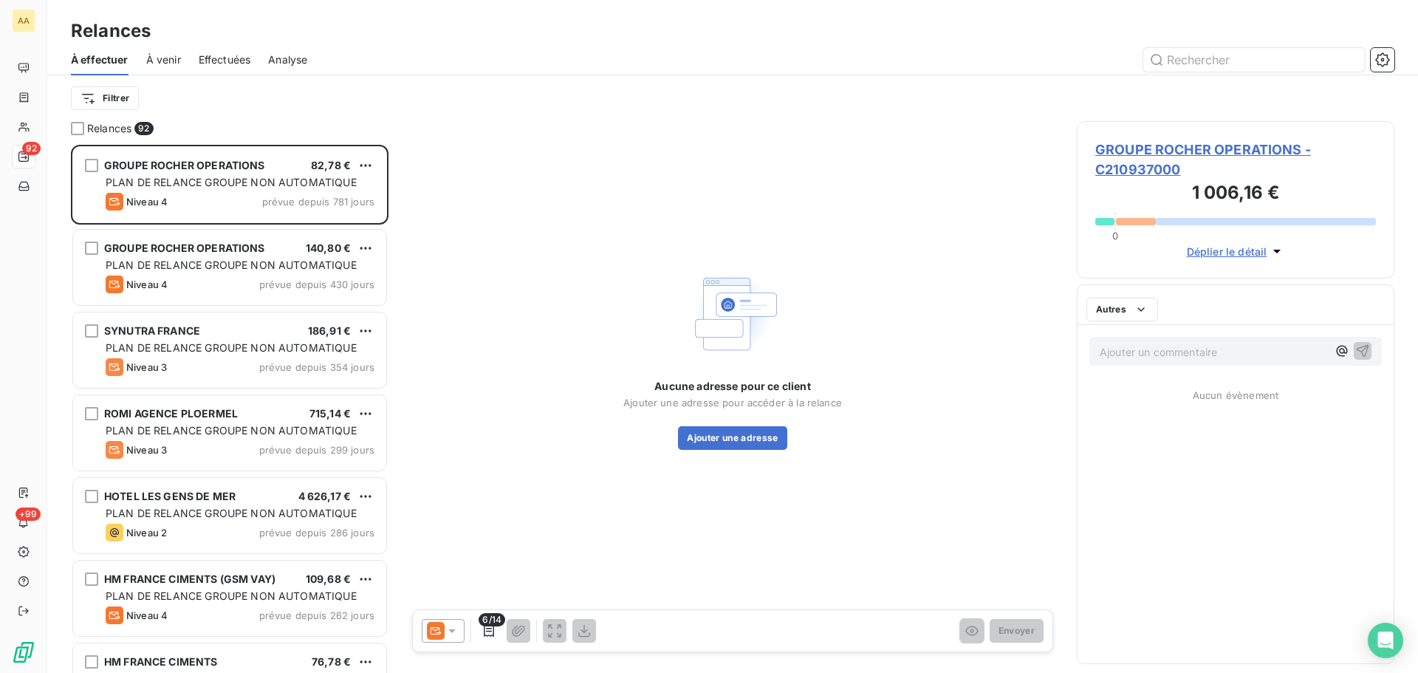
scroll to position [517, 306]
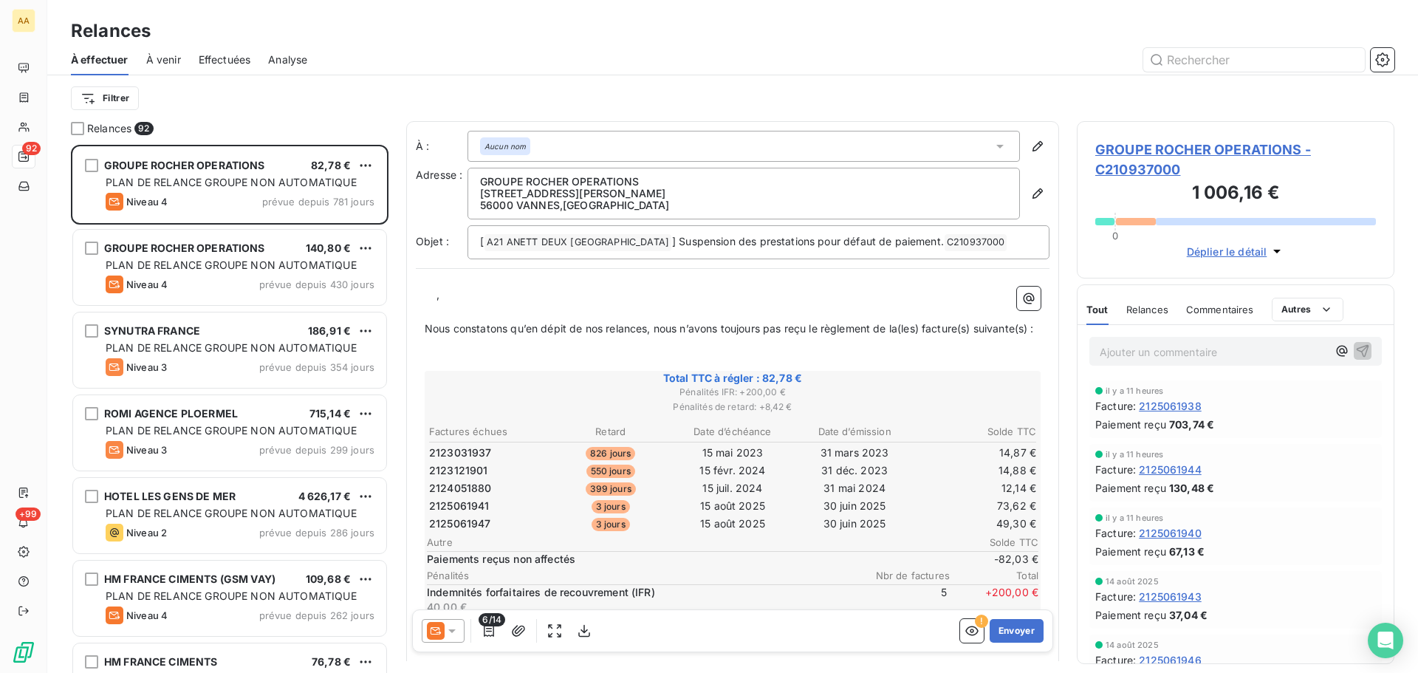
click at [396, 400] on div "Relances 92 GROUPE ROCHER OPERATIONS 82,78 € PLAN DE RELANCE GROUPE NON AUTOMAT…" at bounding box center [732, 397] width 1370 height 552
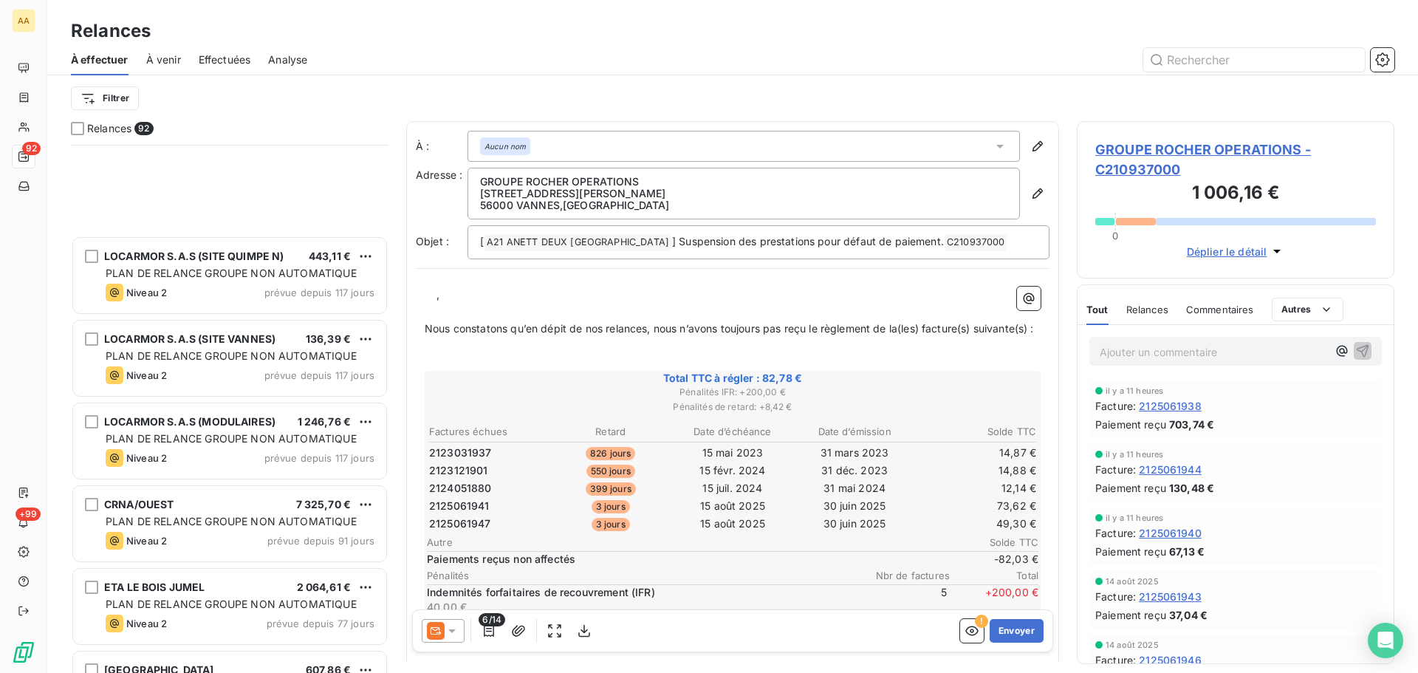
scroll to position [1182, 0]
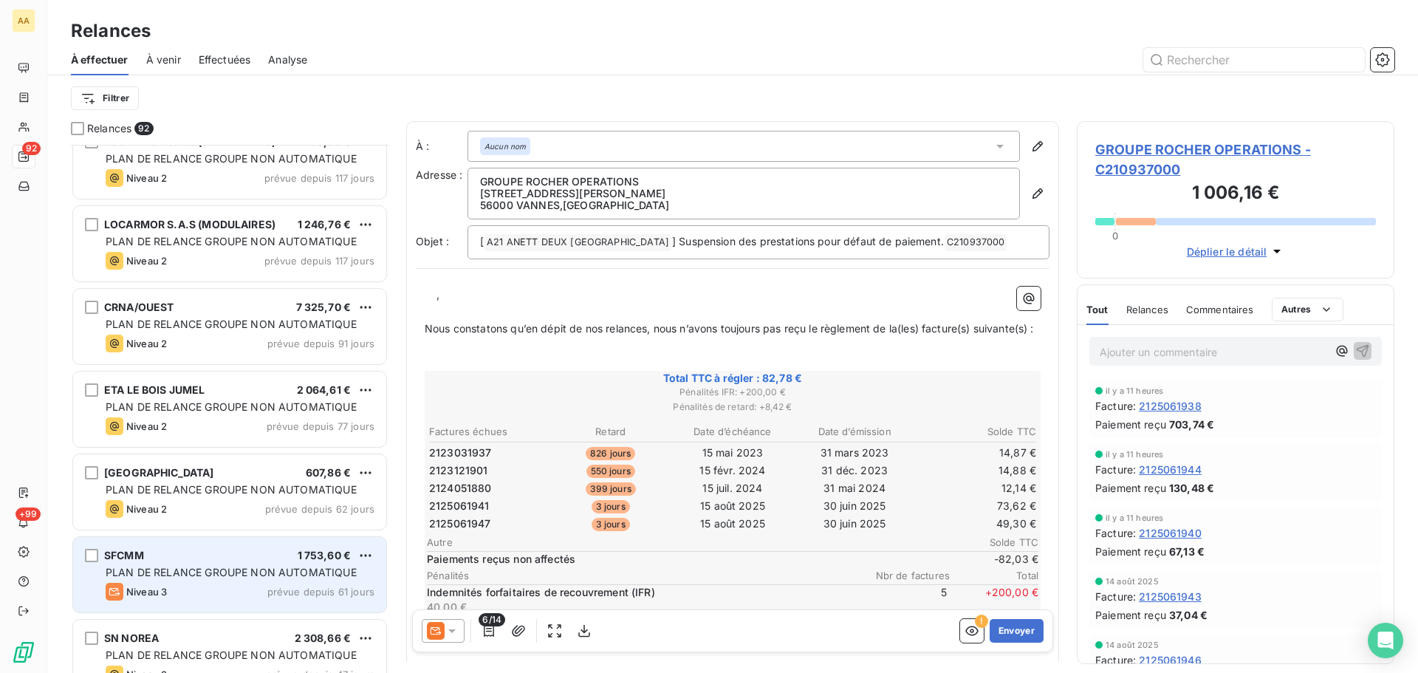
click at [286, 574] on span "PLAN DE RELANCE GROUPE NON AUTOMATIQUE" at bounding box center [231, 572] width 251 height 13
